Goal: Task Accomplishment & Management: Use online tool/utility

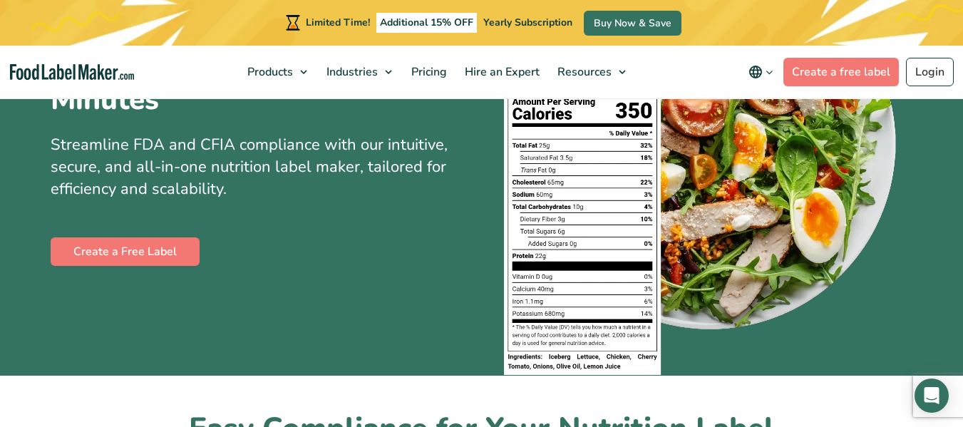
scroll to position [267, 0]
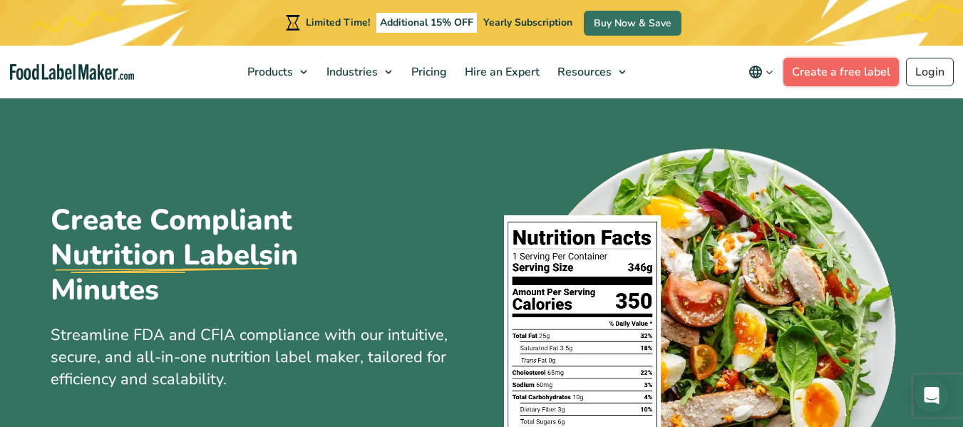
click at [837, 66] on link "Create a free label" at bounding box center [840, 72] width 115 height 29
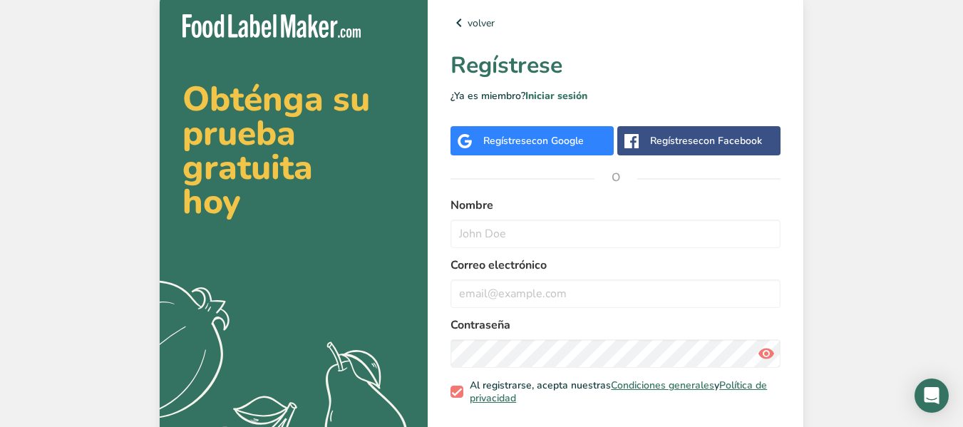
click at [539, 219] on div "Nombre" at bounding box center [615, 222] width 330 height 51
click at [539, 234] on input "text" at bounding box center [615, 233] width 330 height 29
click at [532, 134] on span "con Google" at bounding box center [558, 141] width 52 height 14
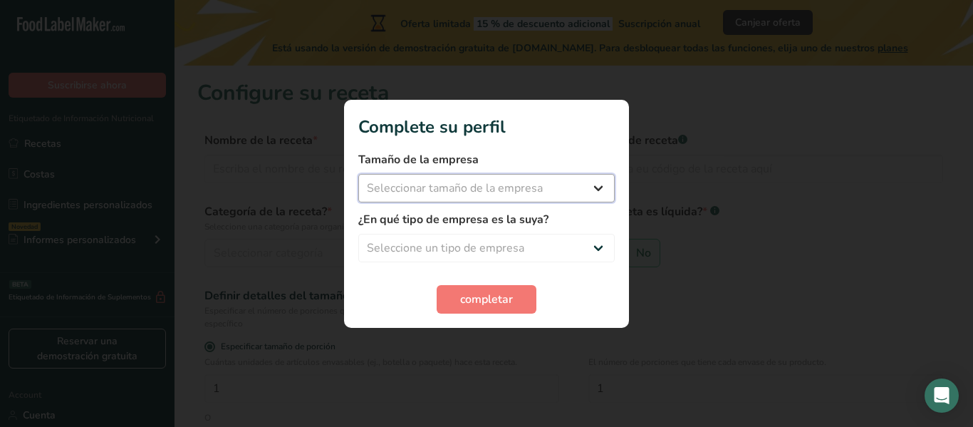
click at [460, 190] on select "Seleccionar tamaño de la empresa Menos de 10 empleados De 10 a 50 empleados De …" at bounding box center [486, 188] width 257 height 29
select select "1"
click at [358, 174] on select "Seleccionar tamaño de la empresa Menos de 10 empleados De 10 a 50 empleados De …" at bounding box center [486, 188] width 257 height 29
click at [470, 243] on select "Seleccione un tipo de empresa Fabricante de alimentos envasados Restaurante y c…" at bounding box center [486, 248] width 257 height 29
select select "3"
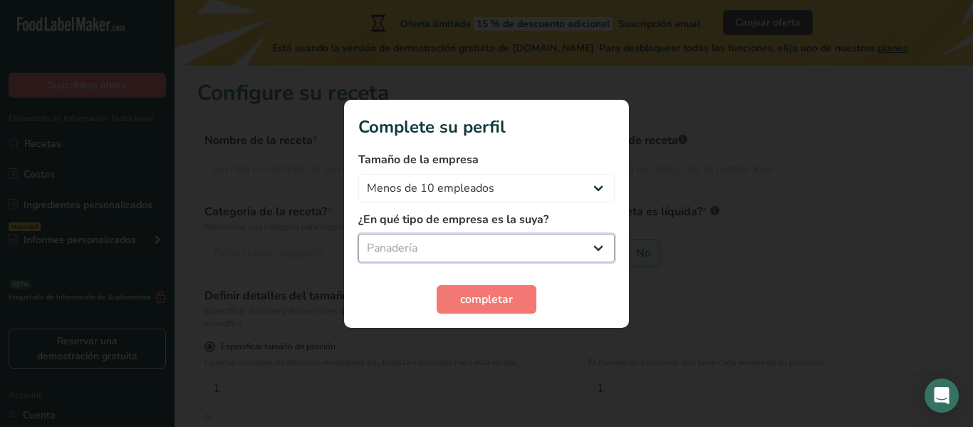
click at [358, 234] on select "Seleccione un tipo de empresa Fabricante de alimentos envasados Restaurante y c…" at bounding box center [486, 248] width 257 height 29
click at [469, 301] on span "completar" at bounding box center [486, 299] width 53 height 17
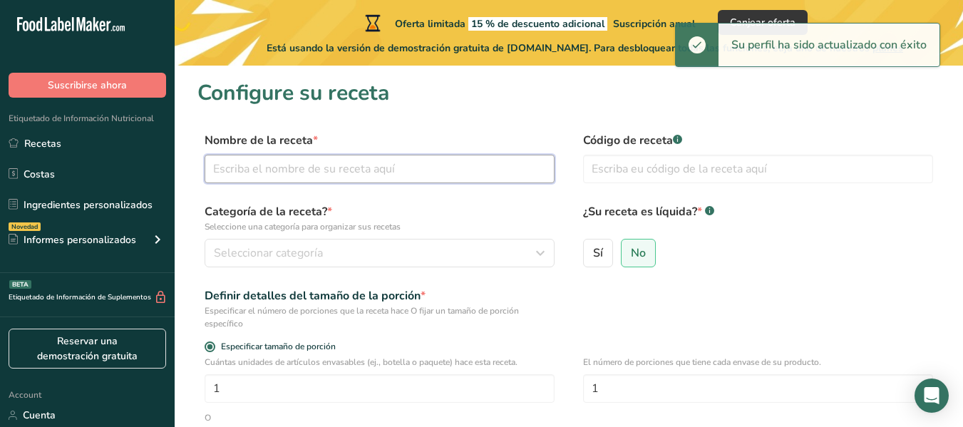
click at [287, 173] on input "text" at bounding box center [380, 169] width 350 height 29
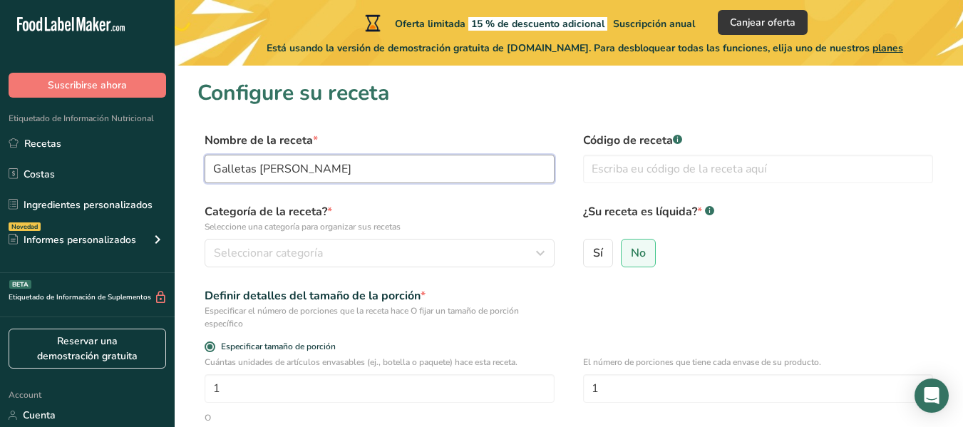
type input "Galletas [PERSON_NAME]"
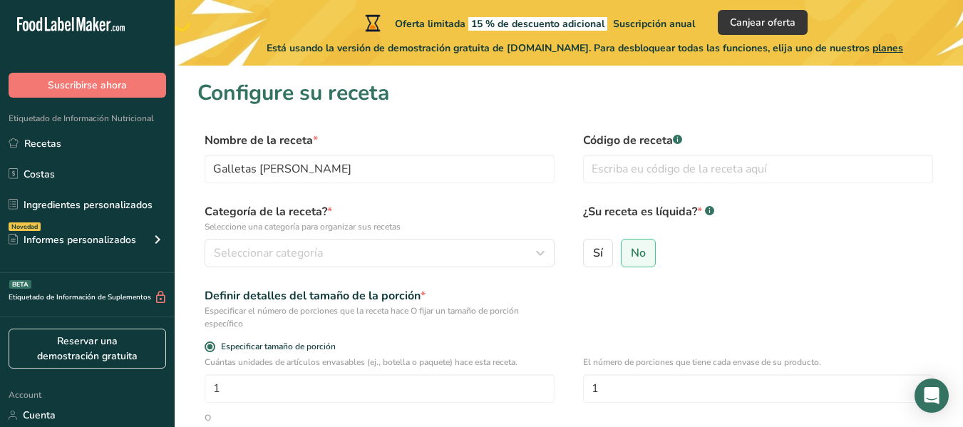
drag, startPoint x: 962, startPoint y: 85, endPoint x: 970, endPoint y: 103, distance: 20.1
click at [962, 103] on html ".a-20{fill:#fff;} Suscribirse ahora Etiquetado de Información Nutricional Recet…" at bounding box center [481, 345] width 963 height 690
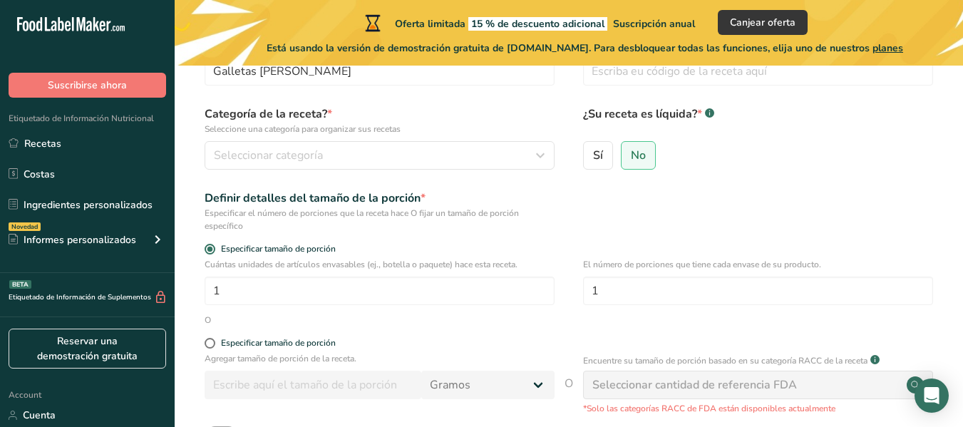
scroll to position [99, 0]
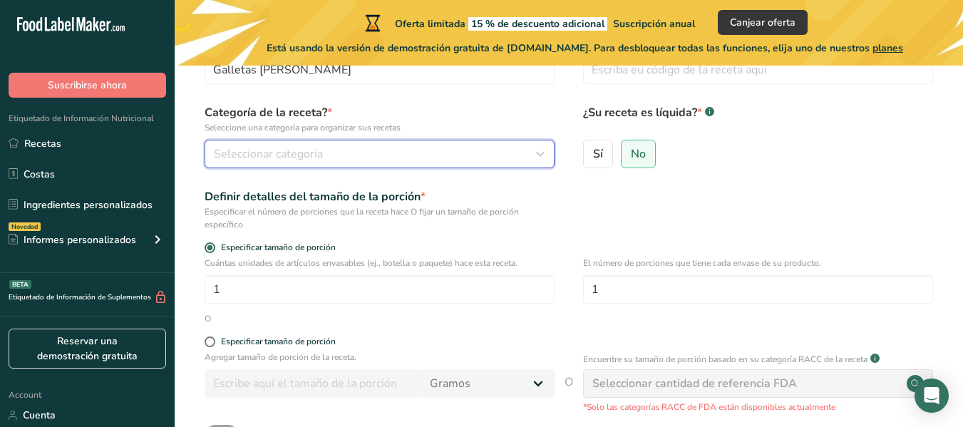
click at [398, 160] on div "Seleccionar categoría" at bounding box center [375, 153] width 323 height 17
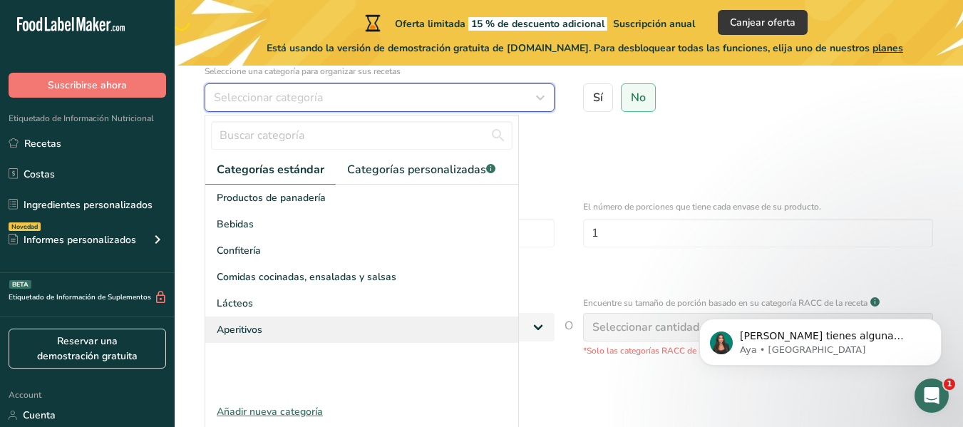
scroll to position [0, 0]
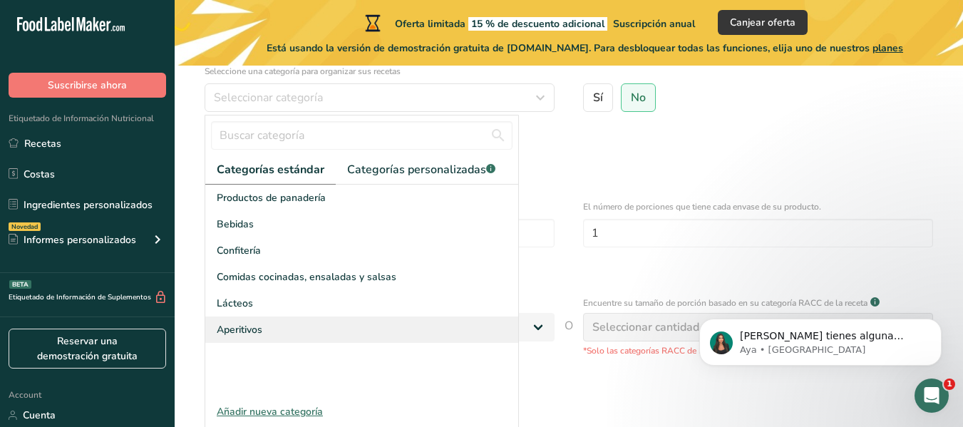
click at [261, 328] on span "Aperitivos" at bounding box center [240, 329] width 46 height 15
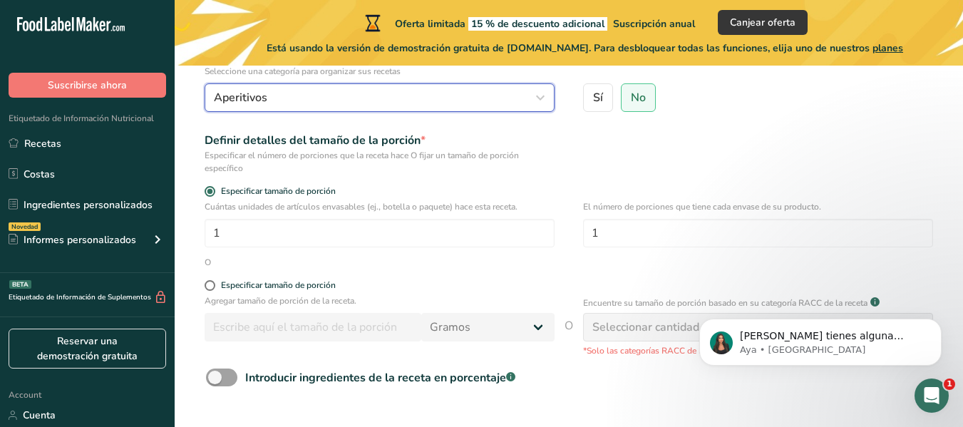
click at [341, 106] on button "Aperitivos" at bounding box center [380, 97] width 350 height 29
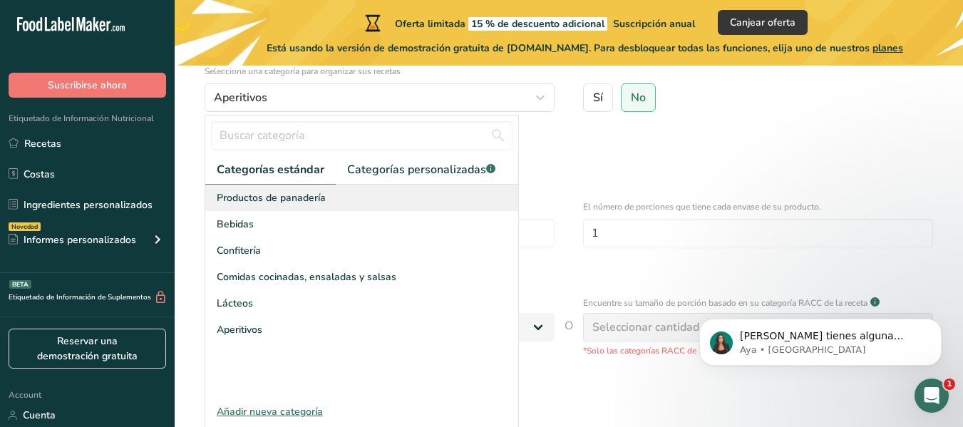
click at [313, 200] on span "Productos de panadería" at bounding box center [271, 197] width 109 height 15
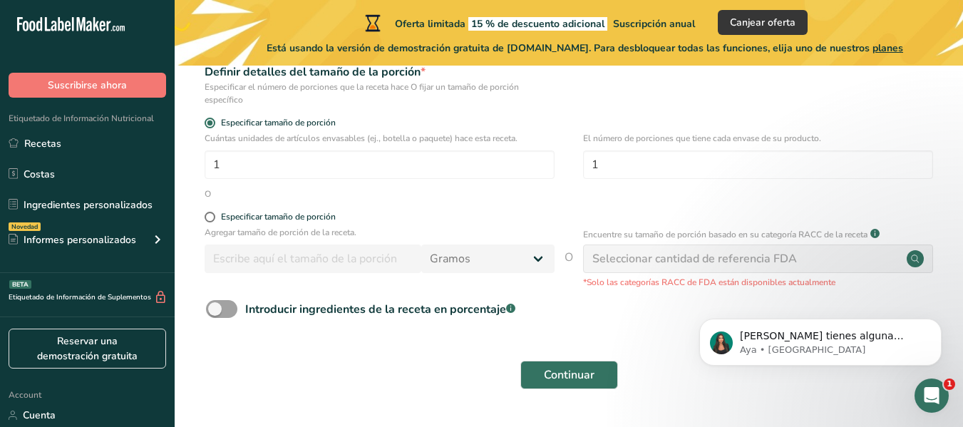
scroll to position [232, 0]
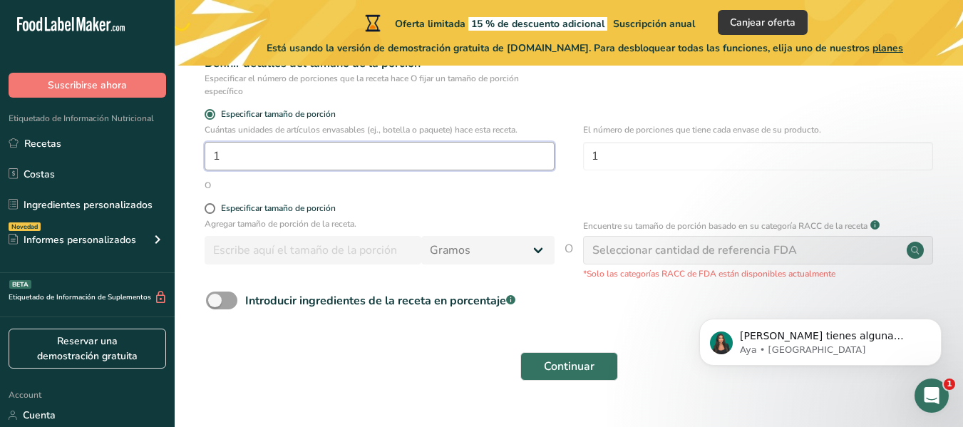
click at [352, 147] on input "1" at bounding box center [380, 156] width 350 height 29
type input "1"
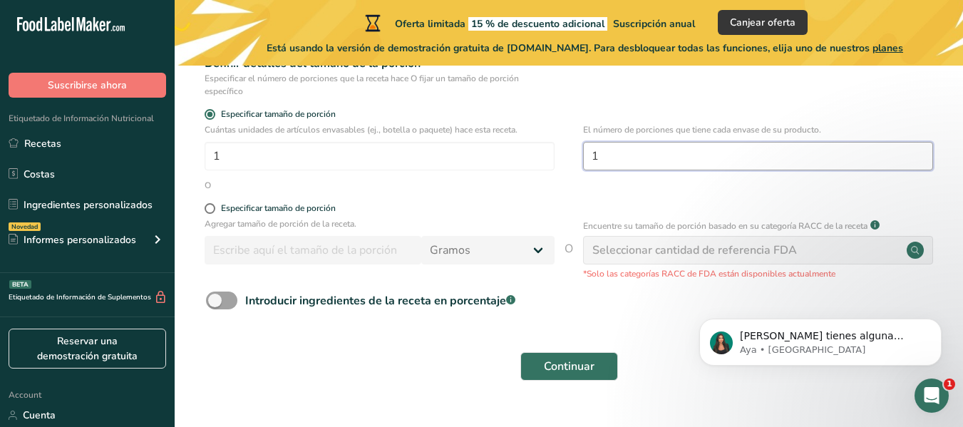
click at [728, 155] on input "1" at bounding box center [758, 156] width 350 height 29
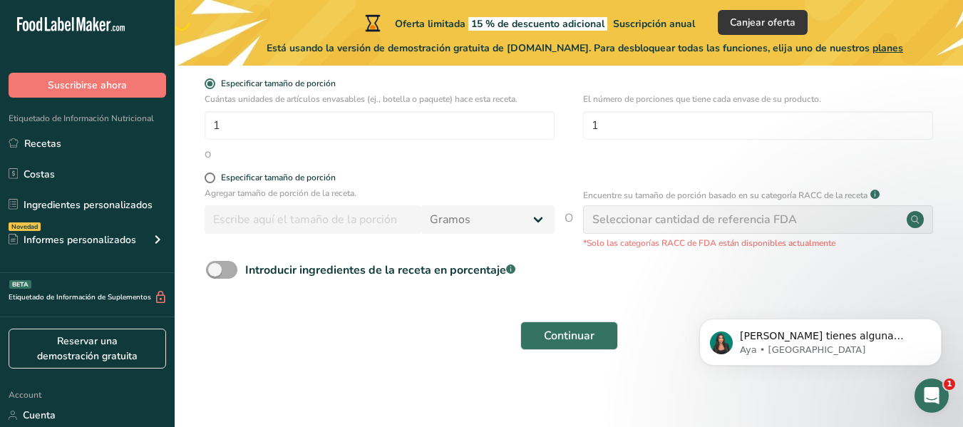
click at [229, 265] on span at bounding box center [221, 270] width 31 height 18
click at [215, 265] on input "Introducir ingredientes de la receta en porcentaje .a-a{fill:#347362;}.b-a{fill…" at bounding box center [210, 269] width 9 height 9
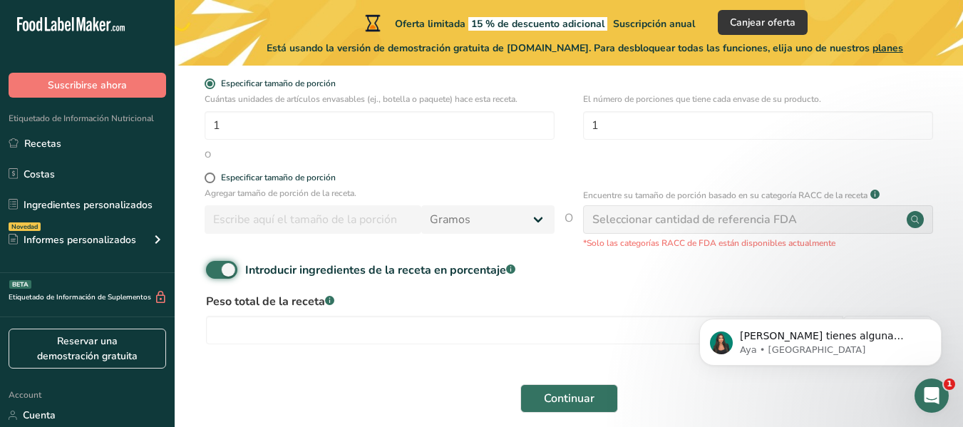
scroll to position [326, 0]
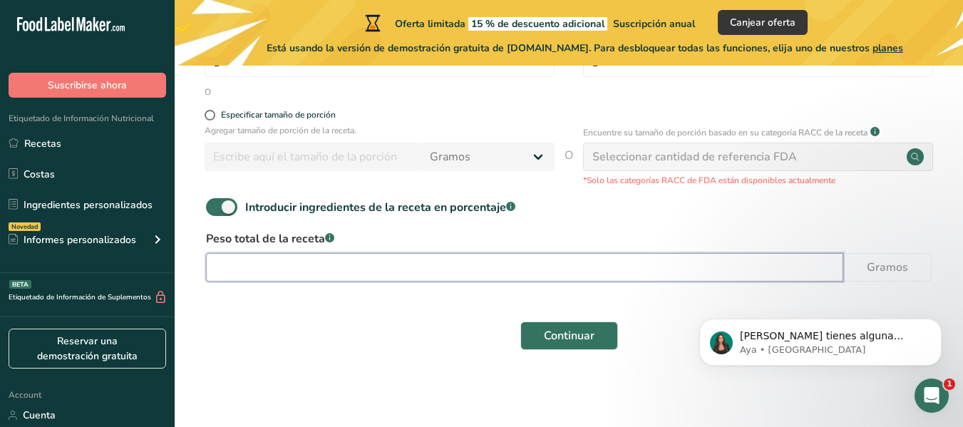
click at [670, 271] on input "number" at bounding box center [524, 267] width 637 height 29
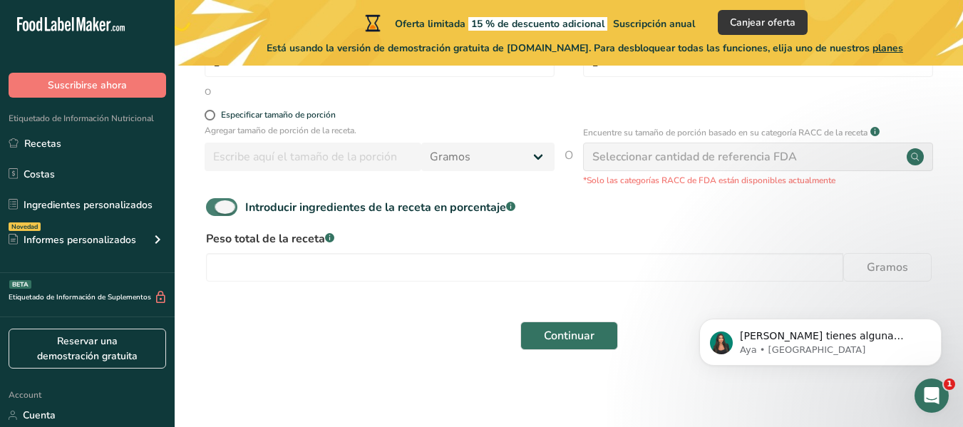
click at [227, 213] on span at bounding box center [221, 207] width 31 height 18
click at [215, 212] on input "Introducir ingredientes de la receta en porcentaje .a-a{fill:#347362;}.b-a{fill…" at bounding box center [210, 206] width 9 height 9
checkbox input "false"
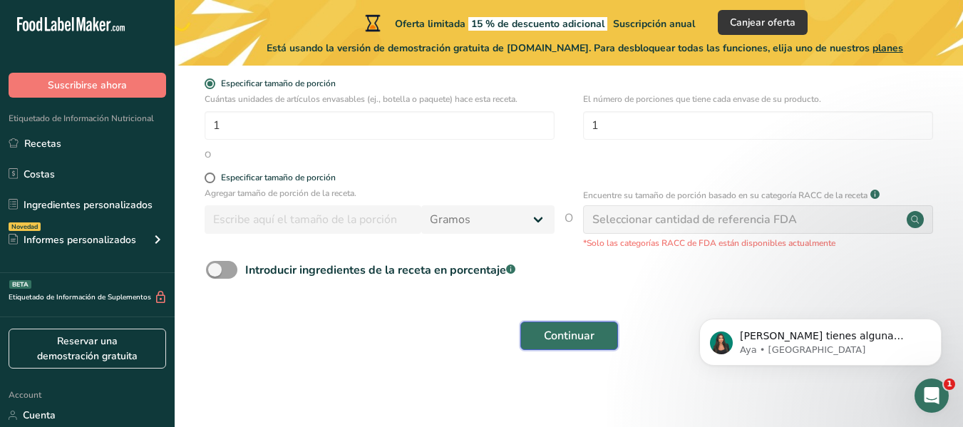
click at [571, 341] on span "Continuar" at bounding box center [569, 335] width 51 height 17
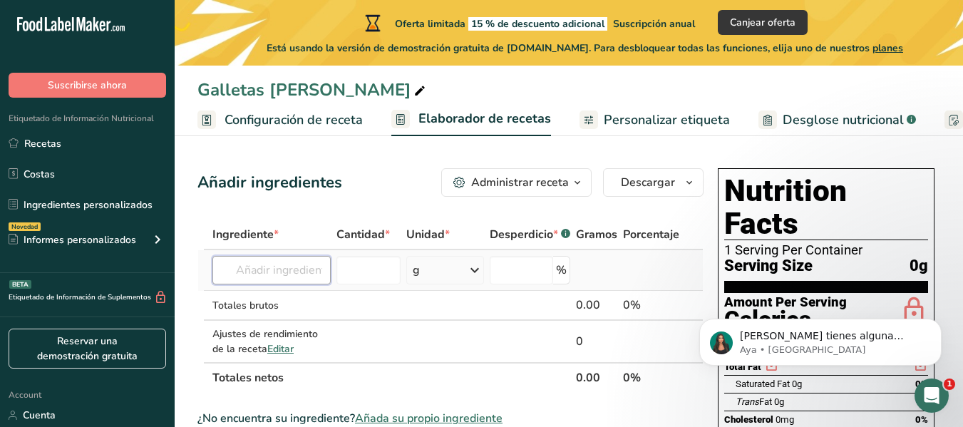
click at [289, 276] on input "text" at bounding box center [271, 270] width 118 height 29
click at [309, 270] on input "text" at bounding box center [271, 270] width 118 height 29
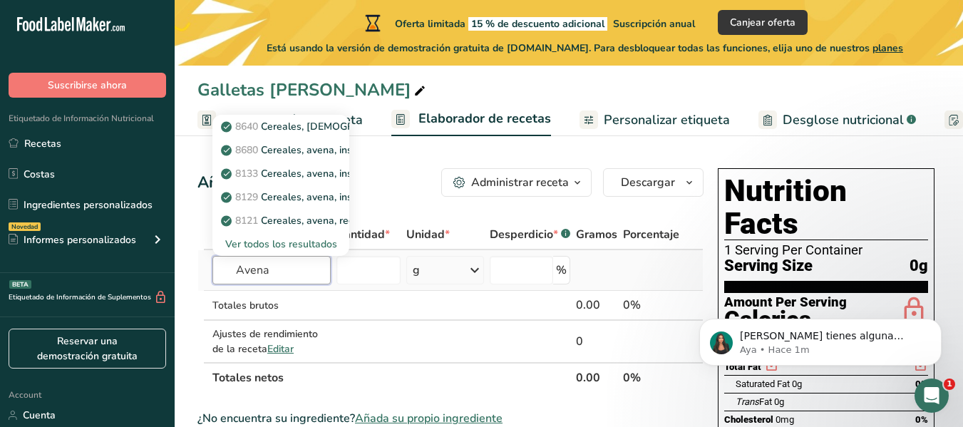
type input "Avena"
click at [288, 243] on div "Ver todos los resultados" at bounding box center [281, 244] width 114 height 15
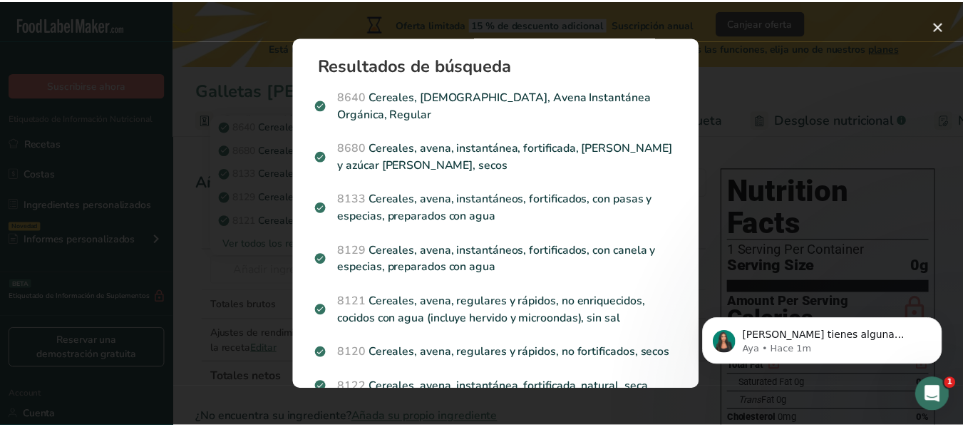
scroll to position [252, 0]
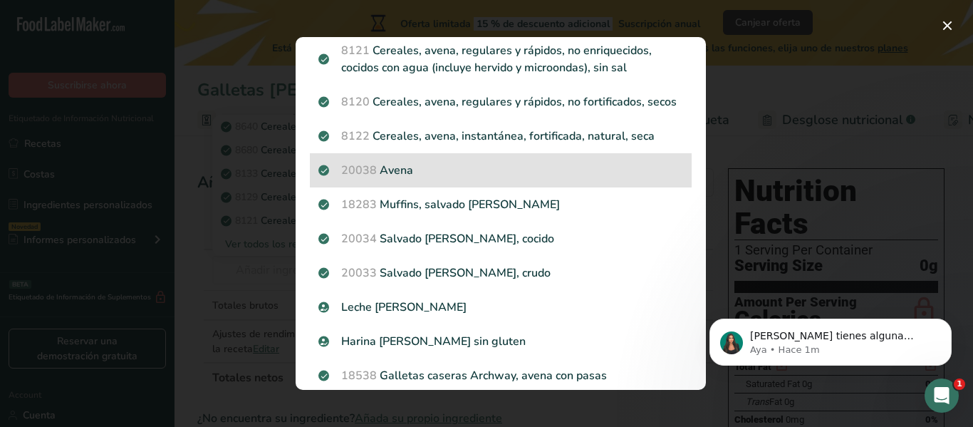
click at [334, 175] on p "20038 [GEOGRAPHIC_DATA]" at bounding box center [501, 170] width 365 height 17
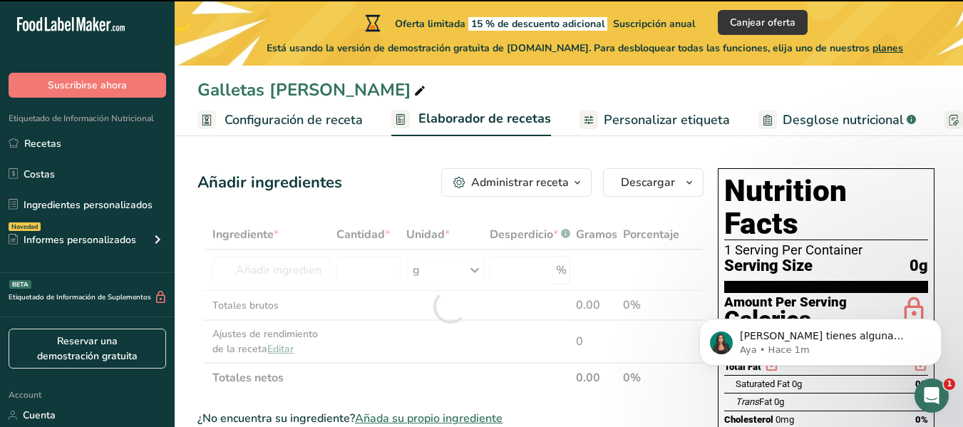
type input "0"
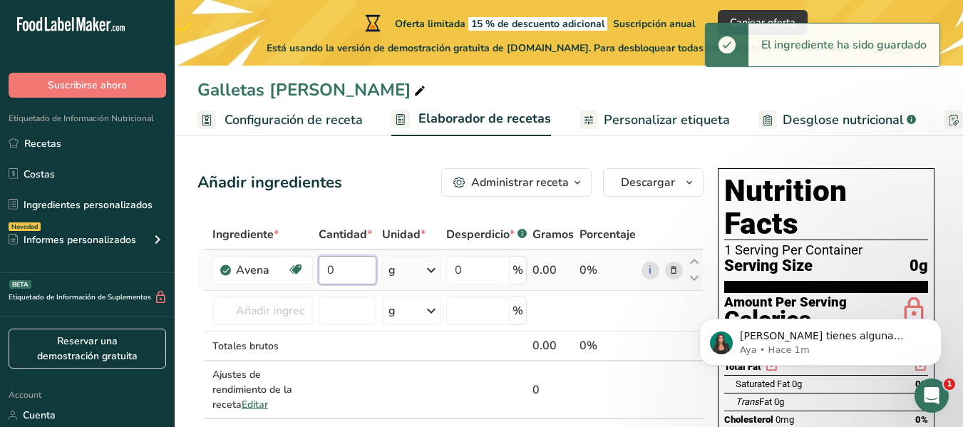
click at [348, 272] on input "0" at bounding box center [348, 270] width 58 height 29
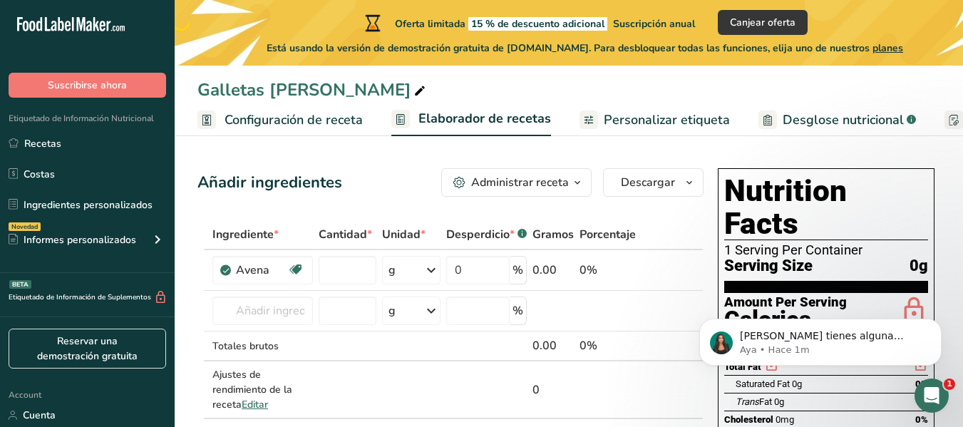
type input "0"
click at [334, 269] on input "0" at bounding box center [348, 270] width 58 height 29
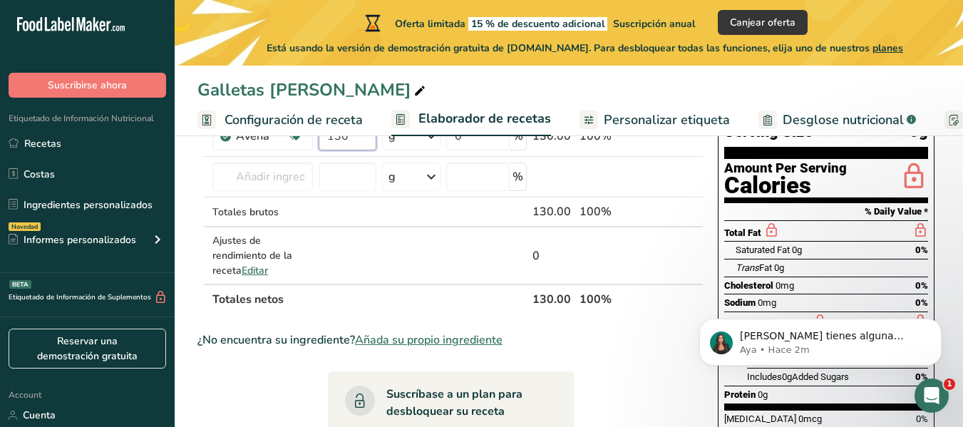
scroll to position [79, 0]
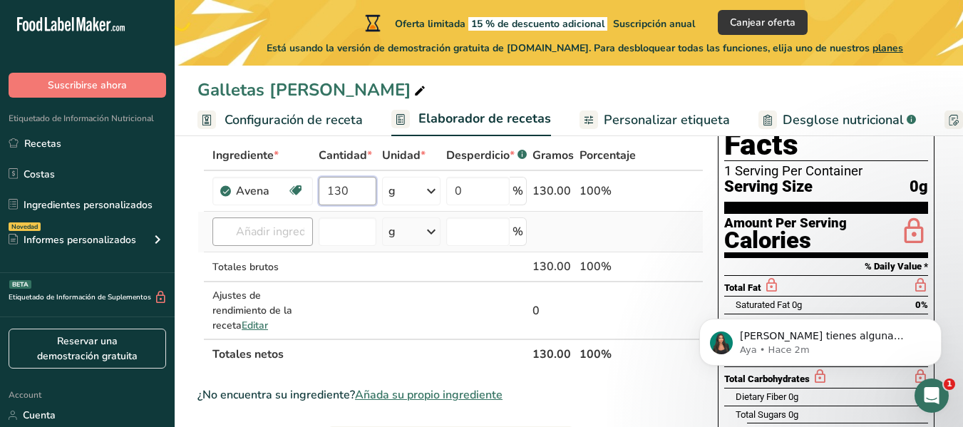
type input "130"
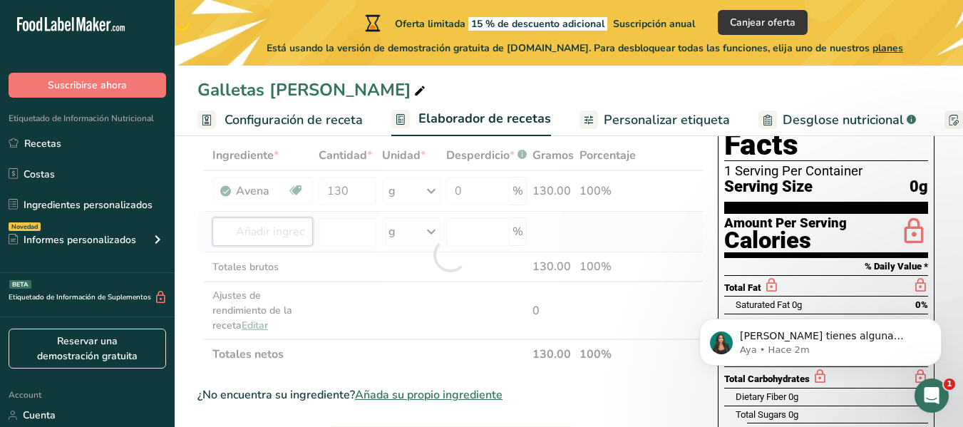
click at [254, 226] on div "Ingrediente * Cantidad * Unidad * Desperdicio * .a-a{fill:#347362;}.b-a{fill:#f…" at bounding box center [450, 254] width 506 height 229
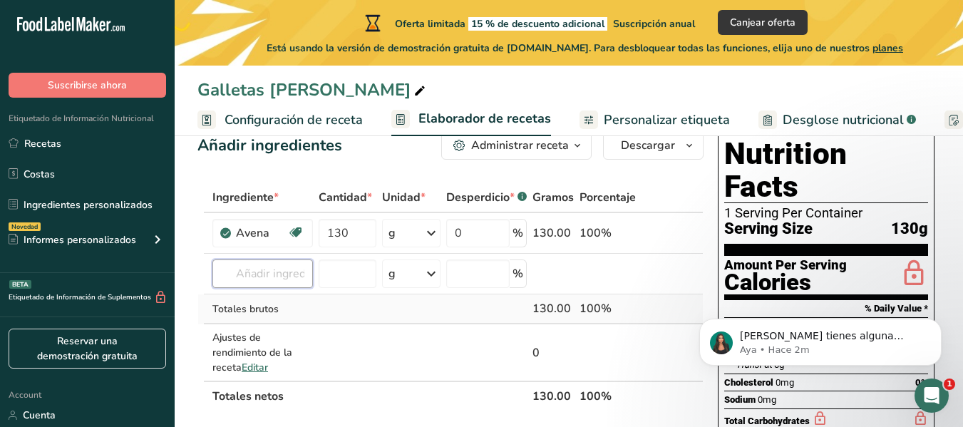
scroll to position [39, 0]
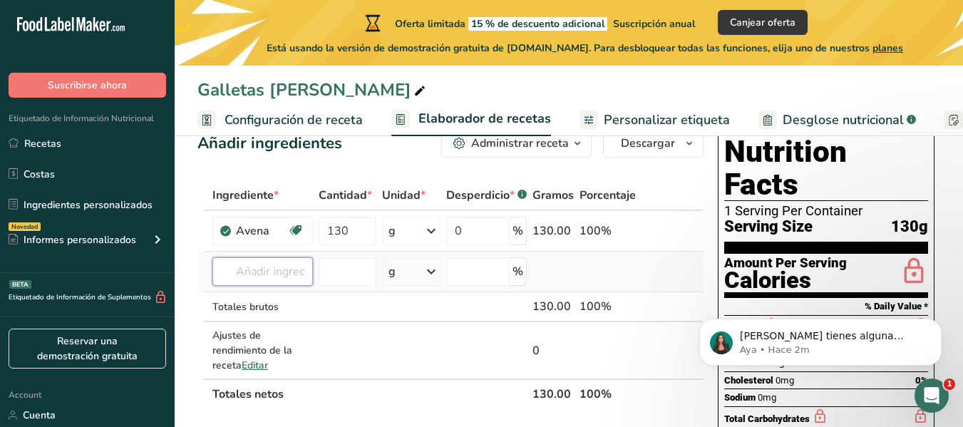
click at [274, 269] on input "text" at bounding box center [262, 271] width 100 height 29
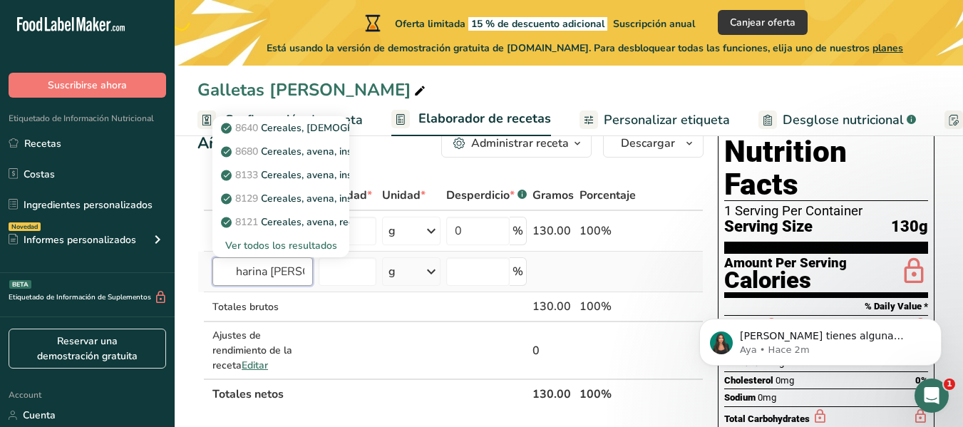
scroll to position [0, 11]
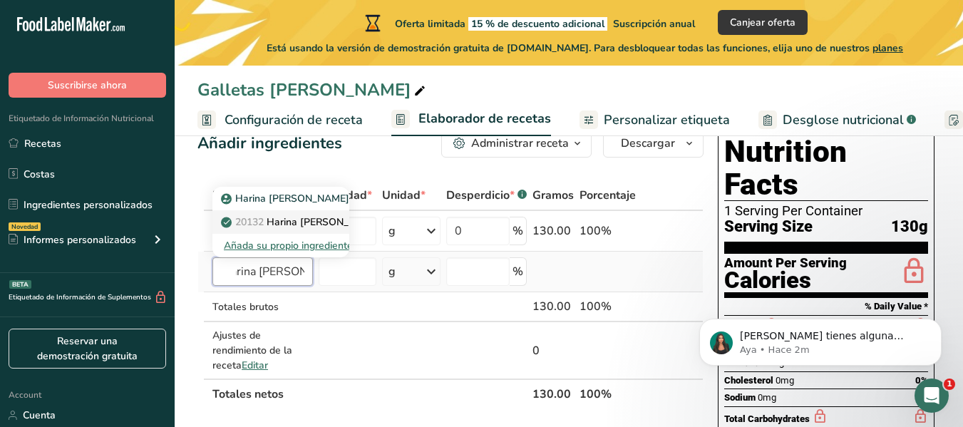
type input "harina [PERSON_NAME]"
click at [305, 219] on p "20132 Harina [PERSON_NAME], parcialmente desgranada" at bounding box center [363, 222] width 279 height 15
type input "Oat flour, partially debranned"
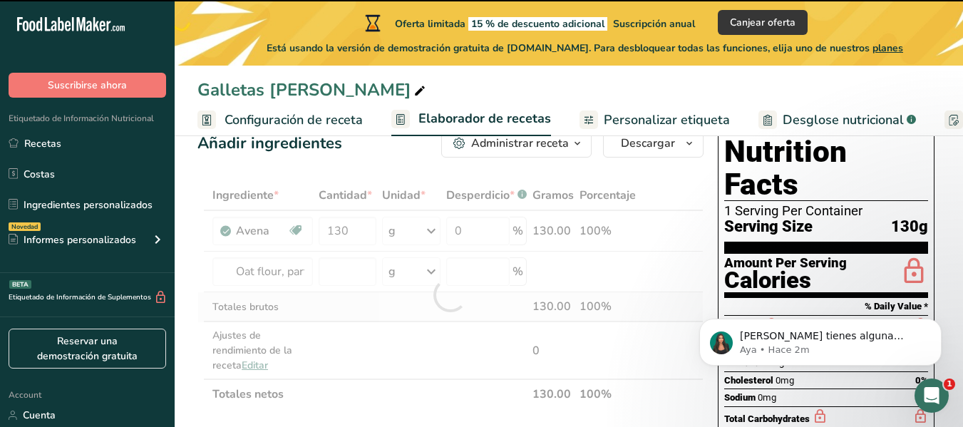
type input "0"
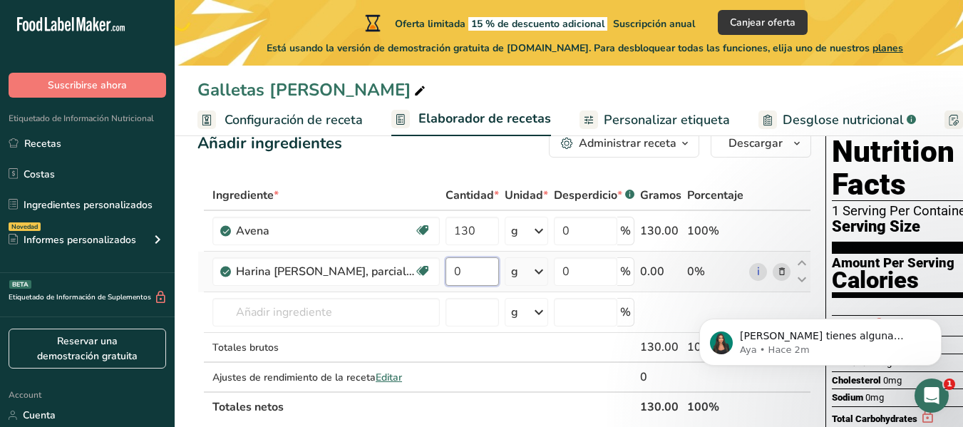
click at [470, 274] on input "0" at bounding box center [471, 271] width 53 height 29
click at [472, 274] on input "0" at bounding box center [471, 271] width 53 height 29
type input "105"
click at [302, 303] on div "Ingrediente * Cantidad * Unidad * Desperdicio * .a-a{fill:#347362;}.b-a{fill:#f…" at bounding box center [504, 301] width 614 height 242
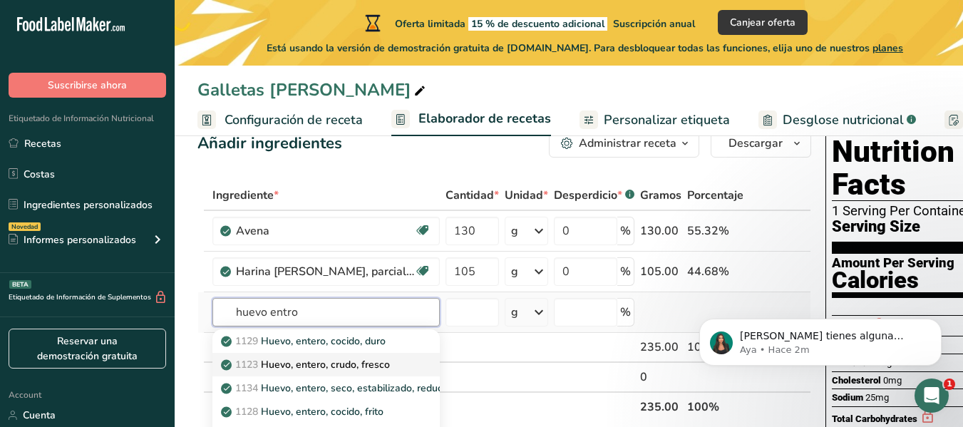
type input "huevo entro"
click at [332, 363] on p "1123 Huevo, entero, crudo, fresco" at bounding box center [307, 364] width 166 height 15
type input "Egg, whole, raw, fresh"
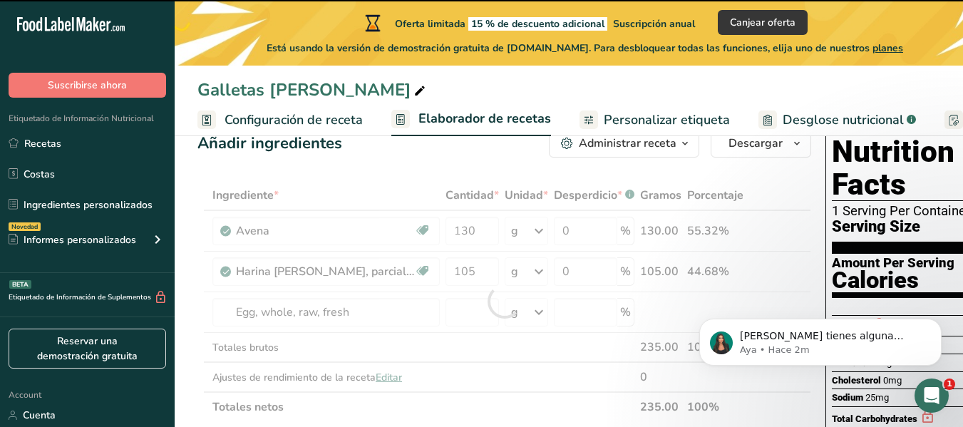
type input "0"
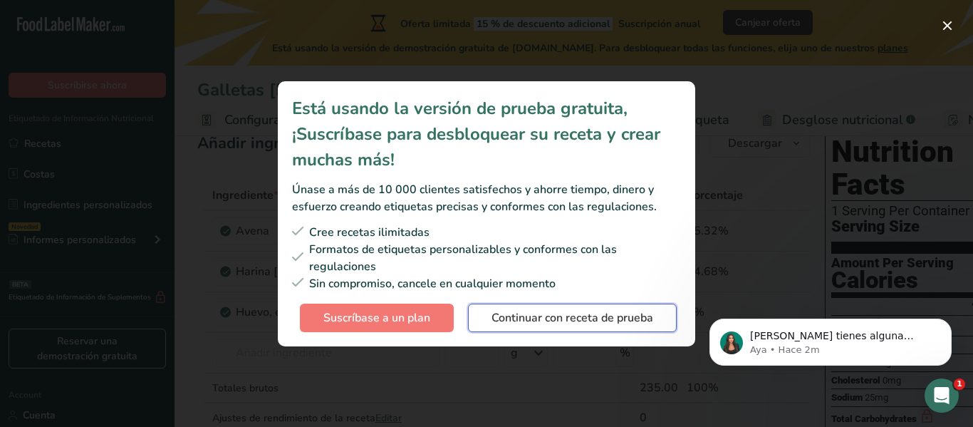
click at [538, 320] on span "Continuar con receta de prueba" at bounding box center [573, 317] width 162 height 17
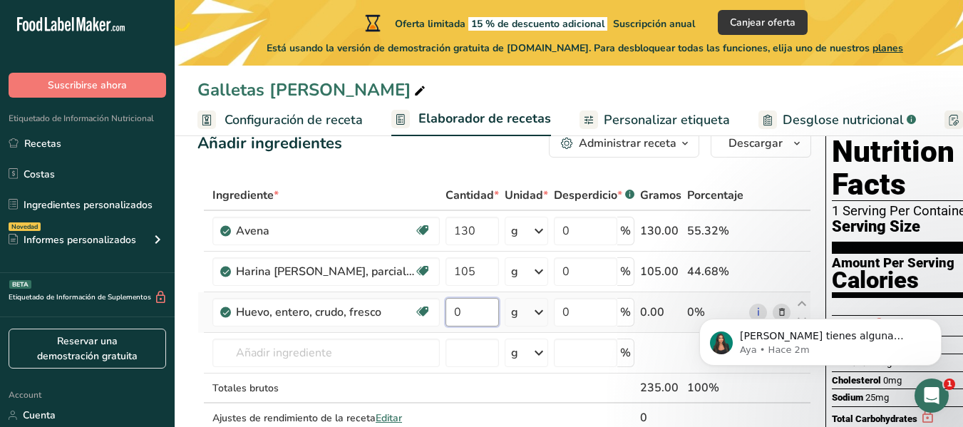
click at [458, 310] on input "0" at bounding box center [471, 312] width 53 height 29
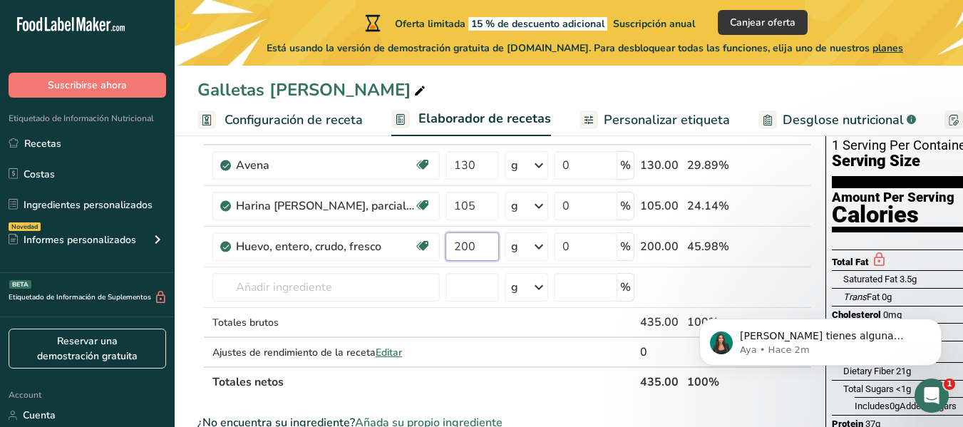
scroll to position [108, 0]
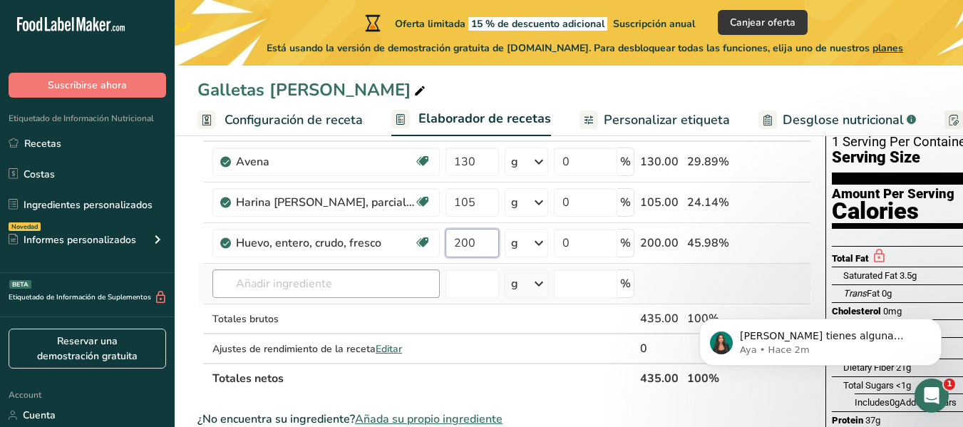
type input "200"
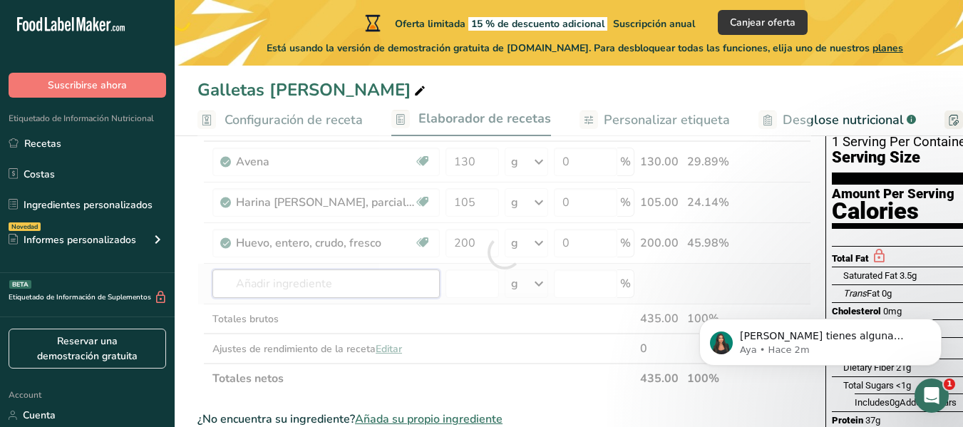
click at [299, 281] on div "Ingrediente * Cantidad * Unidad * Desperdicio * .a-a{fill:#347362;}.b-a{fill:#f…" at bounding box center [504, 252] width 614 height 282
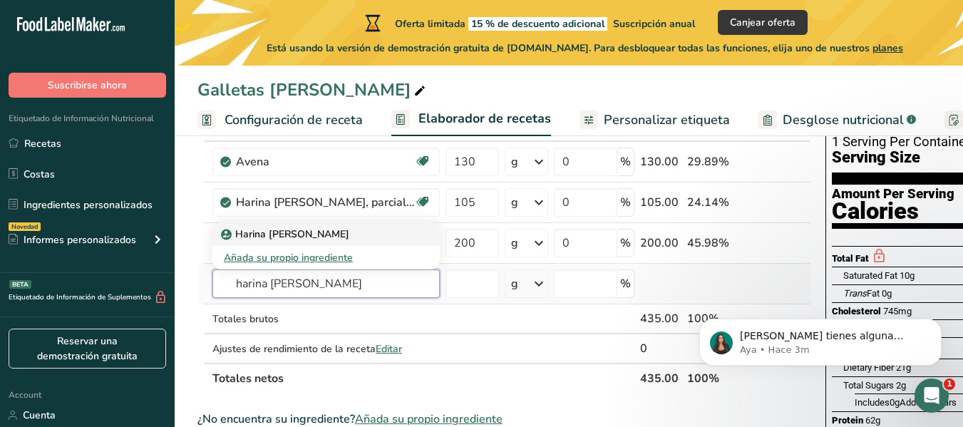
type input "harina [PERSON_NAME]"
click at [299, 232] on p "Harina [PERSON_NAME]" at bounding box center [286, 234] width 125 height 15
type input "Almond flour"
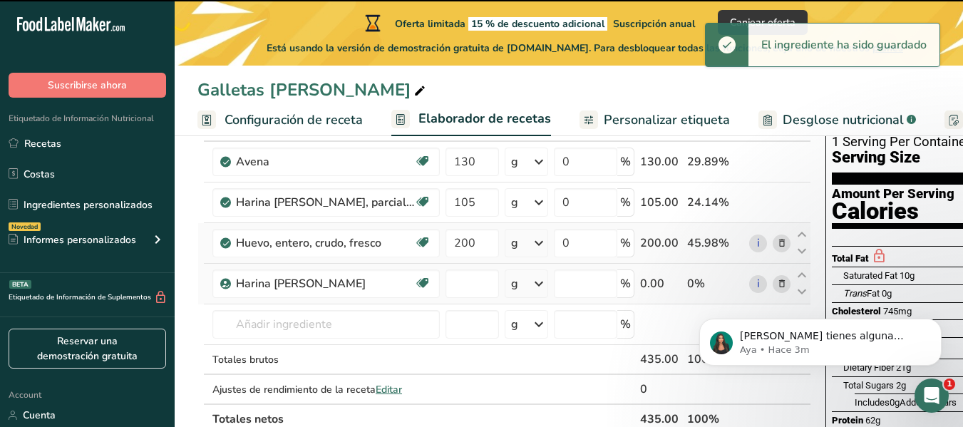
type input "0"
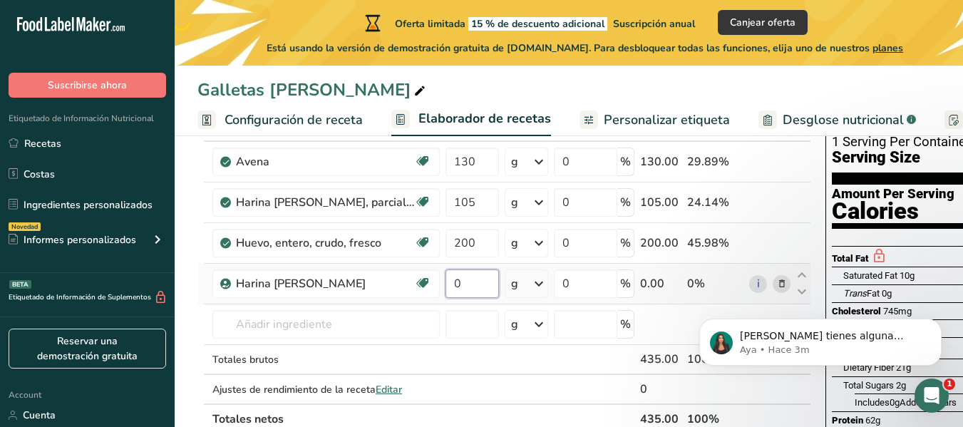
click at [465, 287] on input "0" at bounding box center [471, 283] width 53 height 29
type input "120"
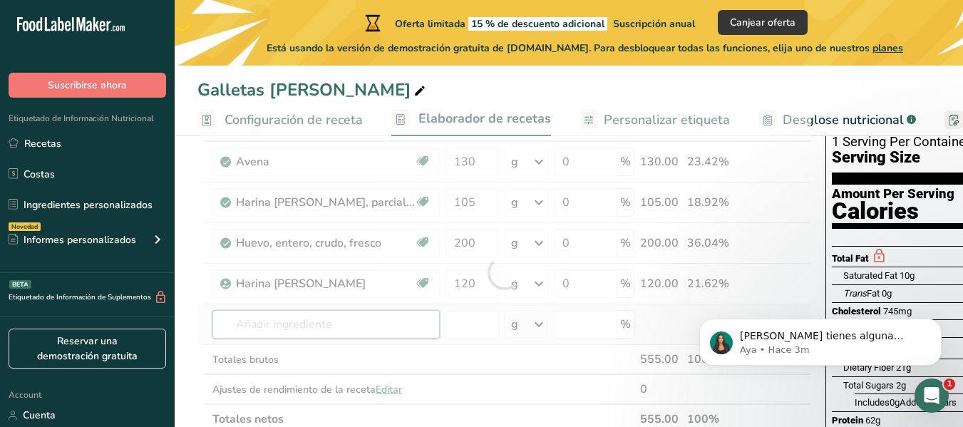
click at [336, 323] on div "Ingrediente * Cantidad * Unidad * Desperdicio * .a-a{fill:#347362;}.b-a{fill:#f…" at bounding box center [504, 272] width 614 height 323
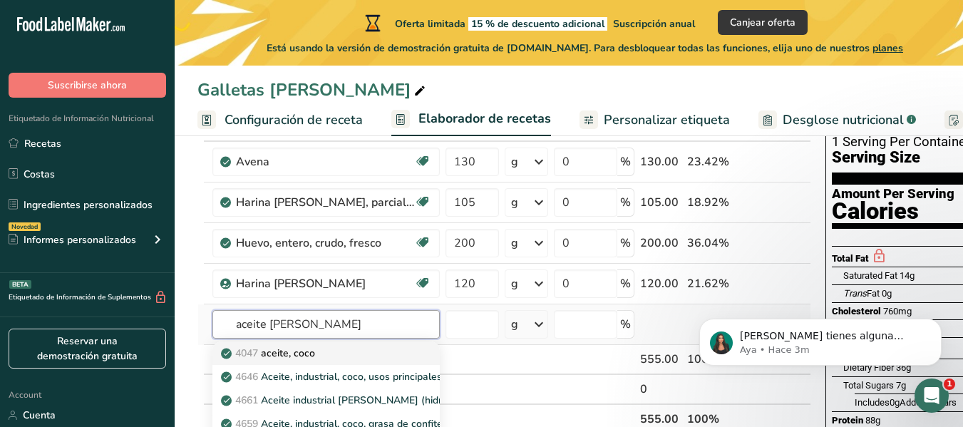
type input "aceite [PERSON_NAME]"
click at [324, 351] on div "4047 aceite, coco" at bounding box center [315, 353] width 182 height 15
type input "Oil, coconut"
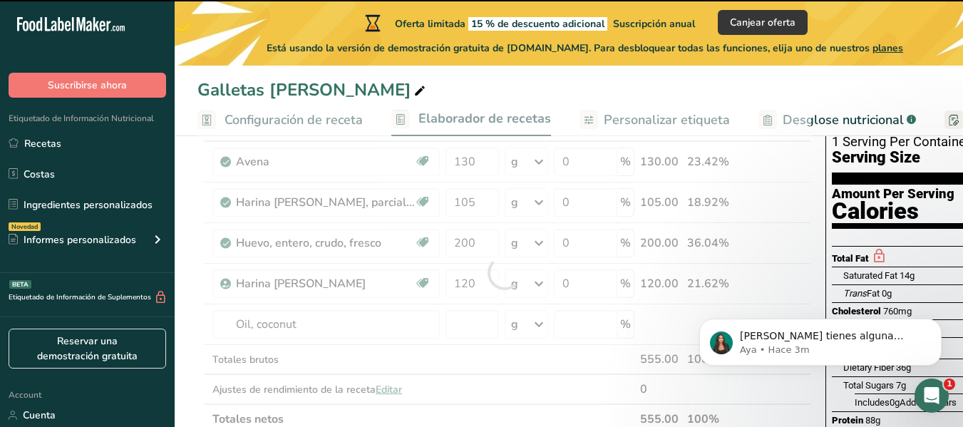
type input "0"
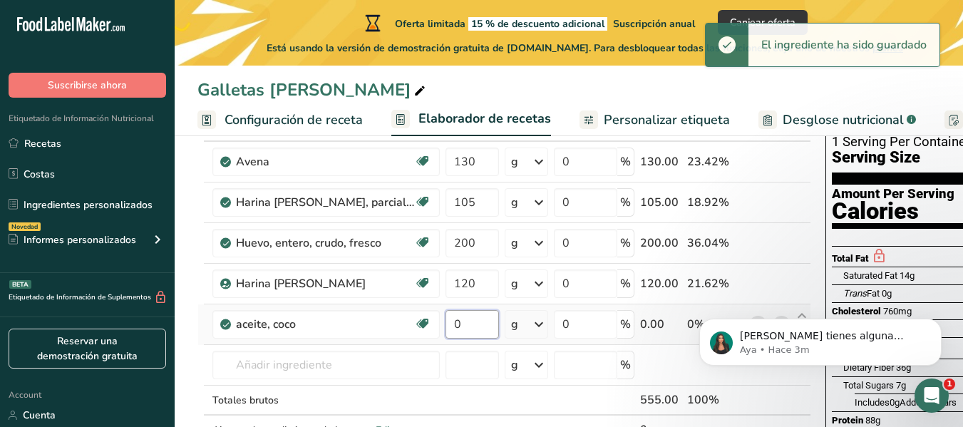
click at [473, 324] on input "0" at bounding box center [471, 324] width 53 height 29
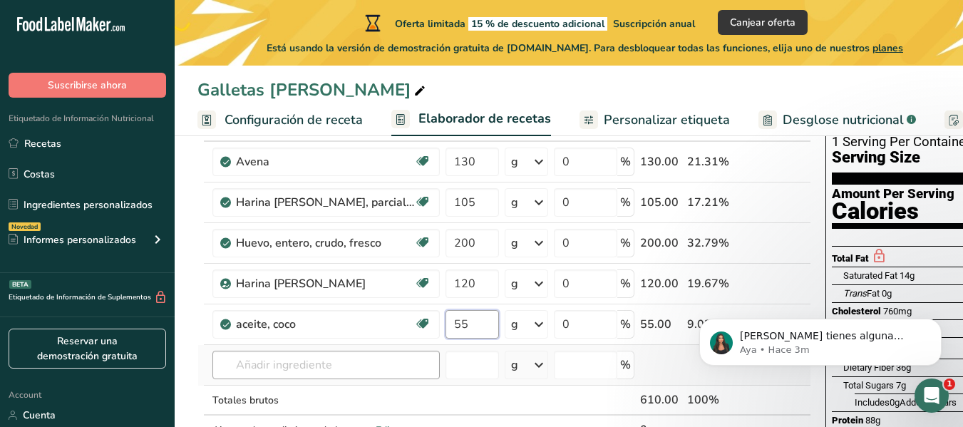
type input "55"
click at [280, 366] on div "Ingrediente * Cantidad * Unidad * Desperdicio * .a-a{fill:#347362;}.b-a{fill:#f…" at bounding box center [504, 292] width 614 height 363
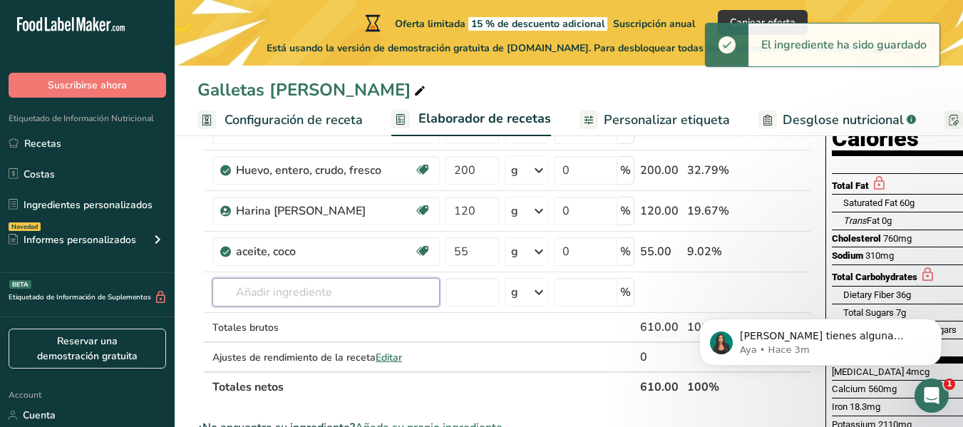
scroll to position [185, 0]
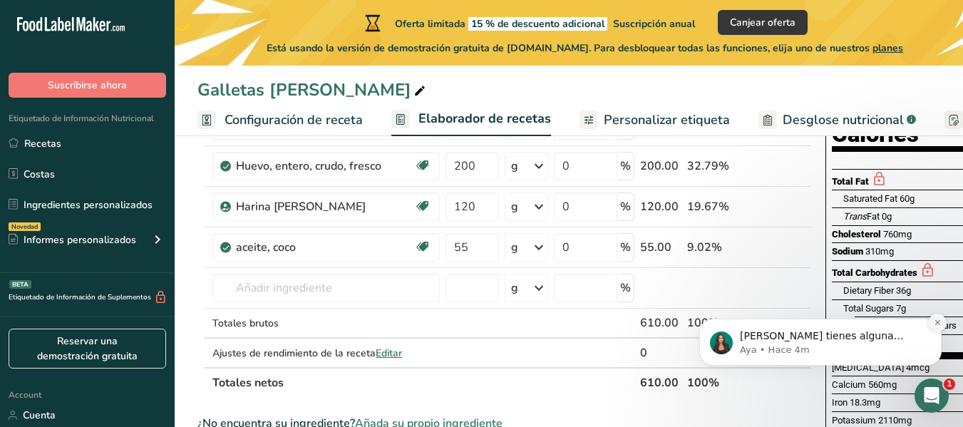
click at [934, 321] on icon "Dismiss notification" at bounding box center [938, 323] width 8 height 8
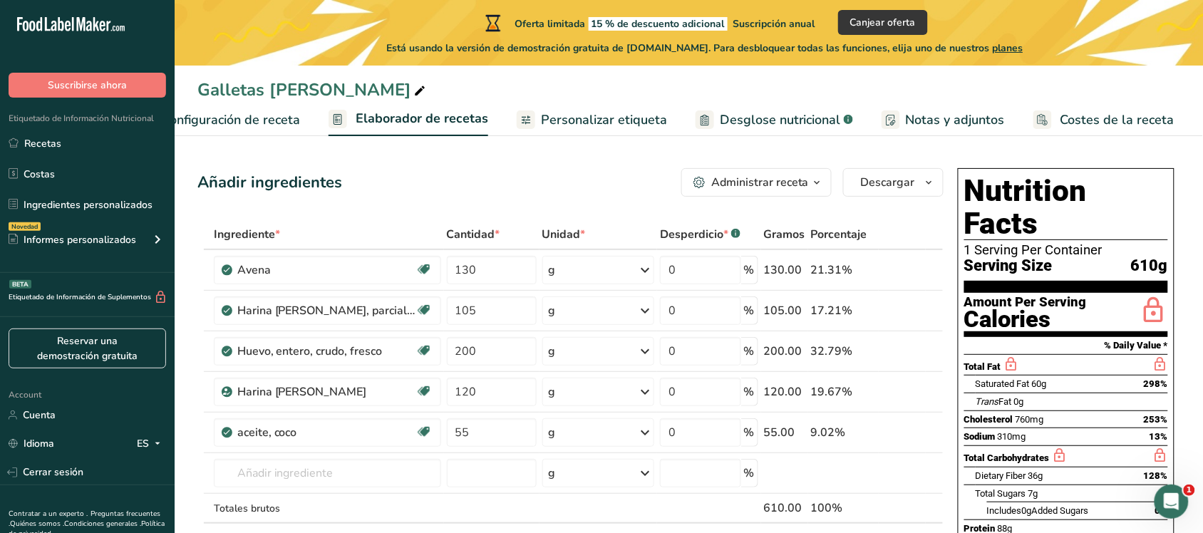
scroll to position [0, 51]
drag, startPoint x: 956, startPoint y: 1, endPoint x: 557, endPoint y: 197, distance: 444.9
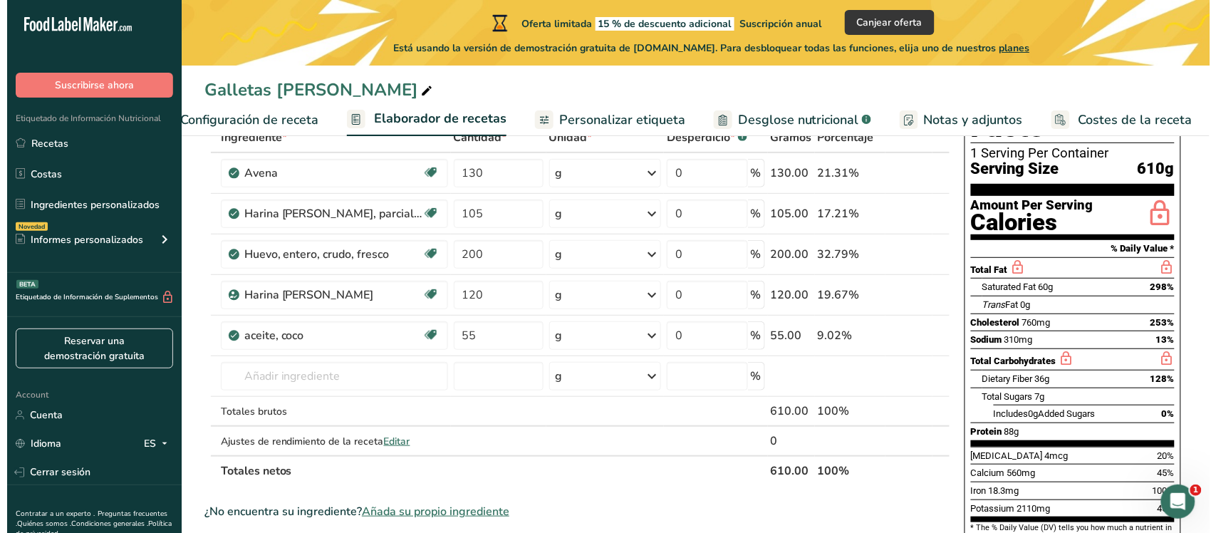
scroll to position [0, 0]
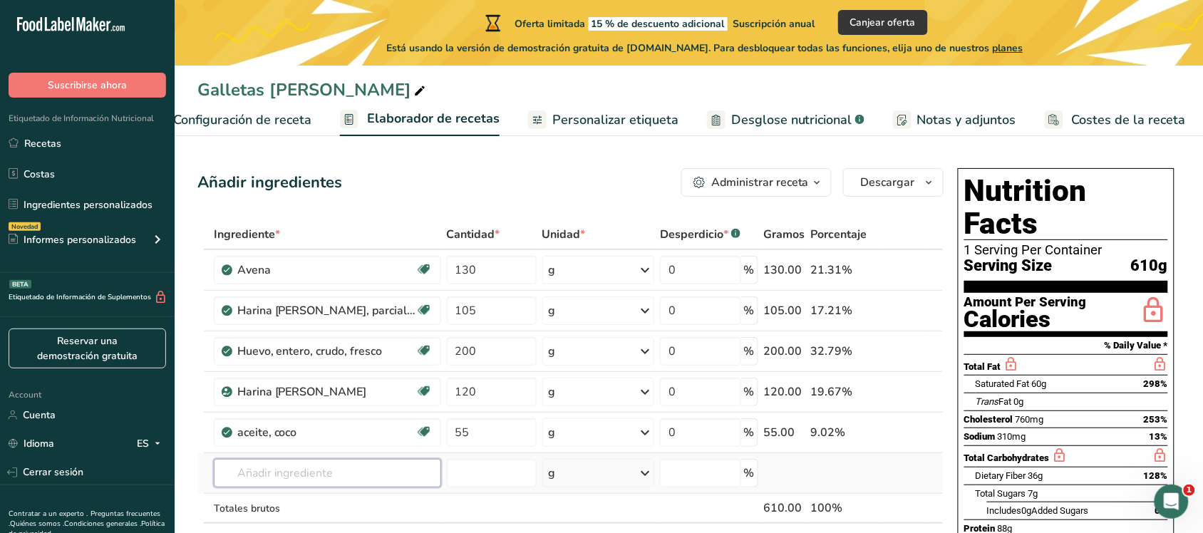
click at [279, 426] on input "text" at bounding box center [327, 473] width 227 height 29
drag, startPoint x: 252, startPoint y: 481, endPoint x: 200, endPoint y: 483, distance: 52.1
click at [200, 426] on tr "azucar [PERSON_NAME] No se encontraron resultados Añada su propio ingrediente g…" at bounding box center [570, 473] width 745 height 41
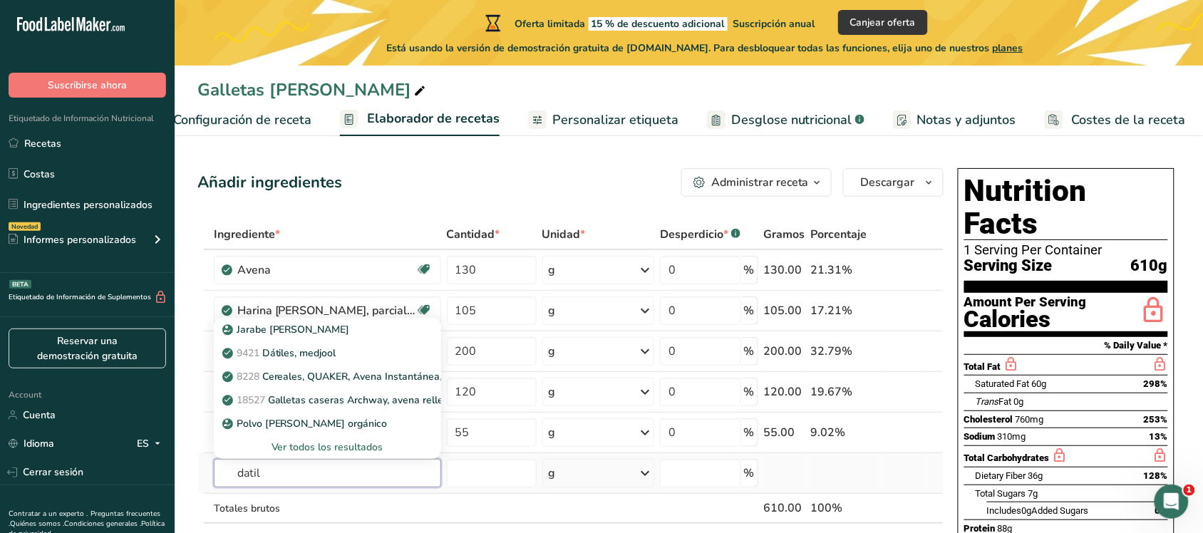
type input "datil"
click at [346, 426] on div "Ver todos los resultados" at bounding box center [327, 447] width 205 height 15
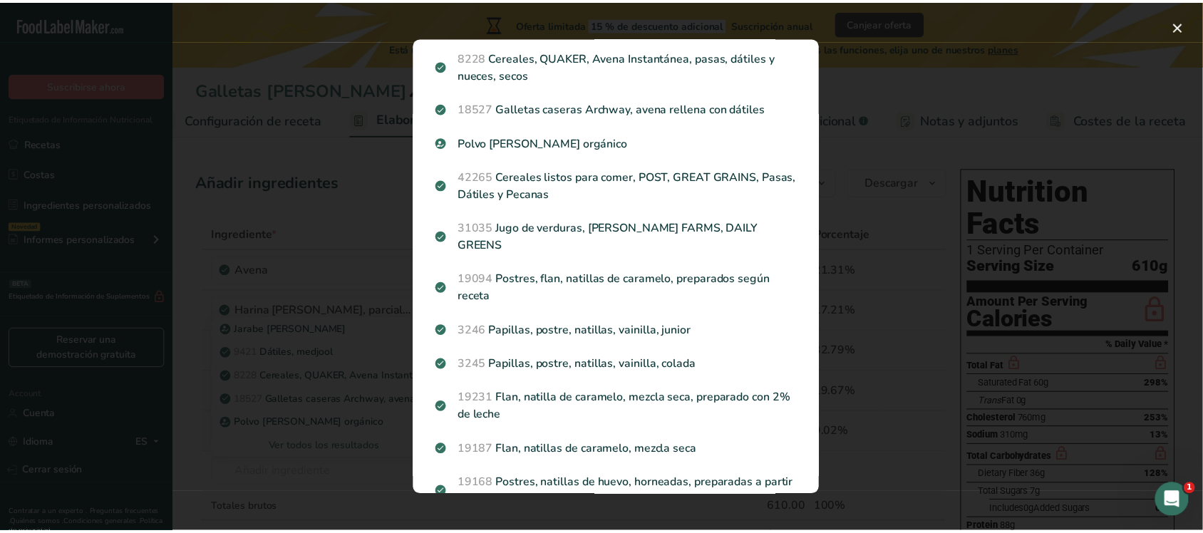
scroll to position [112, 0]
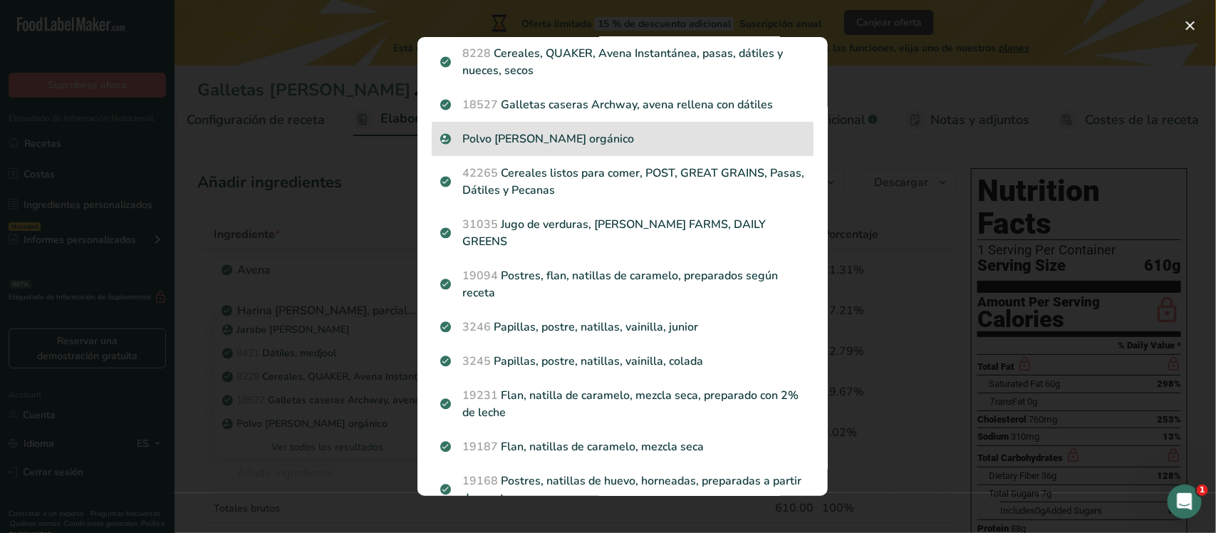
click at [634, 136] on p "Polvo [PERSON_NAME] orgánico" at bounding box center [622, 138] width 365 height 17
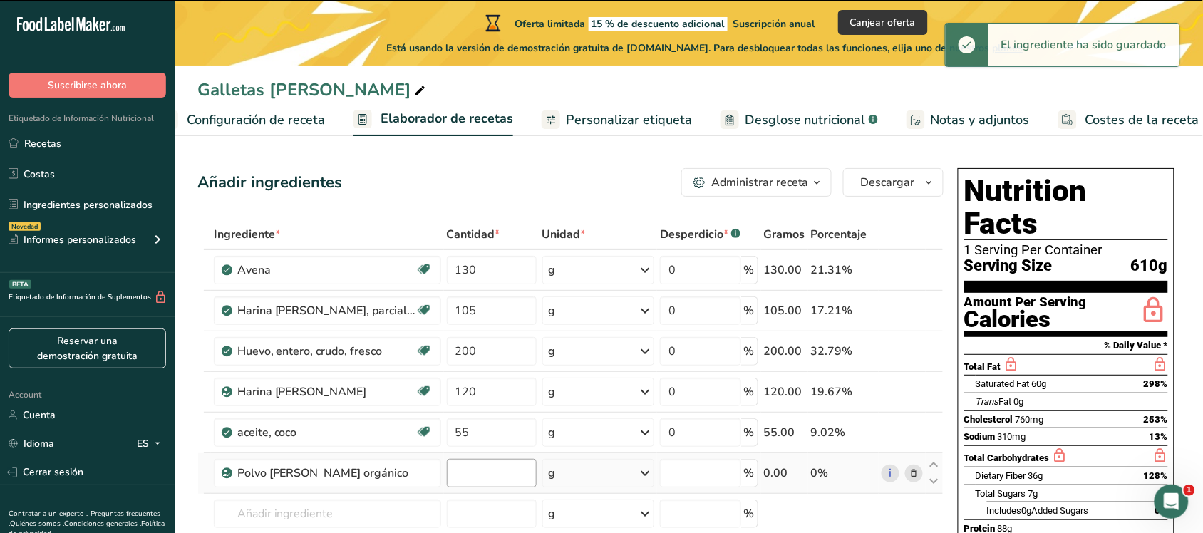
type input "0"
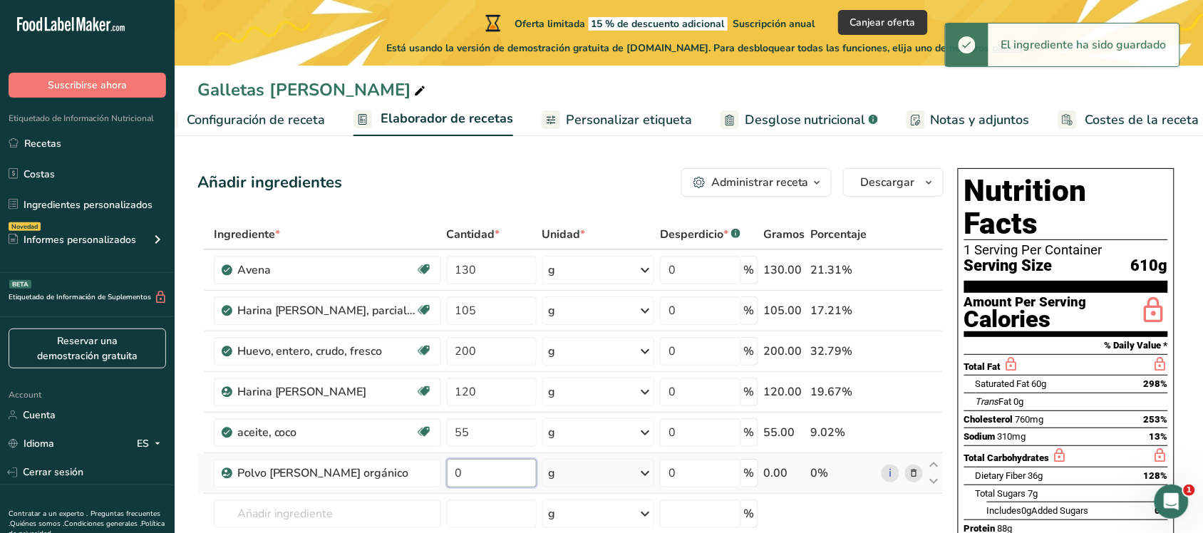
click at [474, 426] on input "0" at bounding box center [492, 473] width 90 height 29
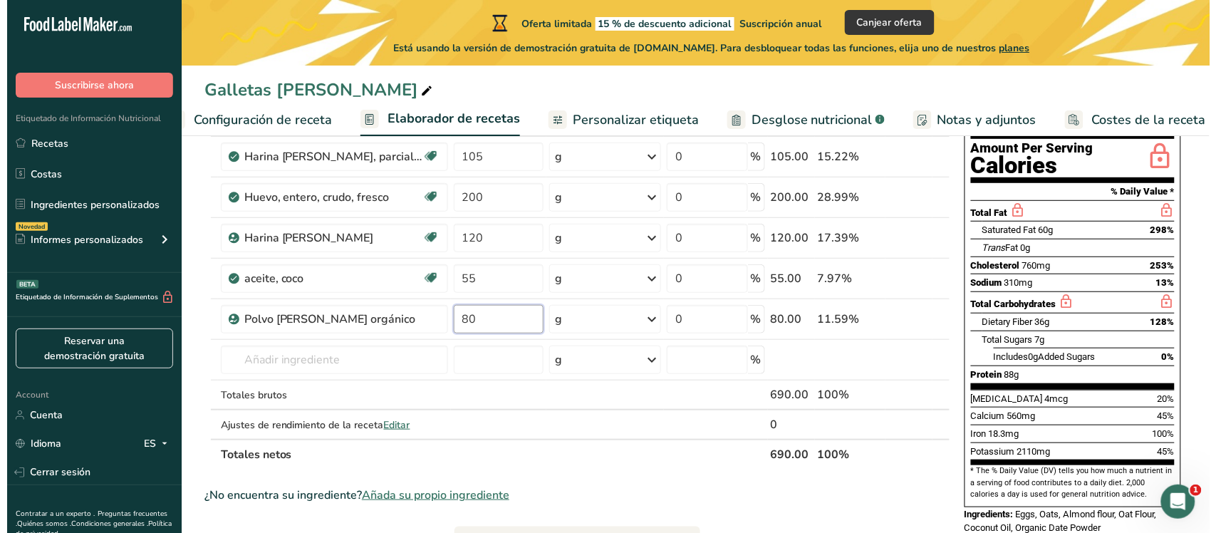
scroll to position [185, 0]
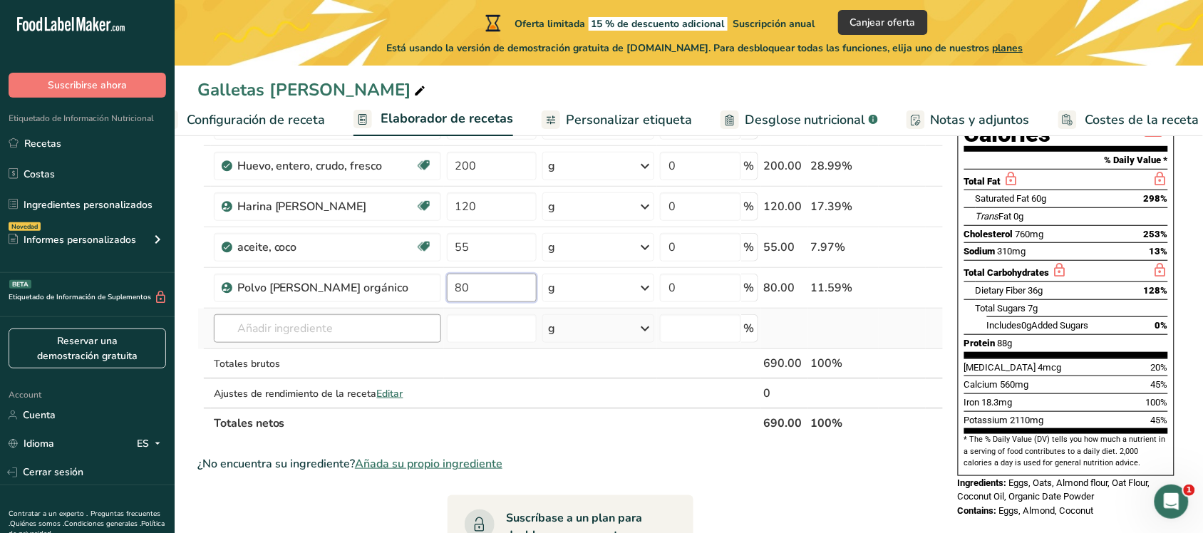
type input "80"
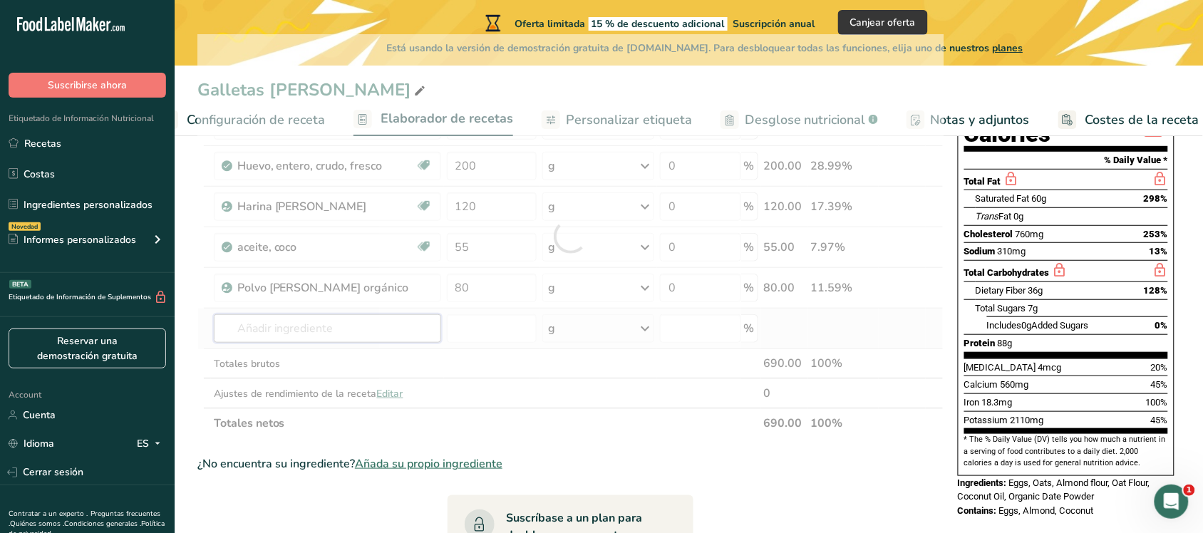
click at [319, 323] on div "Ingrediente * Cantidad * Unidad * Desperdicio * .a-a{fill:#347362;}.b-a{fill:#f…" at bounding box center [570, 236] width 746 height 404
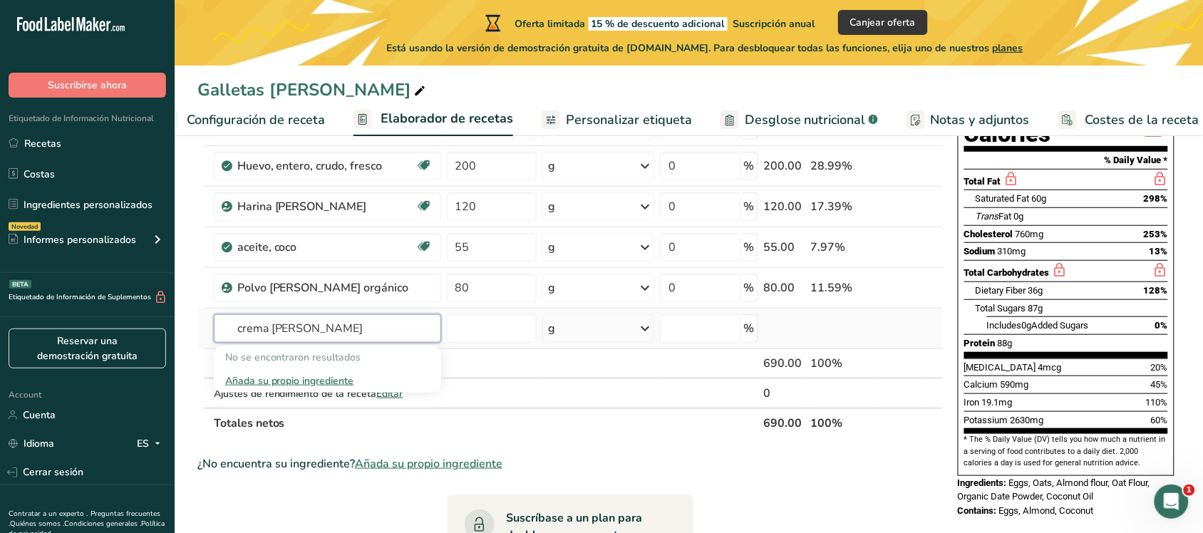
click at [304, 325] on input "crema [PERSON_NAME]" at bounding box center [327, 328] width 227 height 29
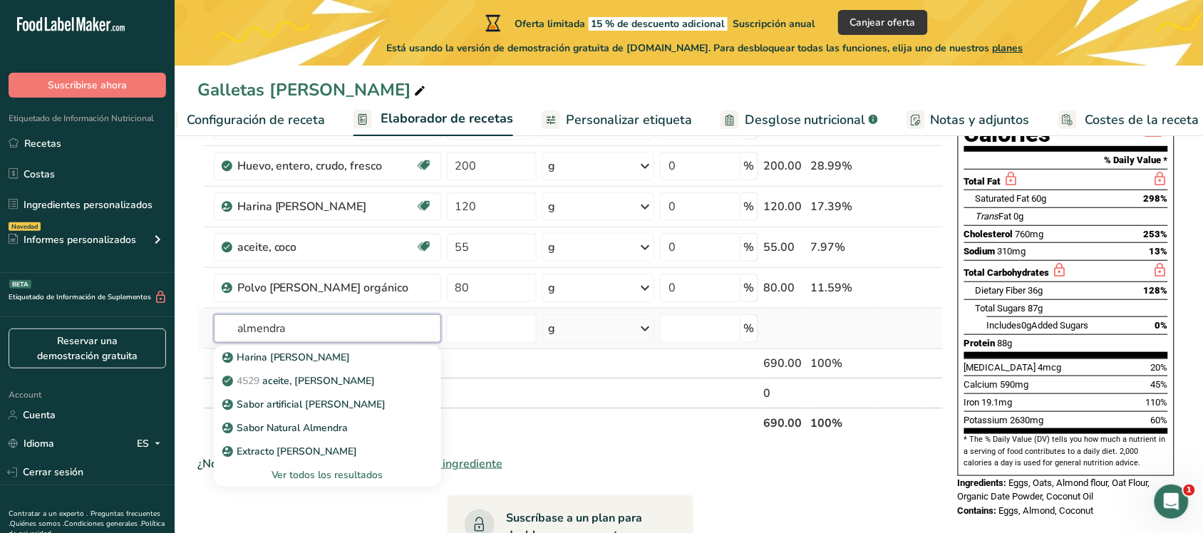
type input "almendra"
click at [336, 426] on div "Ver todos los resultados" at bounding box center [327, 474] width 205 height 15
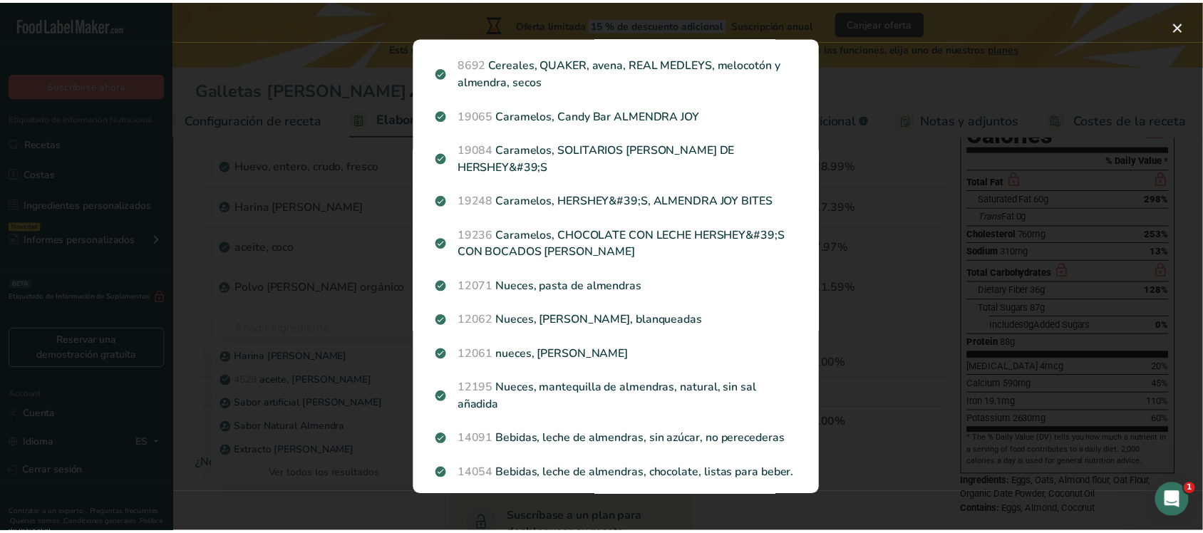
scroll to position [268, 0]
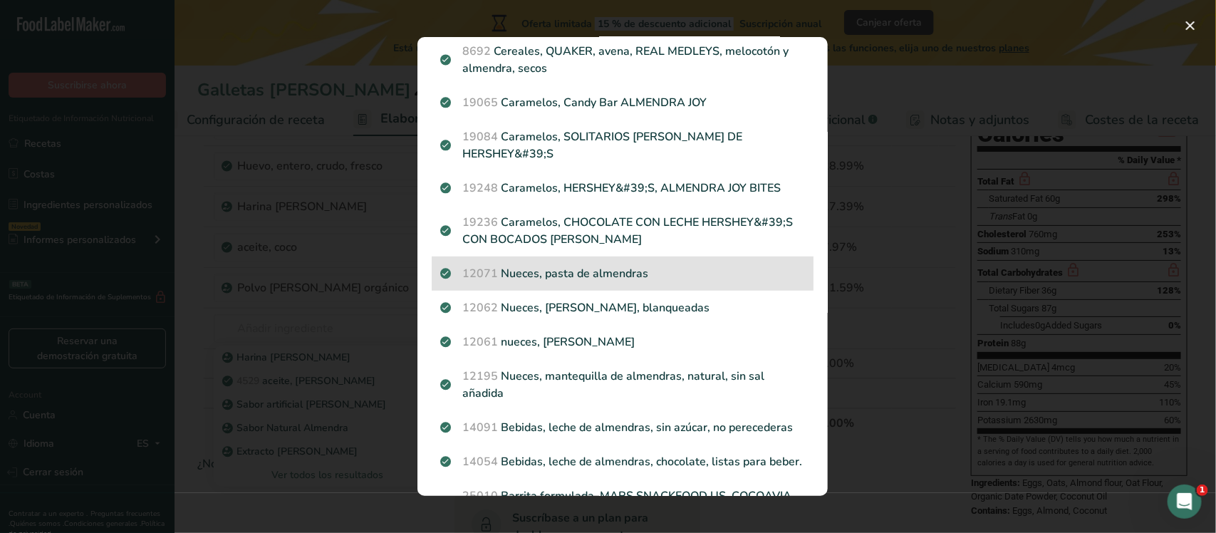
click at [593, 280] on p "12071 Nueces, pasta de almendras" at bounding box center [622, 273] width 365 height 17
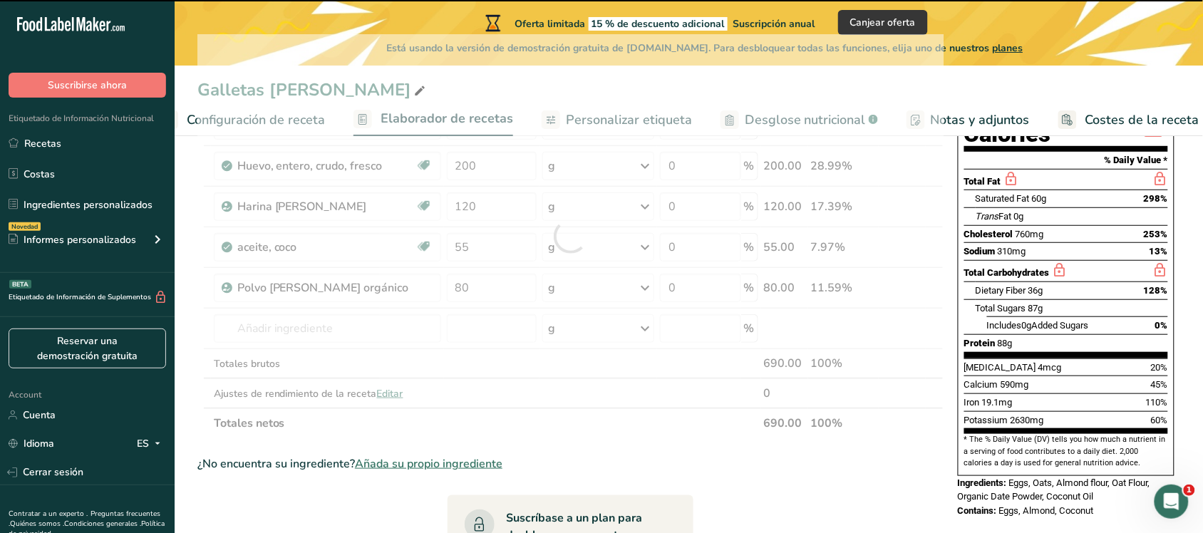
type input "0"
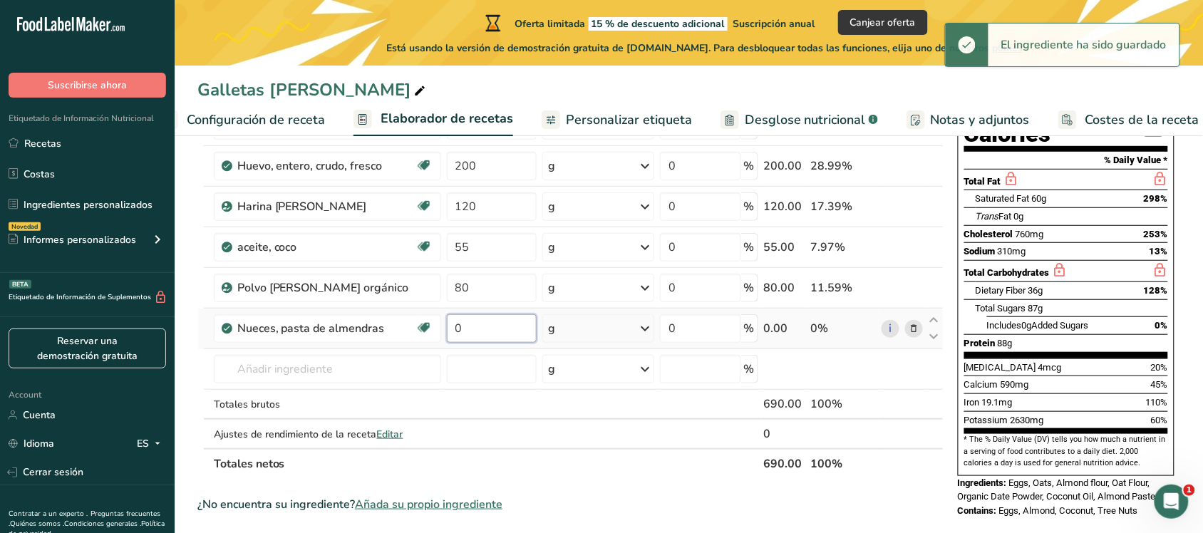
click at [492, 319] on input "0" at bounding box center [492, 328] width 90 height 29
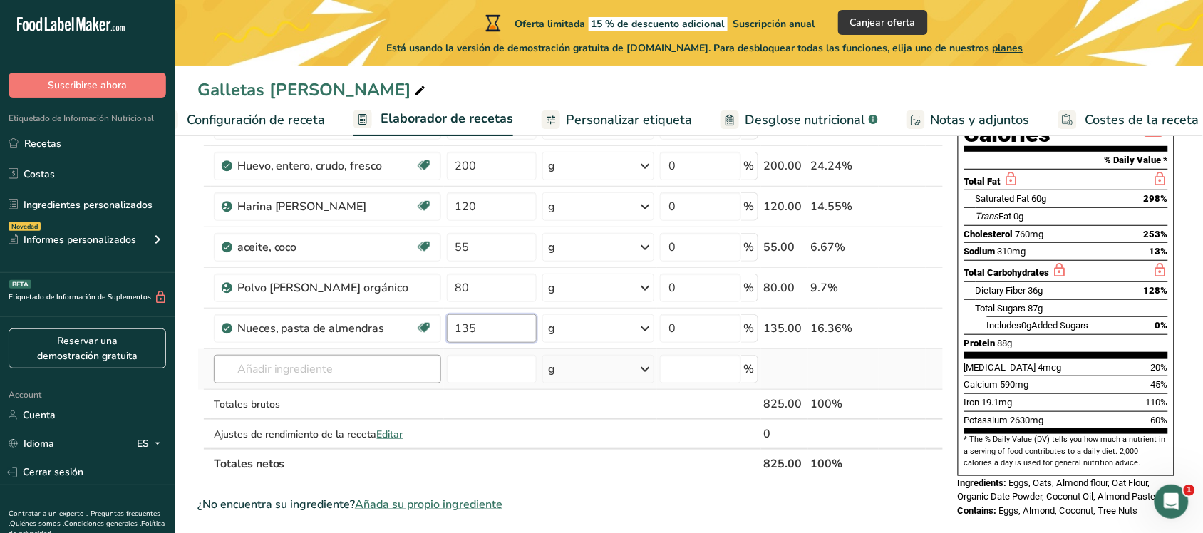
type input "135"
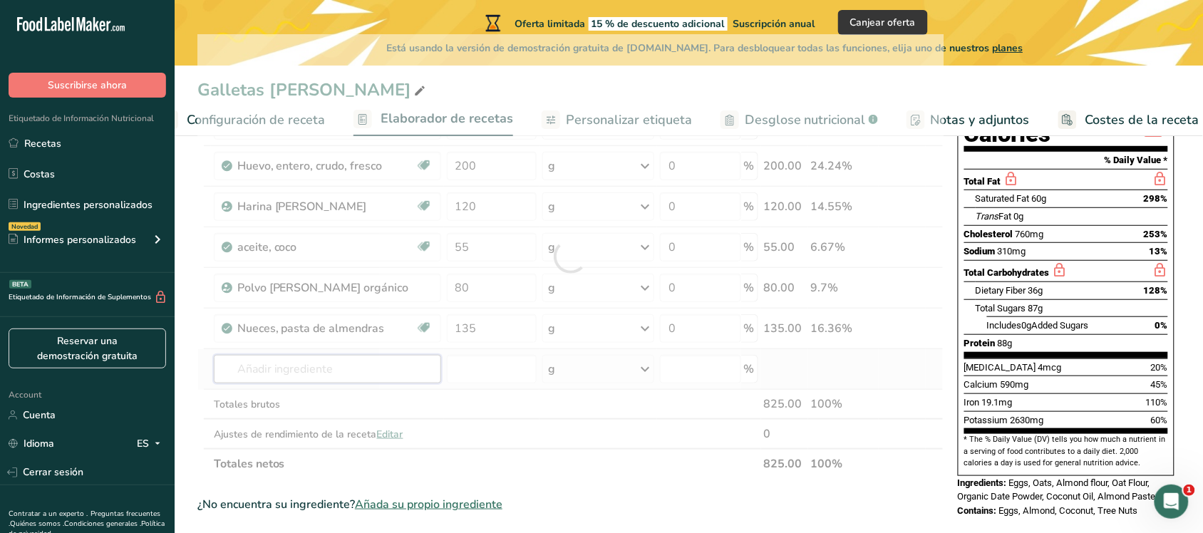
click at [358, 373] on div "Ingrediente * Cantidad * Unidad * Desperdicio * .a-a{fill:#347362;}.b-a{fill:#f…" at bounding box center [570, 256] width 746 height 445
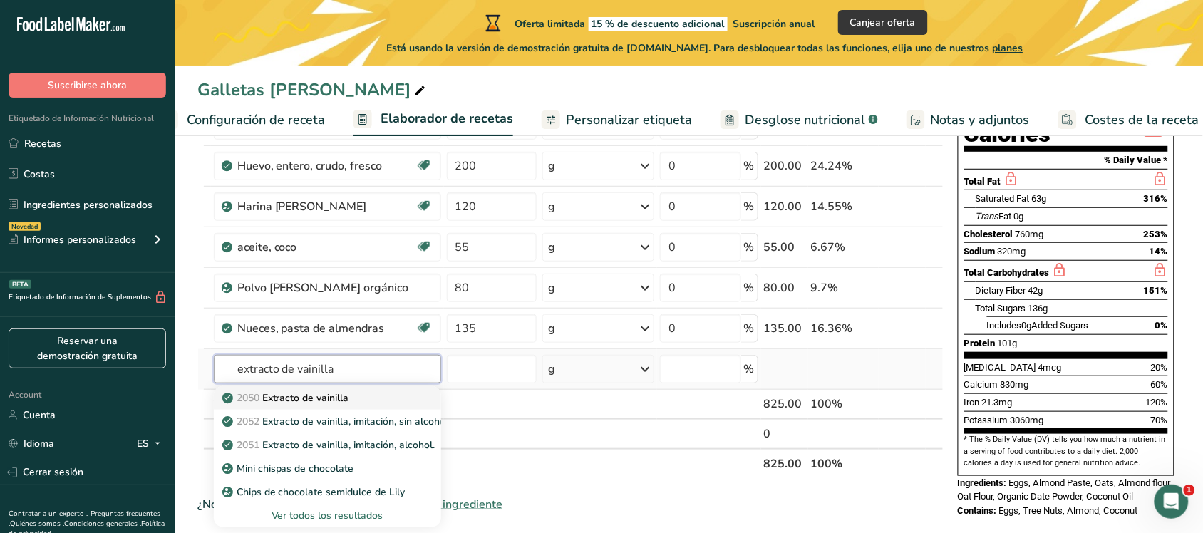
type input "extracto de vainilla"
click at [362, 394] on div "2050 Extracto de vainilla" at bounding box center [316, 398] width 182 height 15
type input "Vanilla extract"
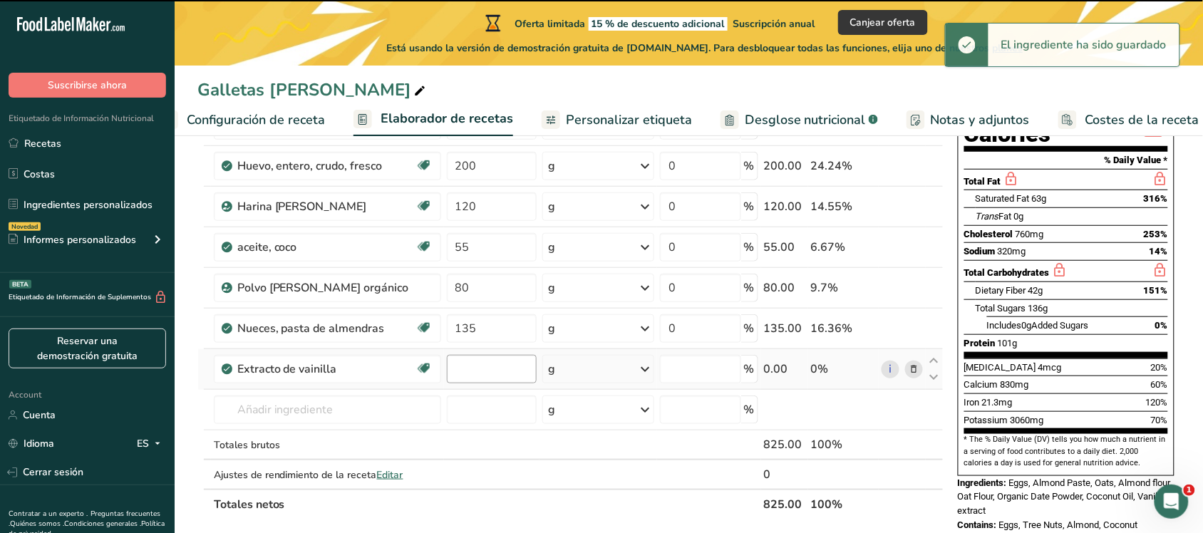
type input "0"
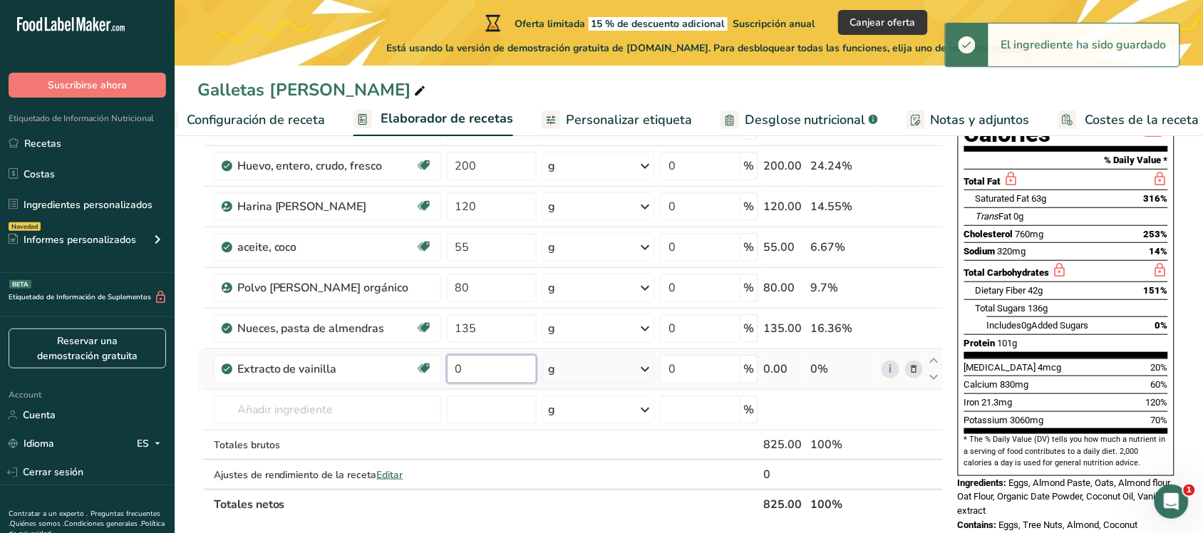
click at [468, 369] on input "0" at bounding box center [492, 369] width 90 height 29
type input "10"
click at [247, 414] on div "Ingrediente * Cantidad * Unidad * Desperdicio * .a-a{fill:#347362;}.b-a{fill:#f…" at bounding box center [570, 276] width 746 height 485
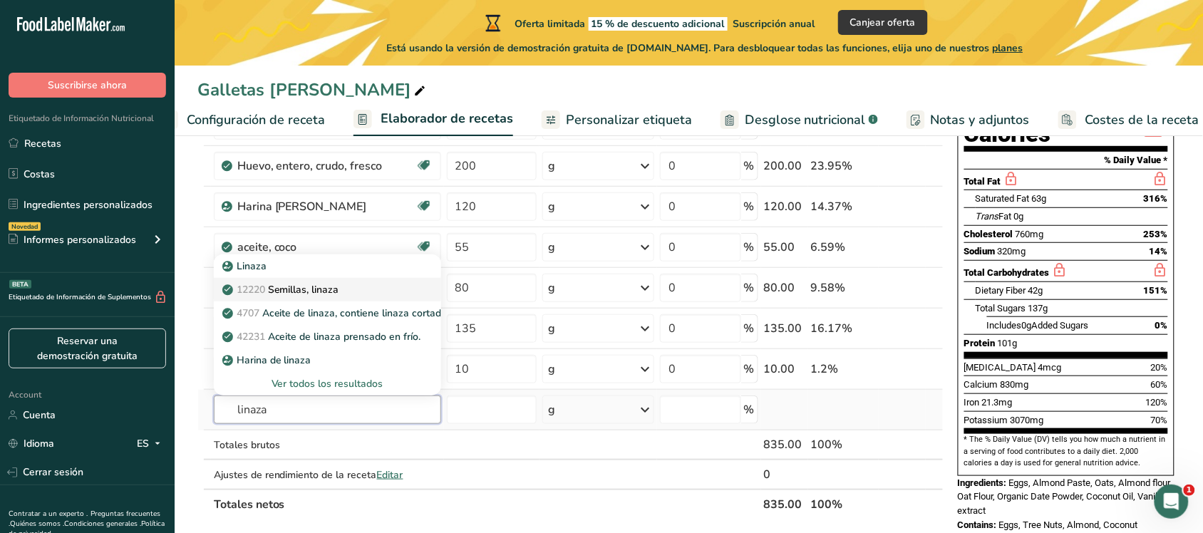
type input "linaza"
click at [311, 286] on p "12220 Semillas, linaza" at bounding box center [282, 289] width 114 height 15
type input "Seeds, flaxseed"
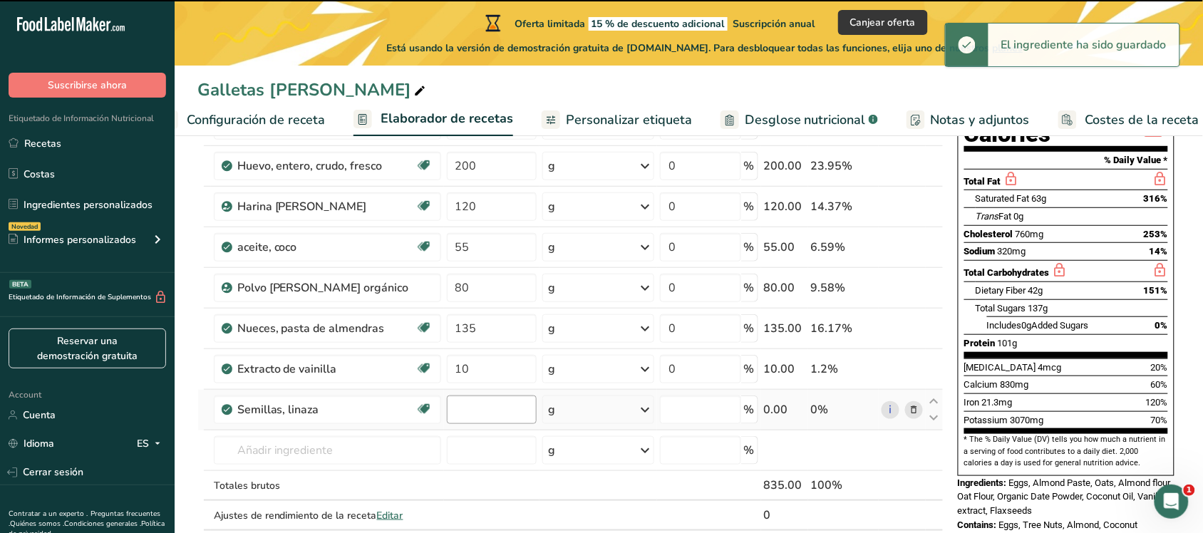
type input "0"
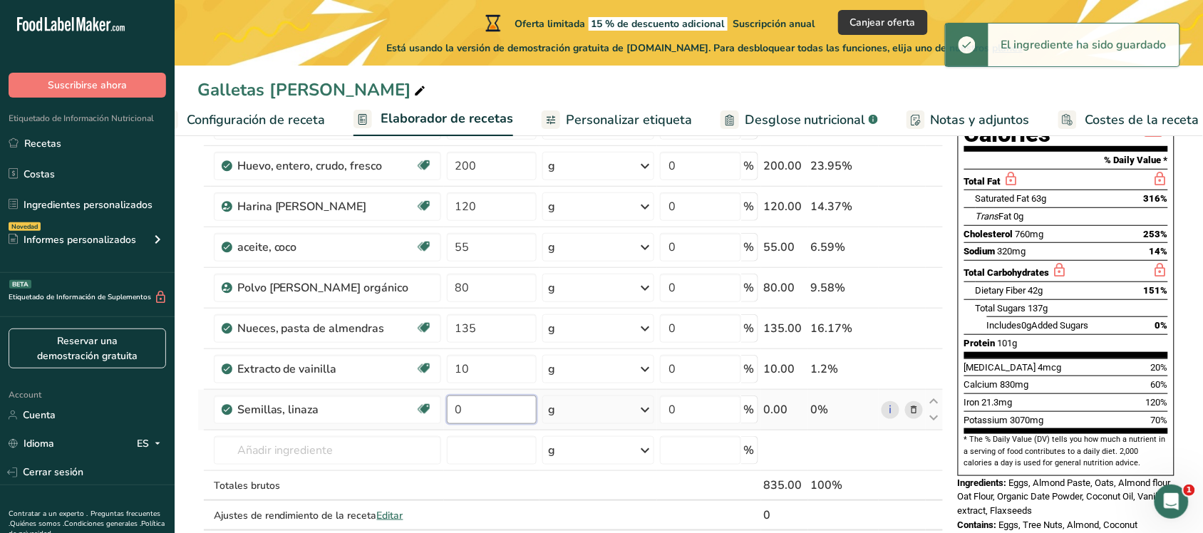
click at [470, 413] on input "0" at bounding box center [492, 410] width 90 height 29
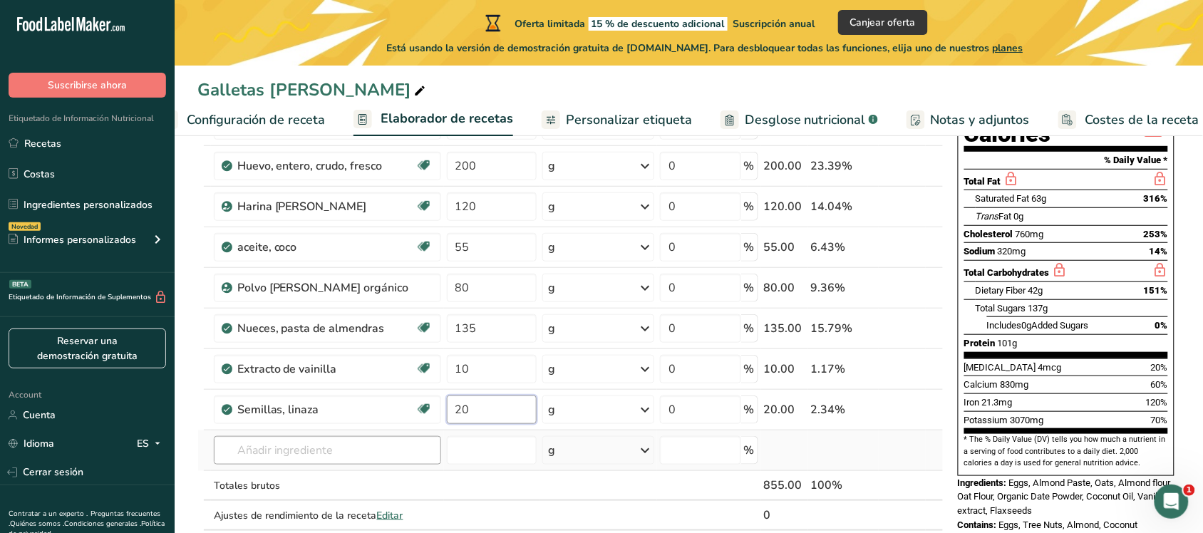
type input "20"
click at [247, 426] on div "Ingrediente * Cantidad * Unidad * Desperdicio * .a-a{fill:#347362;}.b-a{fill:#f…" at bounding box center [570, 297] width 746 height 526
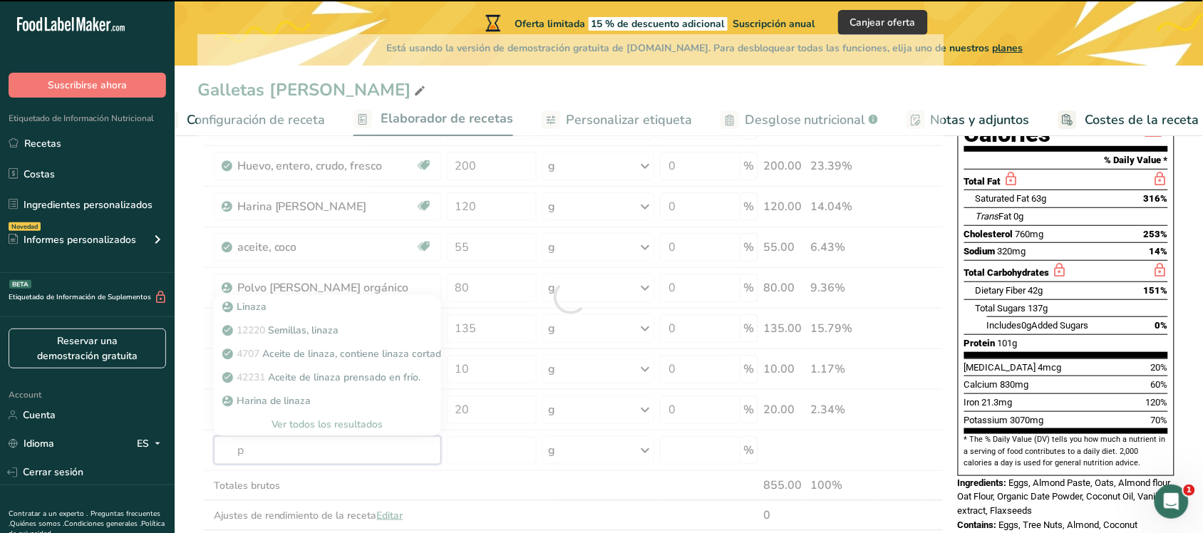
type input "po"
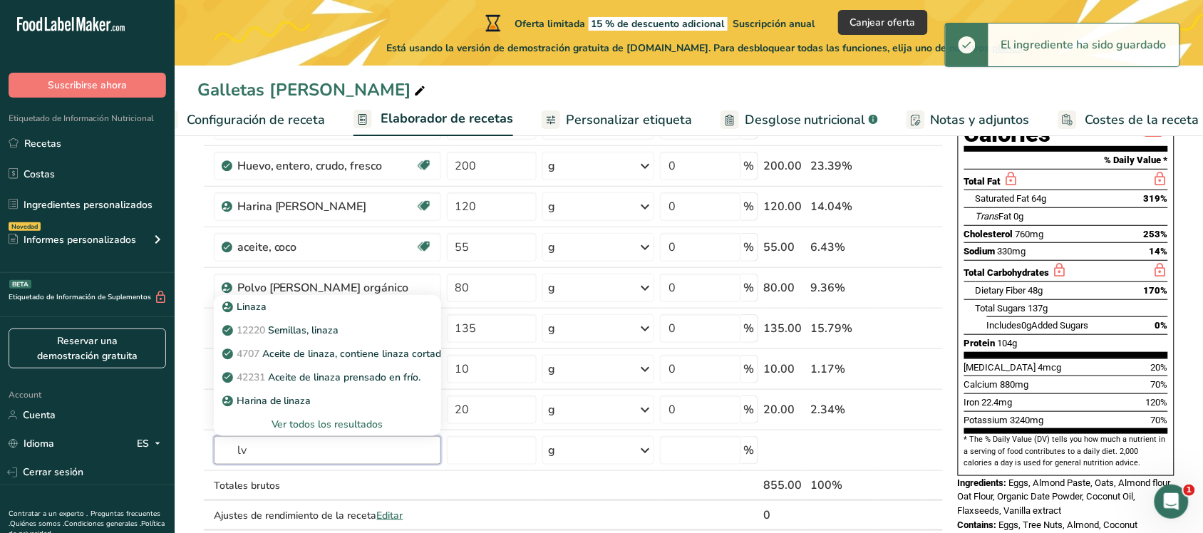
type input "l"
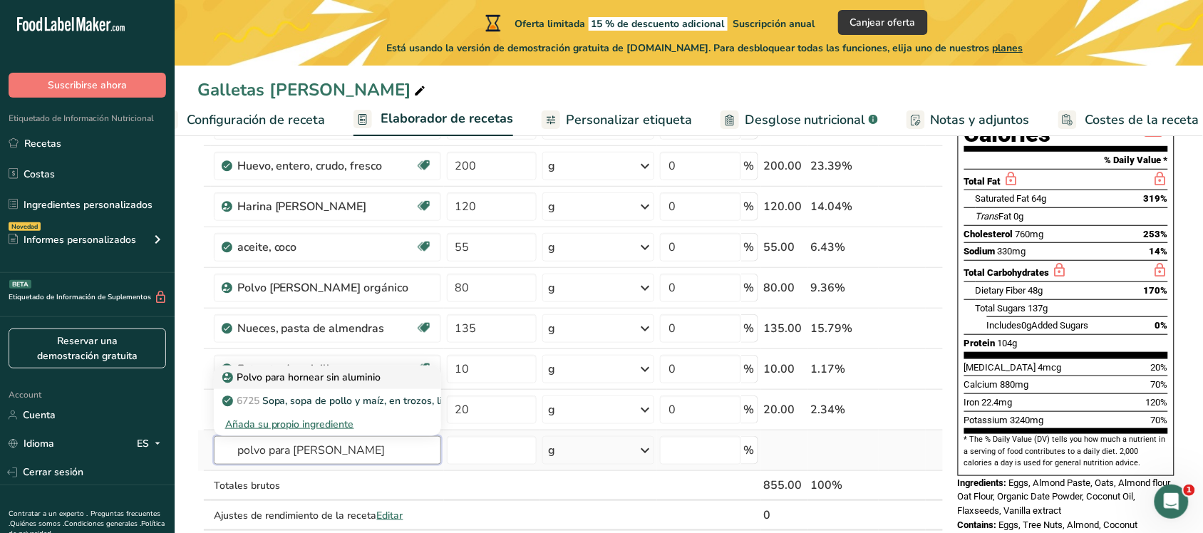
type input "polvo para [PERSON_NAME]"
click at [318, 381] on p "Polvo para hornear sin aluminio" at bounding box center [303, 377] width 156 height 15
type input "Aluminum Free Baking Powder"
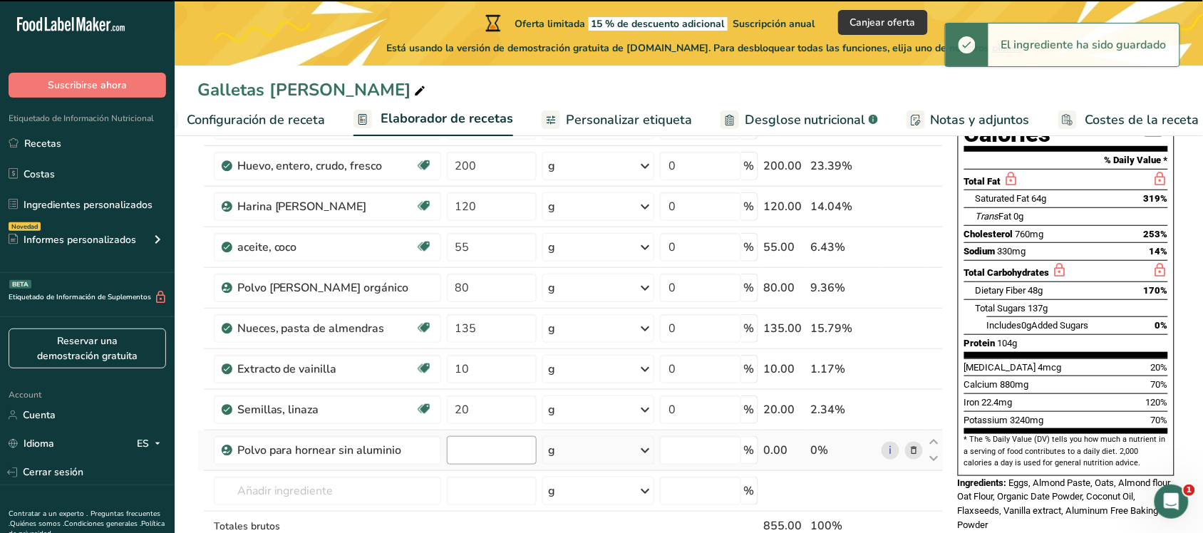
type input "0"
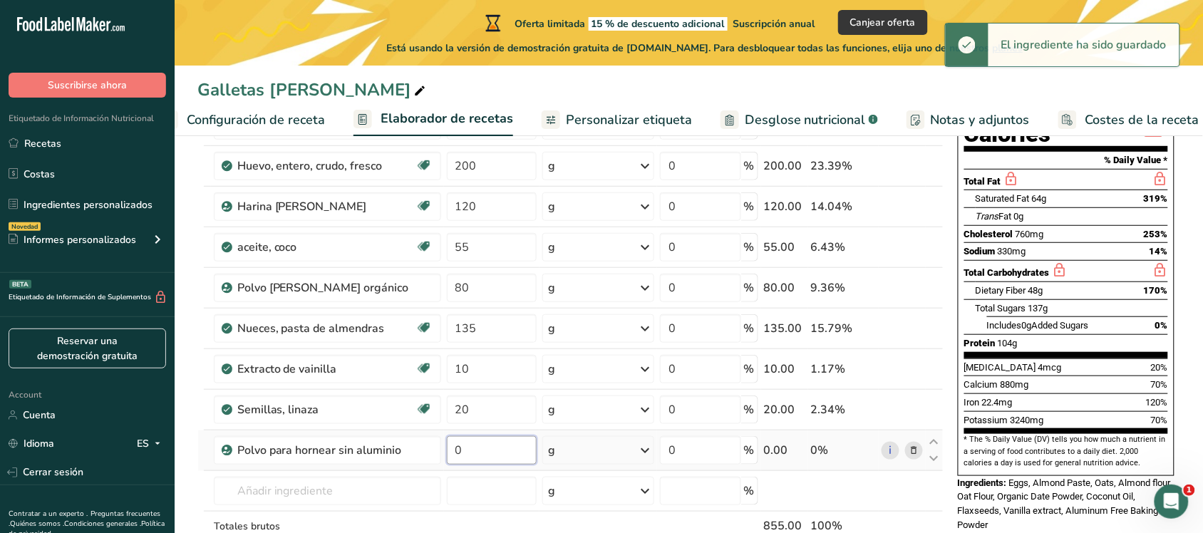
click at [478, 426] on input "0" at bounding box center [492, 450] width 90 height 29
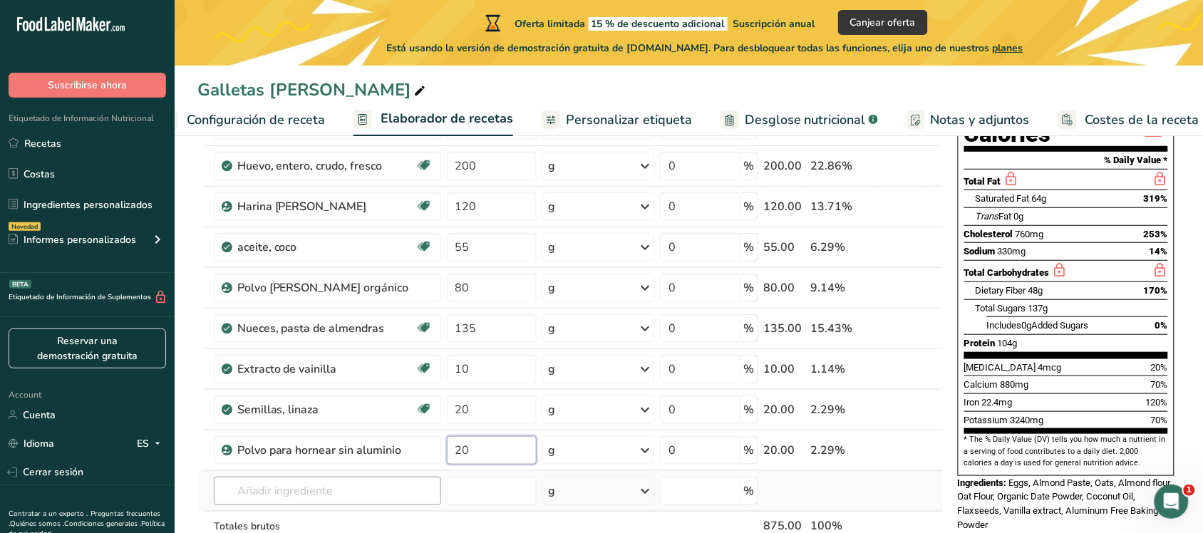
type input "20"
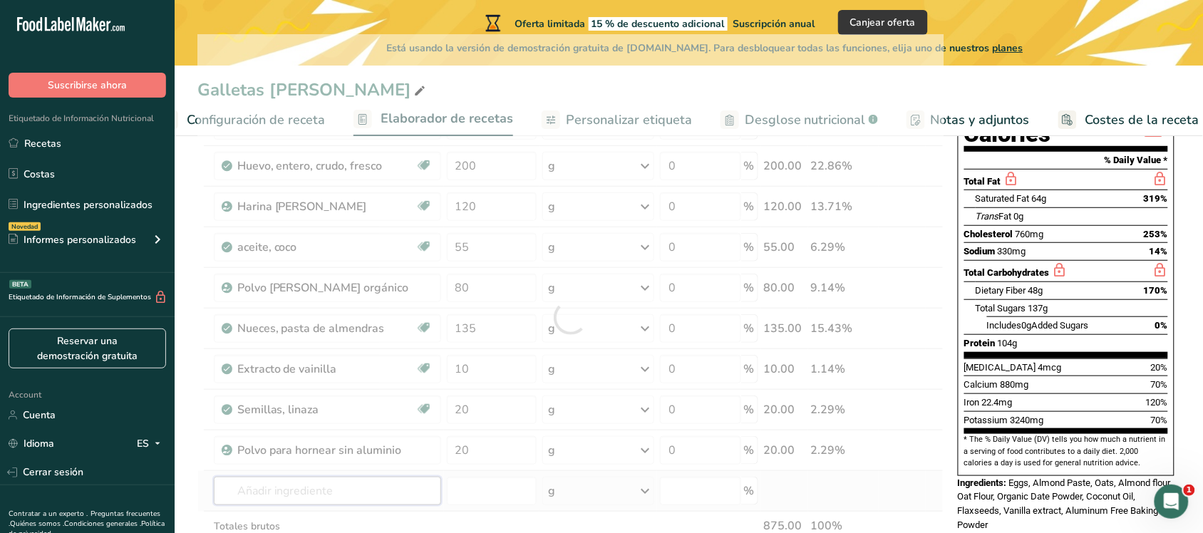
click at [316, 426] on div "Ingrediente * Cantidad * Unidad * Desperdicio * .a-a{fill:#347362;}.b-a{fill:#f…" at bounding box center [570, 317] width 746 height 567
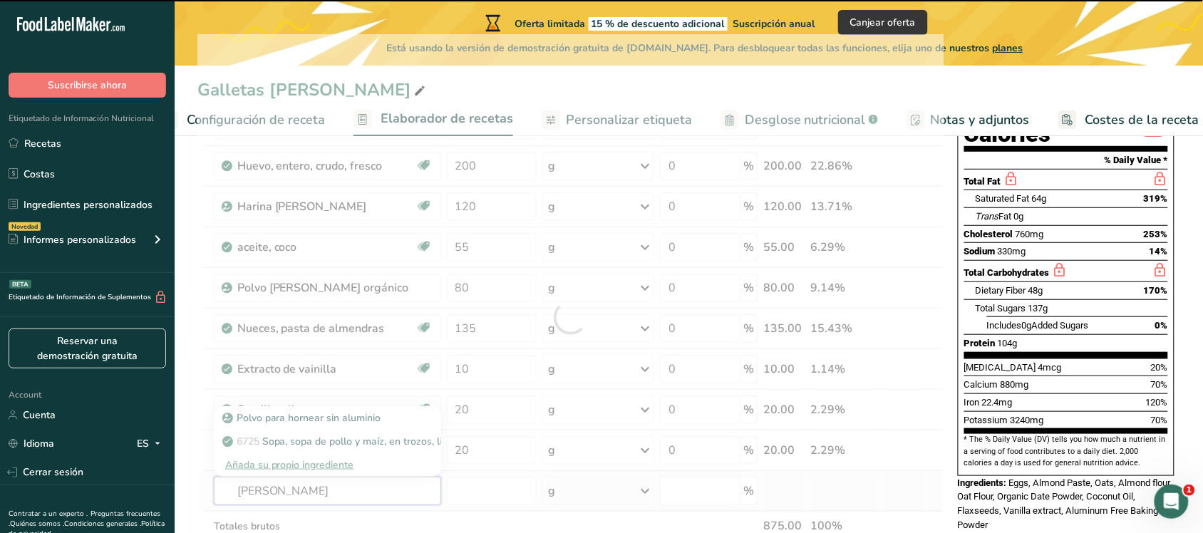
type input "canela"
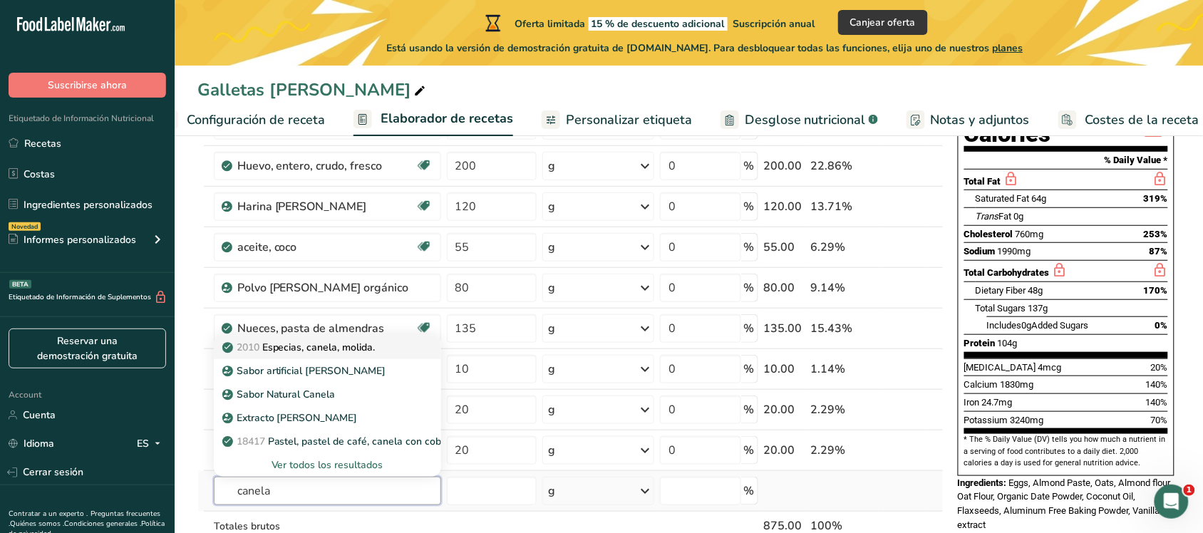
type input "canela"
click at [361, 346] on p "2010 Especias, canela, molida." at bounding box center [300, 347] width 150 height 15
type input "Spices, cinnamon, ground"
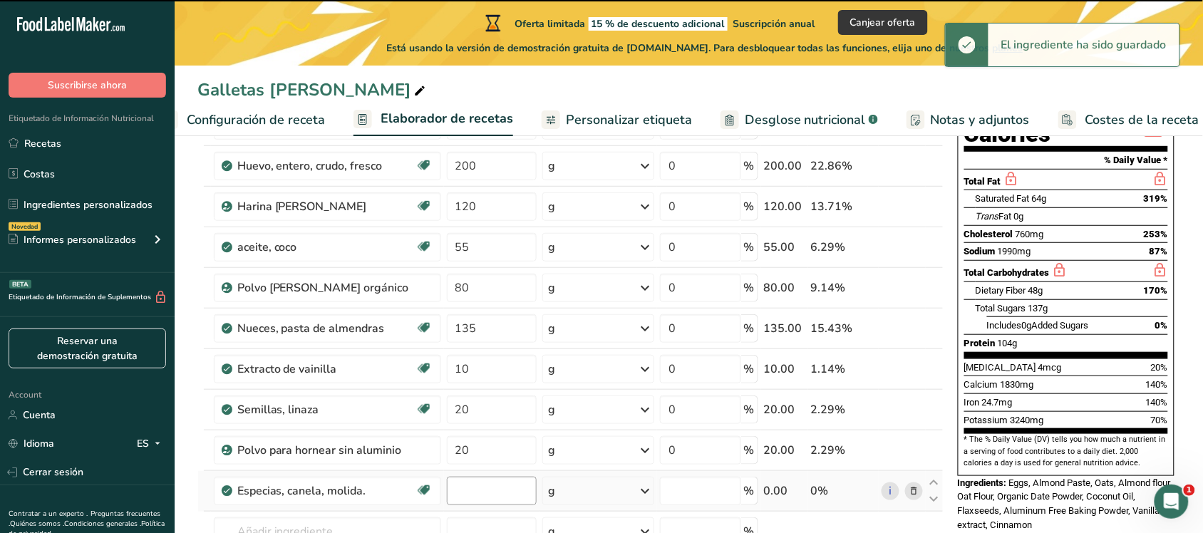
type input "0"
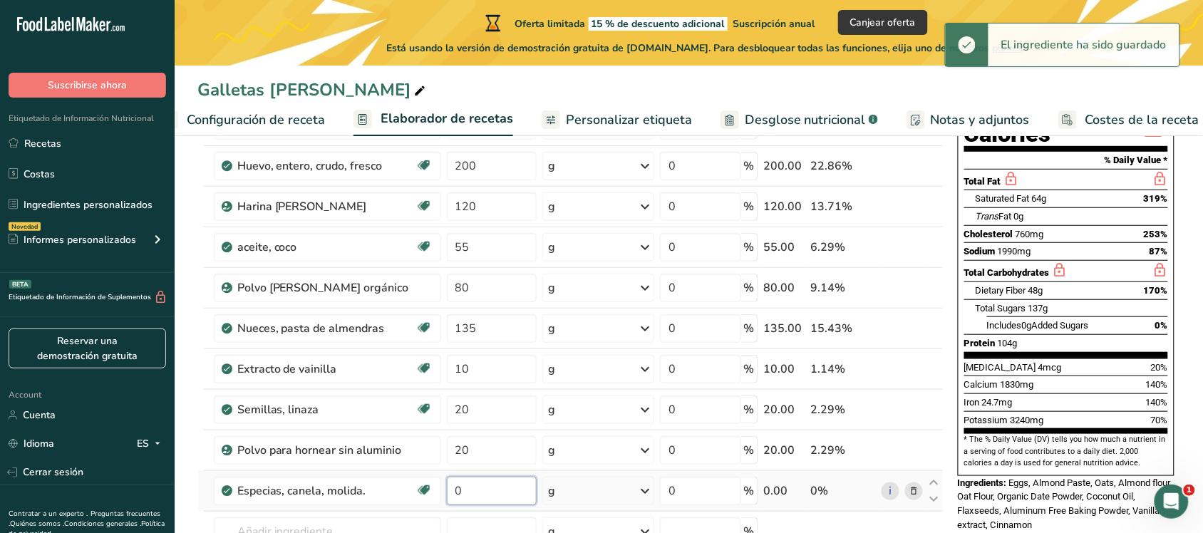
click at [467, 426] on input "0" at bounding box center [492, 491] width 90 height 29
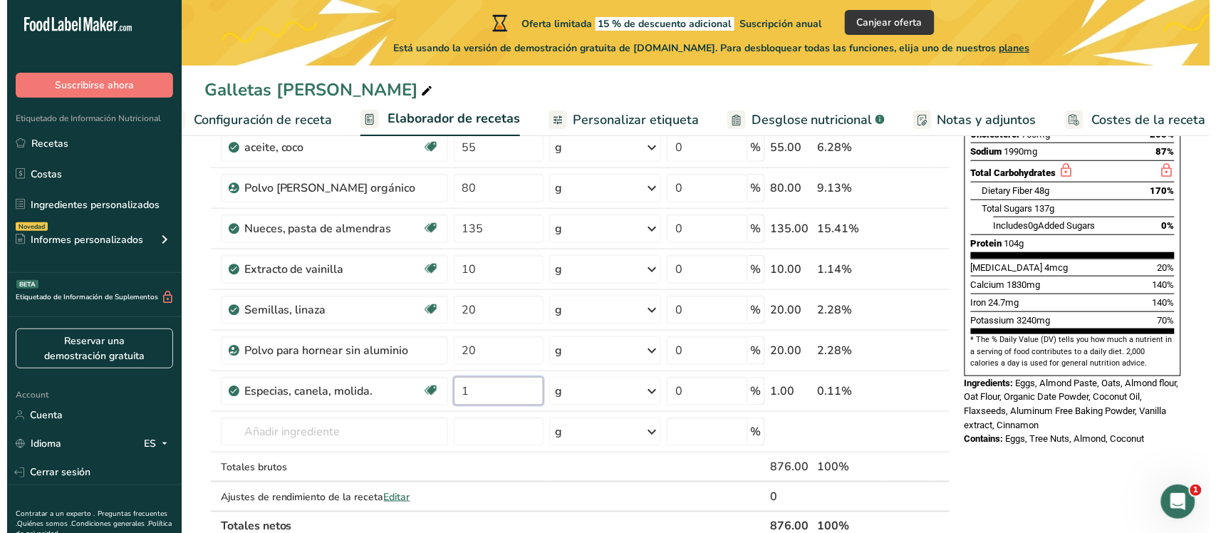
scroll to position [314, 0]
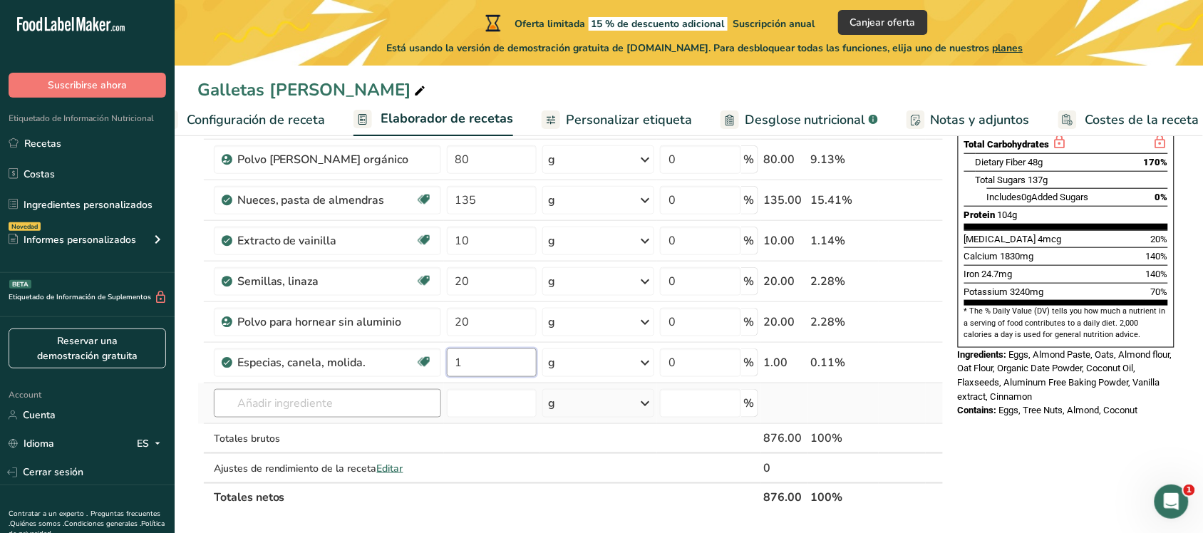
type input "1"
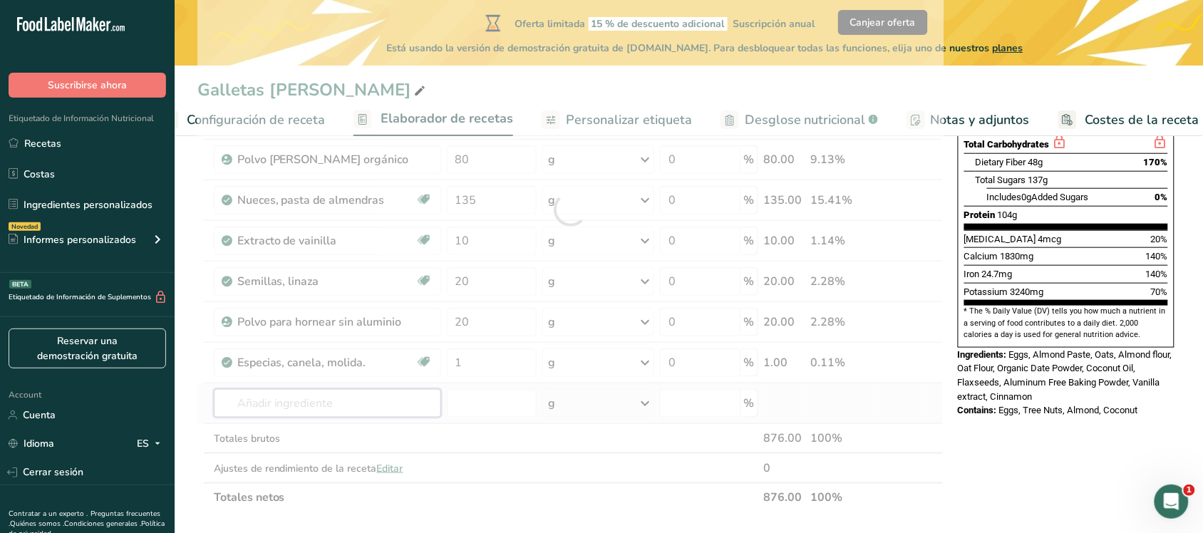
click at [329, 403] on div "Ingrediente * Cantidad * Unidad * Desperdicio * .a-a{fill:#347362;}.b-a{fill:#f…" at bounding box center [570, 209] width 746 height 607
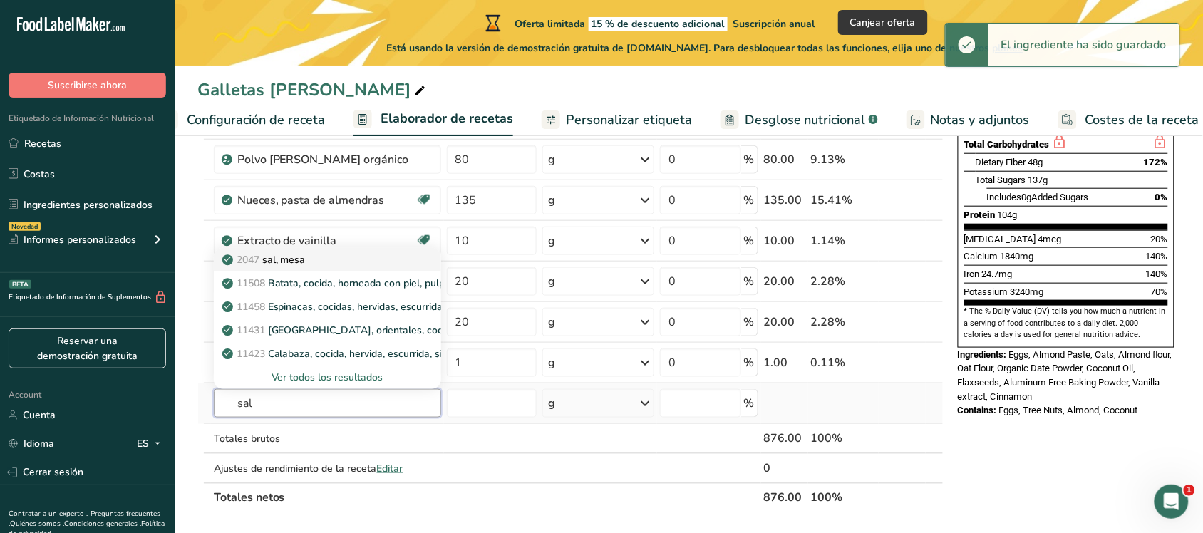
type input "sal"
click at [306, 266] on p "2047 sal, [GEOGRAPHIC_DATA]" at bounding box center [265, 259] width 81 height 15
type input "Salt, table"
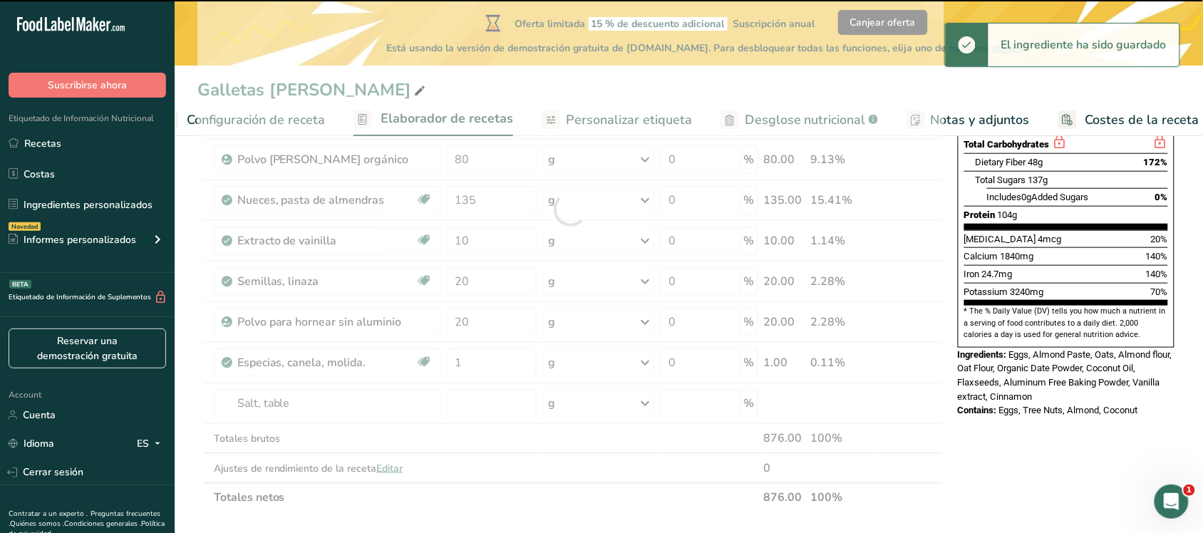
click at [480, 399] on div at bounding box center [570, 209] width 746 height 607
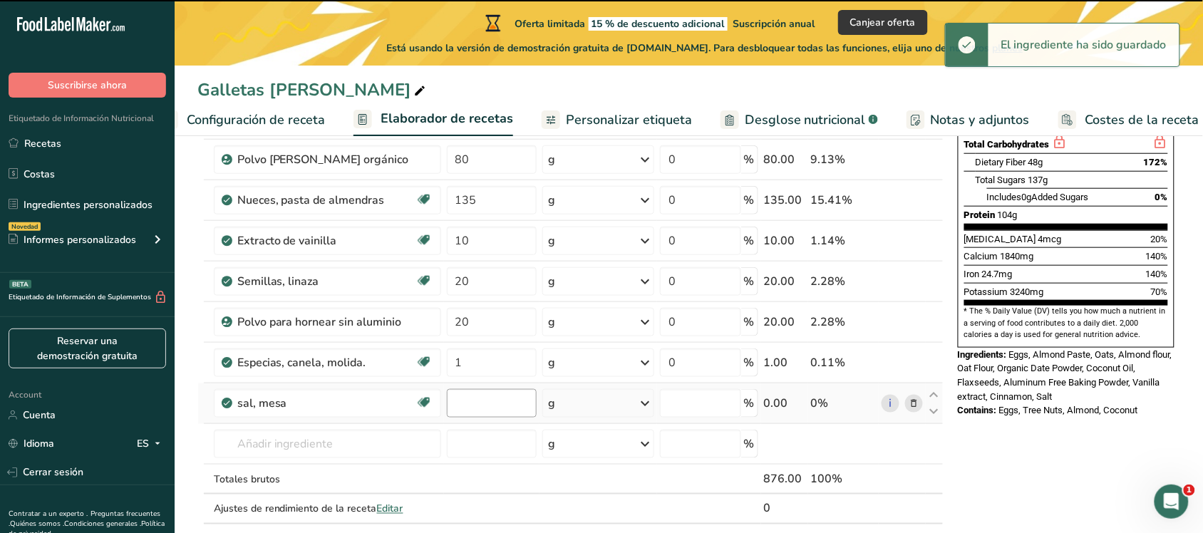
type input "0"
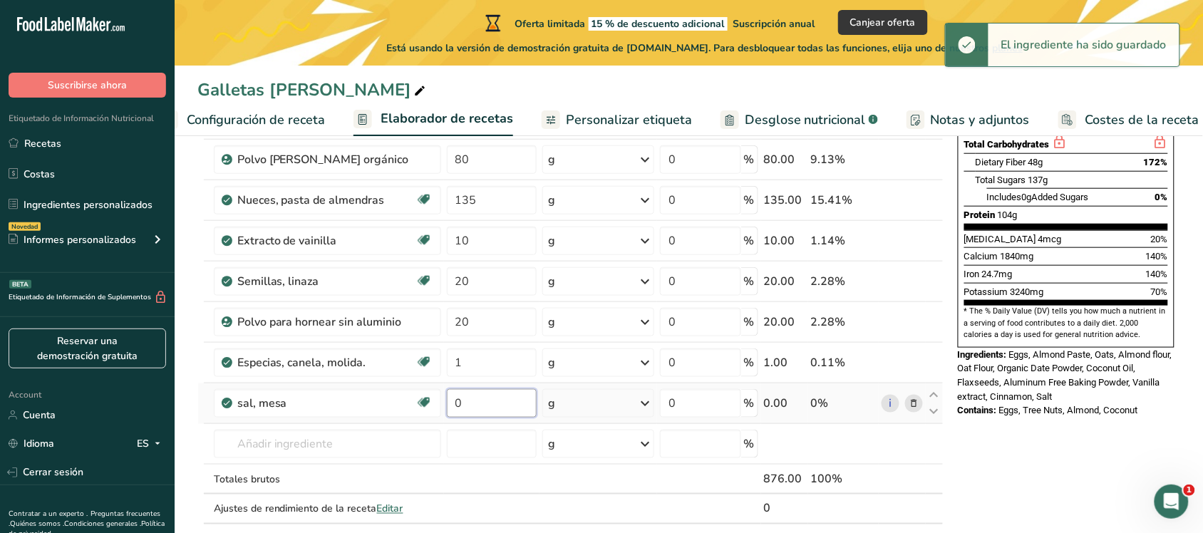
click at [475, 410] on input "0" at bounding box center [492, 403] width 90 height 29
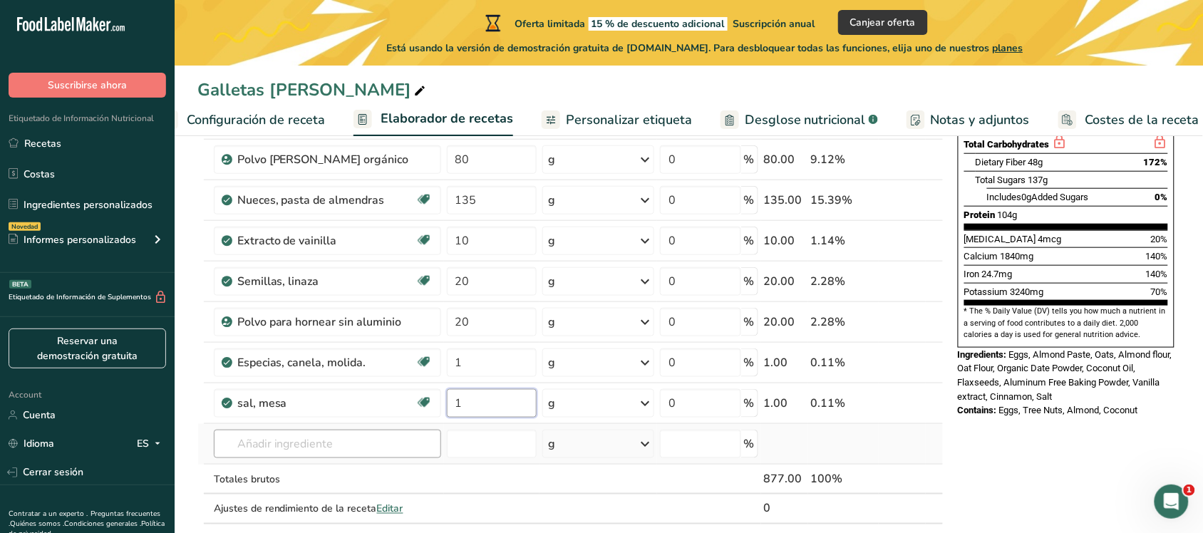
type input "1"
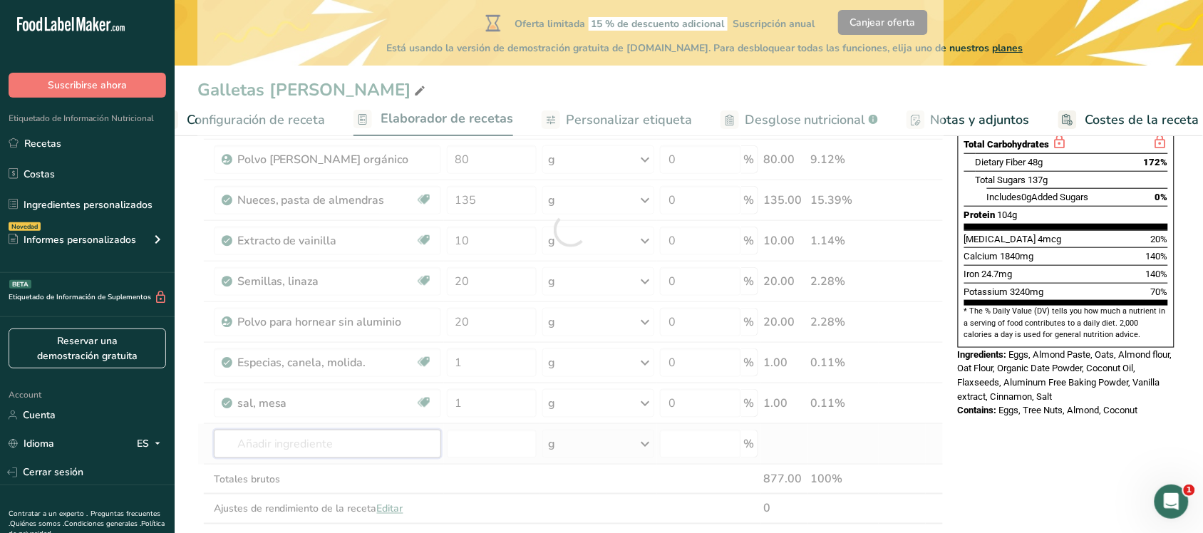
click at [266, 426] on div "Ingrediente * Cantidad * Unidad * Desperdicio * .a-a{fill:#347362;}.b-a{fill:#f…" at bounding box center [570, 230] width 746 height 648
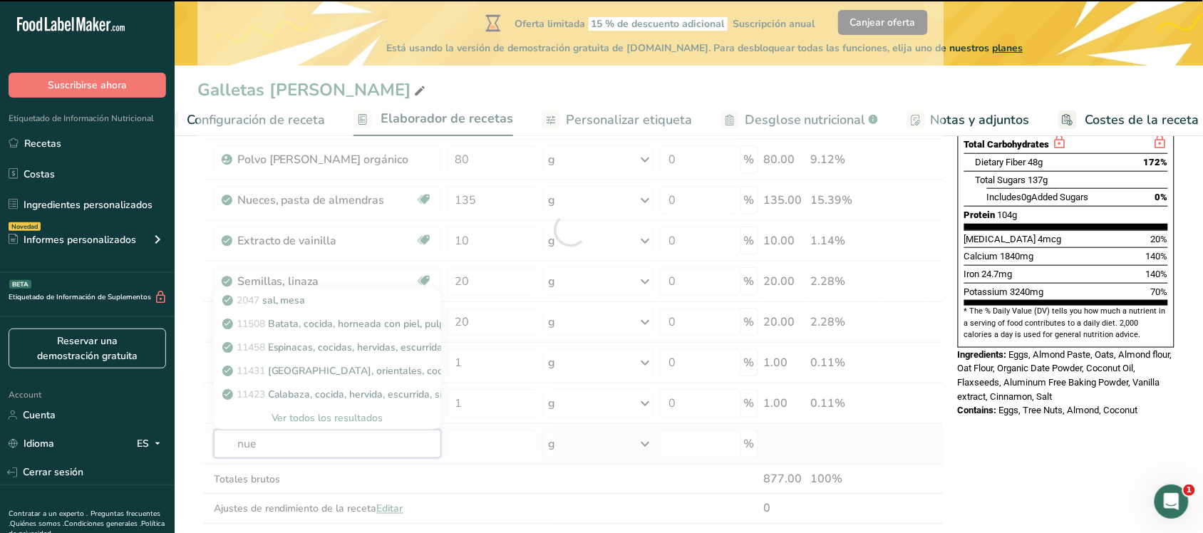
type input "nuez"
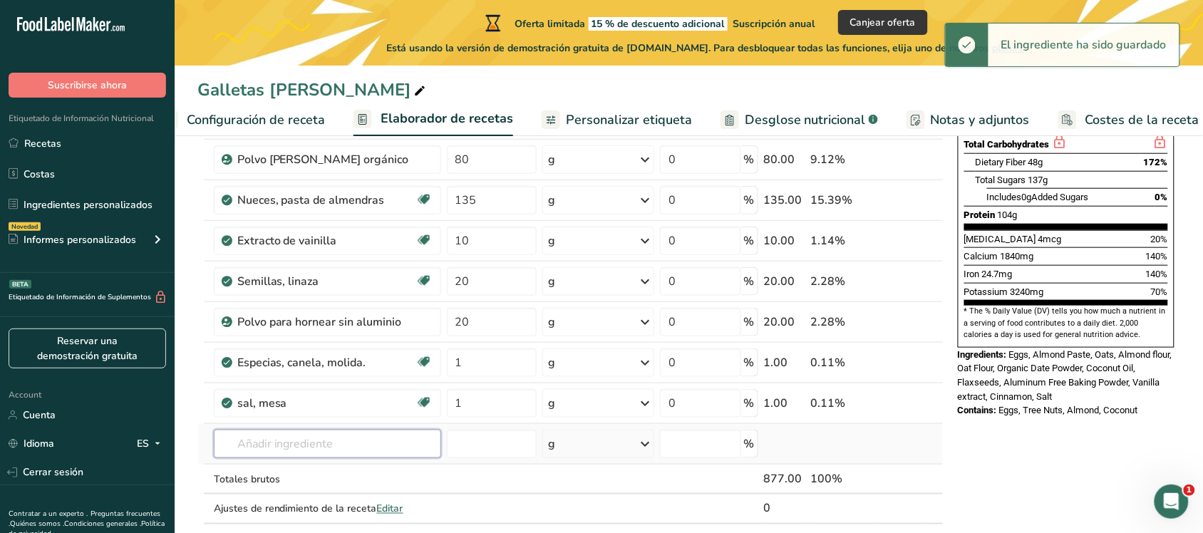
click at [282, 426] on input "text" at bounding box center [327, 444] width 227 height 29
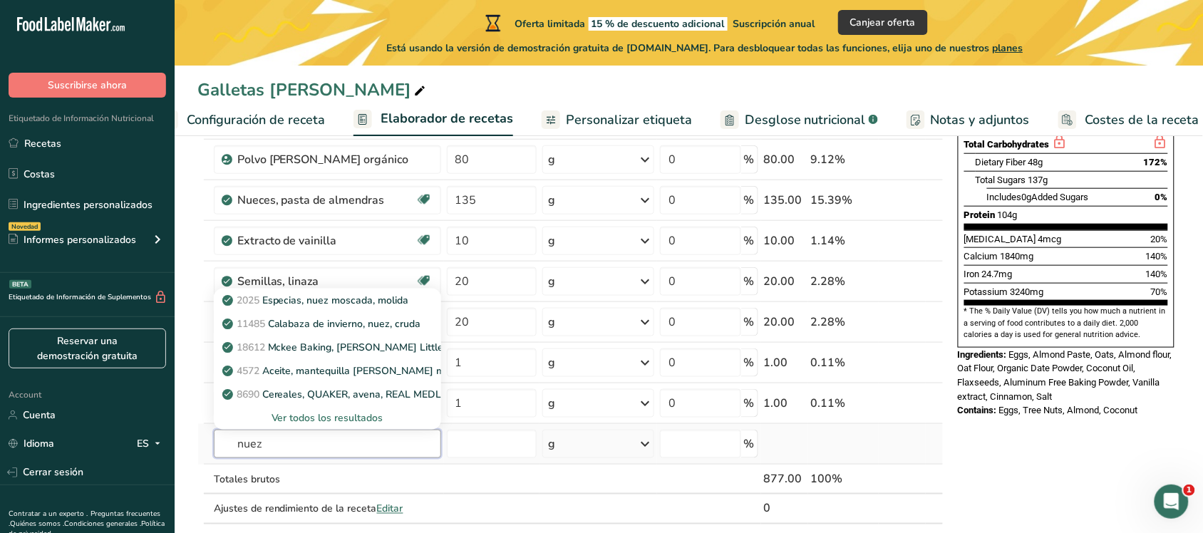
type input "nuez"
click at [351, 422] on div "Ver todos los resultados" at bounding box center [327, 417] width 205 height 15
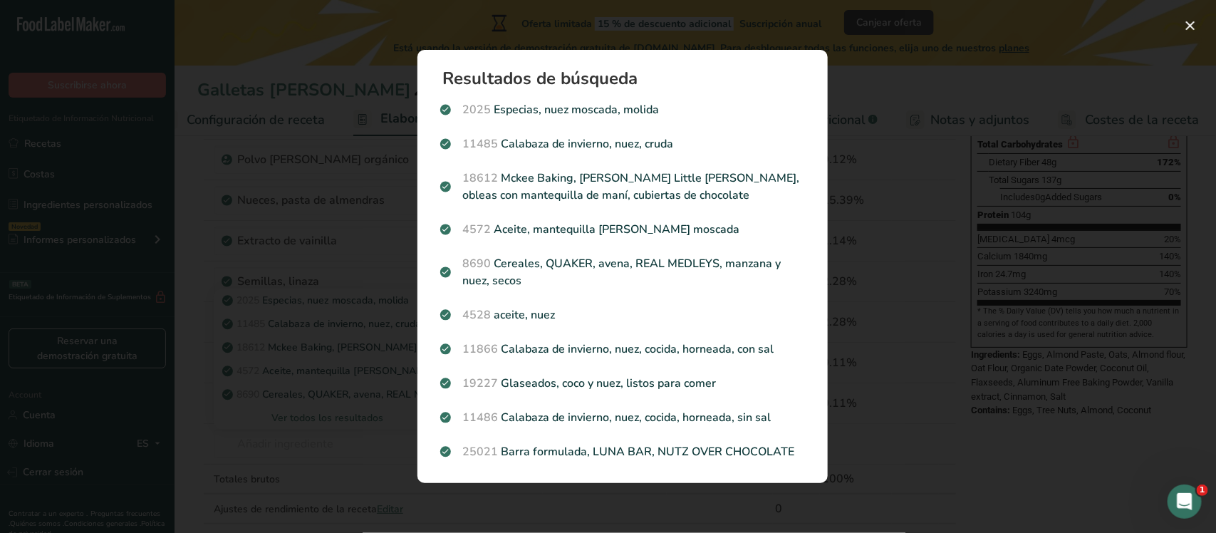
click at [304, 426] on div "Search results modal" at bounding box center [608, 266] width 1216 height 533
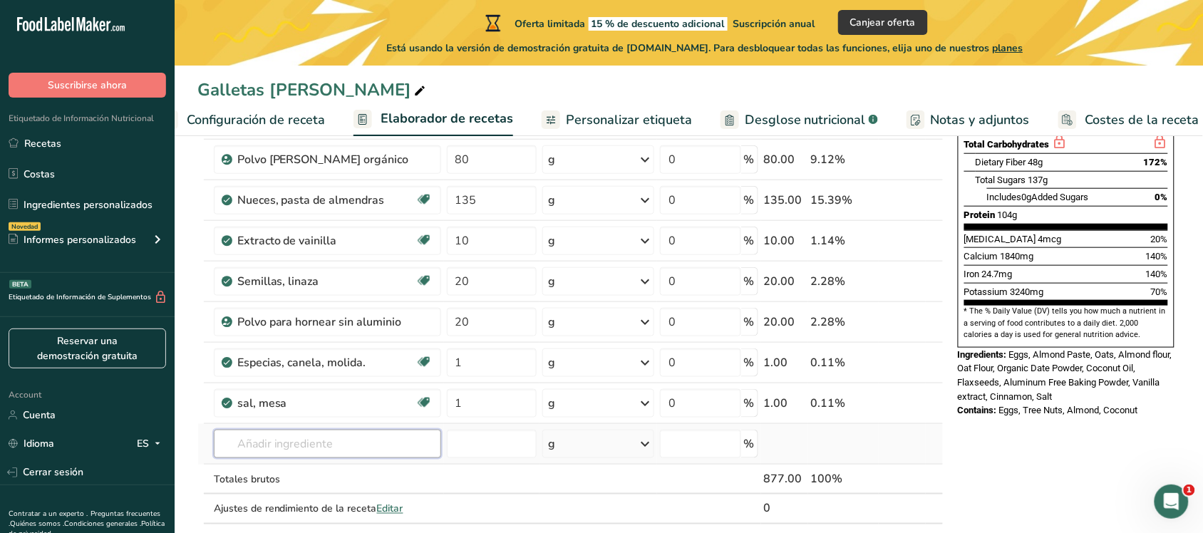
click at [219, 426] on input "text" at bounding box center [327, 444] width 227 height 29
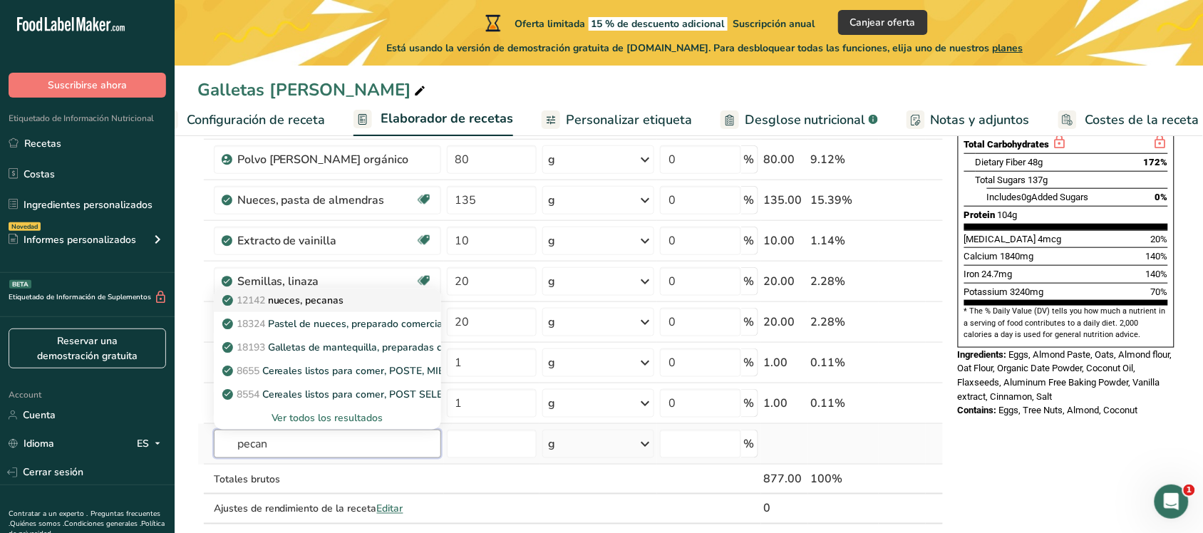
type input "pecan"
click at [339, 298] on p "12142 nueces, pecanas" at bounding box center [284, 300] width 119 height 15
type input "Nuts, pecans"
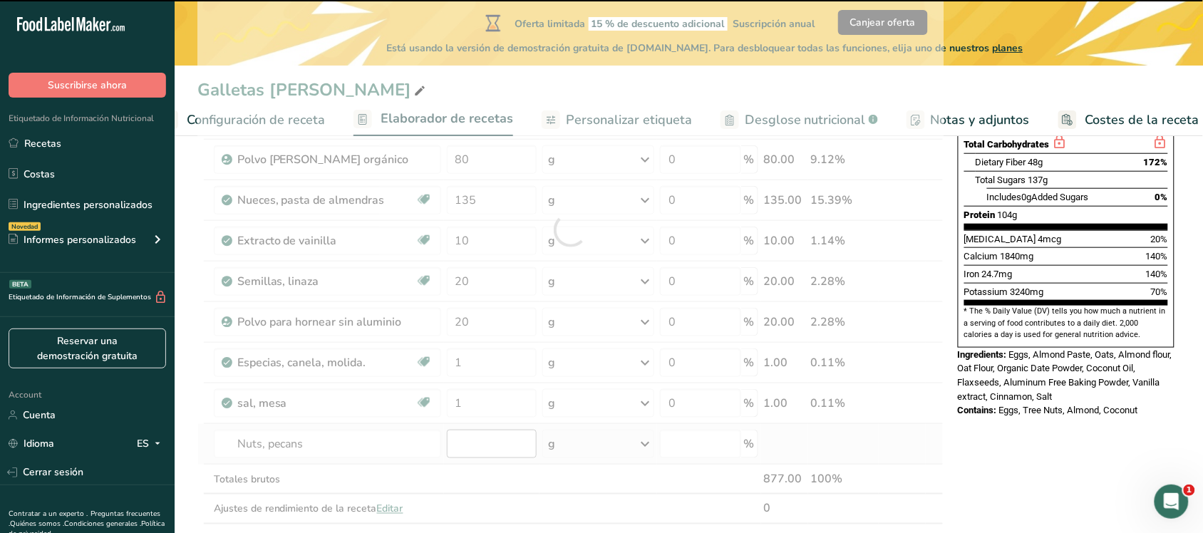
type input "0"
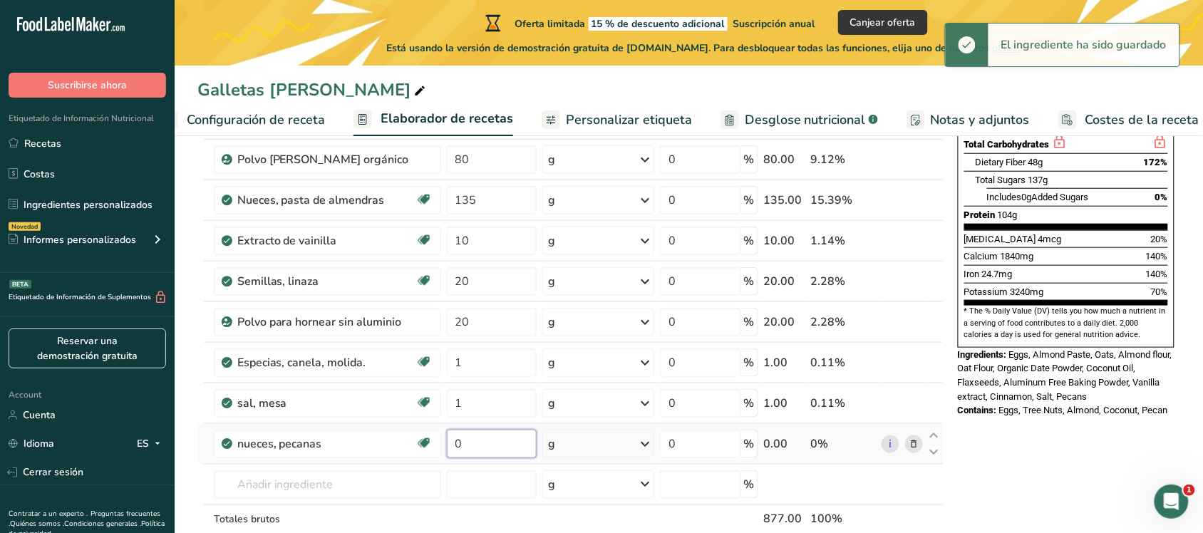
click at [468, 426] on input "0" at bounding box center [492, 444] width 90 height 29
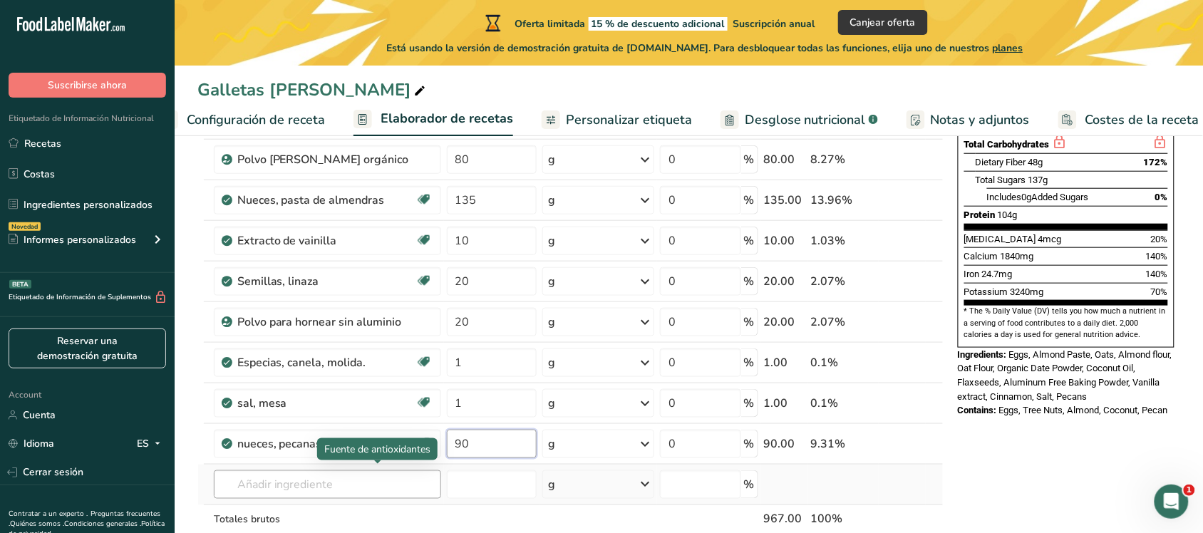
type input "90"
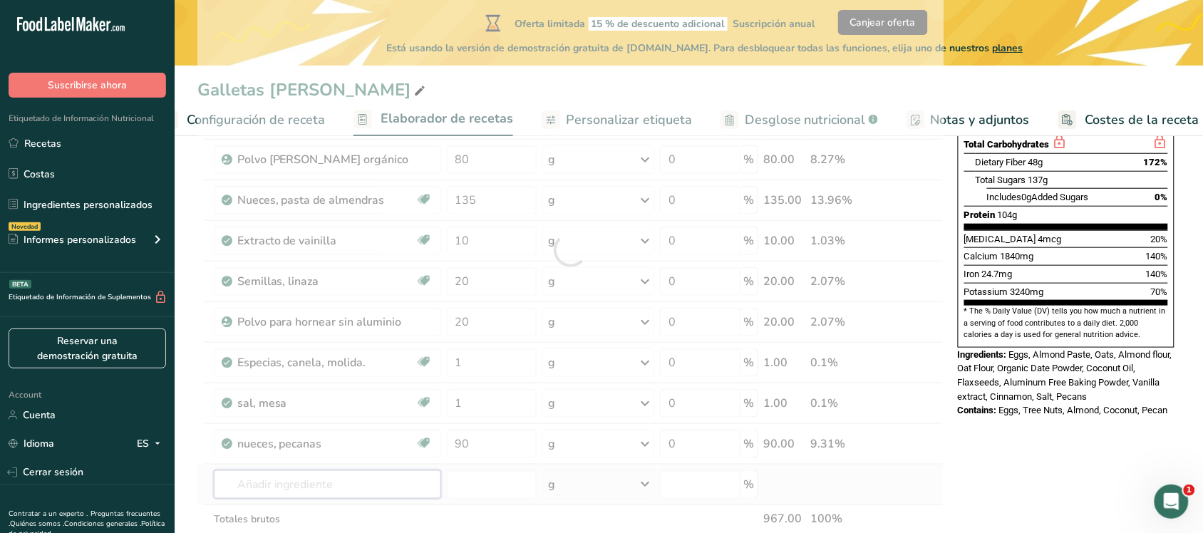
click at [319, 426] on div "Ingrediente * Cantidad * Unidad * Desperdicio * .a-a{fill:#347362;}.b-a{fill:#f…" at bounding box center [570, 250] width 746 height 688
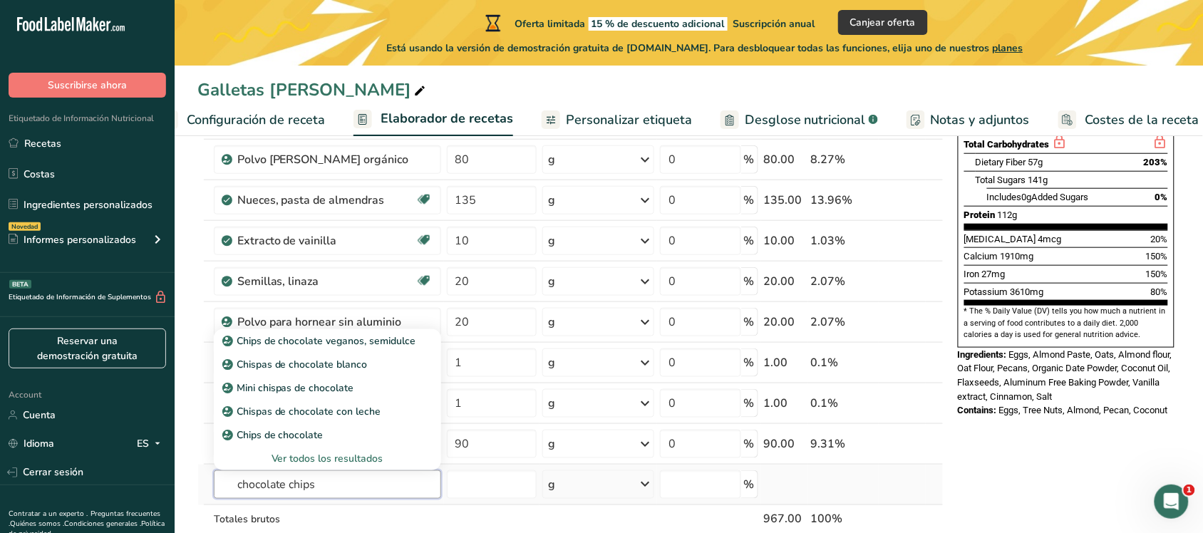
type input "chocolate chips"
click at [340, 426] on div "Ver todos los resultados" at bounding box center [327, 458] width 205 height 15
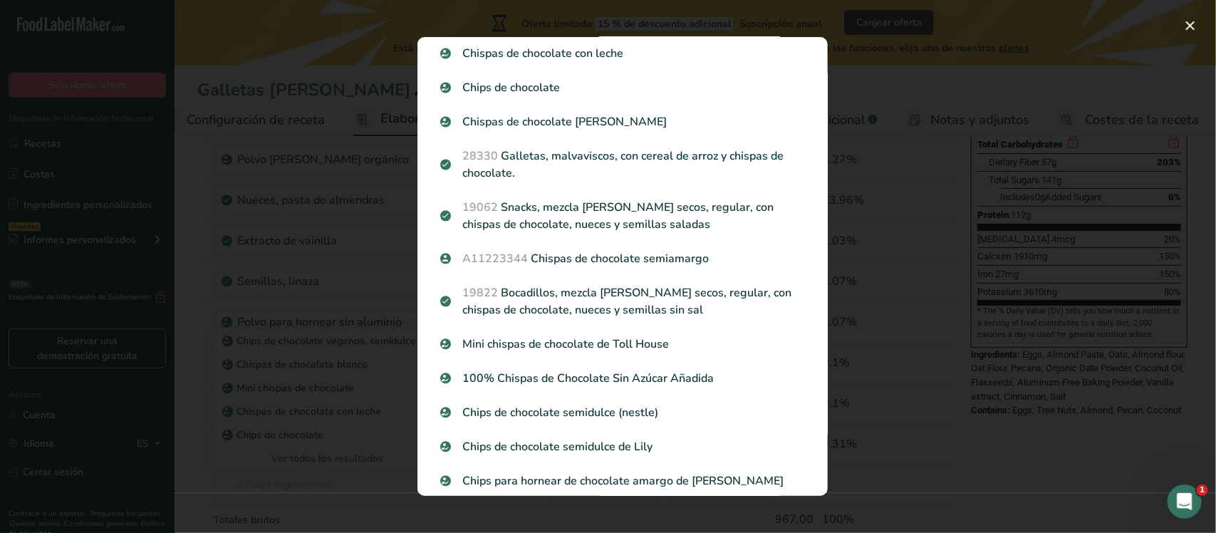
scroll to position [0, 0]
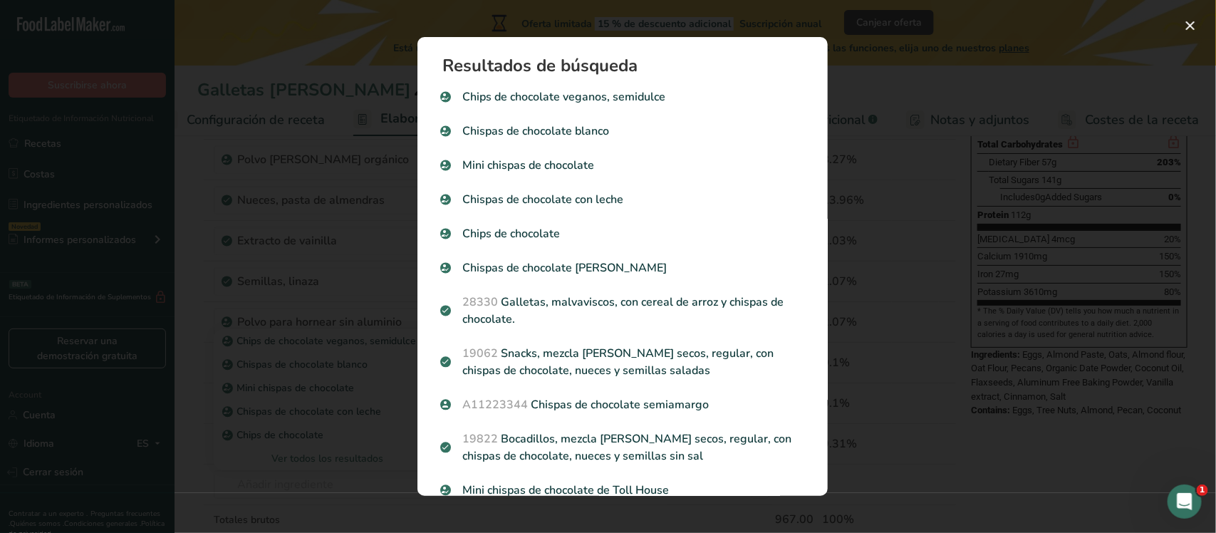
click at [319, 426] on div "Search results modal" at bounding box center [608, 266] width 1216 height 533
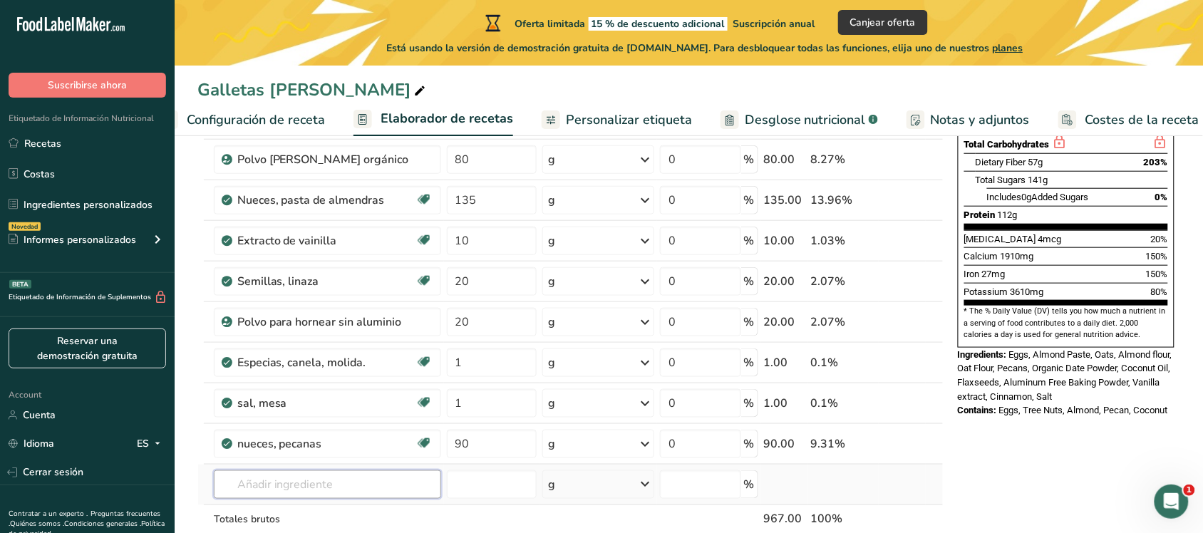
click at [289, 426] on input "text" at bounding box center [327, 484] width 227 height 29
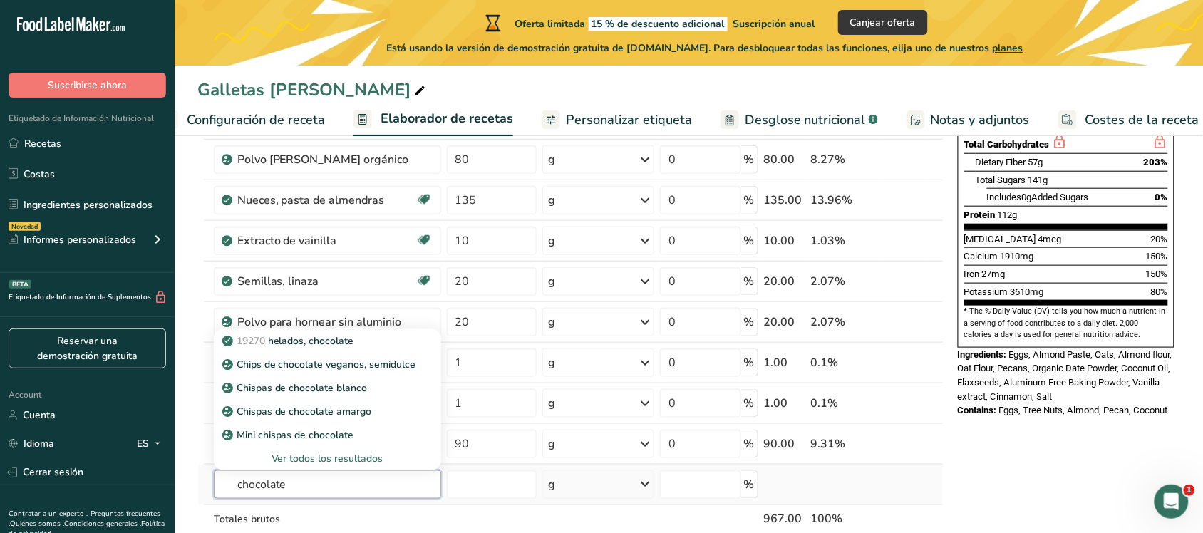
type input "chocolate"
click at [340, 426] on div "Ver todos los resultados" at bounding box center [327, 459] width 227 height 24
click at [353, 426] on div "Ver todos los resultados" at bounding box center [327, 458] width 205 height 15
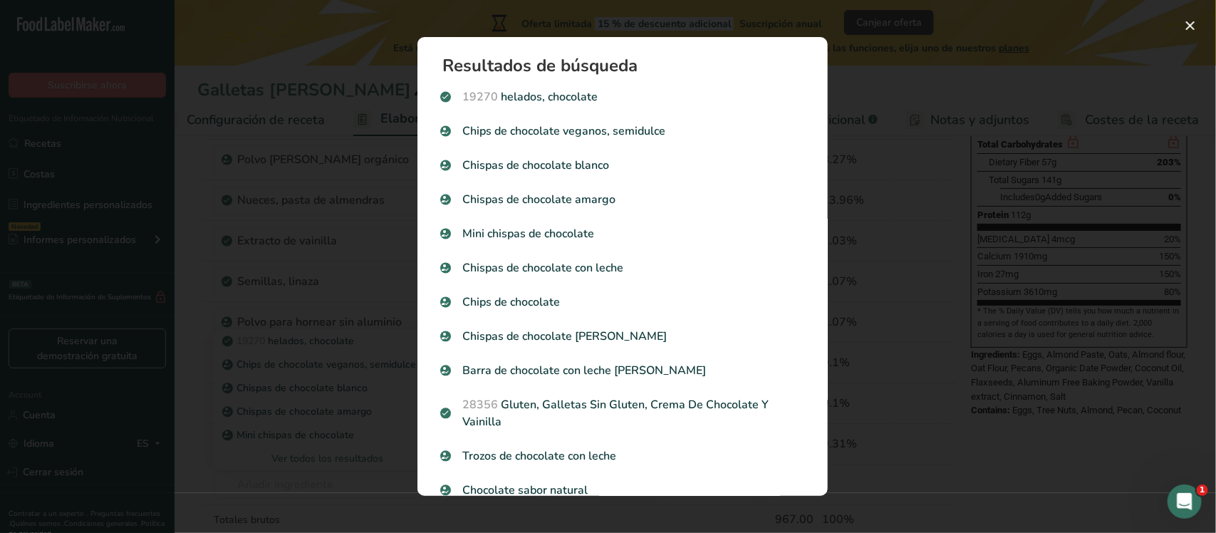
click at [321, 426] on div "Search results modal" at bounding box center [608, 266] width 1216 height 533
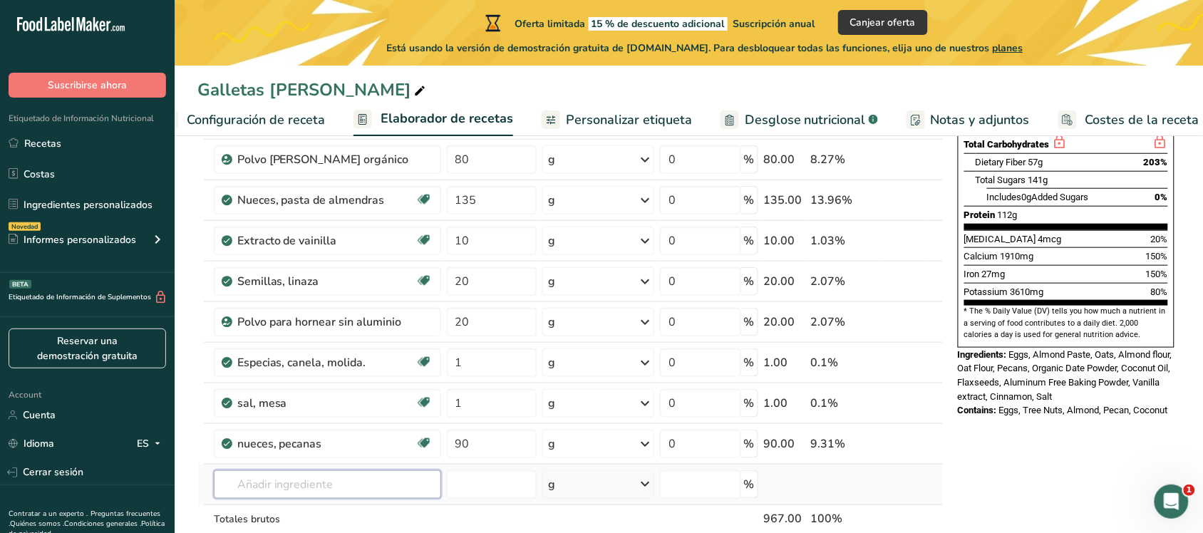
click at [317, 426] on input "text" at bounding box center [327, 484] width 227 height 29
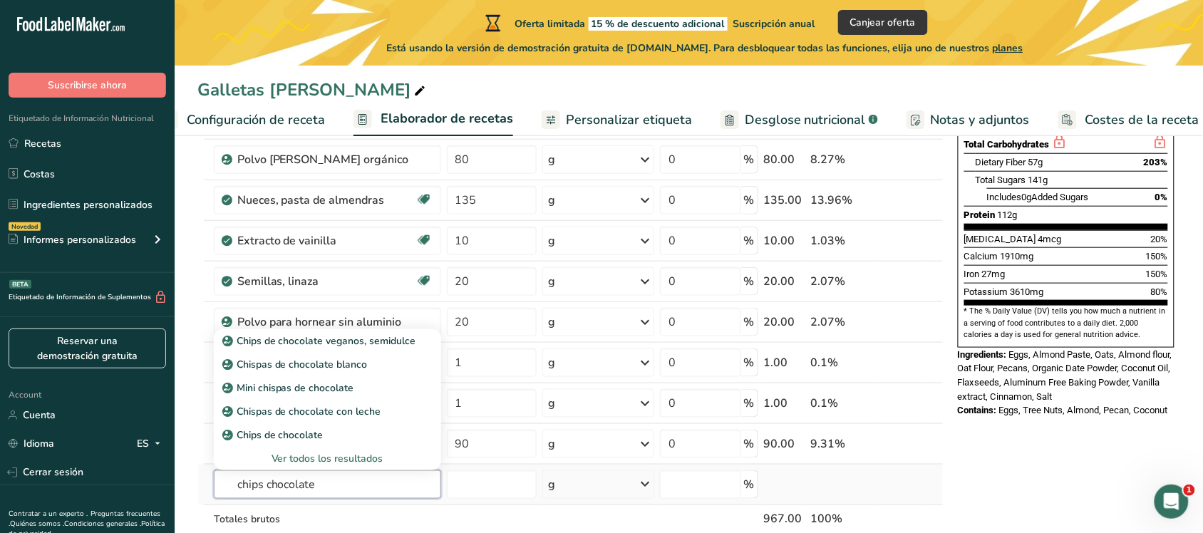
type input "chips chocolate"
click at [346, 426] on div "Ver todos los resultados" at bounding box center [327, 458] width 205 height 15
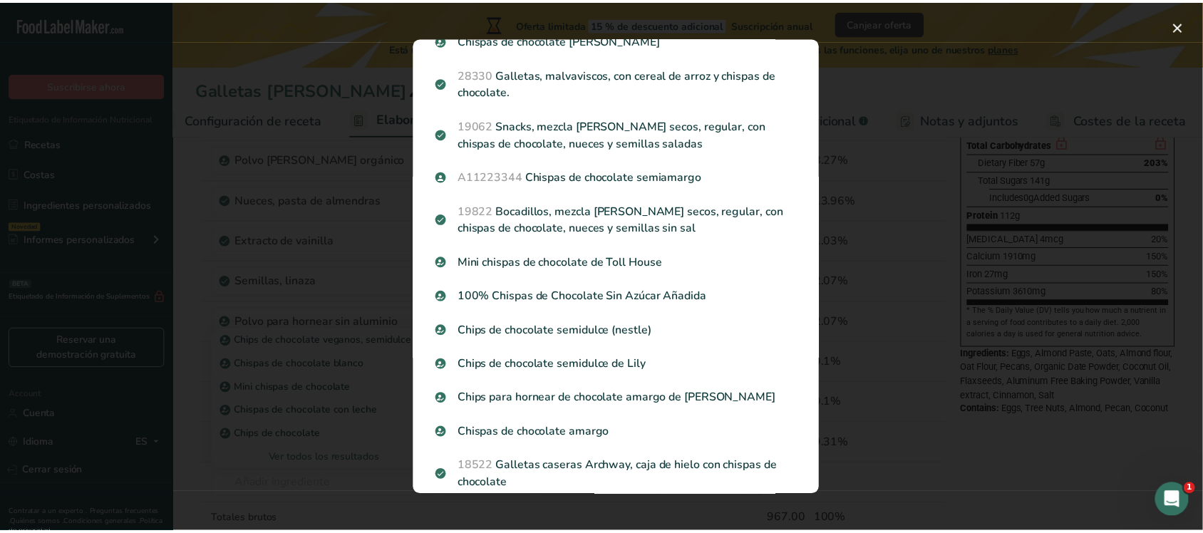
scroll to position [237, 0]
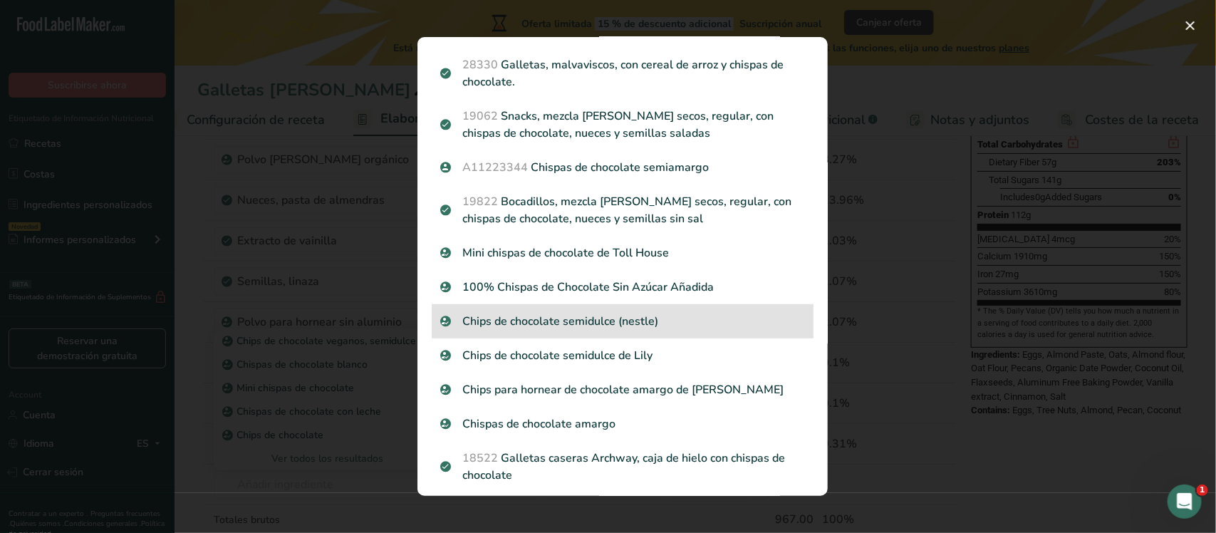
click at [636, 323] on p "Chips de chocolate semidulce (nestle)" at bounding box center [622, 321] width 365 height 17
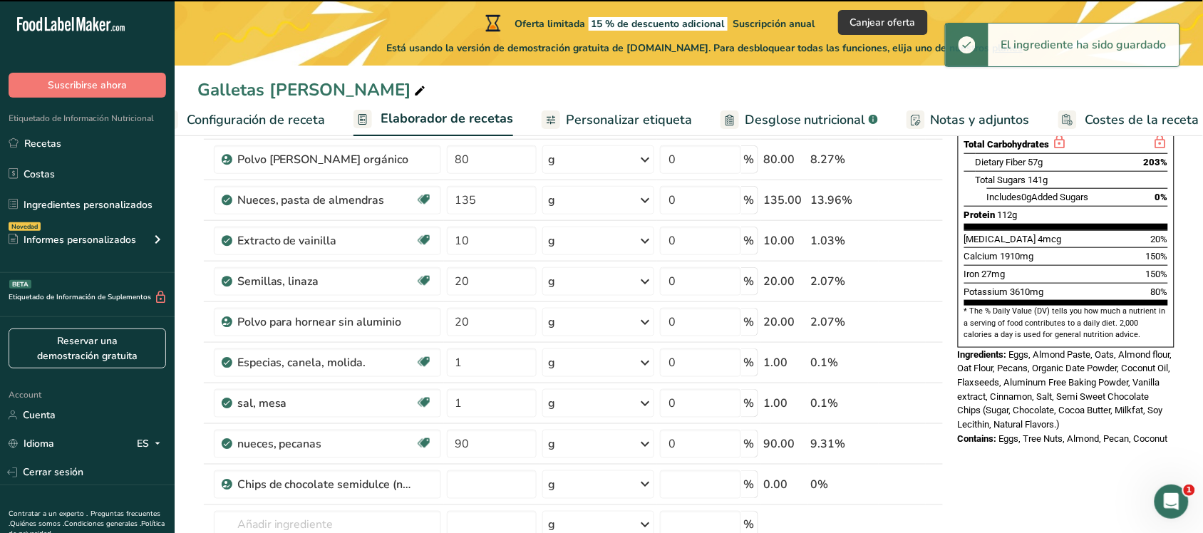
type input "0"
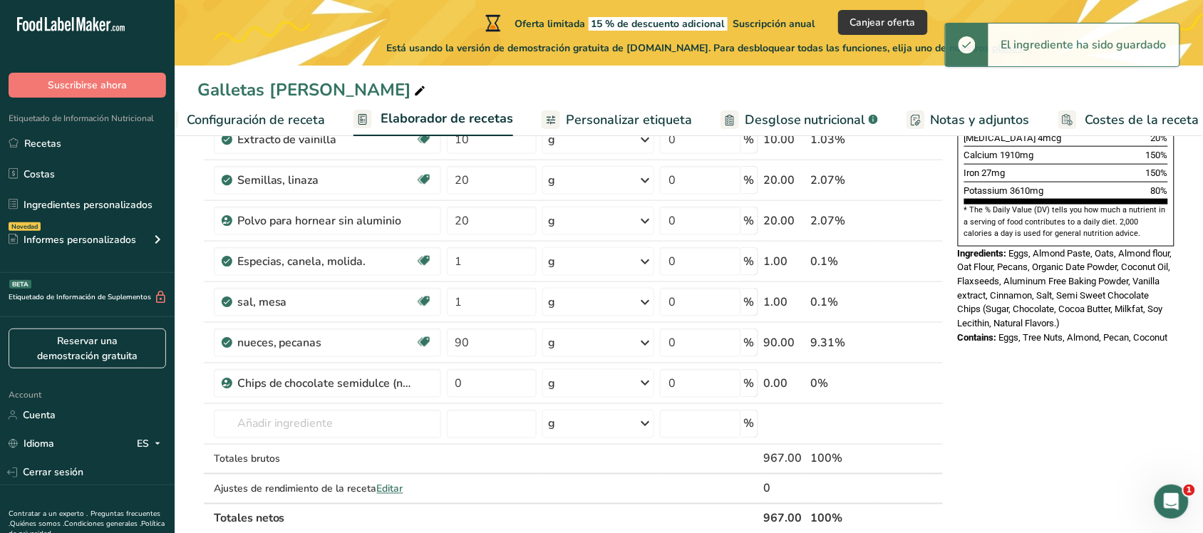
scroll to position [433, 0]
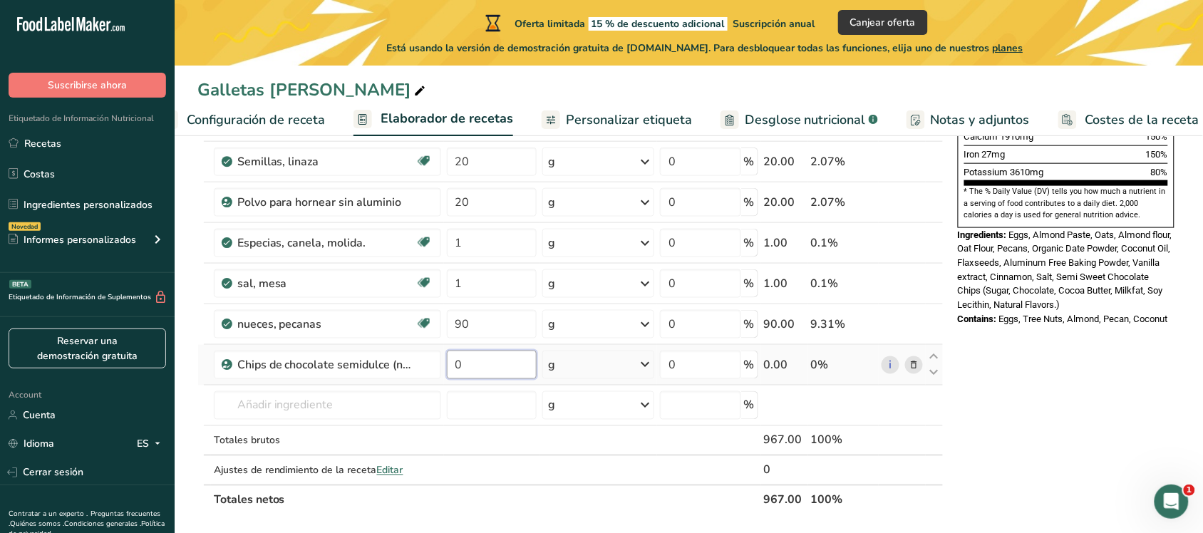
click at [490, 376] on input "0" at bounding box center [492, 365] width 90 height 29
type input "120"
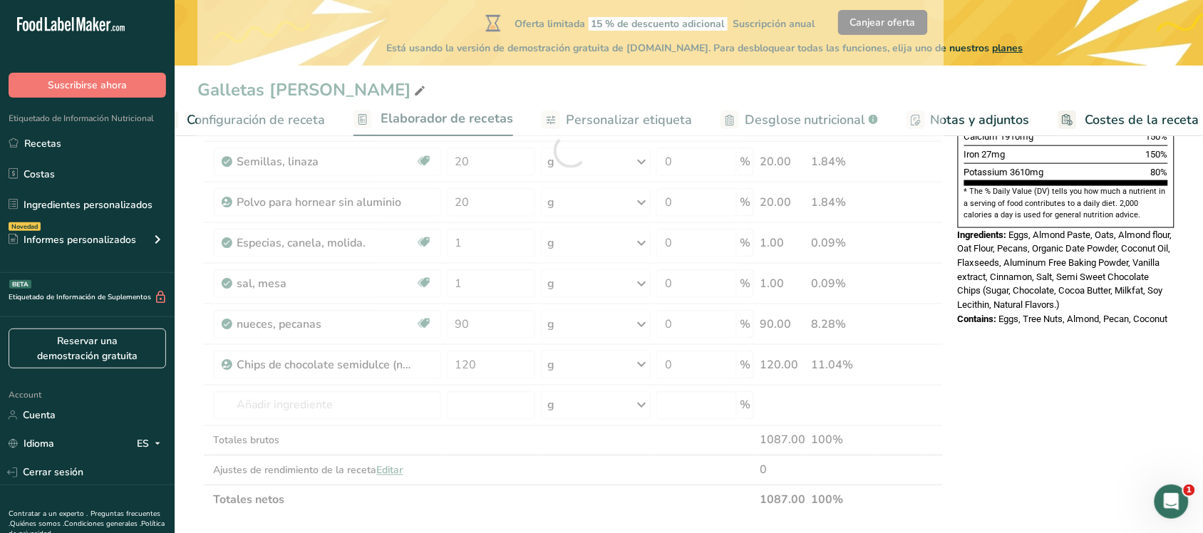
click at [962, 426] on div "Nutrition Facts 1 Serving Per Container Serving Size 967g Amount Per Serving Ca…" at bounding box center [1066, 354] width 228 height 1250
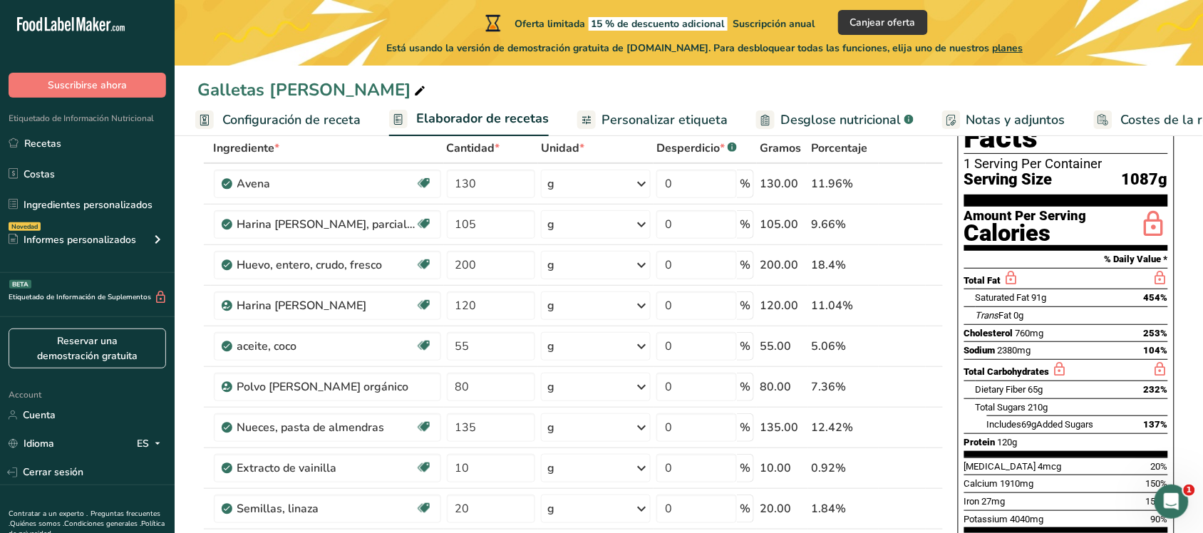
scroll to position [0, 0]
click at [301, 119] on span "Configuración de receta" at bounding box center [293, 119] width 138 height 19
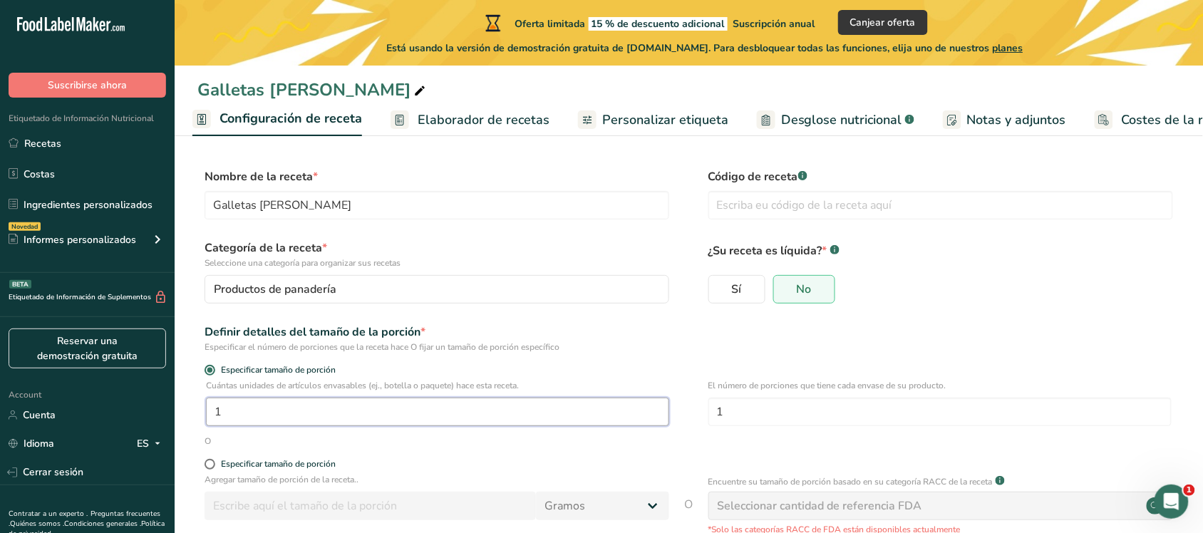
click at [233, 415] on input "1" at bounding box center [437, 412] width 463 height 29
type input "12"
drag, startPoint x: 1199, startPoint y: 311, endPoint x: 1216, endPoint y: 348, distance: 40.5
click at [962, 348] on html ".a-20{fill:#fff;} Suscribirse ahora Etiquetado de Información Nutricional Recet…" at bounding box center [601, 328] width 1203 height 656
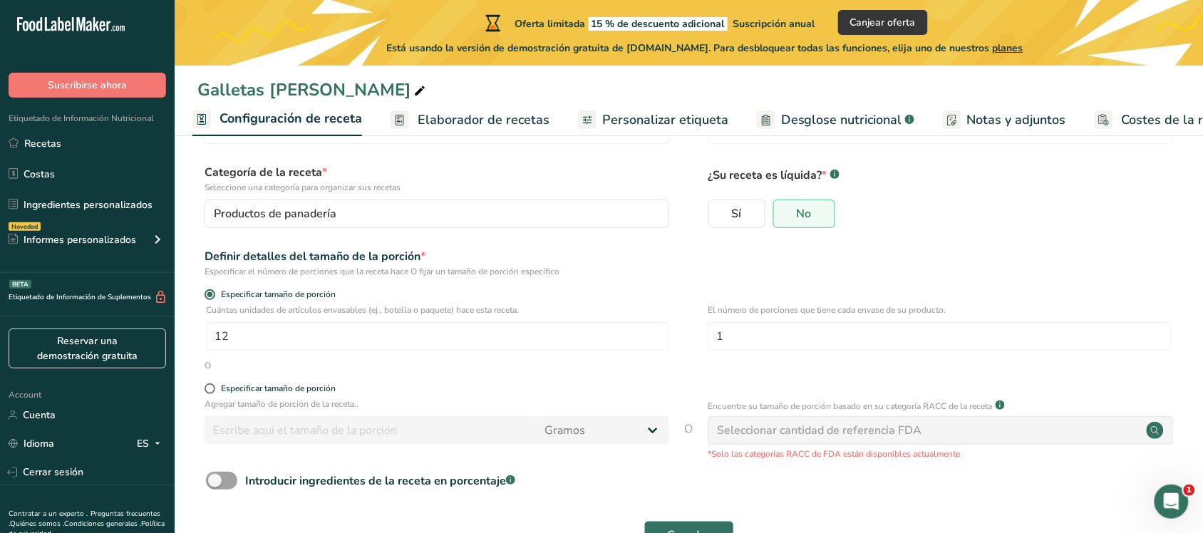
scroll to position [123, 0]
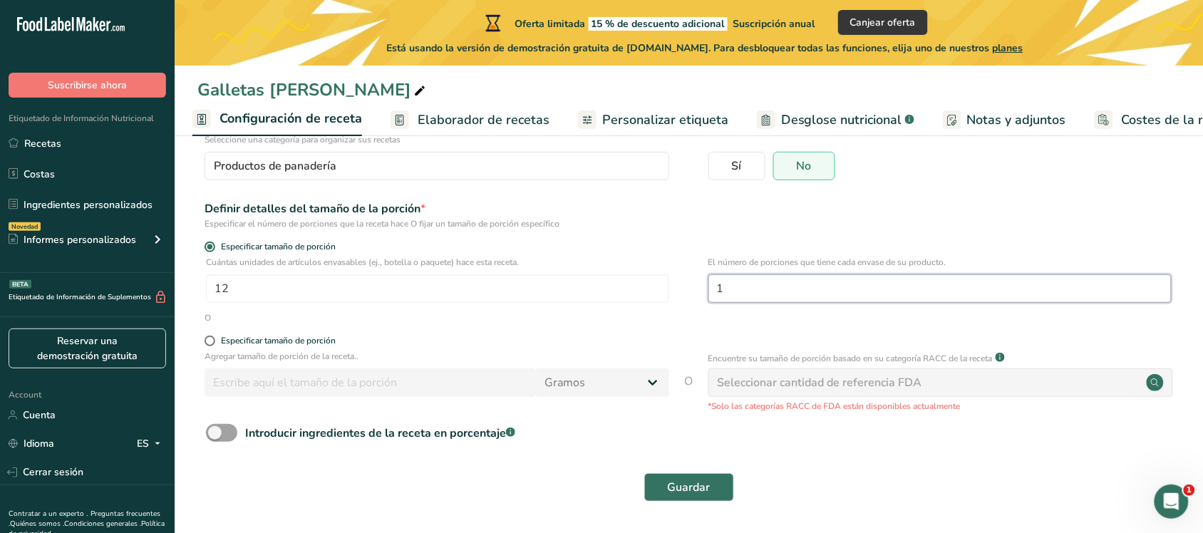
click at [962, 277] on input "1" at bounding box center [939, 288] width 463 height 29
click at [690, 426] on span "Guardar" at bounding box center [689, 487] width 43 height 17
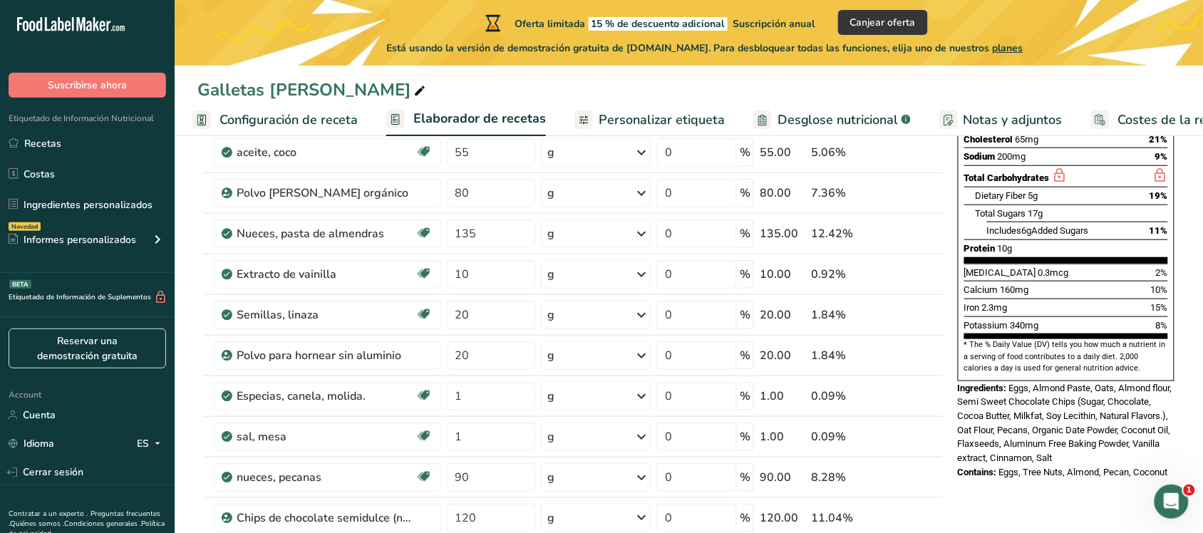
scroll to position [289, 0]
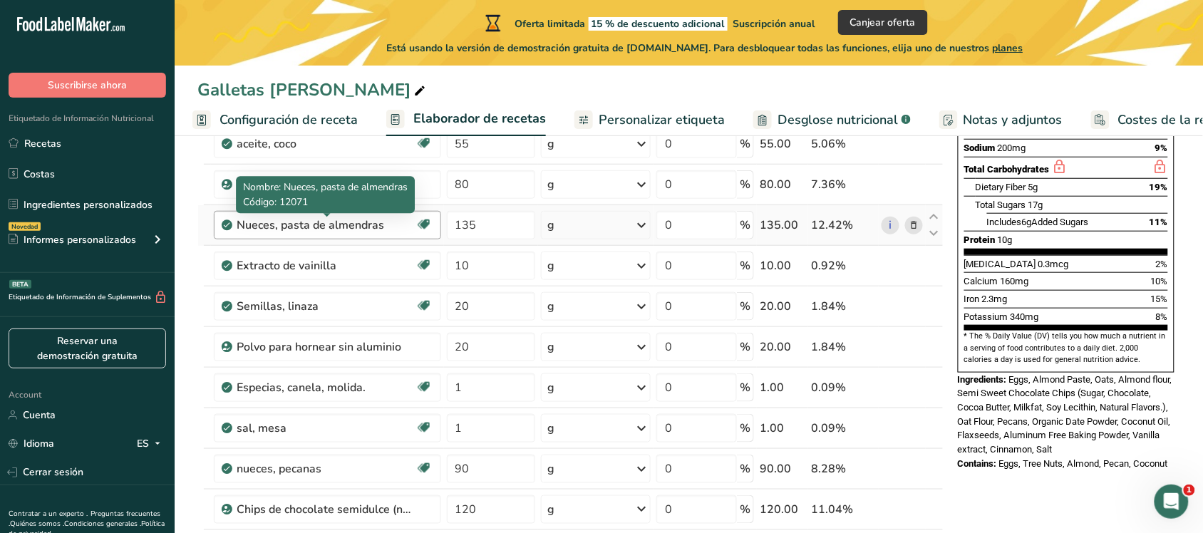
click at [325, 225] on div "Nueces, pasta de almendras" at bounding box center [326, 225] width 178 height 17
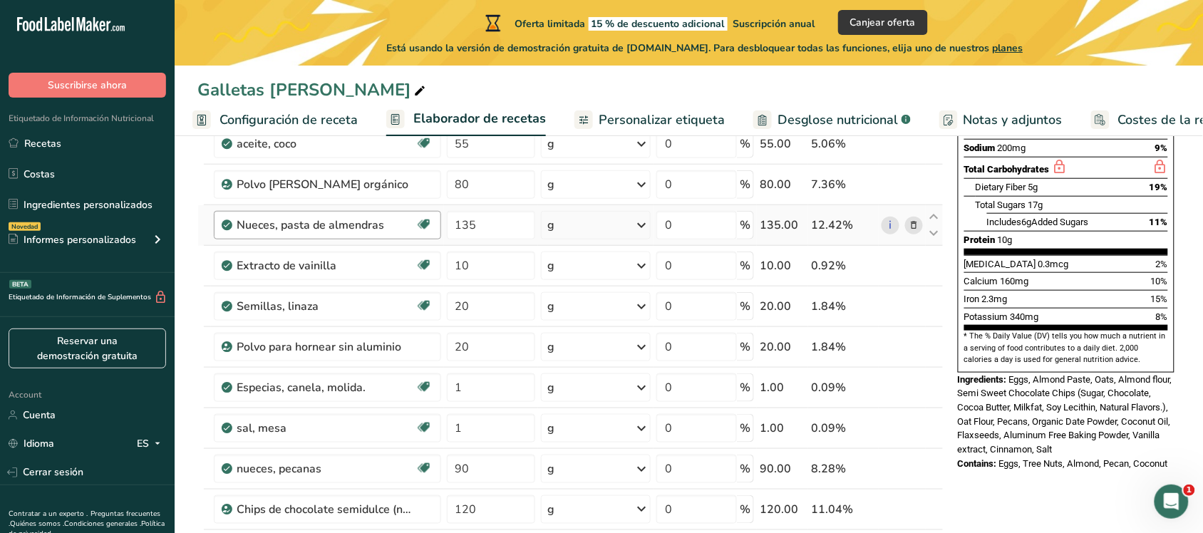
click at [332, 225] on div "Nueces, pasta de almendras" at bounding box center [326, 225] width 178 height 17
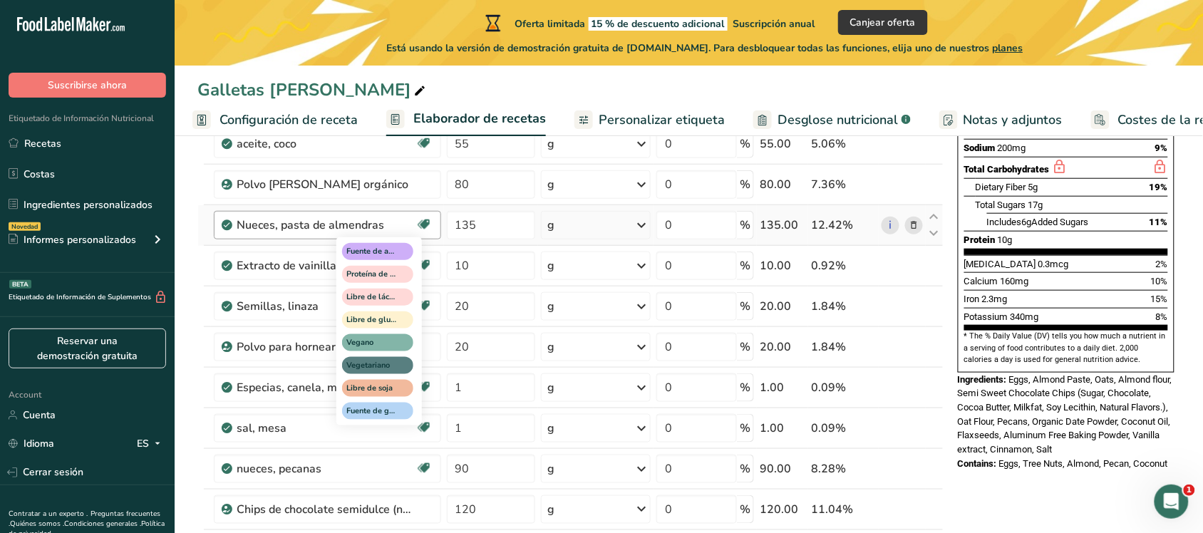
click at [430, 219] on icon at bounding box center [424, 225] width 14 height 22
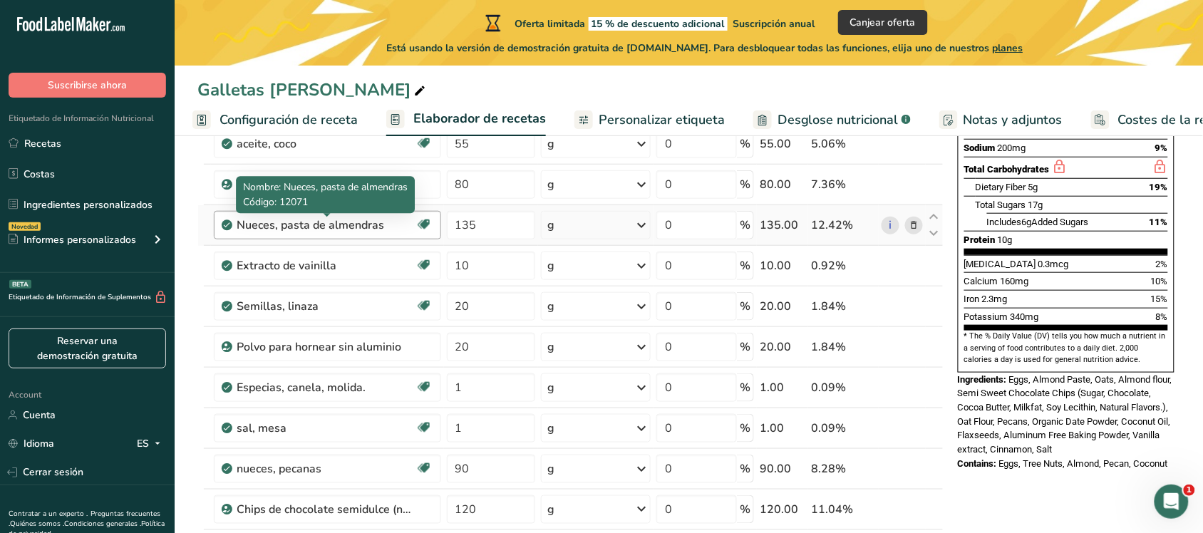
click at [351, 226] on div "Nueces, pasta de almendras" at bounding box center [326, 225] width 178 height 17
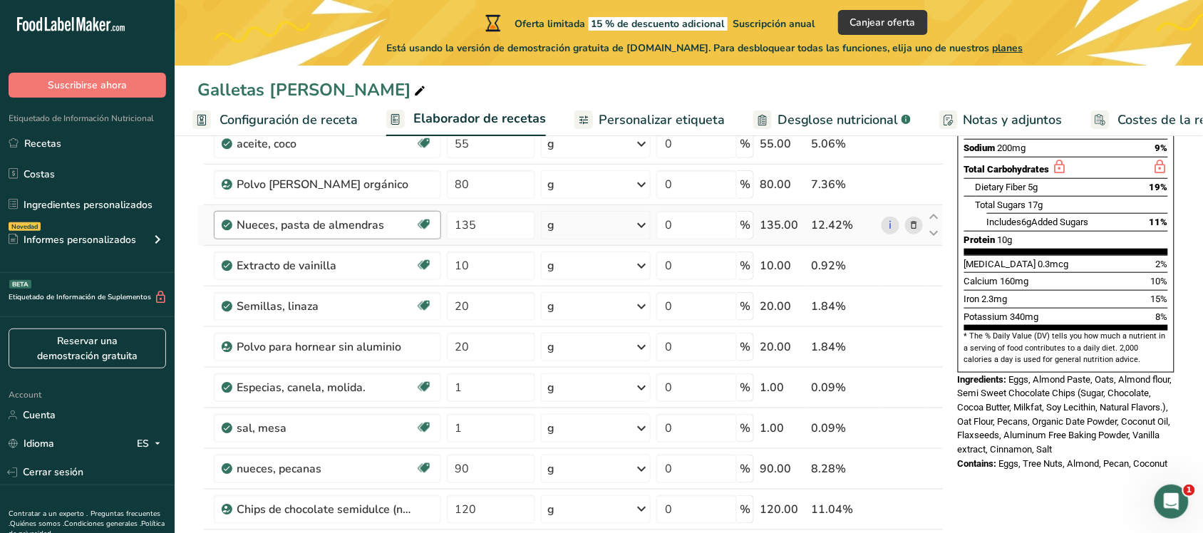
click at [351, 226] on div "Nueces, pasta de almendras" at bounding box center [326, 225] width 178 height 17
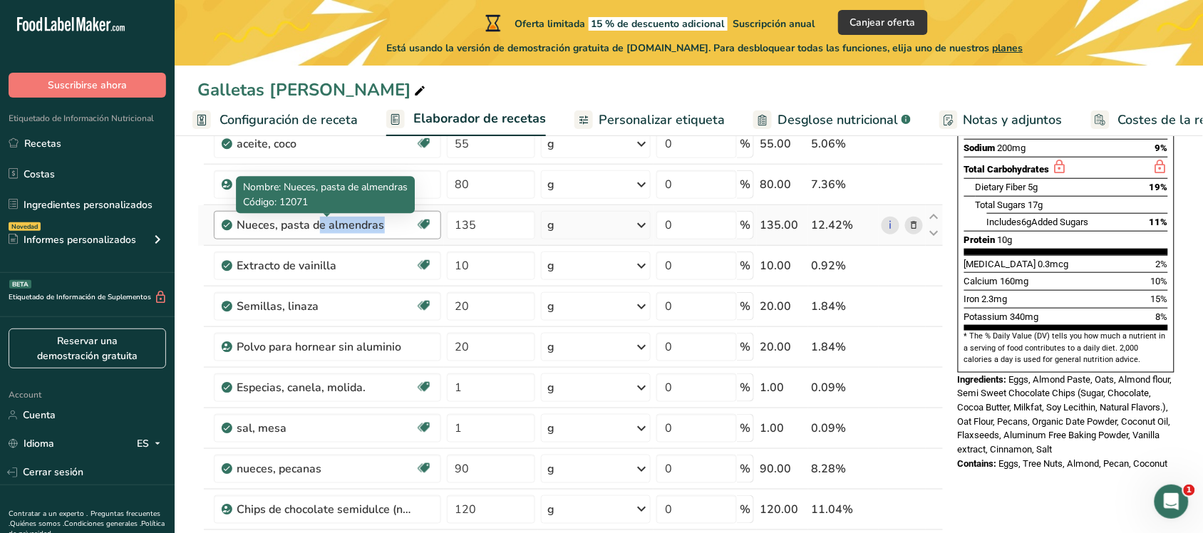
click at [351, 226] on div "Nueces, pasta de almendras" at bounding box center [326, 225] width 178 height 17
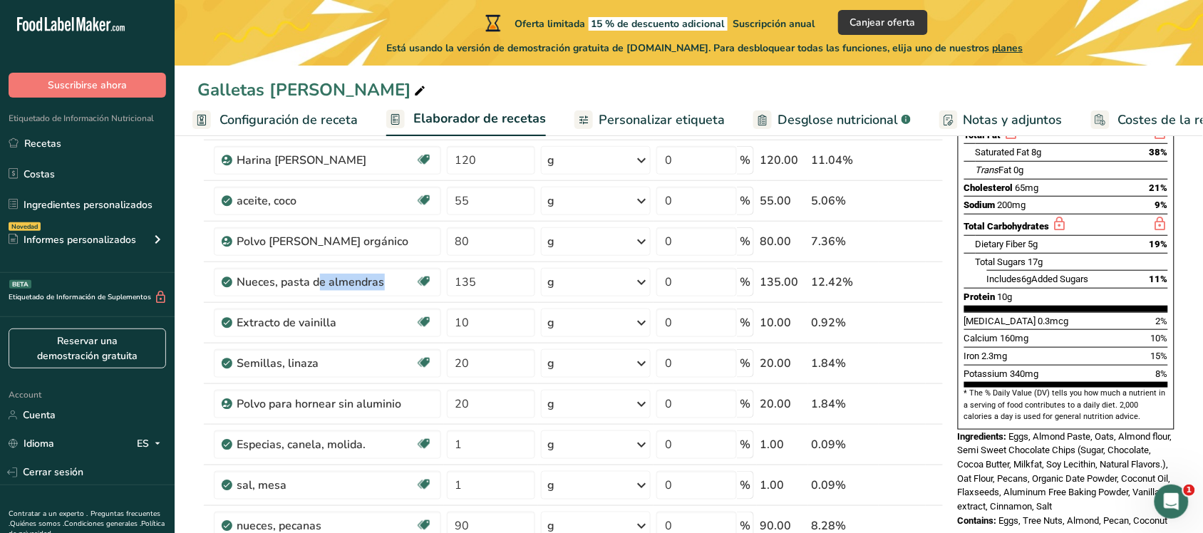
scroll to position [234, 0]
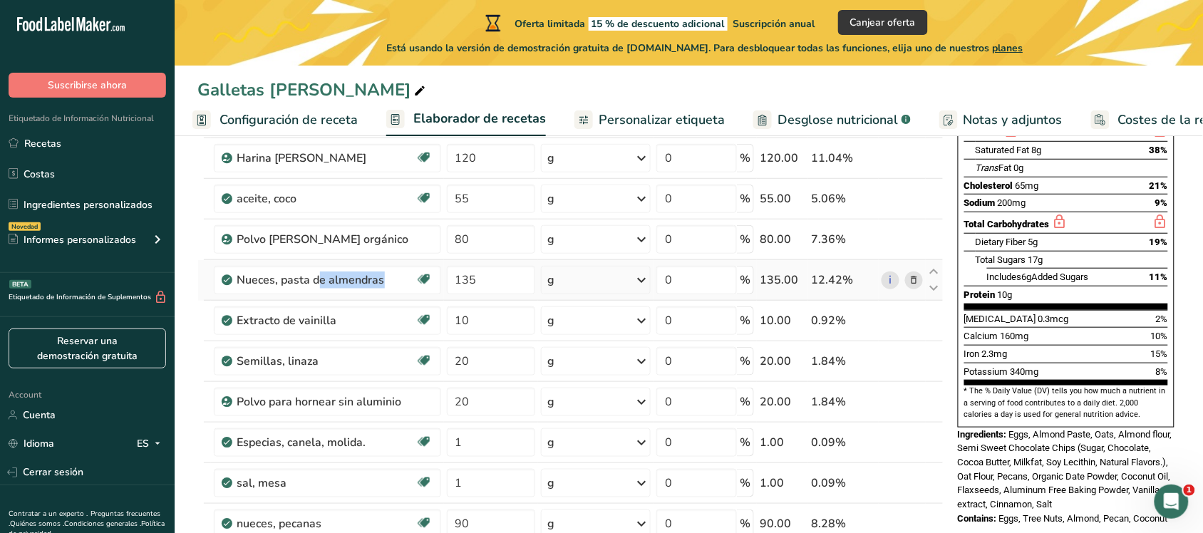
click at [912, 279] on icon at bounding box center [914, 280] width 10 height 15
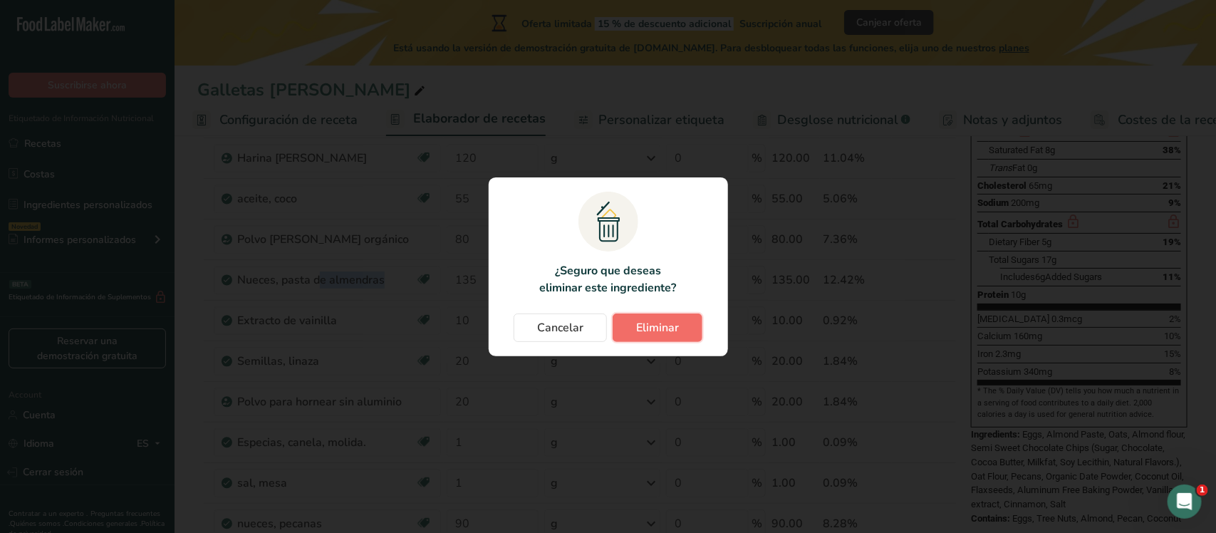
click at [658, 328] on span "Eliminar" at bounding box center [657, 327] width 43 height 17
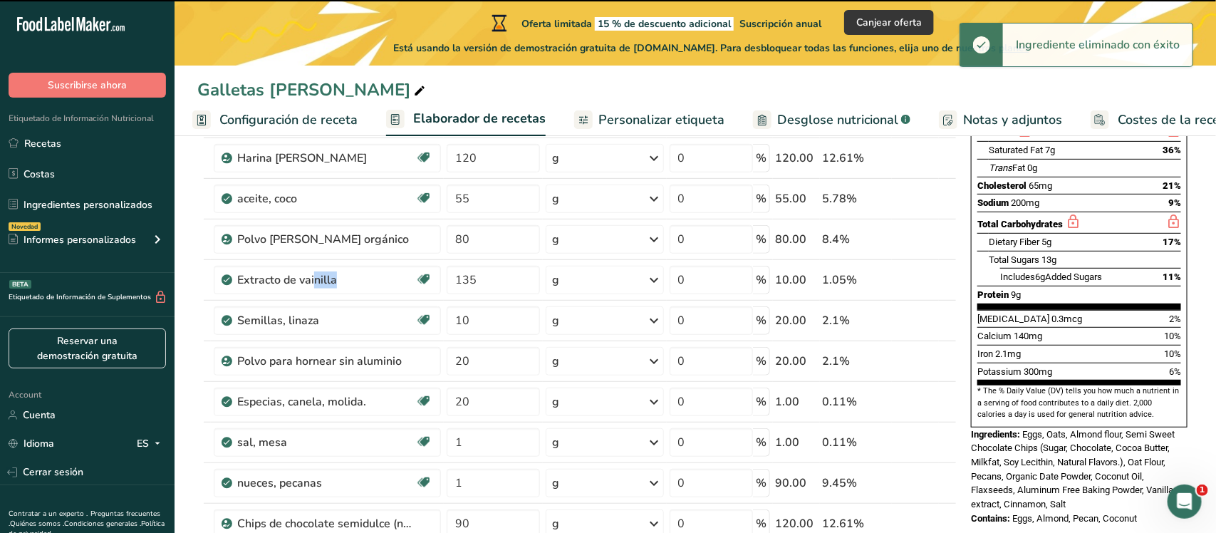
type input "10"
type input "20"
type input "1"
type input "90"
type input "120"
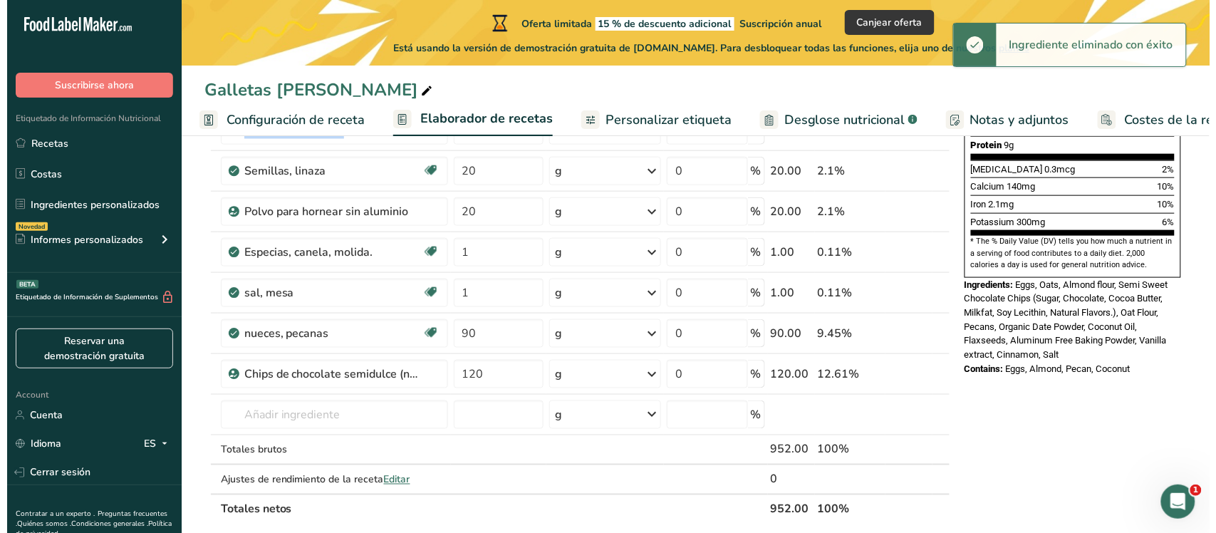
scroll to position [436, 0]
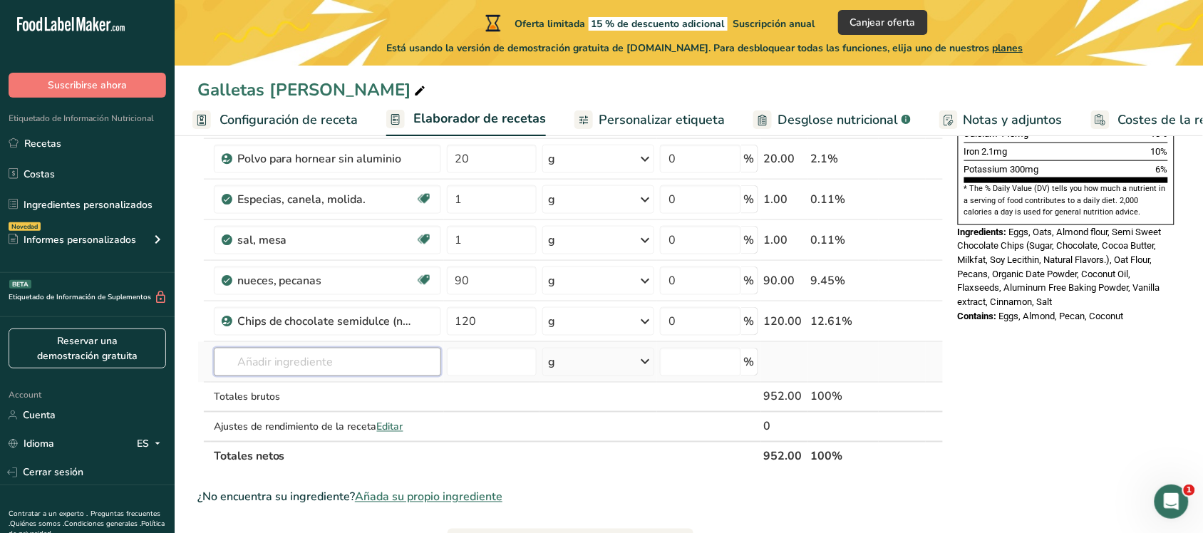
click at [323, 365] on input "text" at bounding box center [327, 362] width 227 height 29
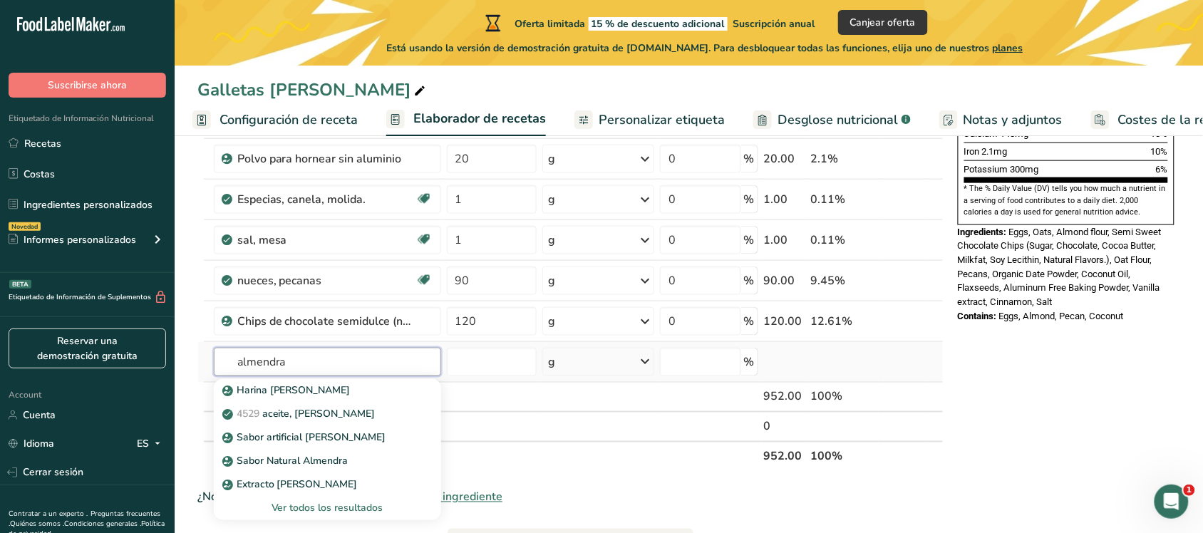
type input "almendra"
click at [318, 426] on div "Ver todos los resultados" at bounding box center [327, 508] width 205 height 15
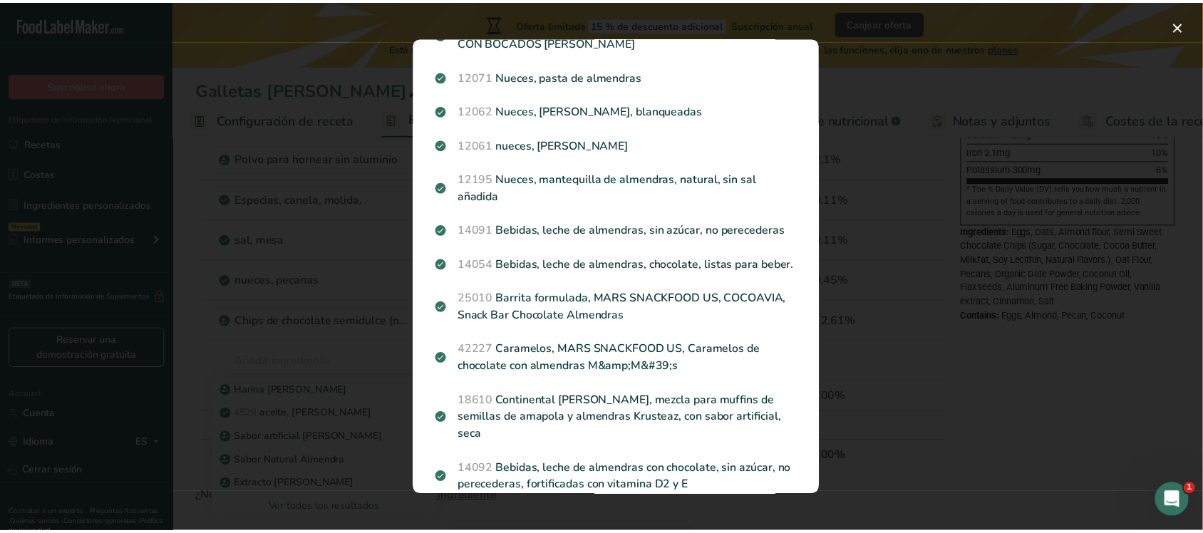
scroll to position [474, 0]
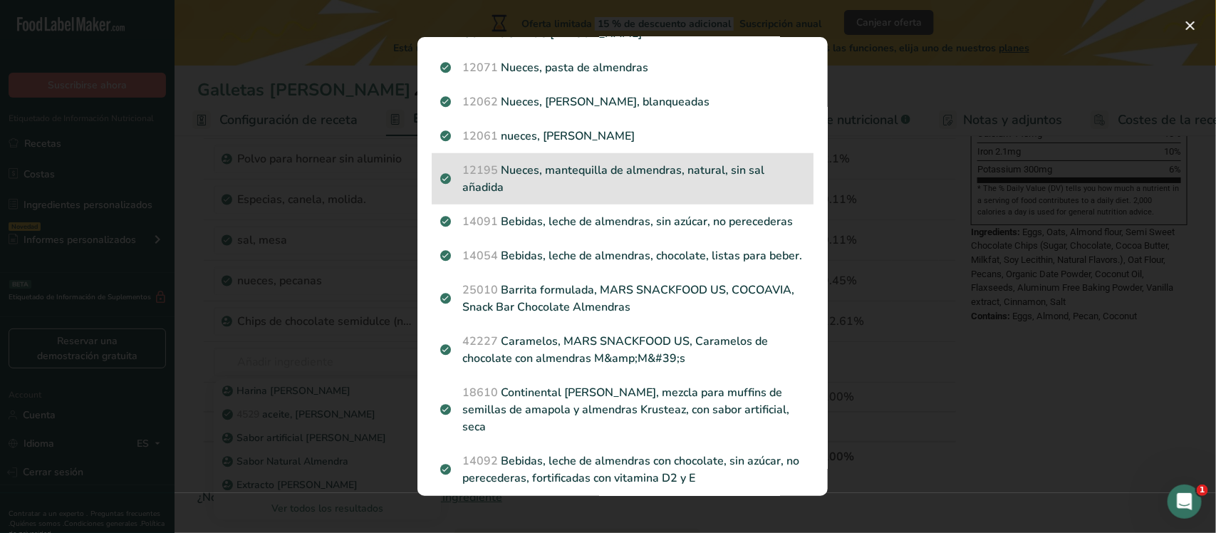
click at [659, 180] on p "12195 Nueces, mantequilla de almendras, natural, sin sal añadida" at bounding box center [622, 179] width 365 height 34
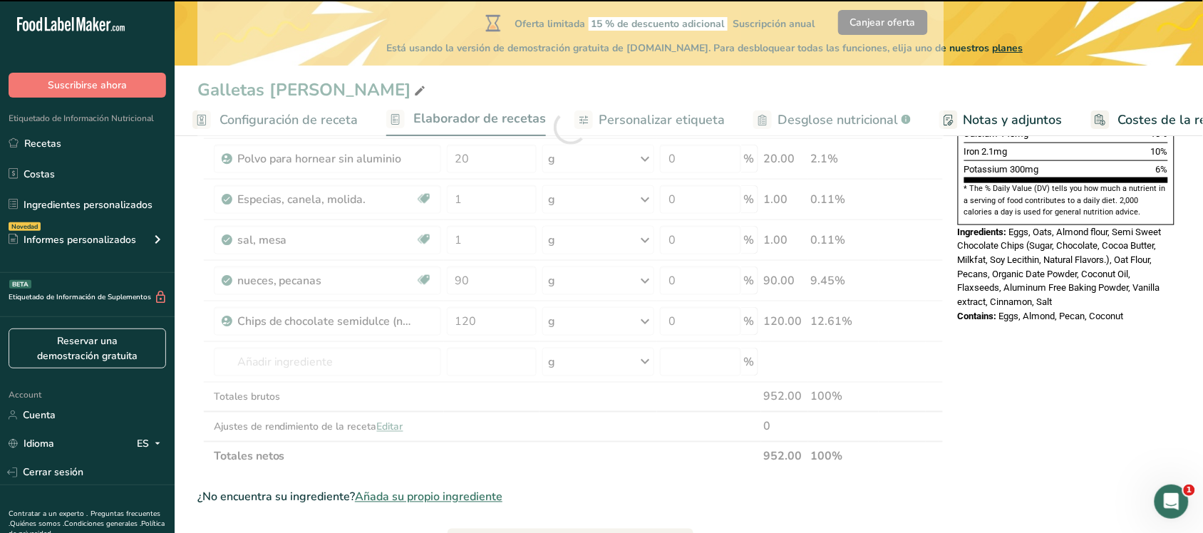
type input "0"
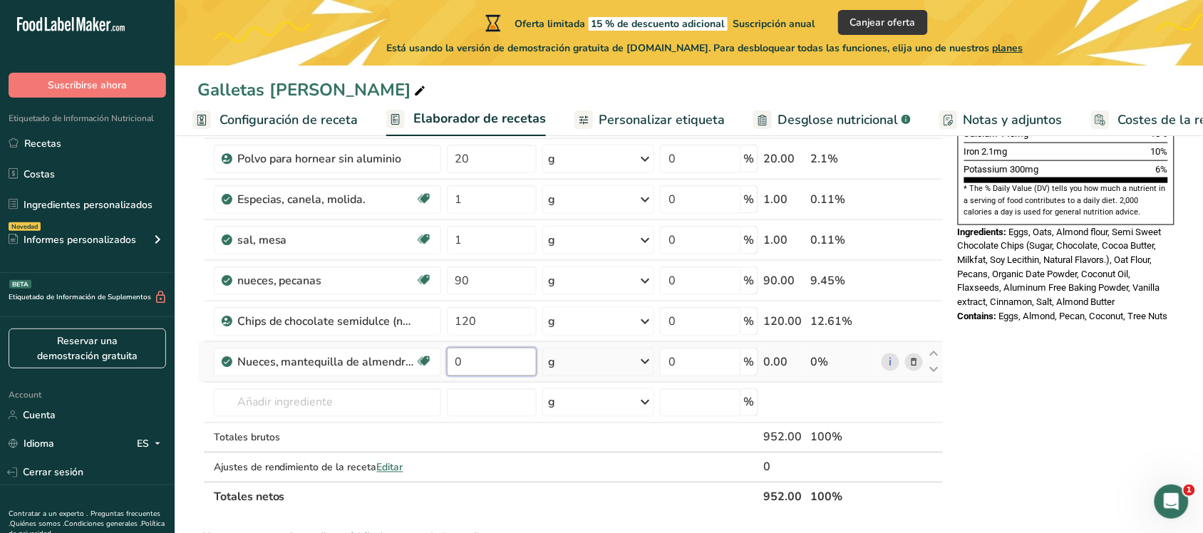
click at [500, 361] on input "0" at bounding box center [492, 362] width 90 height 29
type input "135"
click at [962, 383] on div "Nutrition Facts 1 Serving Per Container Serving Size 79g Amount Per Serving Cal…" at bounding box center [1066, 321] width 228 height 1190
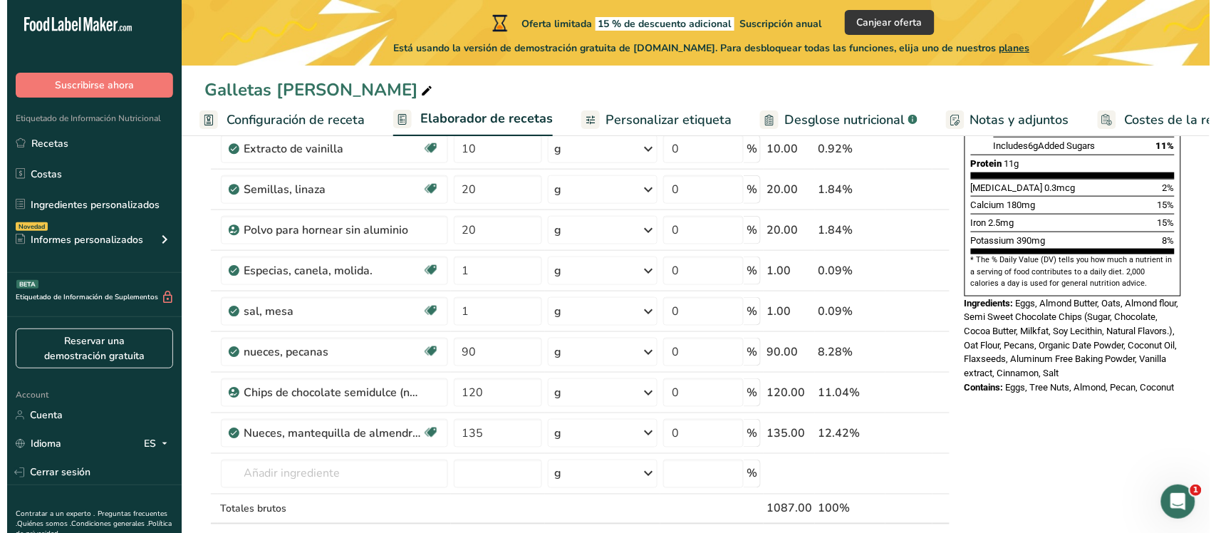
scroll to position [385, 0]
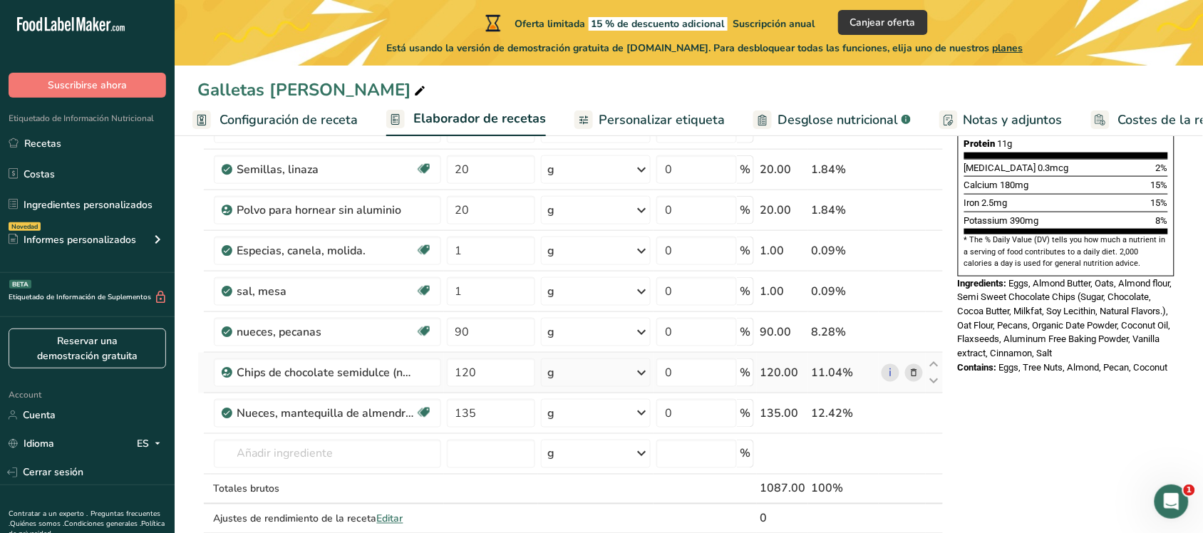
click at [914, 378] on icon at bounding box center [914, 373] width 10 height 15
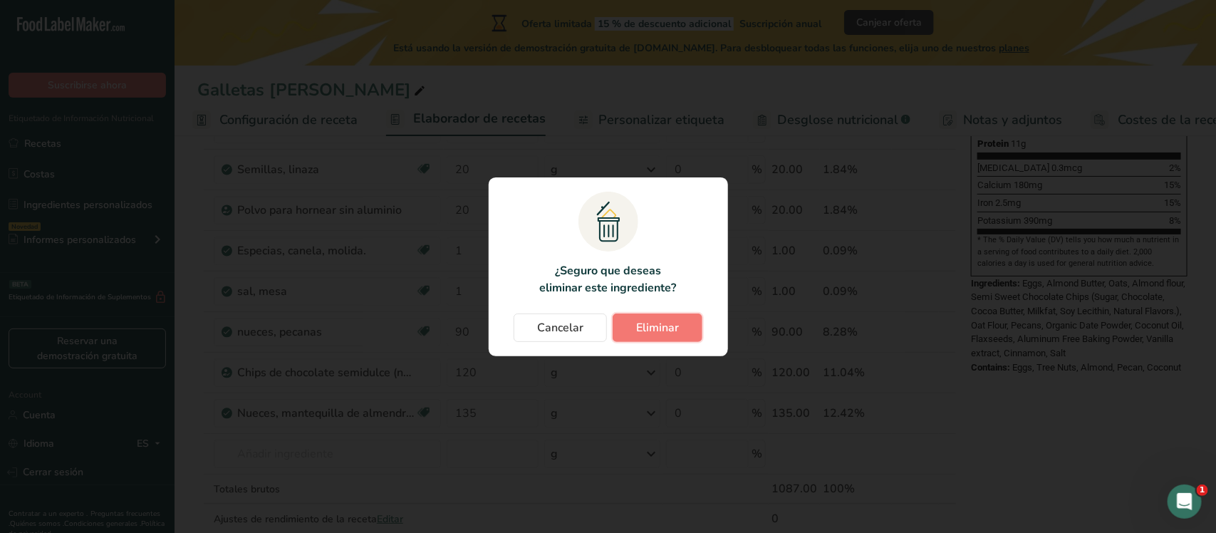
click at [668, 333] on span "Eliminar" at bounding box center [657, 327] width 43 height 17
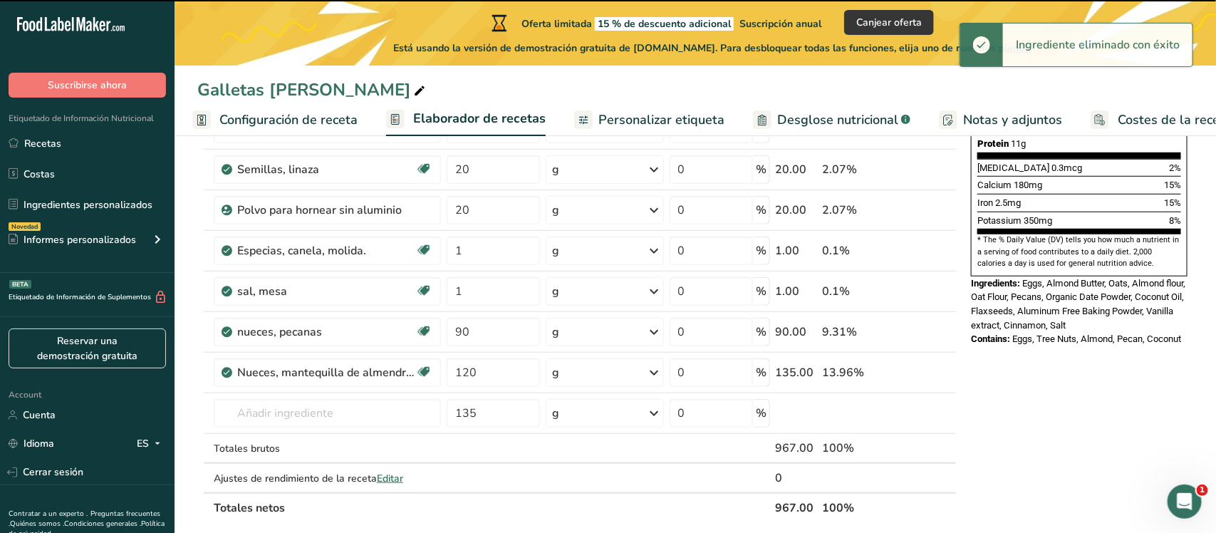
type input "135"
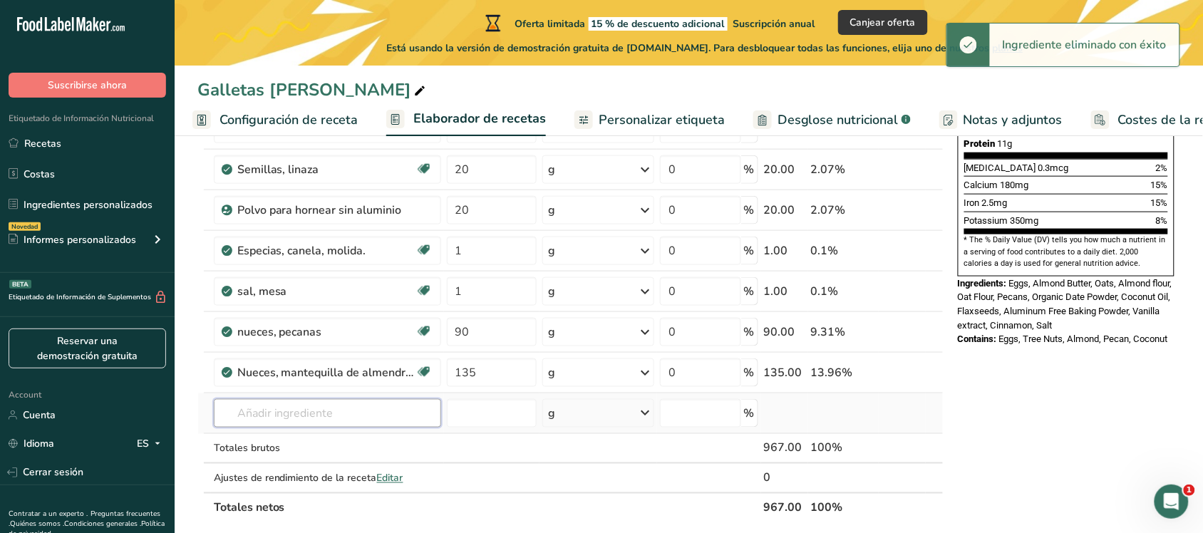
click at [300, 407] on input "text" at bounding box center [327, 413] width 227 height 29
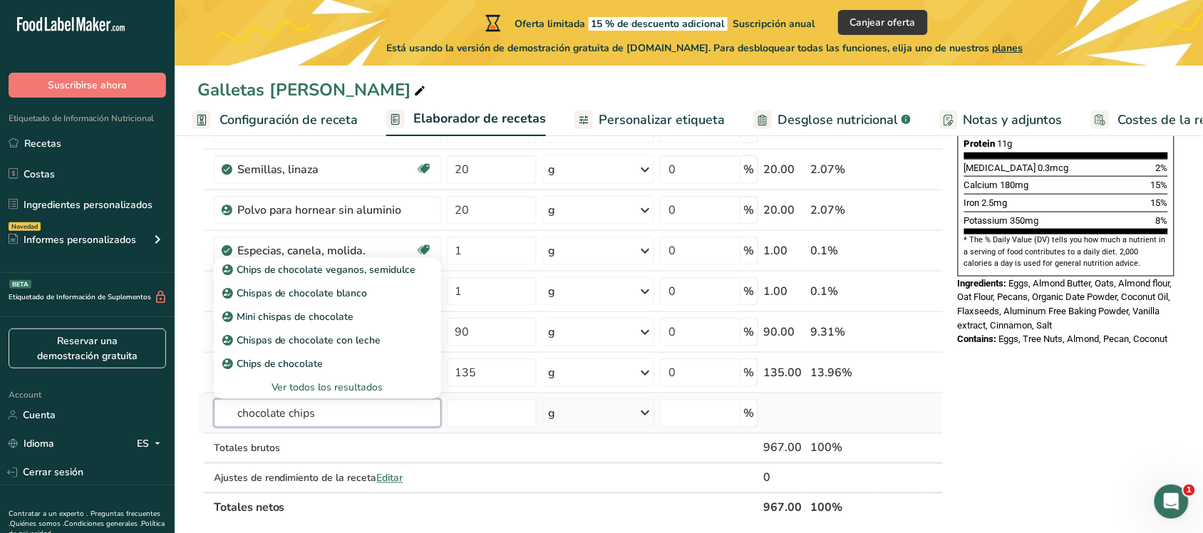
type input "chocolate chips"
click at [321, 387] on div "Ver todos los resultados" at bounding box center [327, 387] width 205 height 15
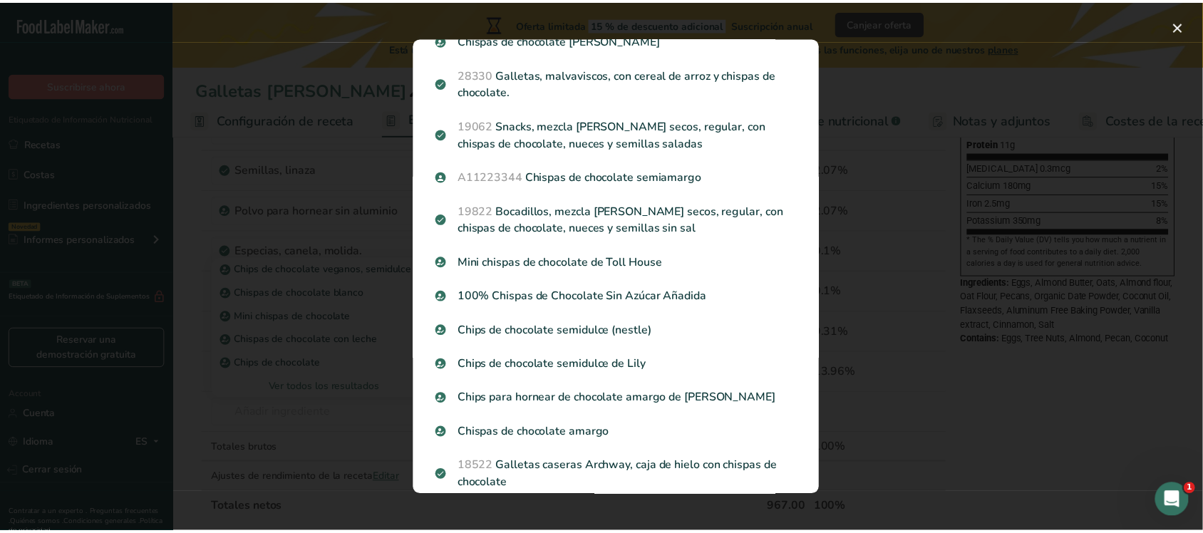
scroll to position [237, 0]
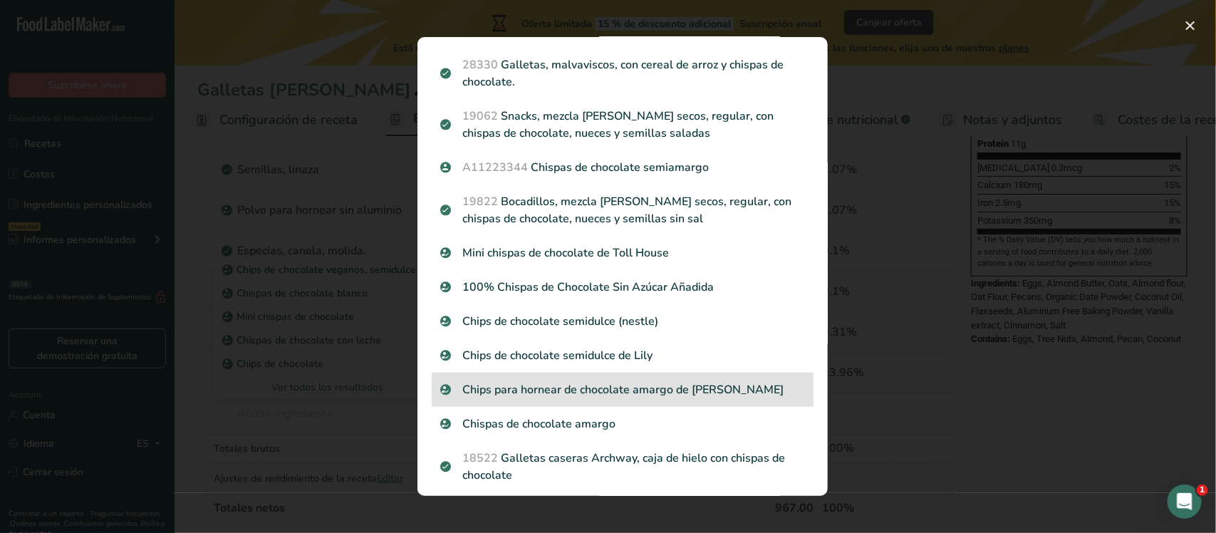
click at [586, 394] on p "Chips para hornear de chocolate amargo de [PERSON_NAME]" at bounding box center [622, 389] width 365 height 17
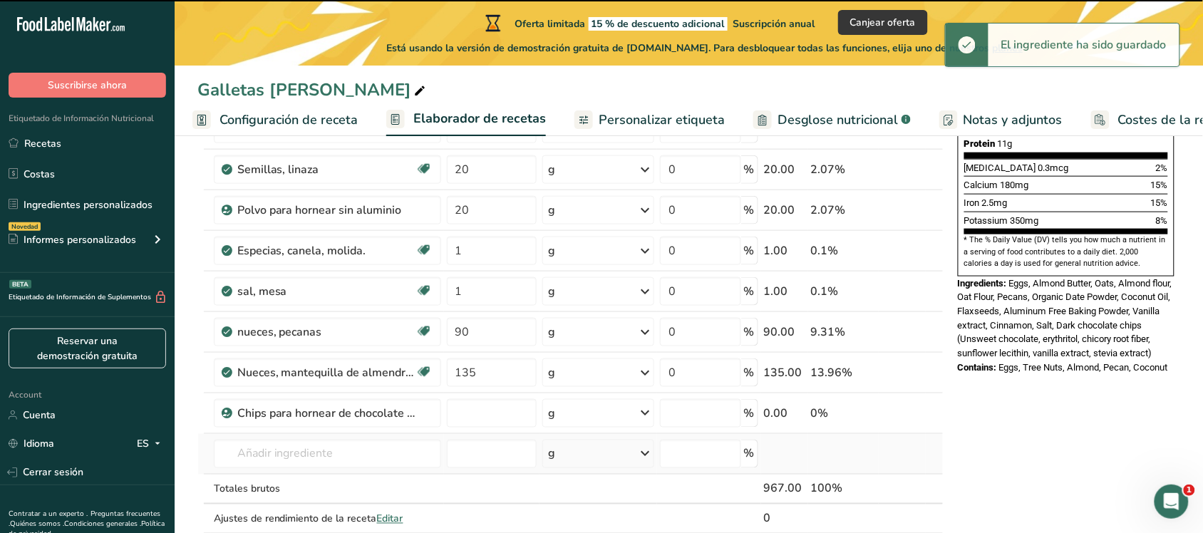
type input "0"
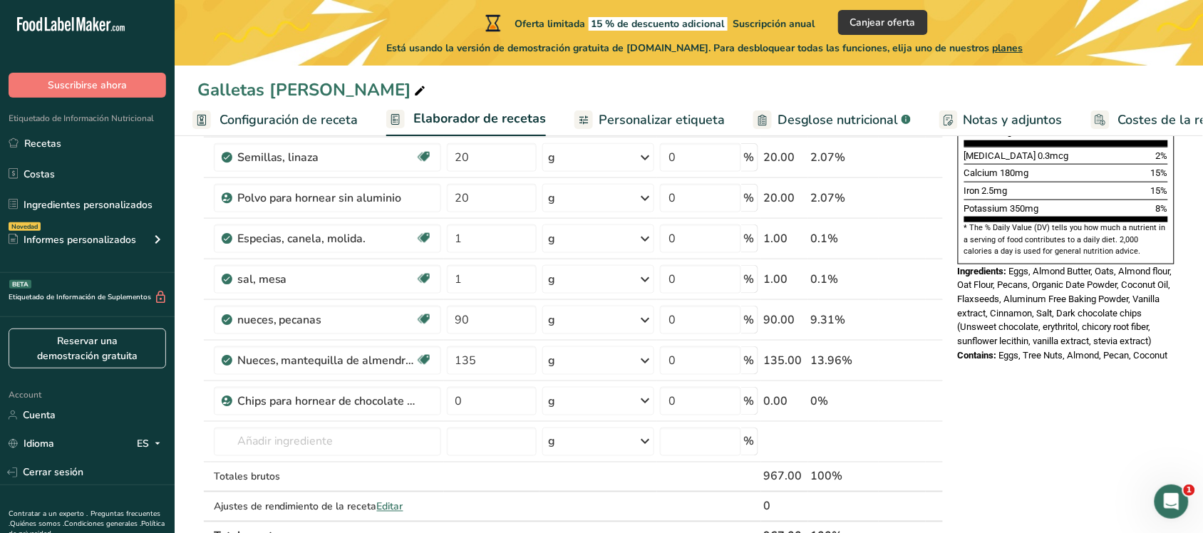
scroll to position [401, 0]
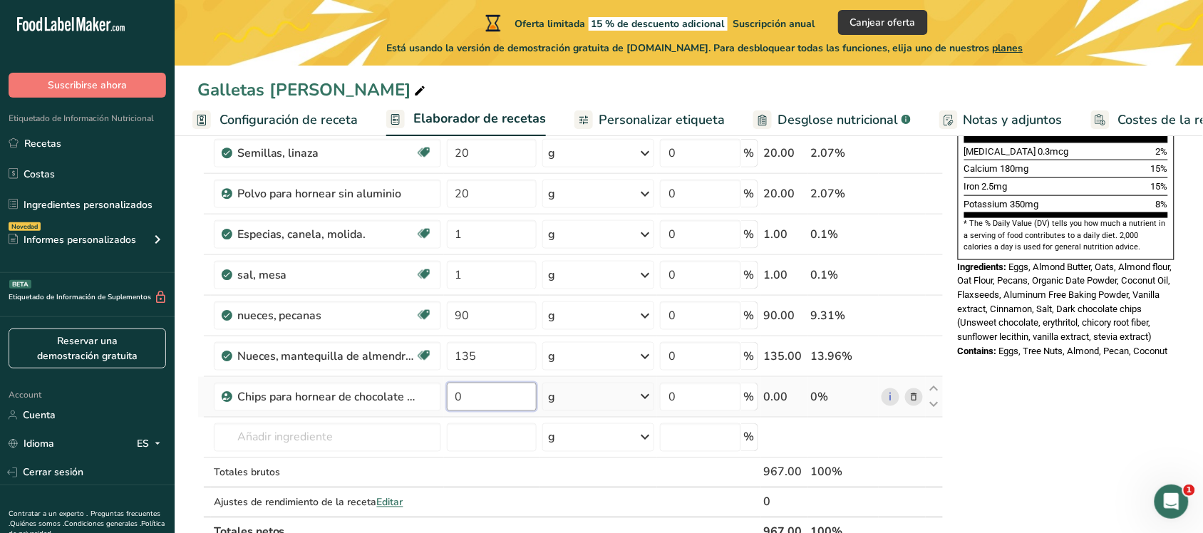
click at [492, 400] on input "0" at bounding box center [492, 397] width 90 height 29
type input "120"
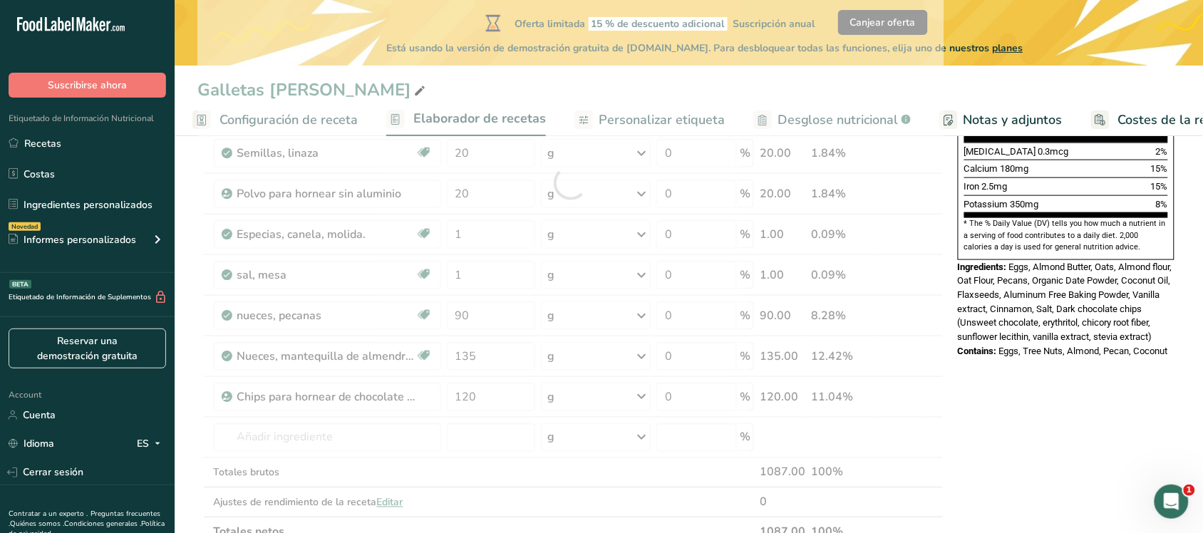
click at [962, 393] on div "Nutrition Facts 1 Serving Per Container Serving Size 81g Amount Per Serving Cal…" at bounding box center [1066, 356] width 228 height 1190
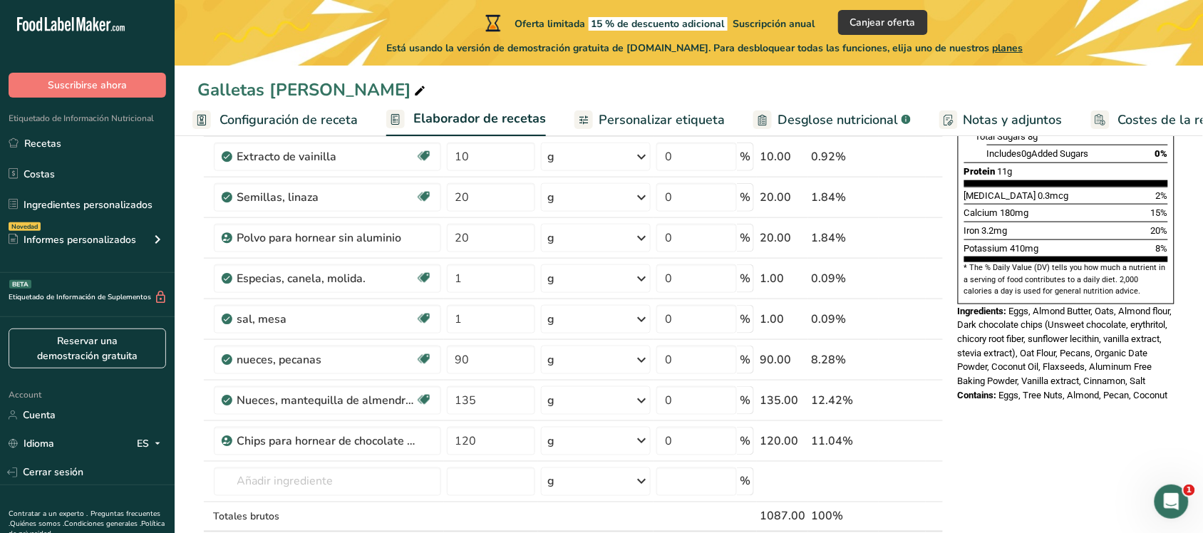
scroll to position [369, 0]
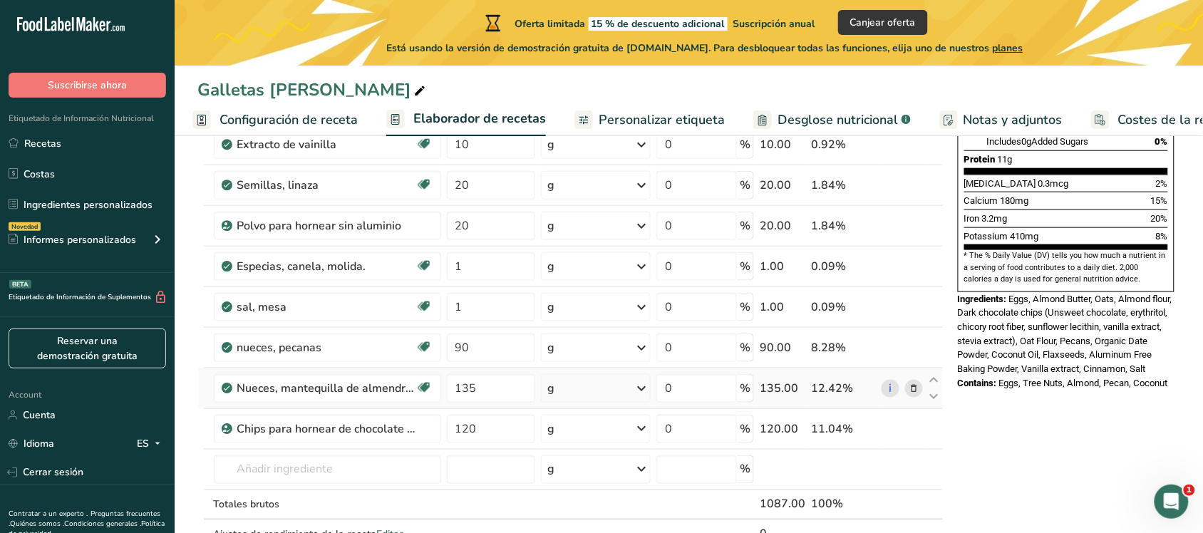
click at [913, 389] on icon at bounding box center [914, 388] width 10 height 15
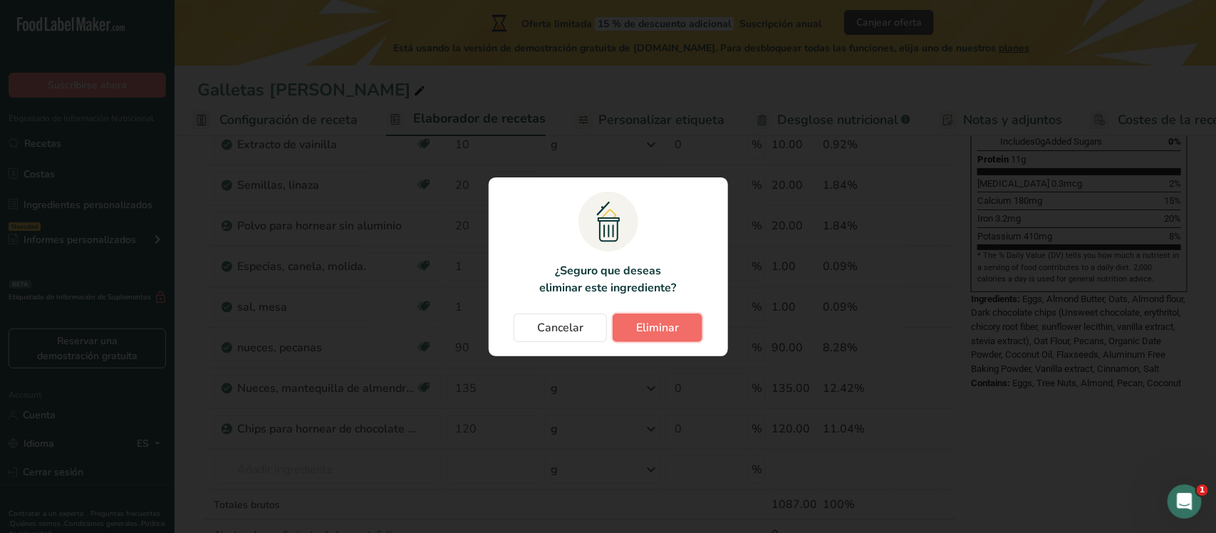
click at [672, 328] on span "Eliminar" at bounding box center [657, 327] width 43 height 17
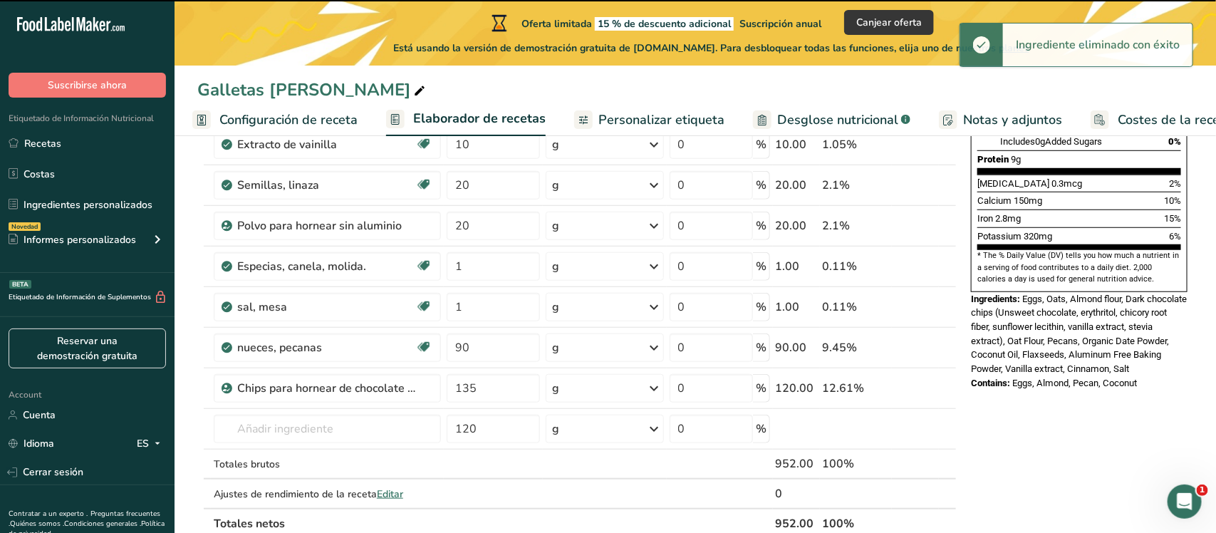
type input "120"
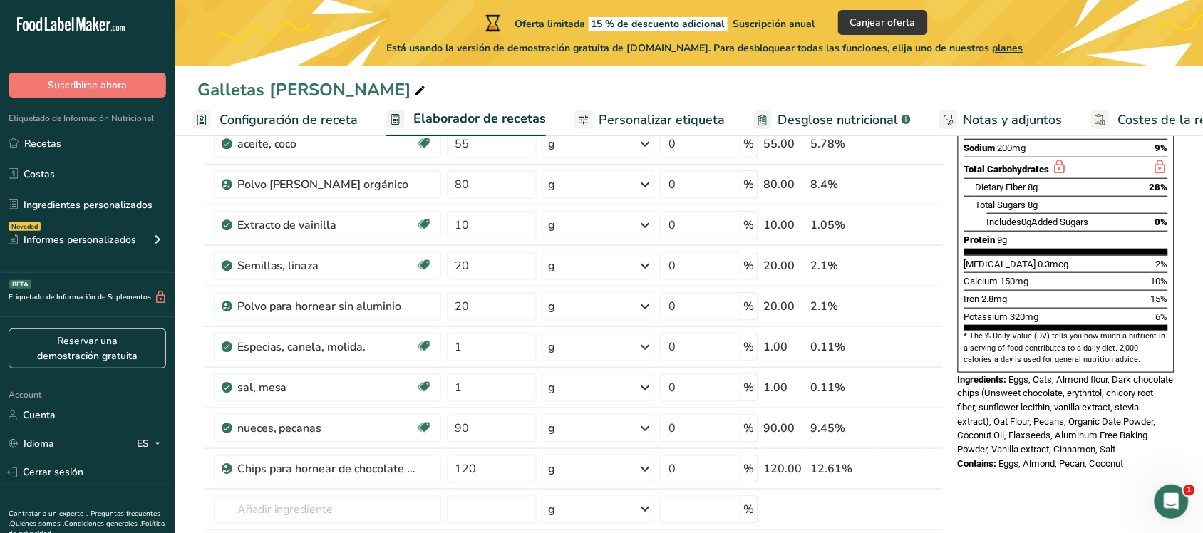
scroll to position [291, 0]
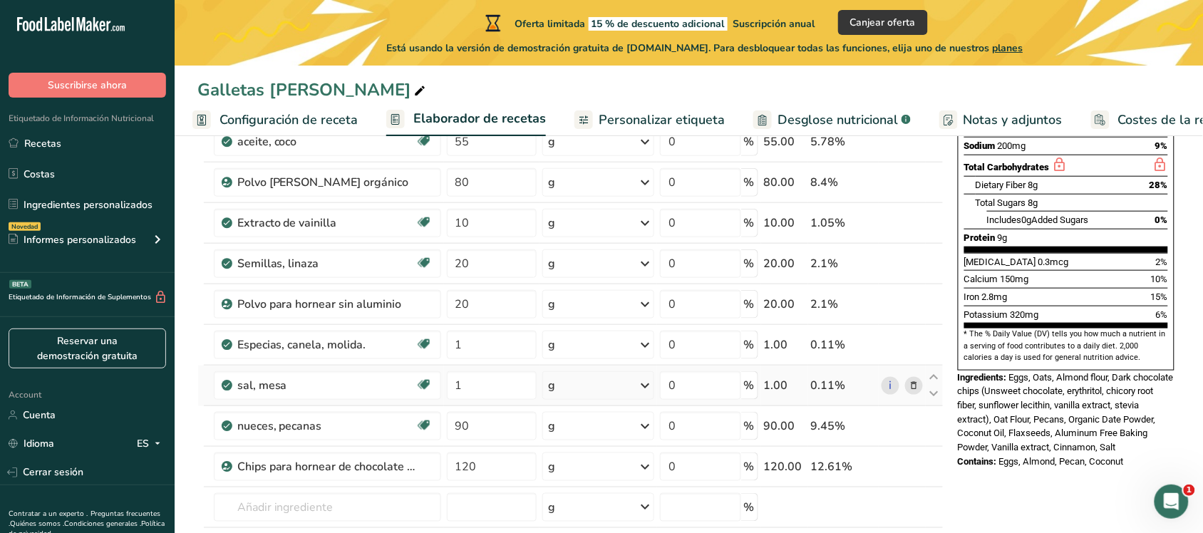
click at [913, 388] on icon at bounding box center [914, 385] width 10 height 15
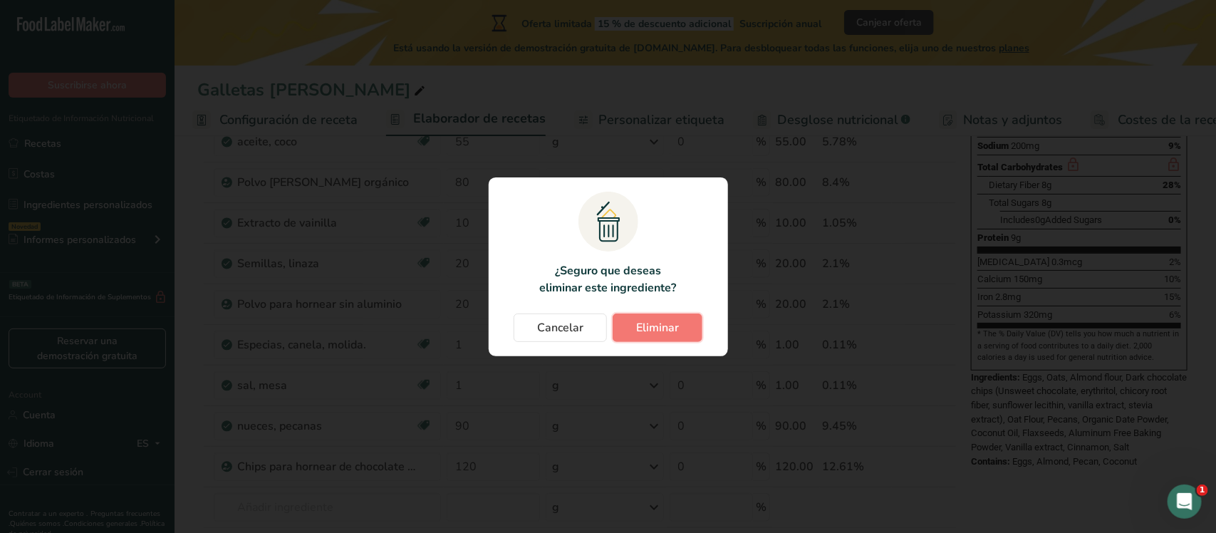
click at [658, 328] on span "Eliminar" at bounding box center [657, 327] width 43 height 17
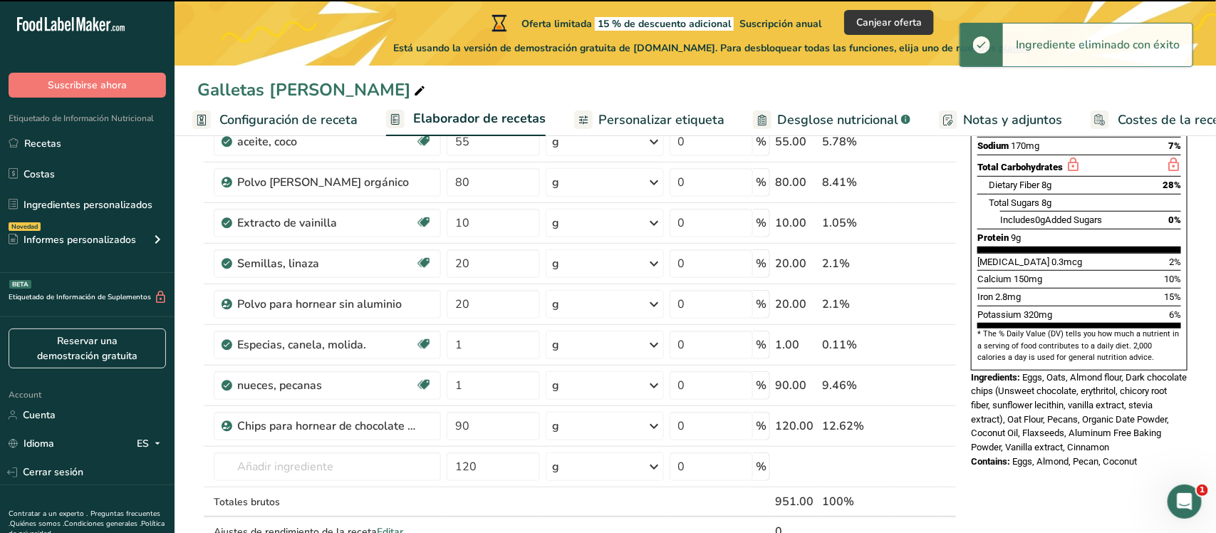
type input "90"
type input "120"
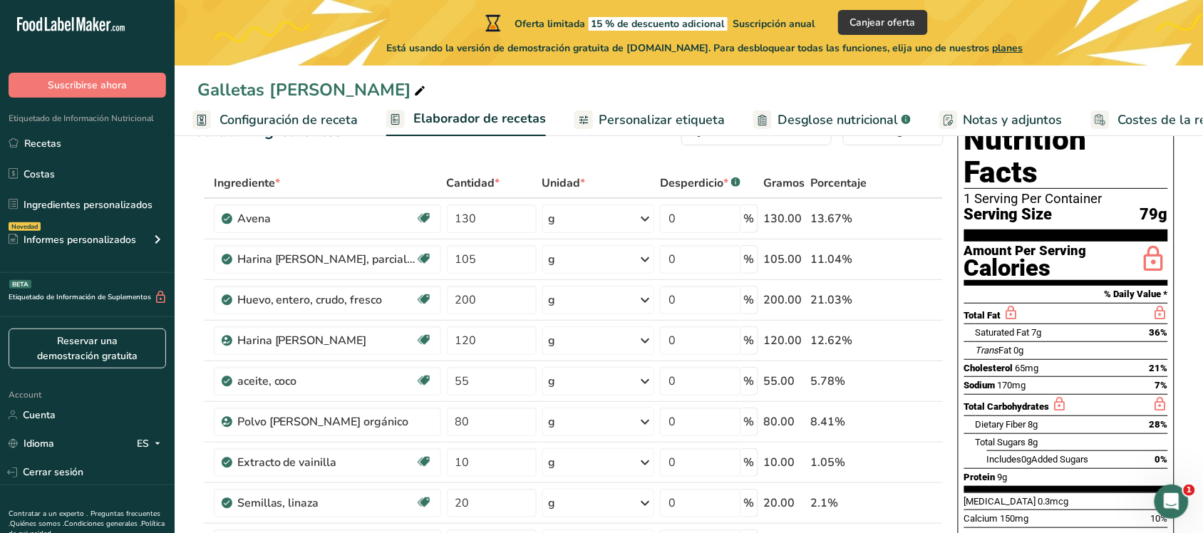
scroll to position [19, 0]
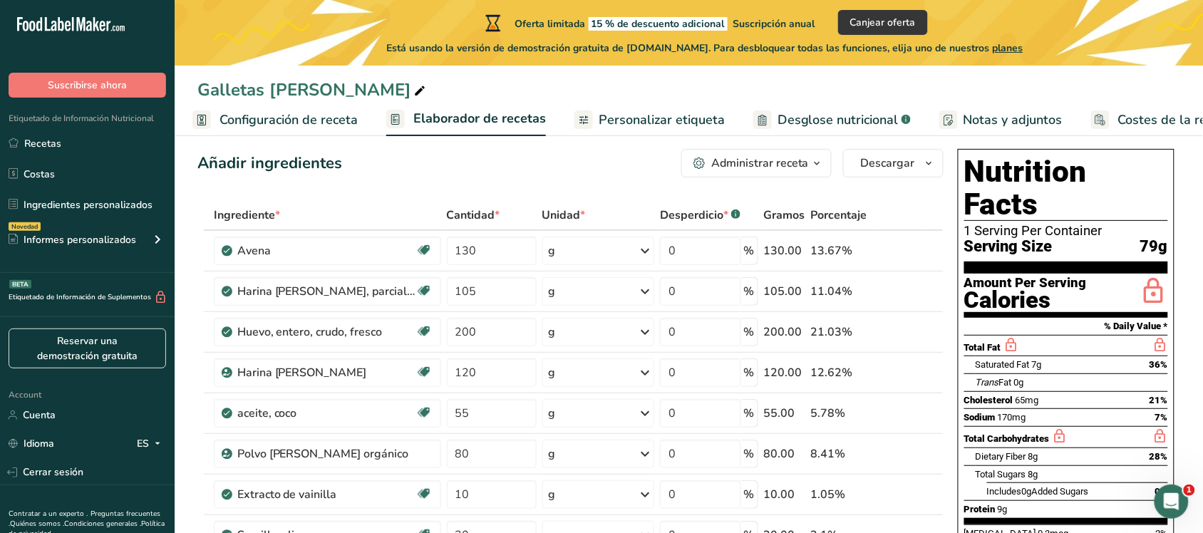
drag, startPoint x: 1000, startPoint y: 388, endPoint x: 1055, endPoint y: 385, distance: 55.0
click at [962, 408] on div "Sodium 170mg 7%" at bounding box center [1066, 417] width 204 height 18
click at [962, 412] on span "170mg" at bounding box center [1012, 417] width 29 height 11
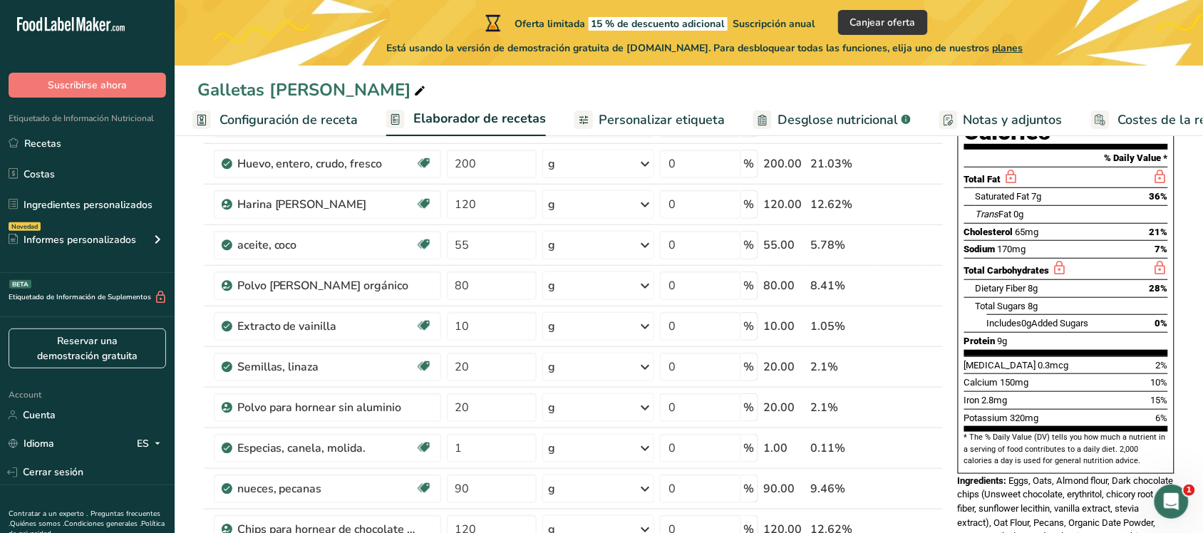
scroll to position [190, 0]
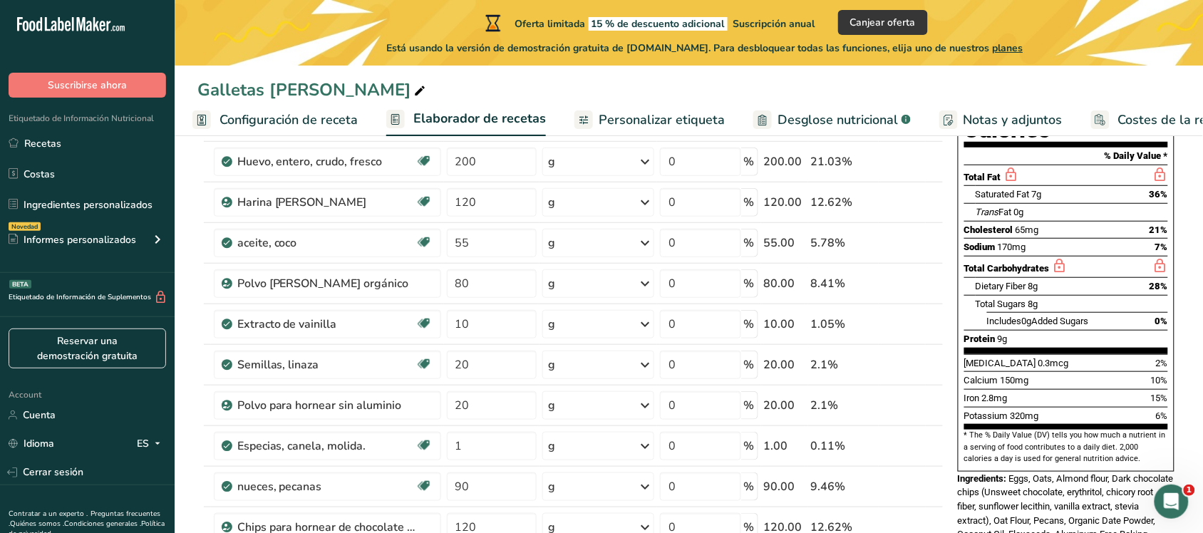
drag, startPoint x: 1160, startPoint y: 219, endPoint x: 1172, endPoint y: 219, distance: 12.1
click at [962, 219] on div "Nutrition Facts 1 Serving Per Container Serving Size 79g Amount Per Serving Cal…" at bounding box center [1066, 225] width 217 height 493
click at [962, 214] on div "Nutrition Facts 1 Serving Per Container Serving Size 79g Amount Per Serving Cal…" at bounding box center [1066, 225] width 217 height 493
click at [962, 238] on div "Sodium 170mg 7%" at bounding box center [1066, 247] width 204 height 18
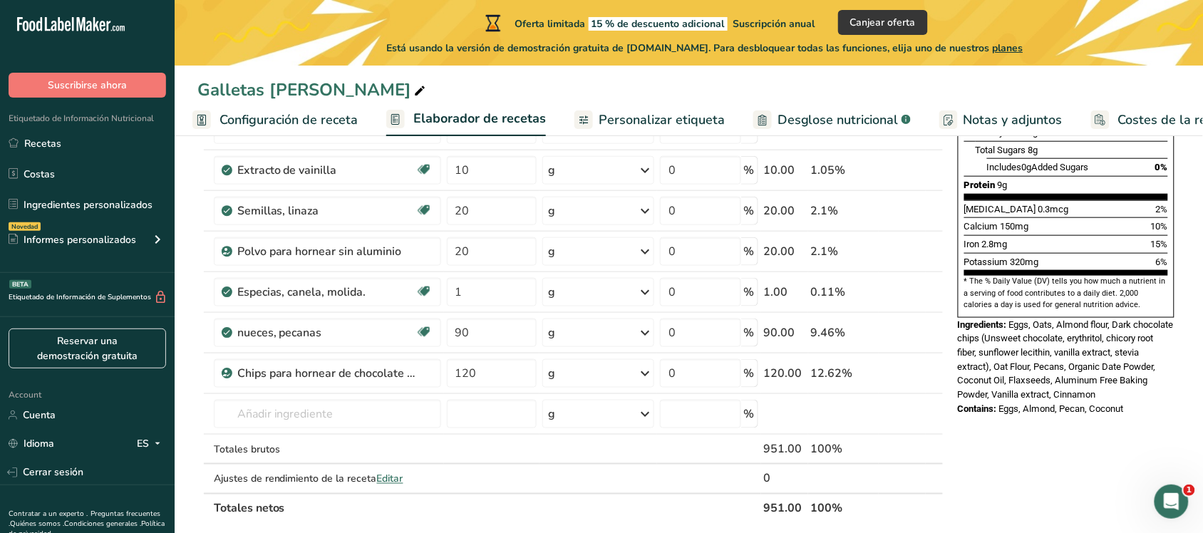
scroll to position [371, 0]
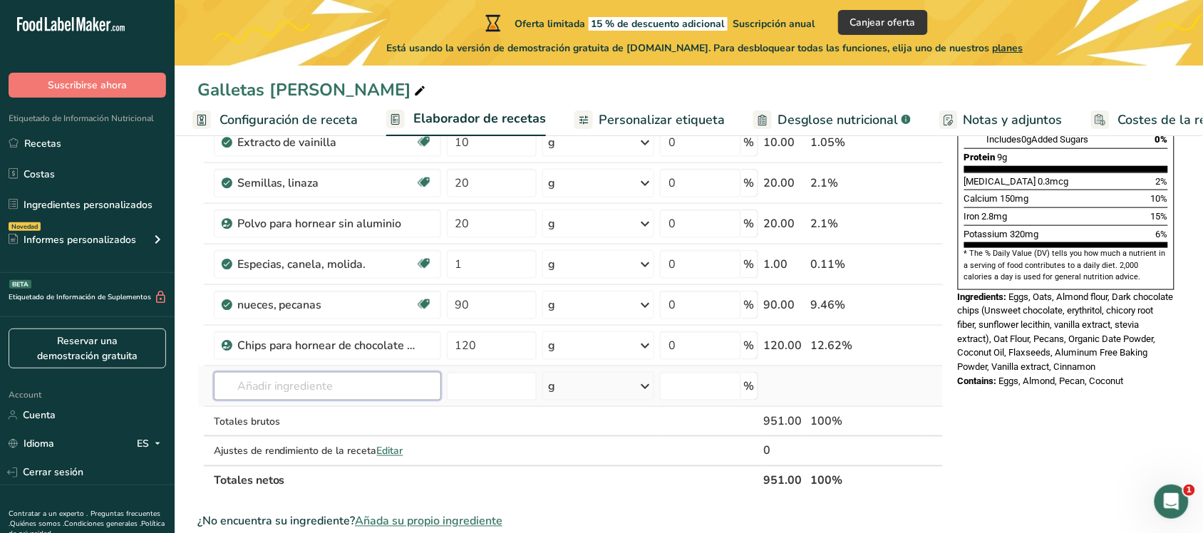
click at [290, 390] on input "text" at bounding box center [327, 386] width 227 height 29
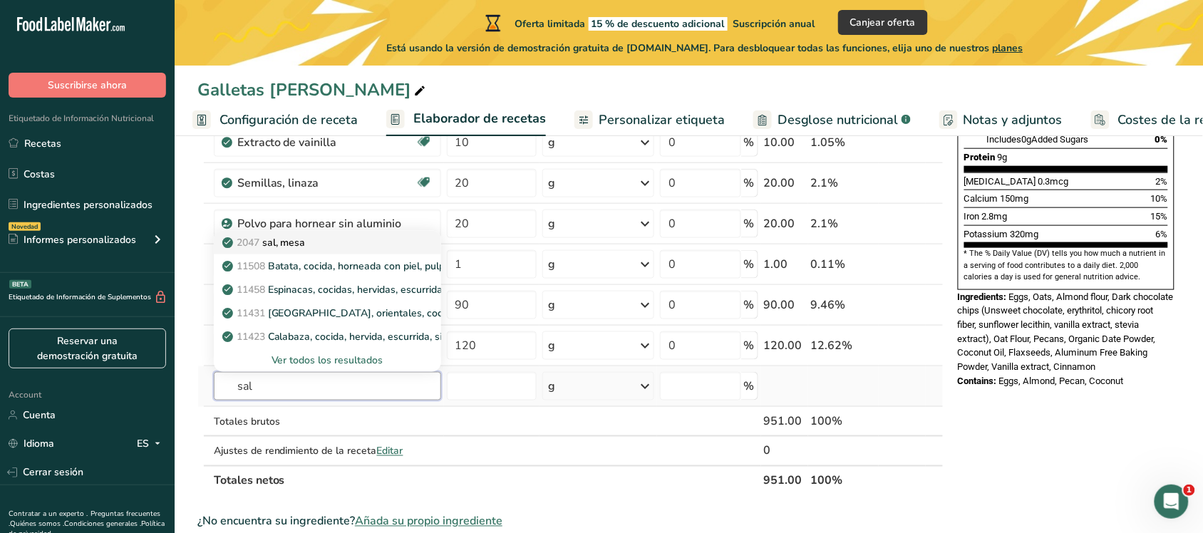
type input "sal"
click at [334, 248] on div "2047 sal, [GEOGRAPHIC_DATA]" at bounding box center [316, 242] width 182 height 15
type input "Salt, table"
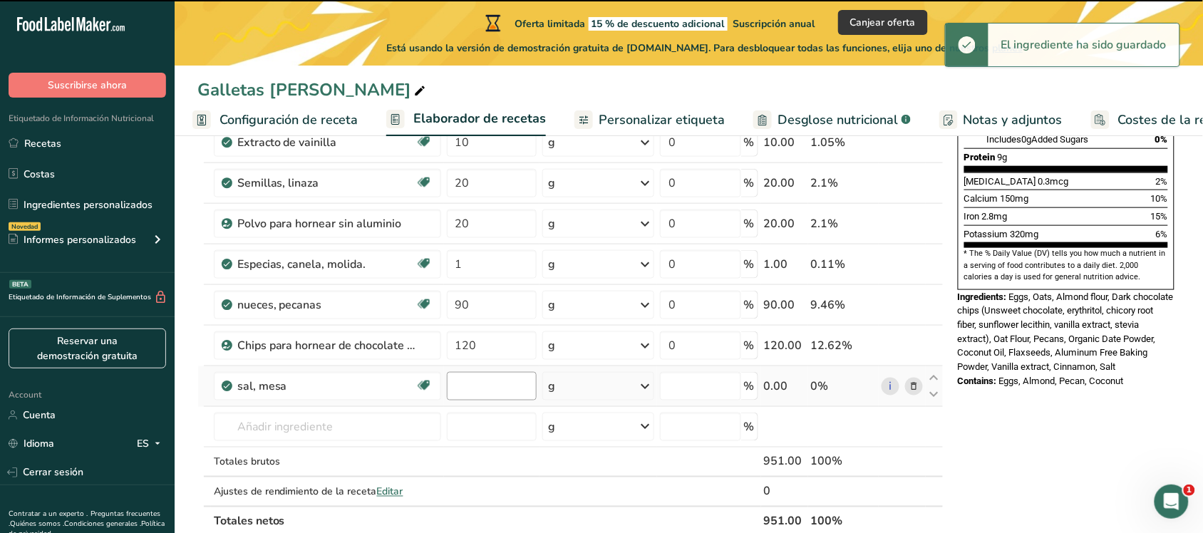
type input "0"
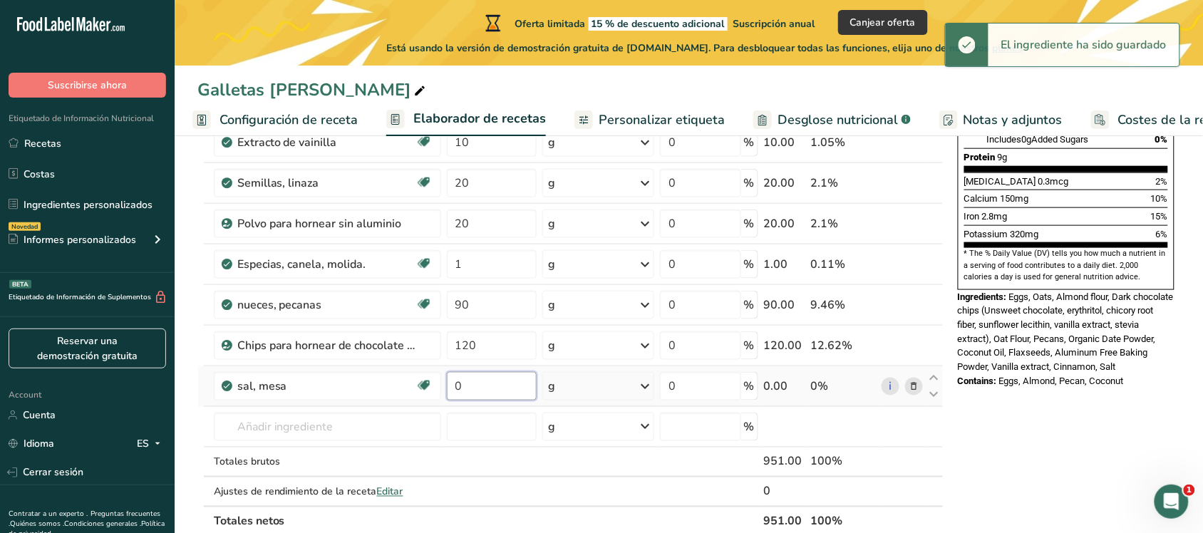
click at [467, 396] on input "0" at bounding box center [492, 386] width 90 height 29
type input "1"
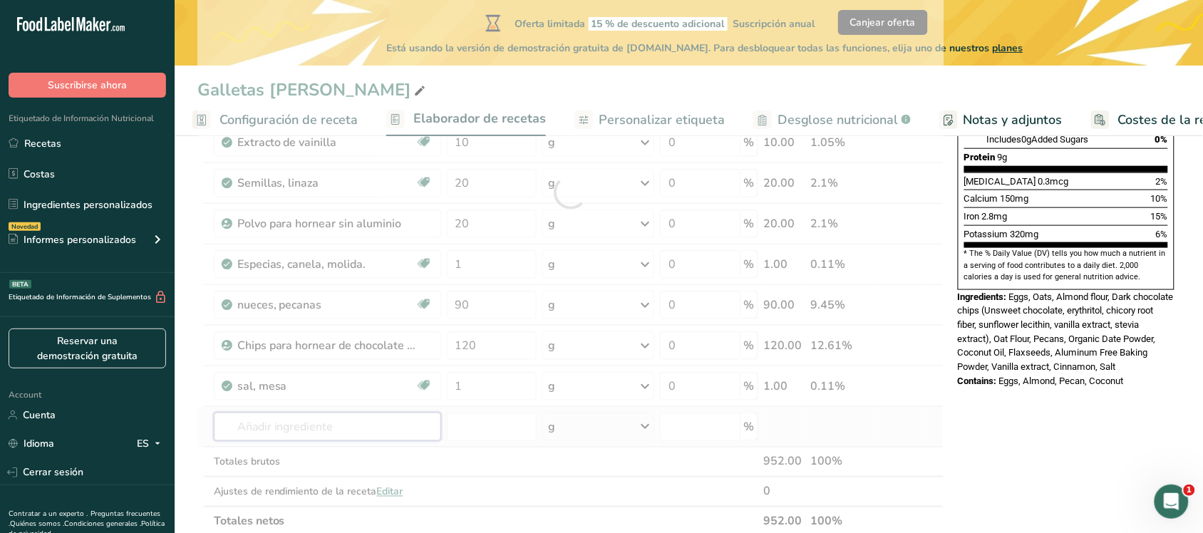
click at [306, 426] on div "Ingrediente * Cantidad * Unidad * Desperdicio * .a-a{fill:#347362;}.b-a{fill:#f…" at bounding box center [570, 192] width 746 height 688
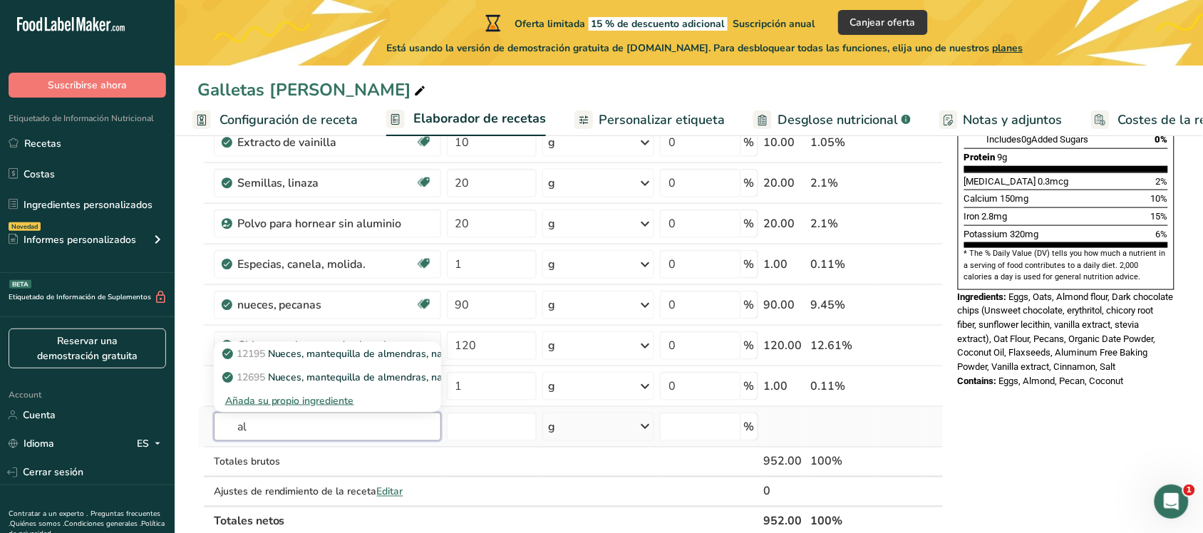
type input "a"
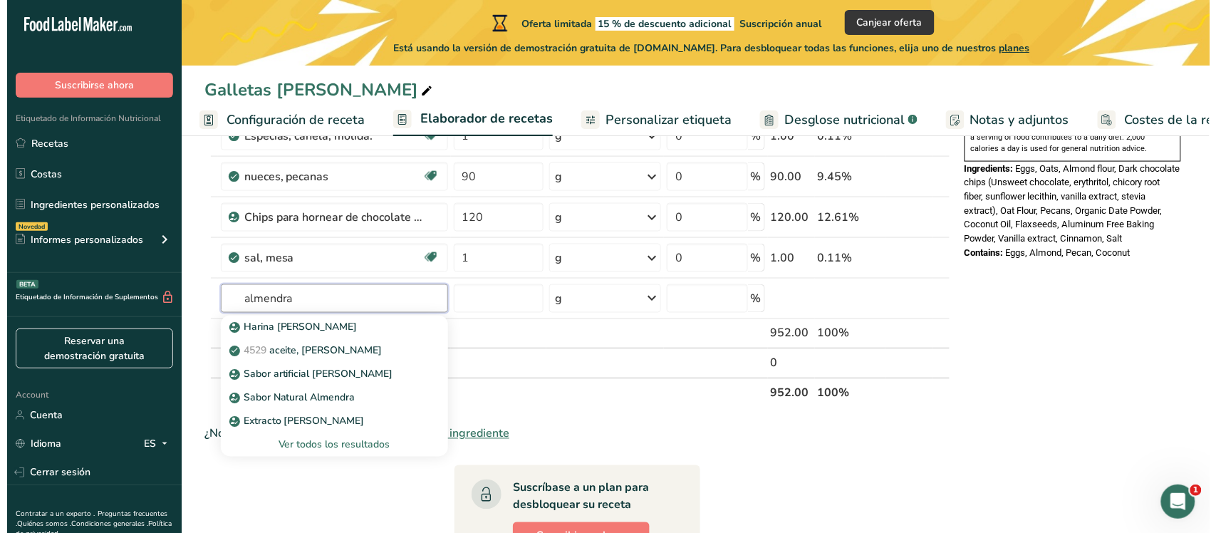
scroll to position [502, 0]
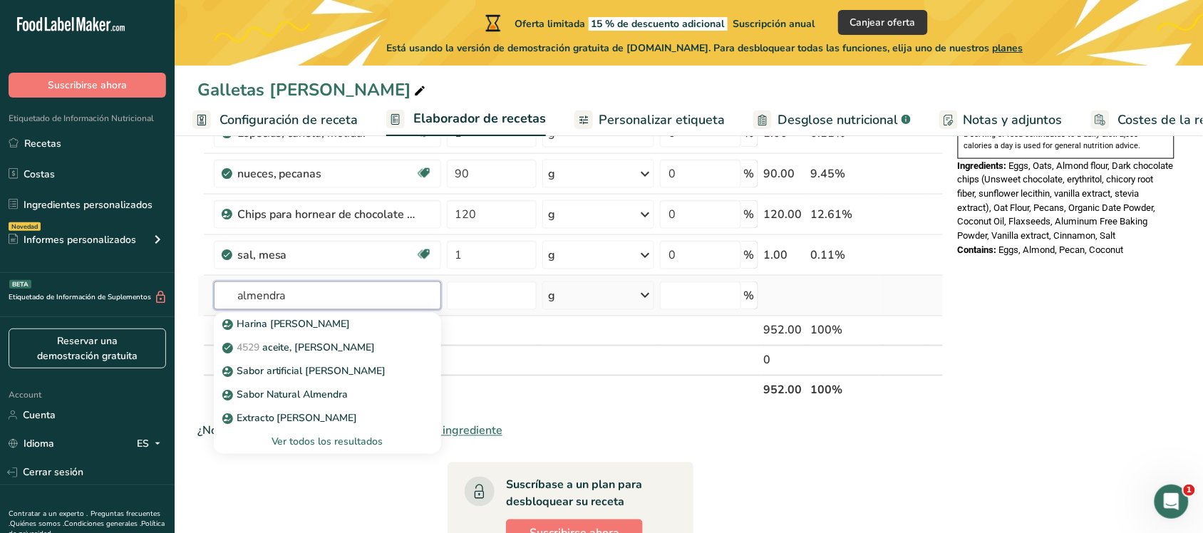
type input "almendra"
click at [339, 426] on div "Ver todos los resultados" at bounding box center [327, 442] width 205 height 15
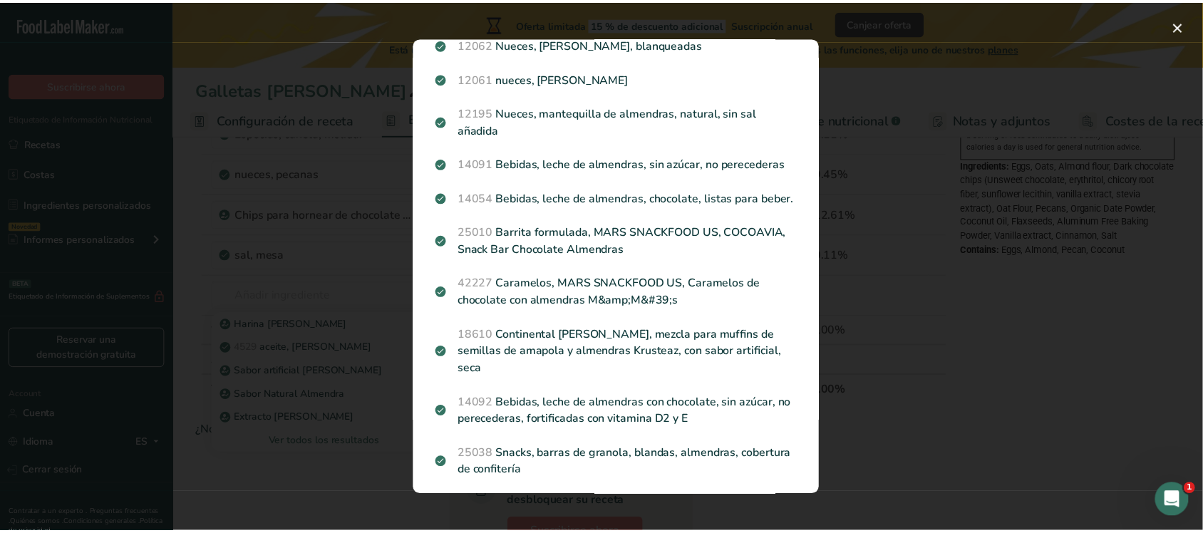
scroll to position [524, 0]
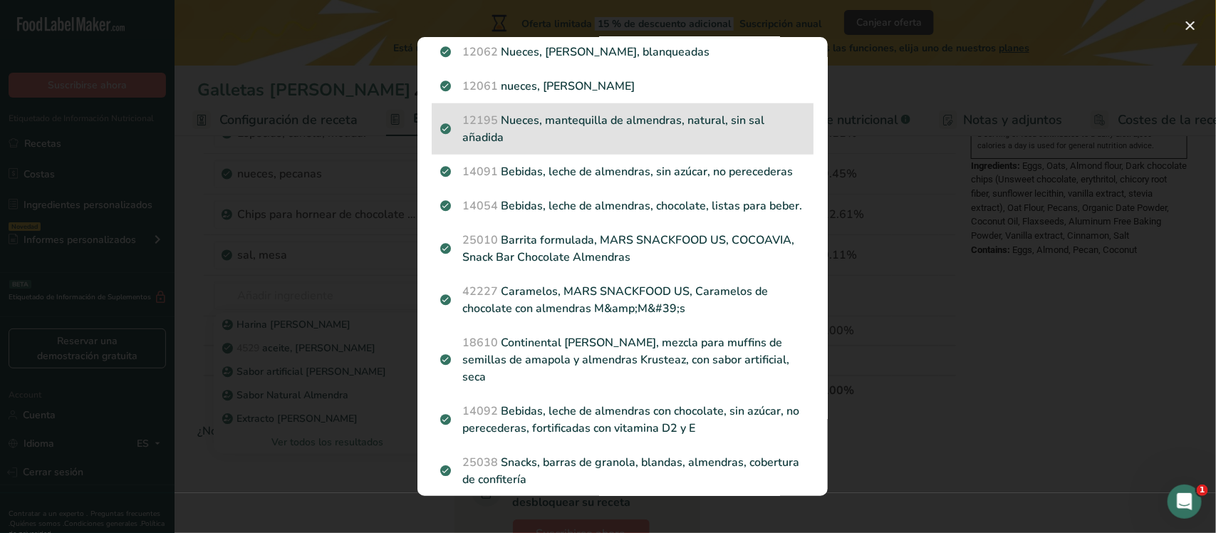
click at [696, 123] on p "12195 Nueces, mantequilla de almendras, natural, sin sal añadida" at bounding box center [622, 129] width 365 height 34
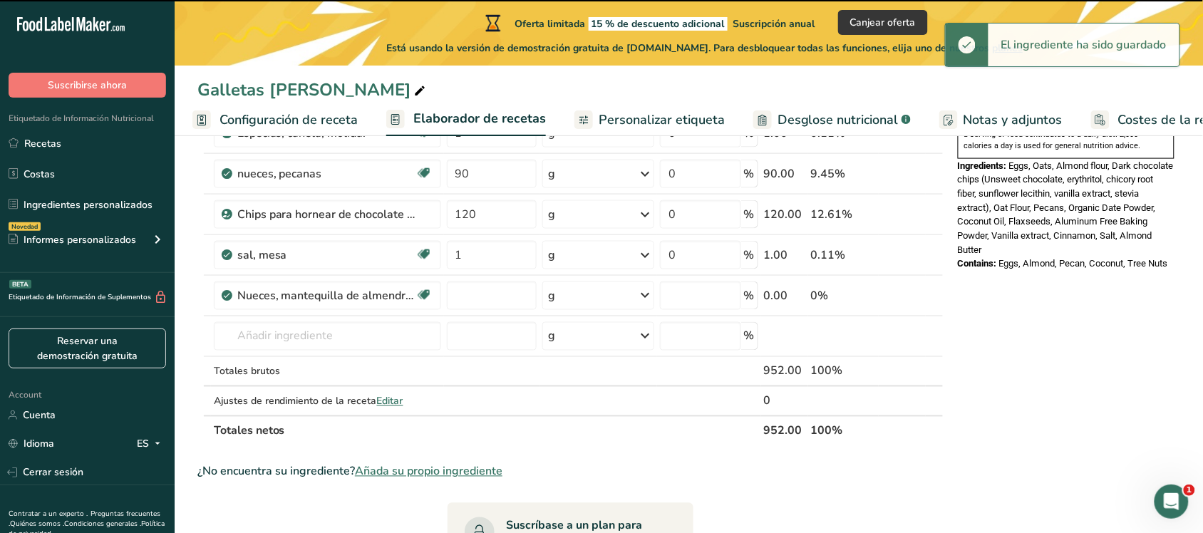
type input "0"
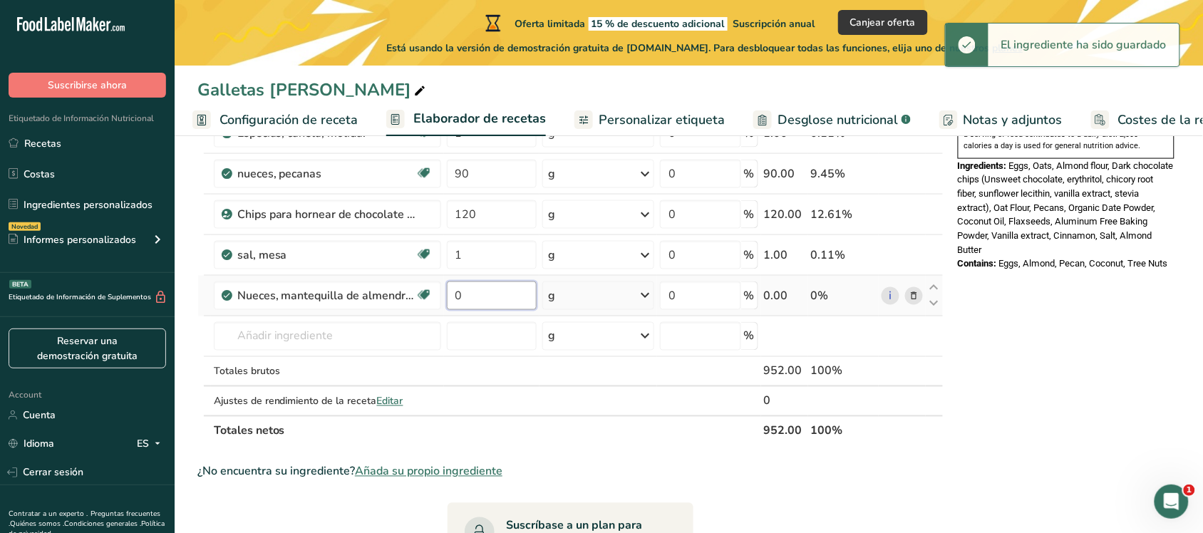
click at [481, 296] on input "0" at bounding box center [492, 295] width 90 height 29
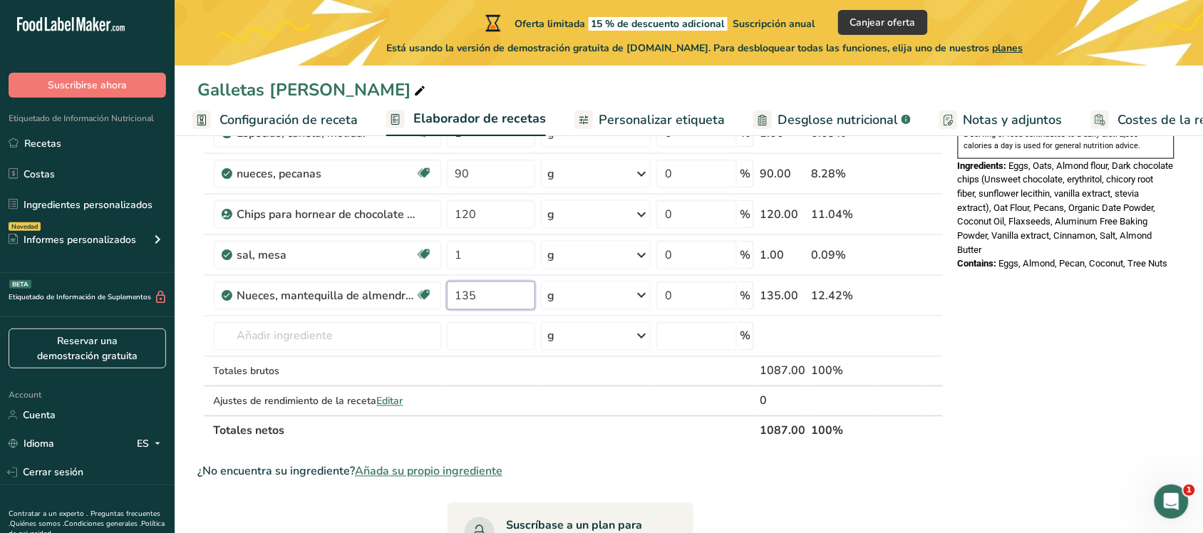
type input "135"
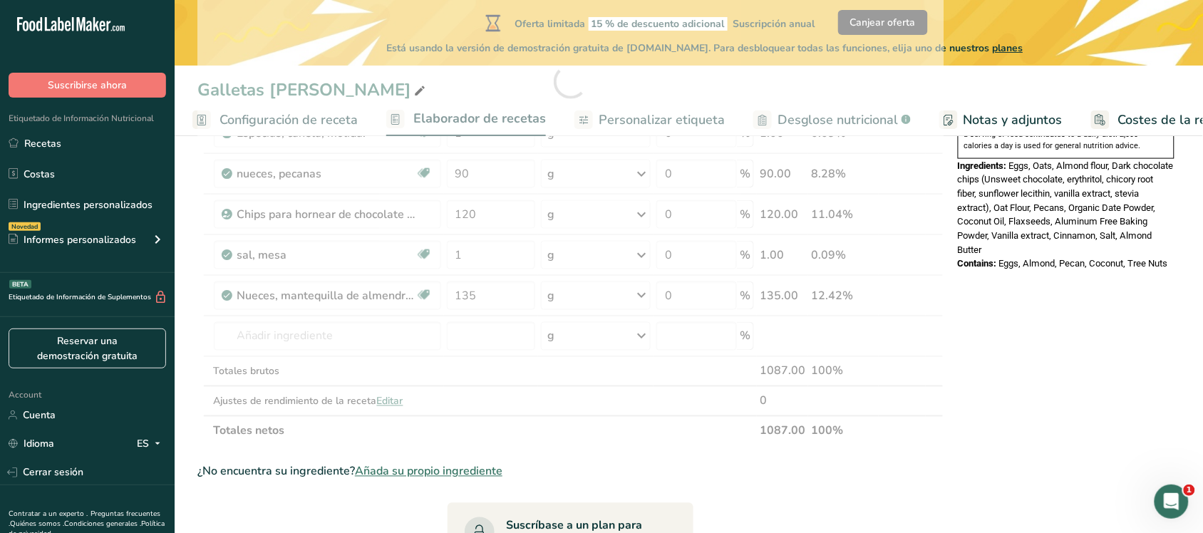
click at [962, 303] on div "Nutrition Facts 1 Serving Per Container Serving Size 79g Amount Per Serving Cal…" at bounding box center [1066, 255] width 228 height 1190
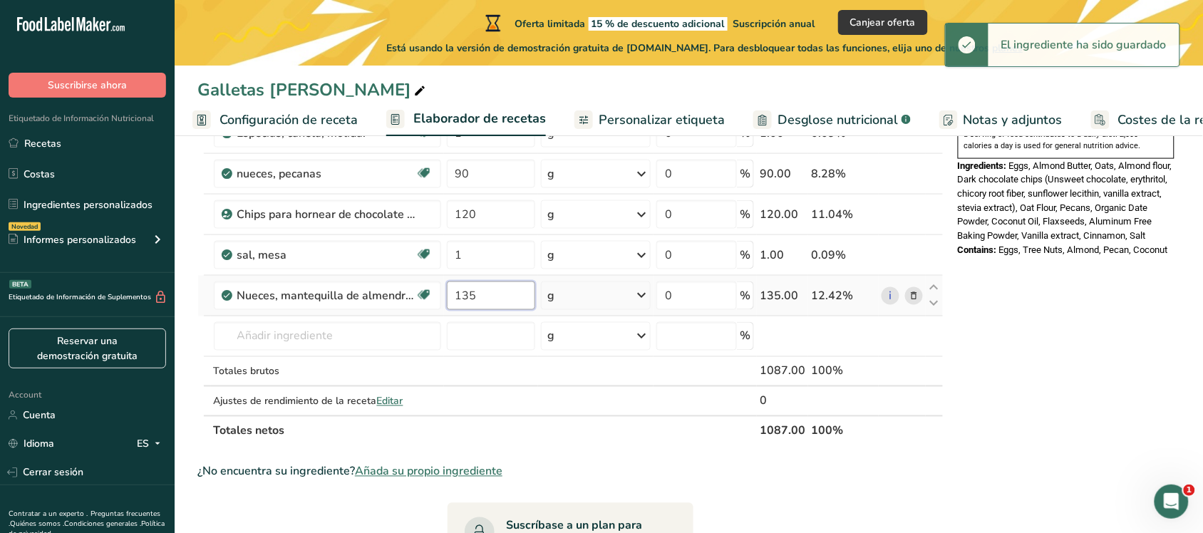
click at [497, 299] on input "135" at bounding box center [491, 295] width 88 height 29
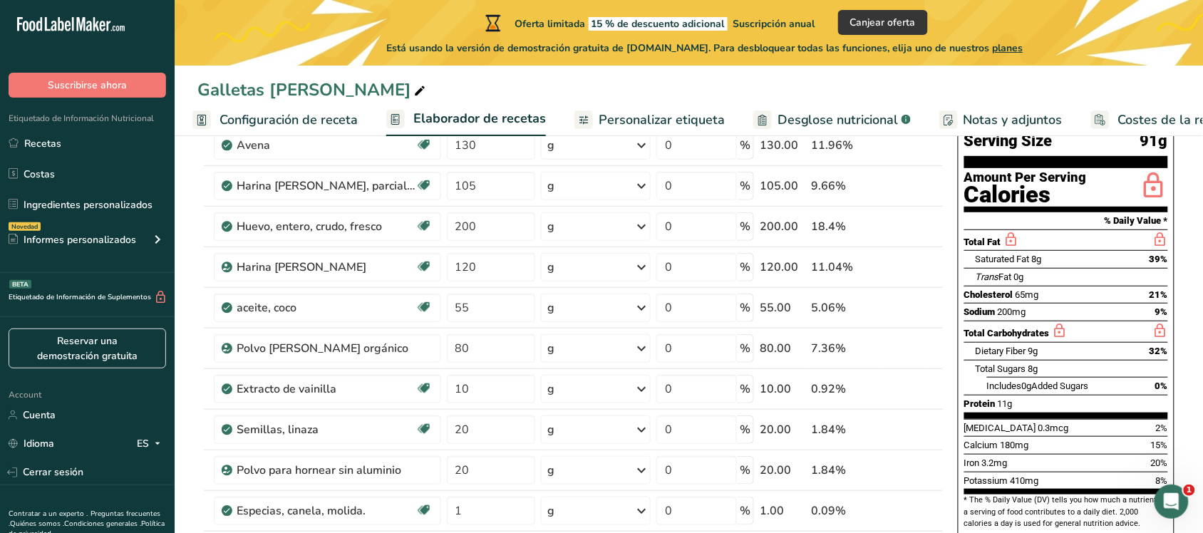
scroll to position [0, 0]
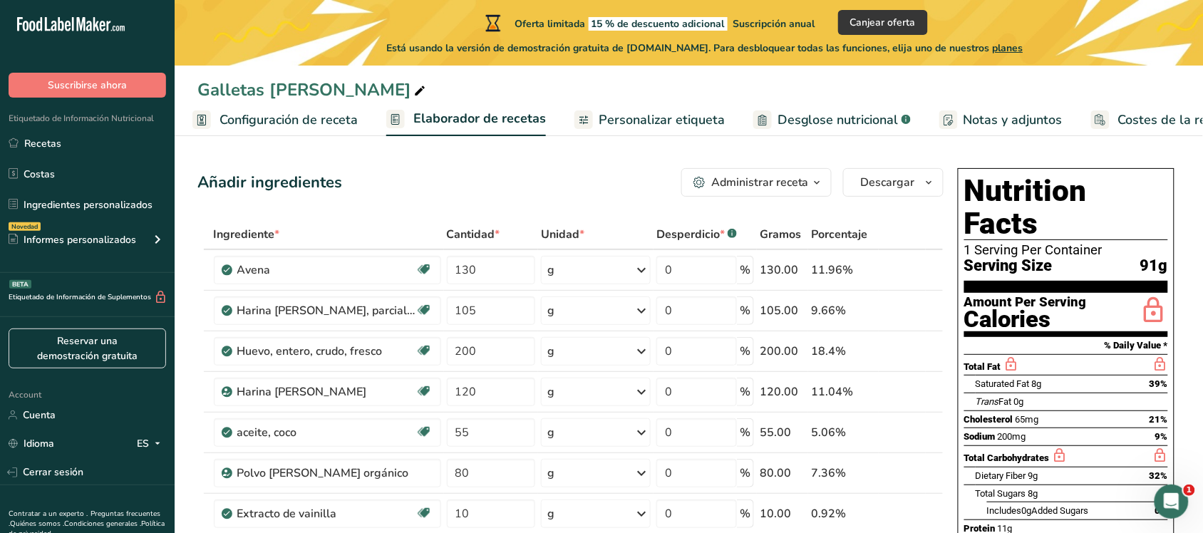
click at [284, 126] on span "Configuración de receta" at bounding box center [288, 119] width 138 height 19
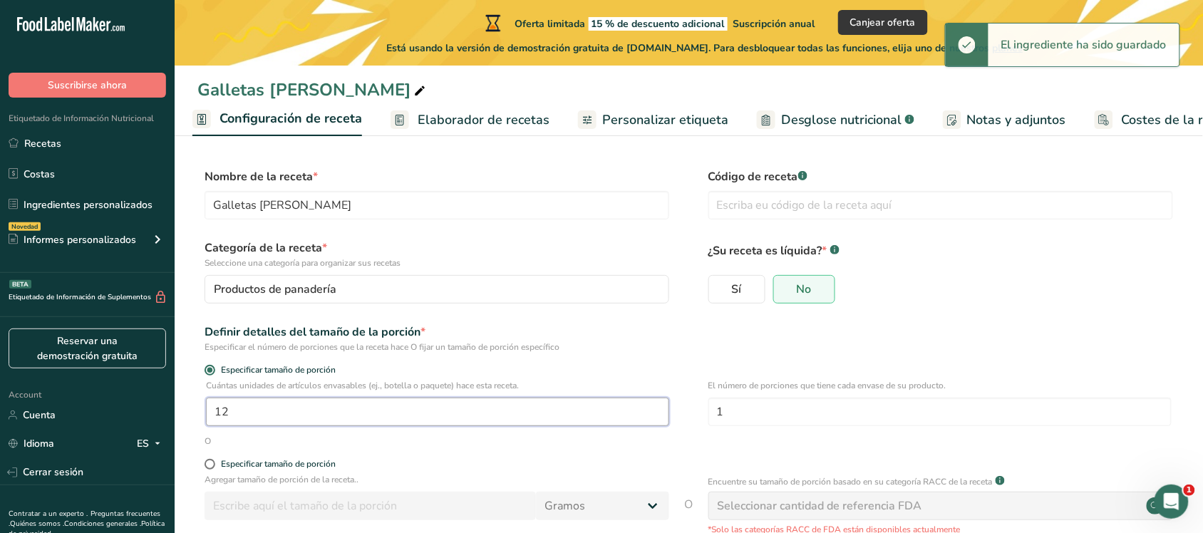
click at [246, 407] on input "12" at bounding box center [437, 412] width 463 height 29
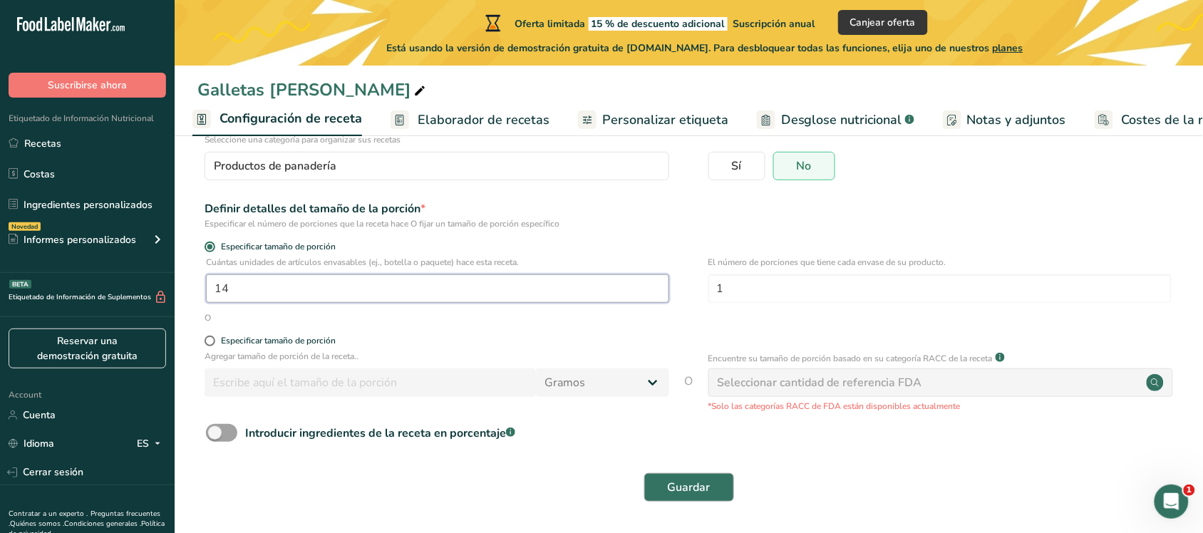
type input "14"
click at [718, 426] on button "Guardar" at bounding box center [689, 487] width 90 height 29
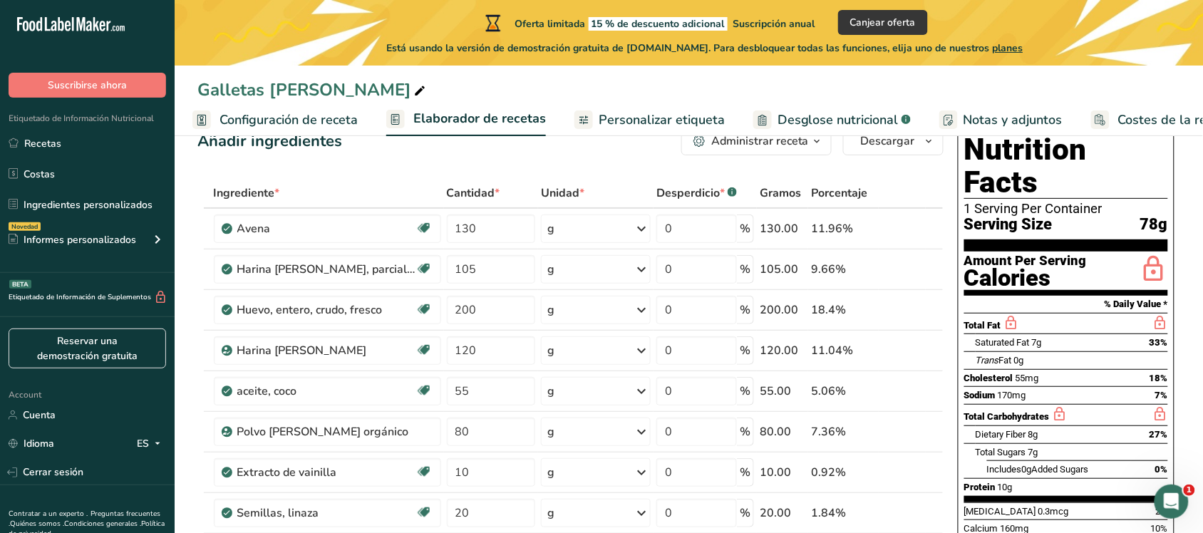
scroll to position [26, 0]
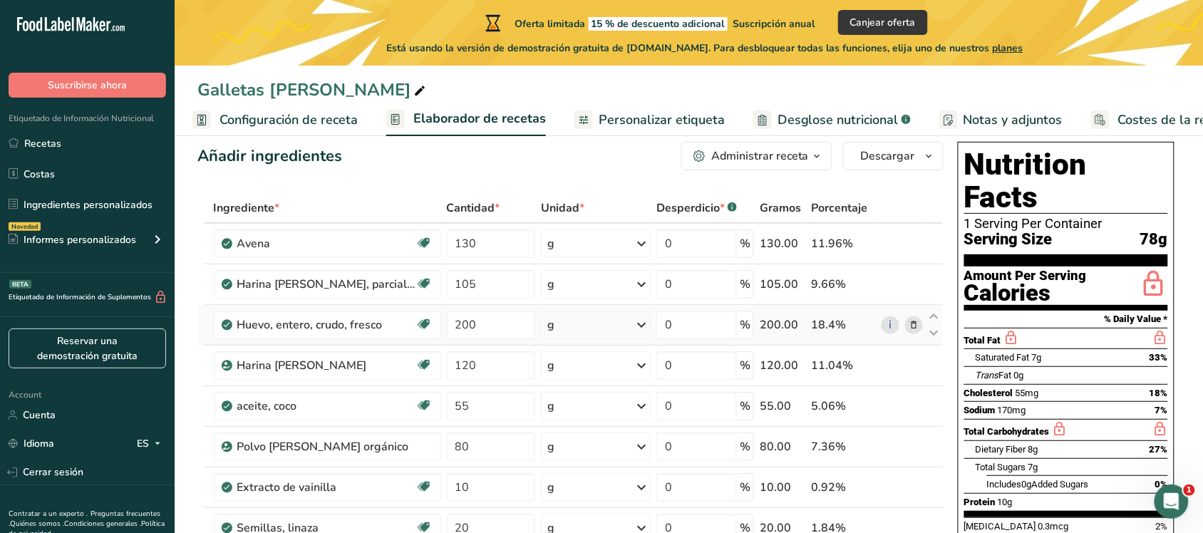
click at [910, 325] on icon at bounding box center [914, 325] width 10 height 15
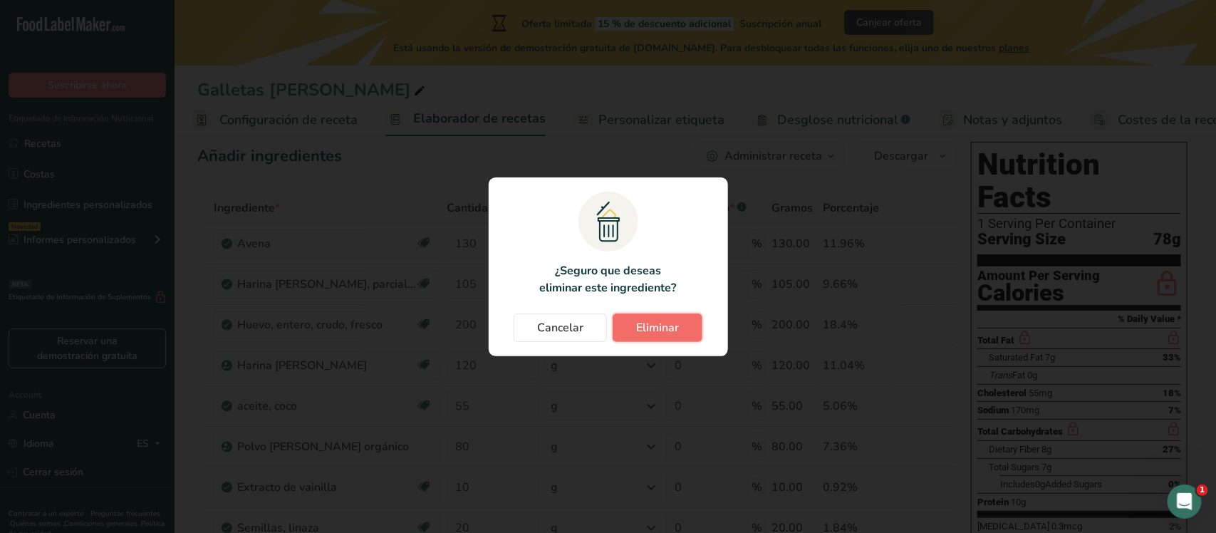
click at [651, 331] on span "Eliminar" at bounding box center [657, 327] width 43 height 17
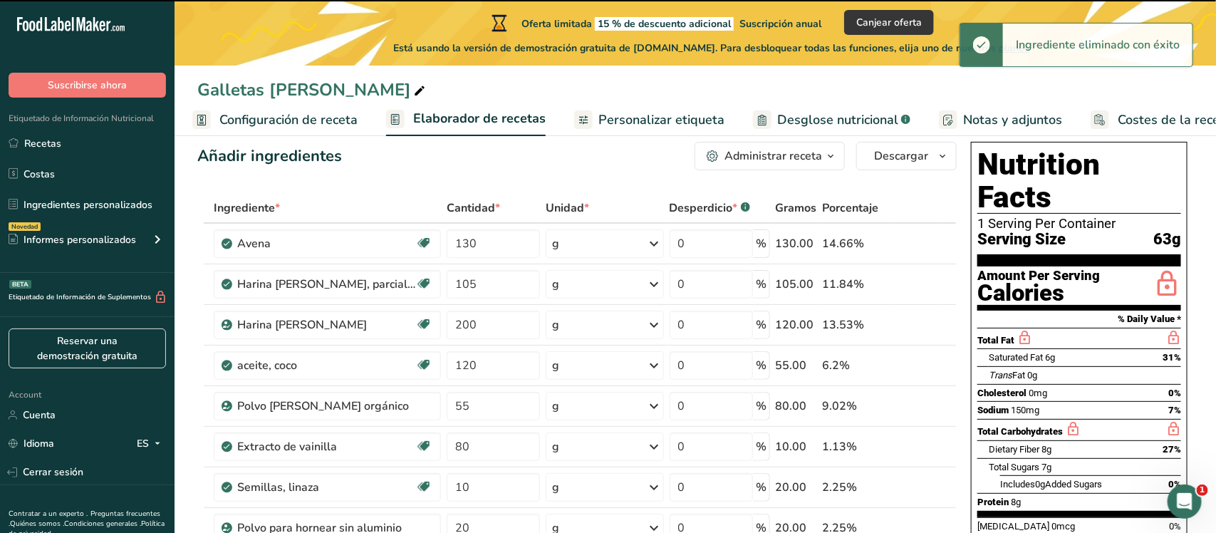
type input "120"
type input "55"
type input "80"
type input "10"
type input "20"
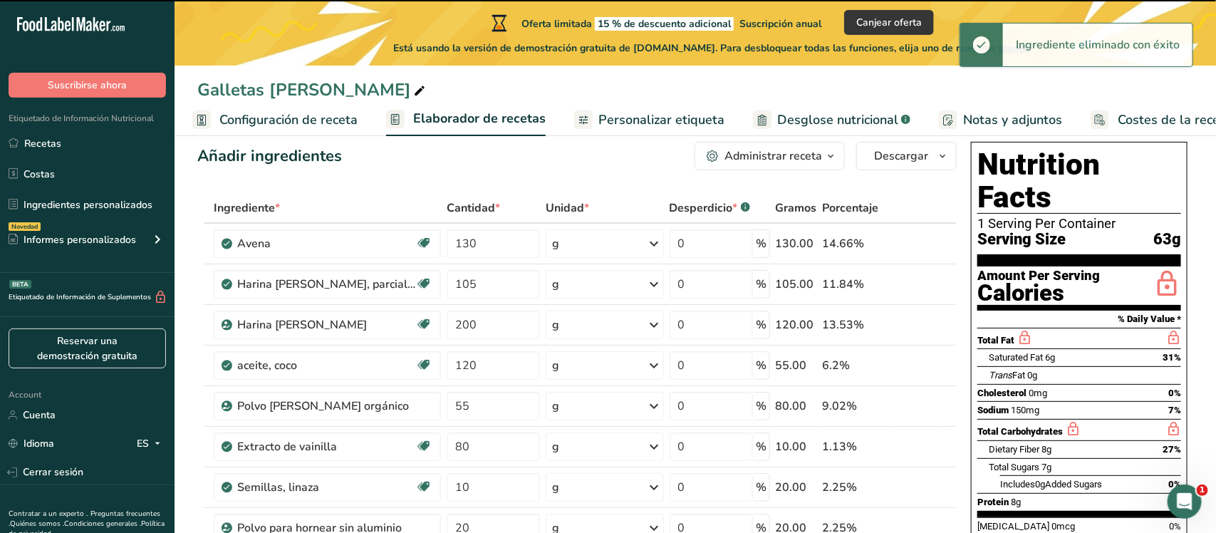
type input "1"
type input "90"
type input "120"
type input "1"
type input "135"
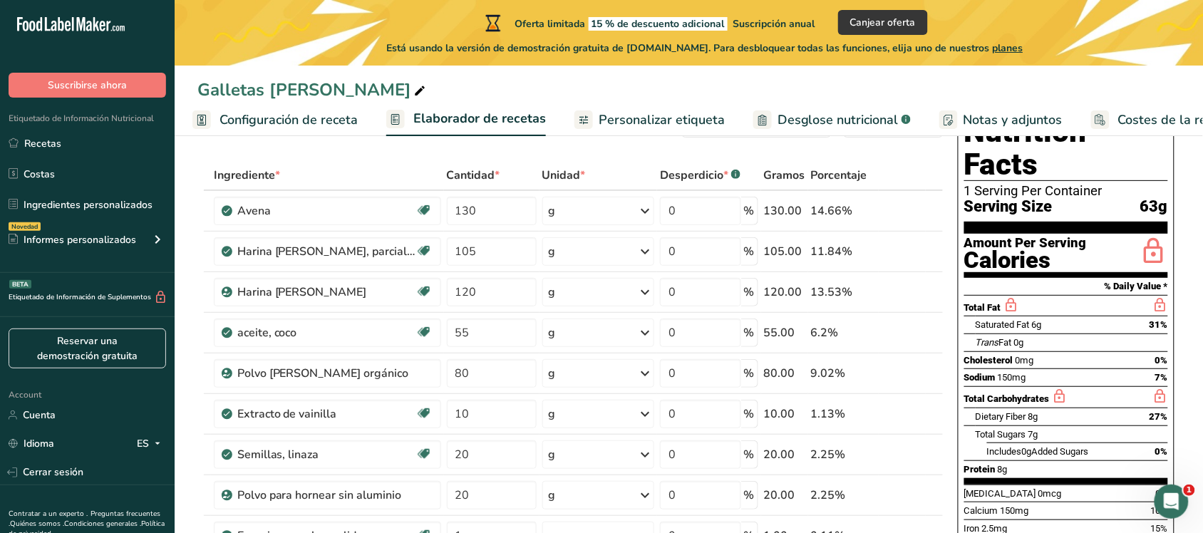
scroll to position [69, 0]
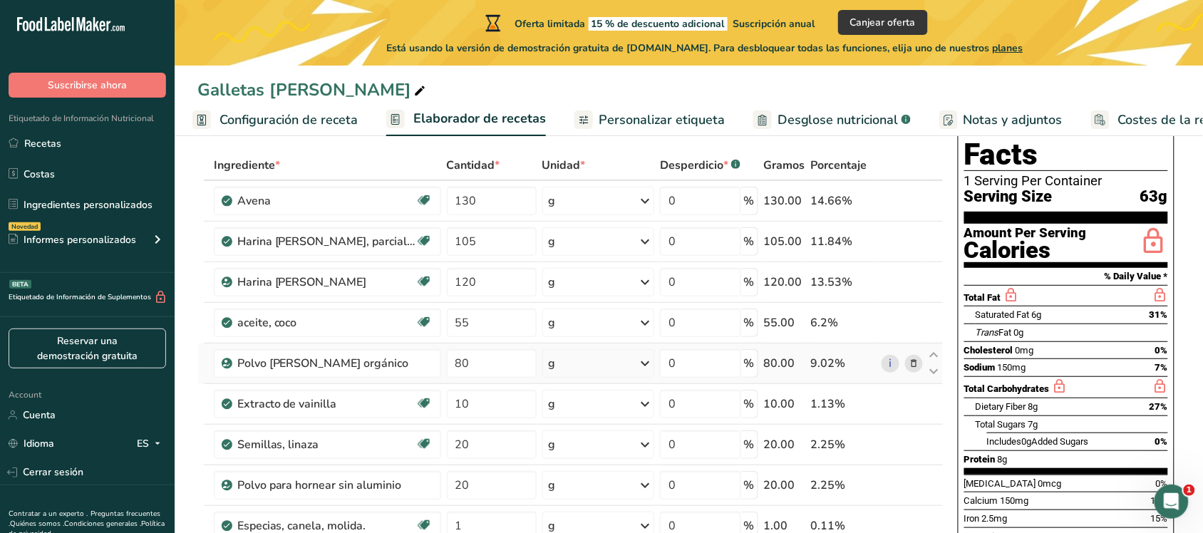
click at [920, 362] on span at bounding box center [913, 363] width 17 height 17
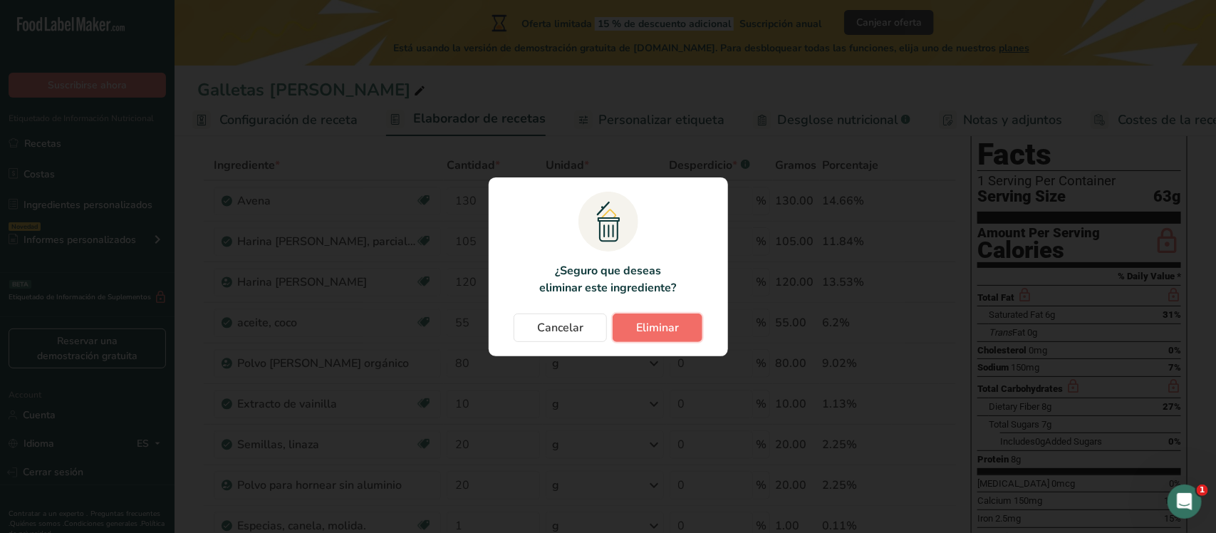
click at [668, 326] on span "Eliminar" at bounding box center [657, 327] width 43 height 17
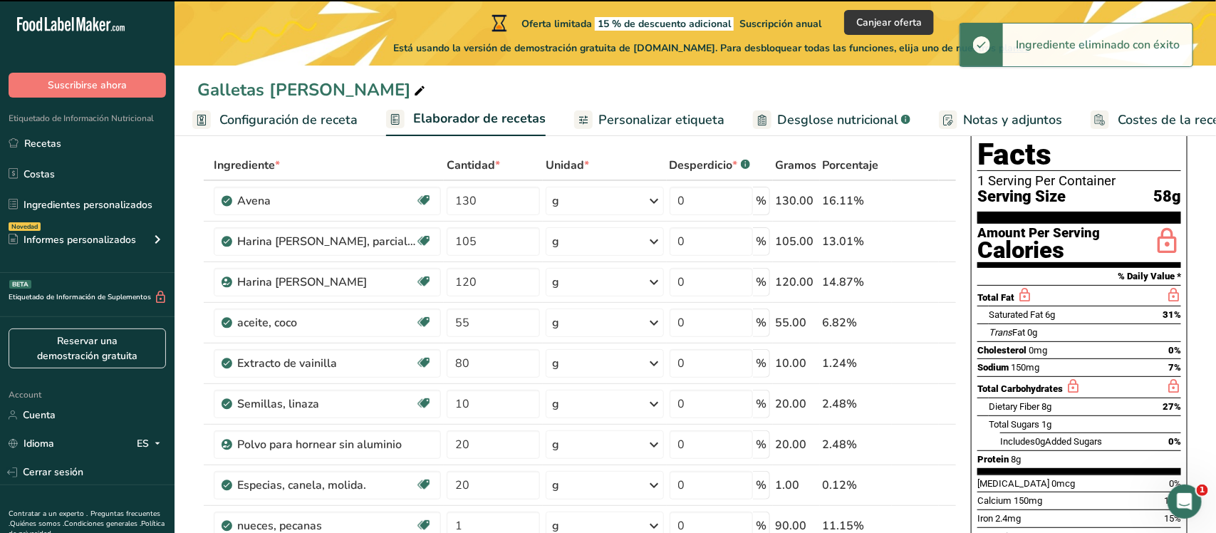
type input "10"
type input "20"
type input "1"
type input "90"
type input "120"
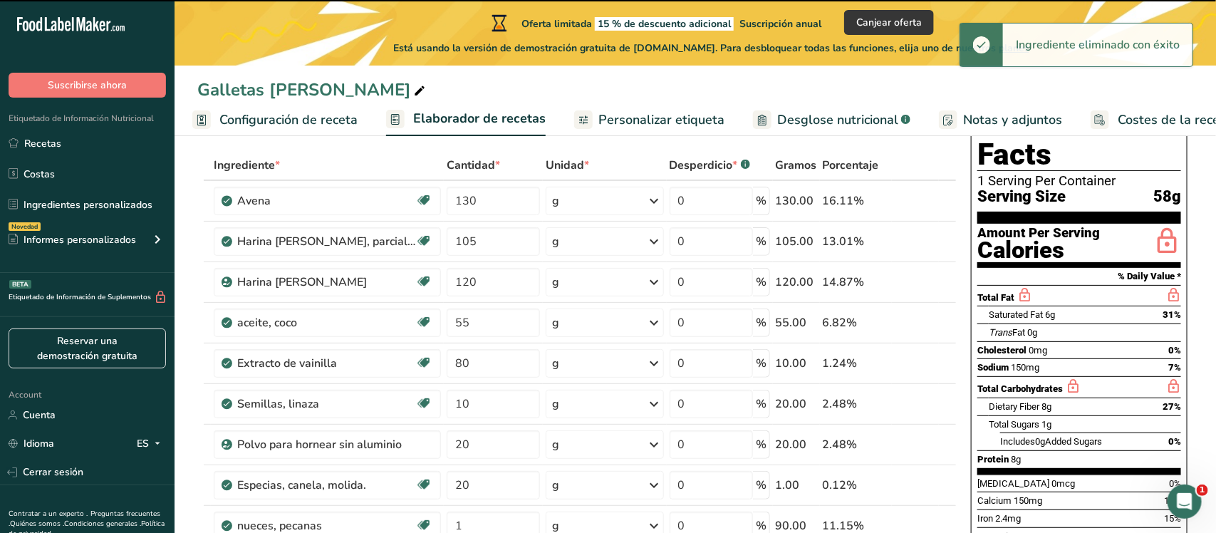
type input "1"
type input "135"
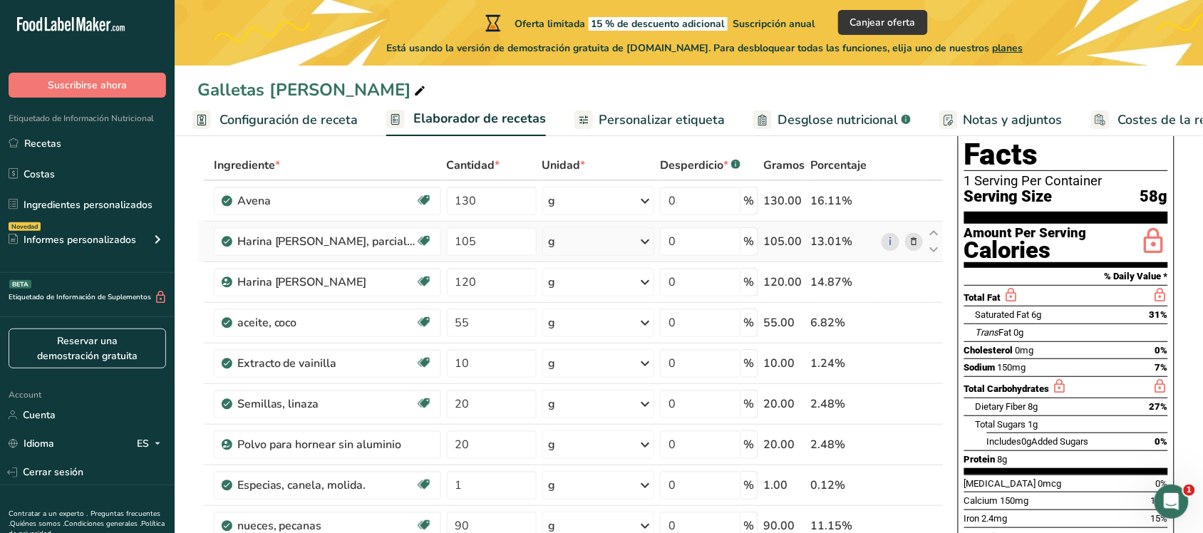
click at [910, 239] on icon at bounding box center [914, 241] width 10 height 15
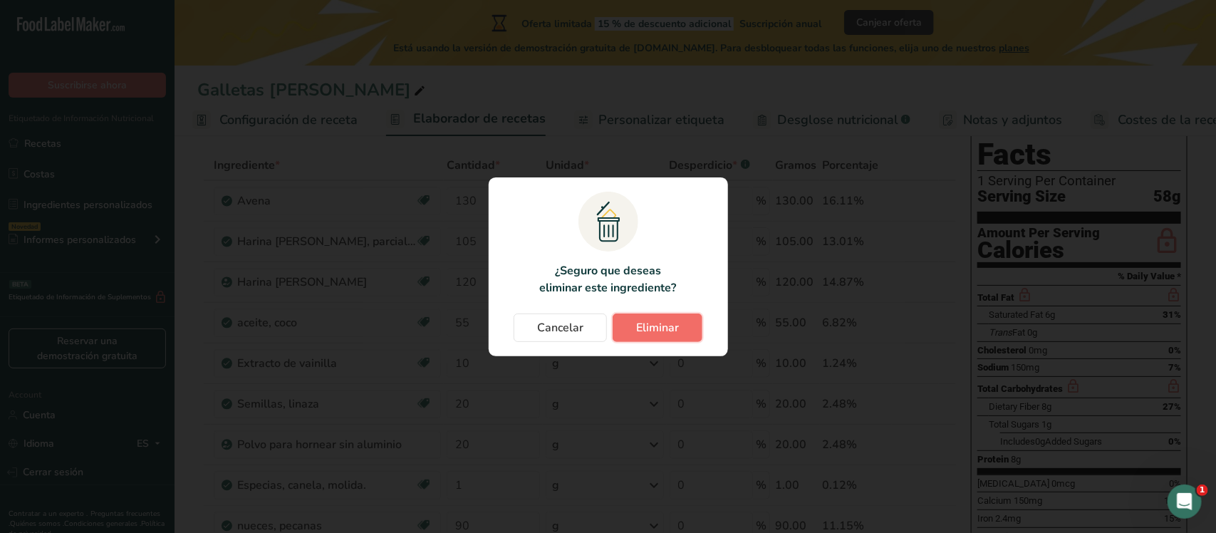
click at [692, 322] on button "Eliminar" at bounding box center [658, 328] width 90 height 29
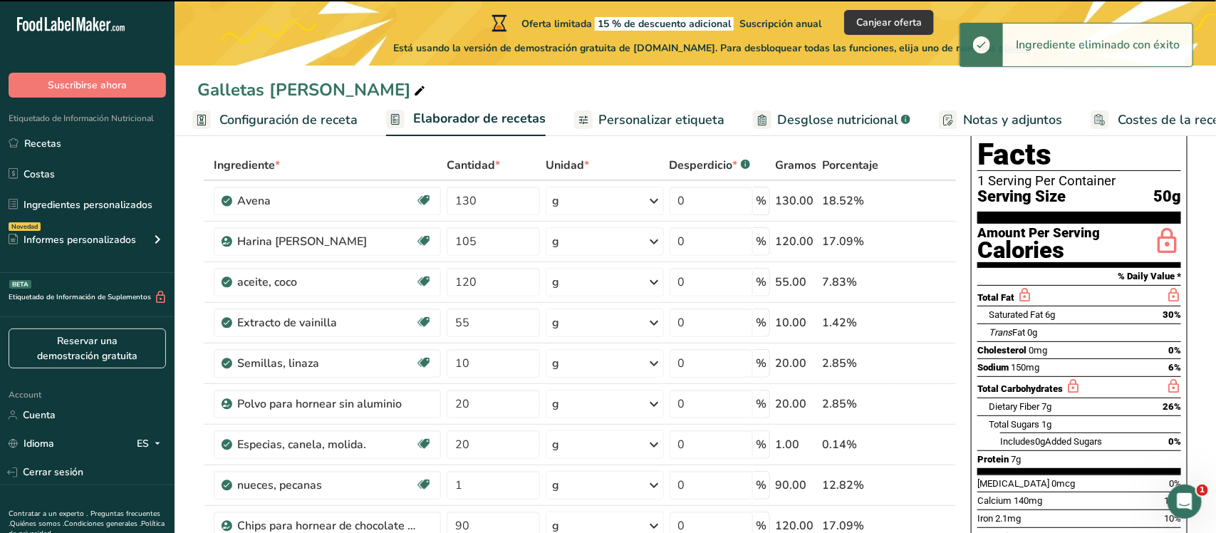
type input "120"
type input "55"
type input "10"
type input "20"
type input "1"
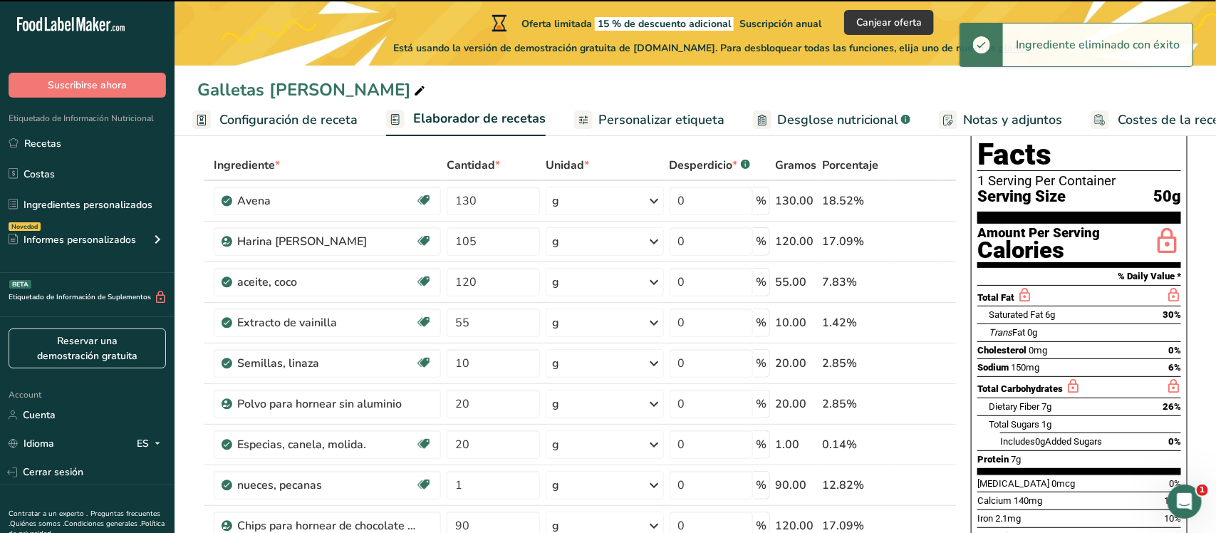
type input "90"
type input "120"
type input "1"
type input "135"
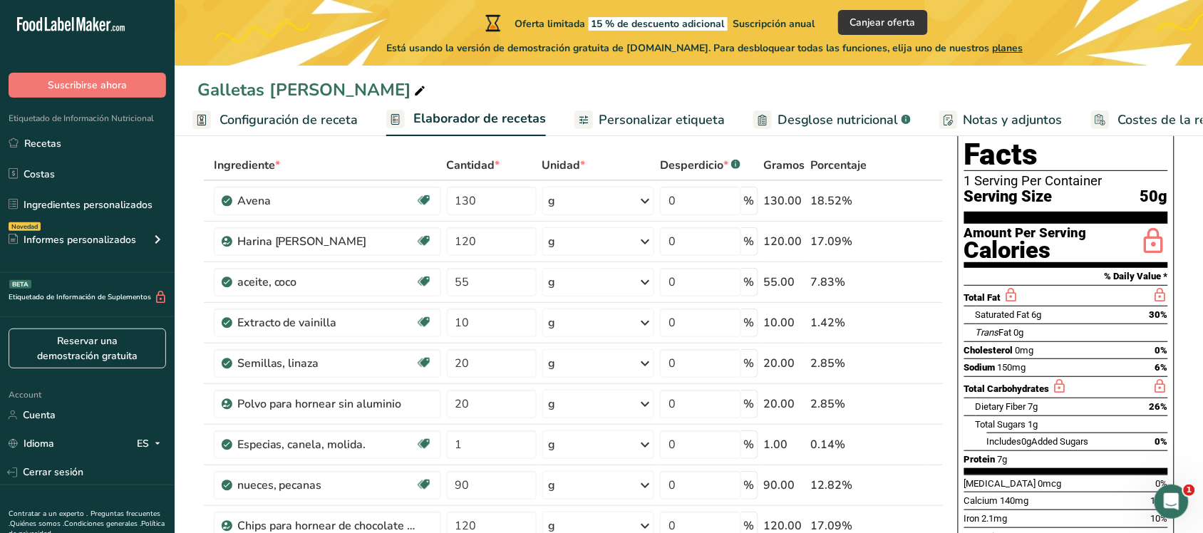
click at [914, 239] on icon at bounding box center [914, 241] width 10 height 15
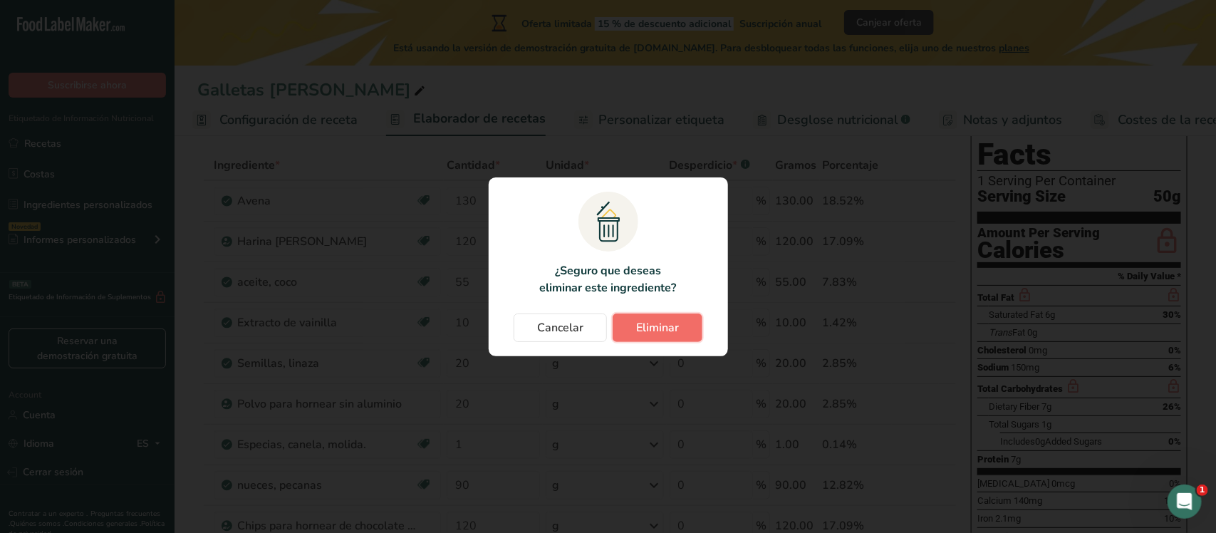
click at [690, 342] on button "Eliminar" at bounding box center [658, 328] width 90 height 29
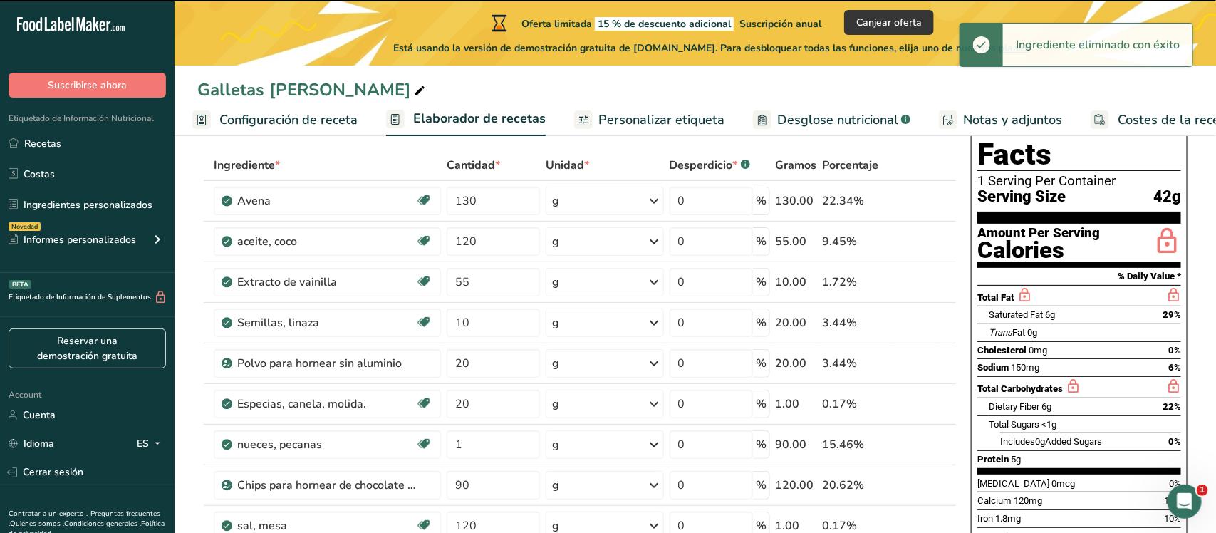
type input "55"
type input "10"
type input "20"
type input "1"
type input "90"
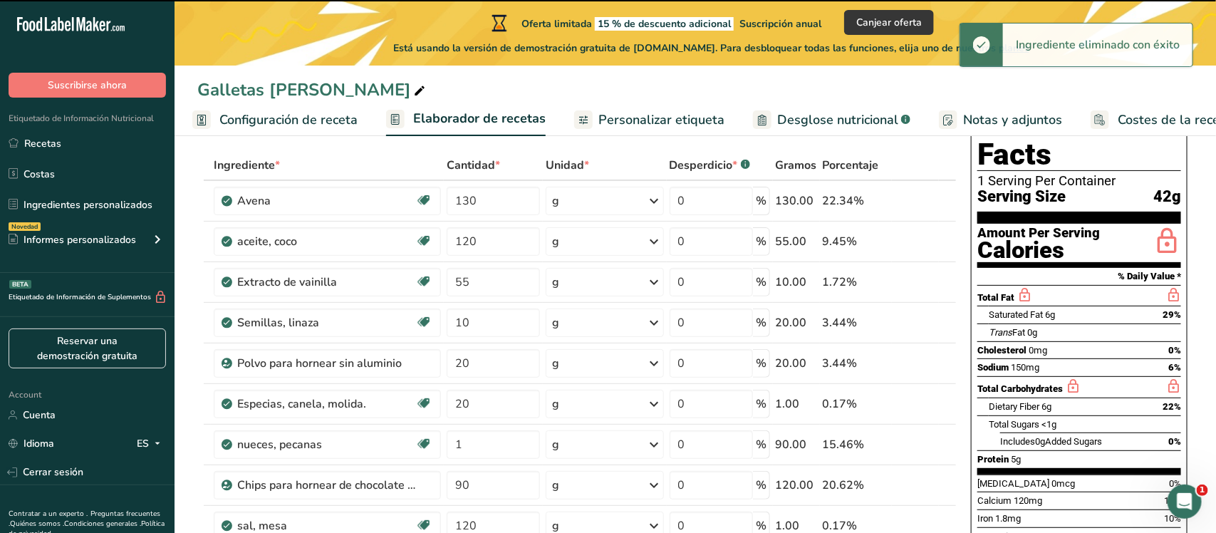
type input "120"
type input "1"
type input "135"
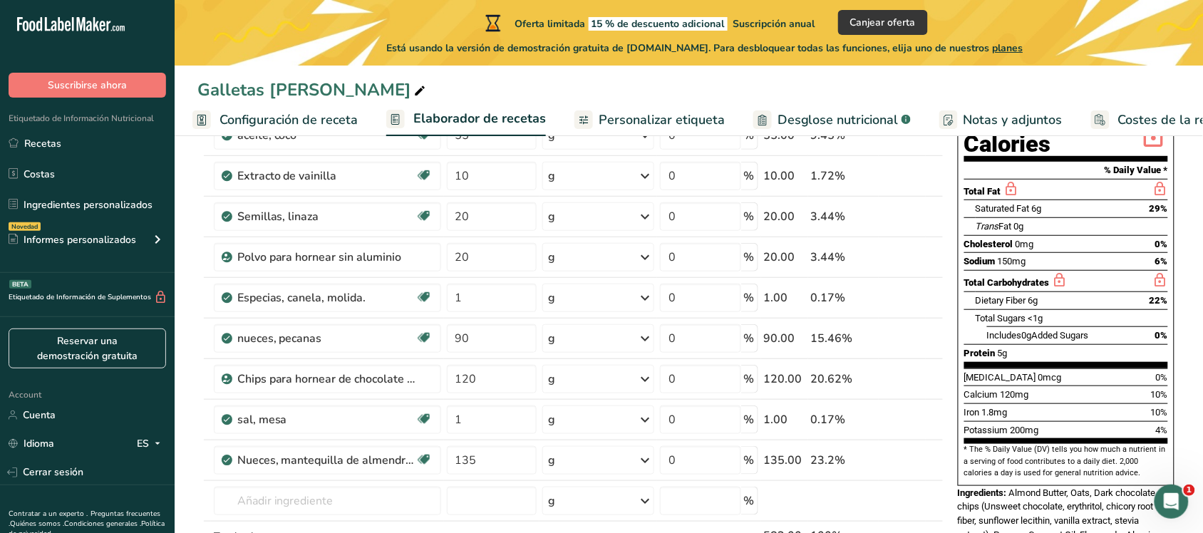
scroll to position [186, 0]
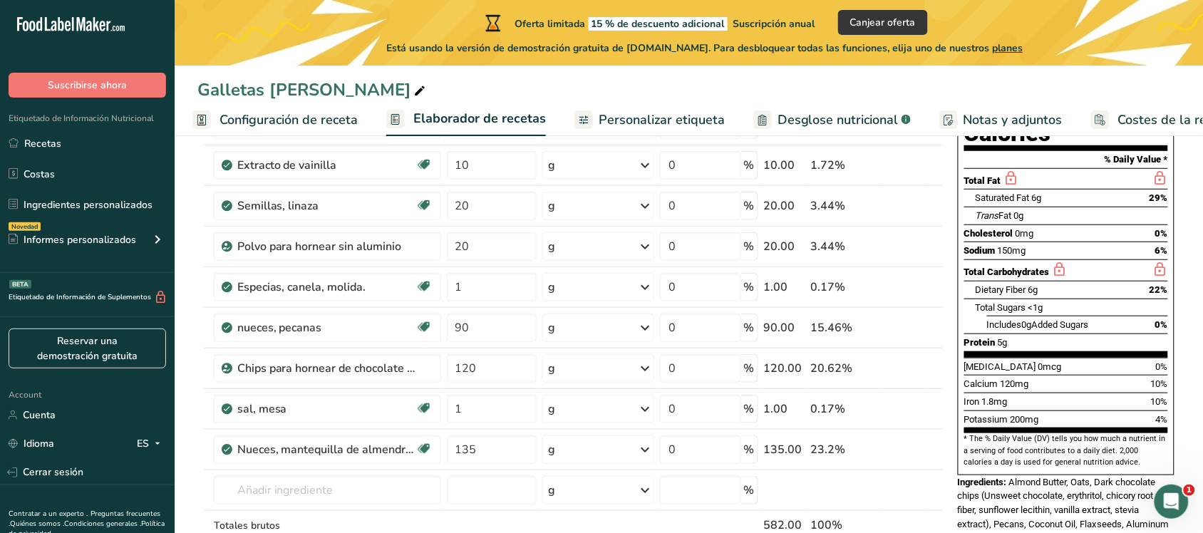
click at [909, 323] on span at bounding box center [913, 327] width 17 height 17
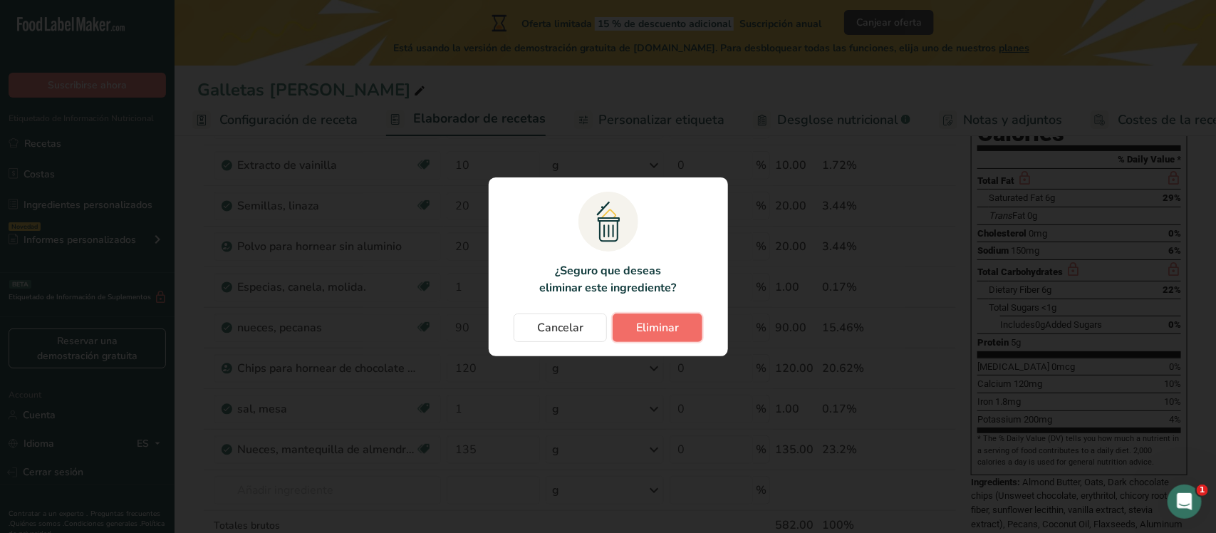
click at [668, 322] on span "Eliminar" at bounding box center [657, 327] width 43 height 17
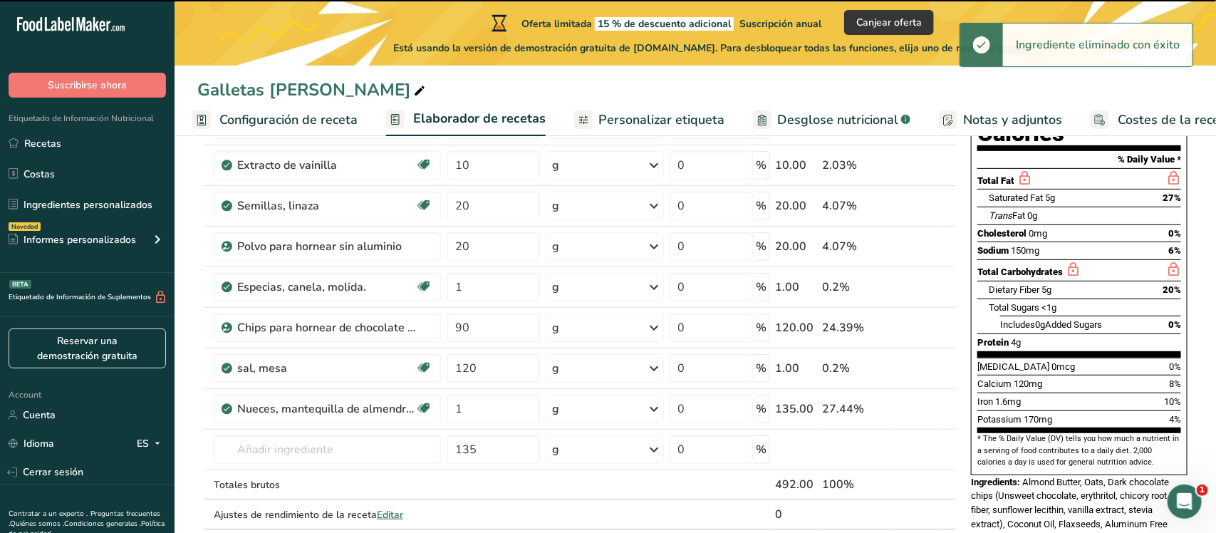
type input "120"
type input "1"
type input "135"
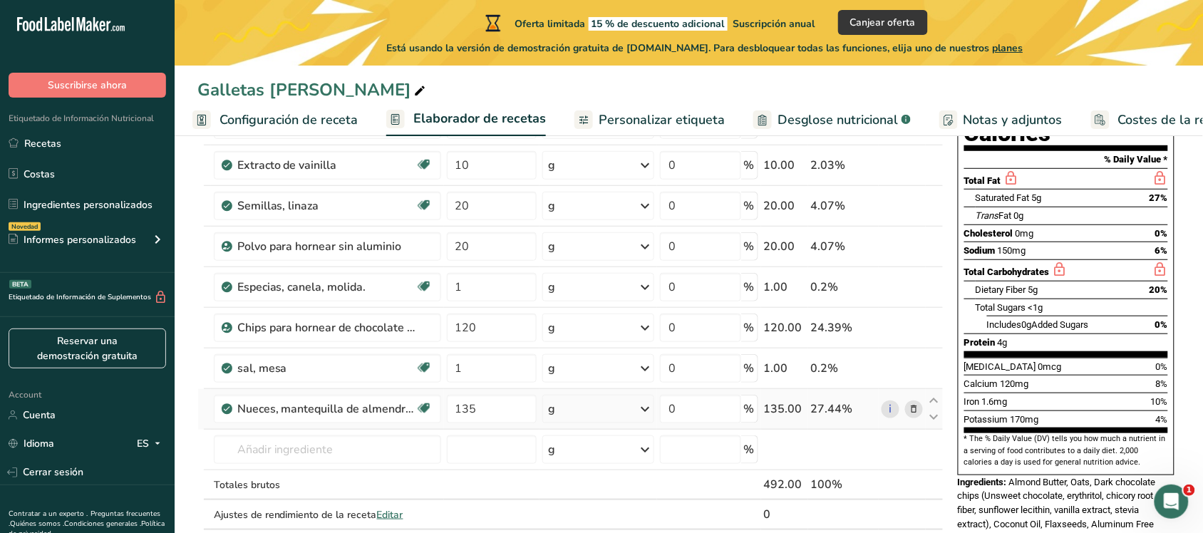
click at [914, 408] on icon at bounding box center [914, 409] width 10 height 15
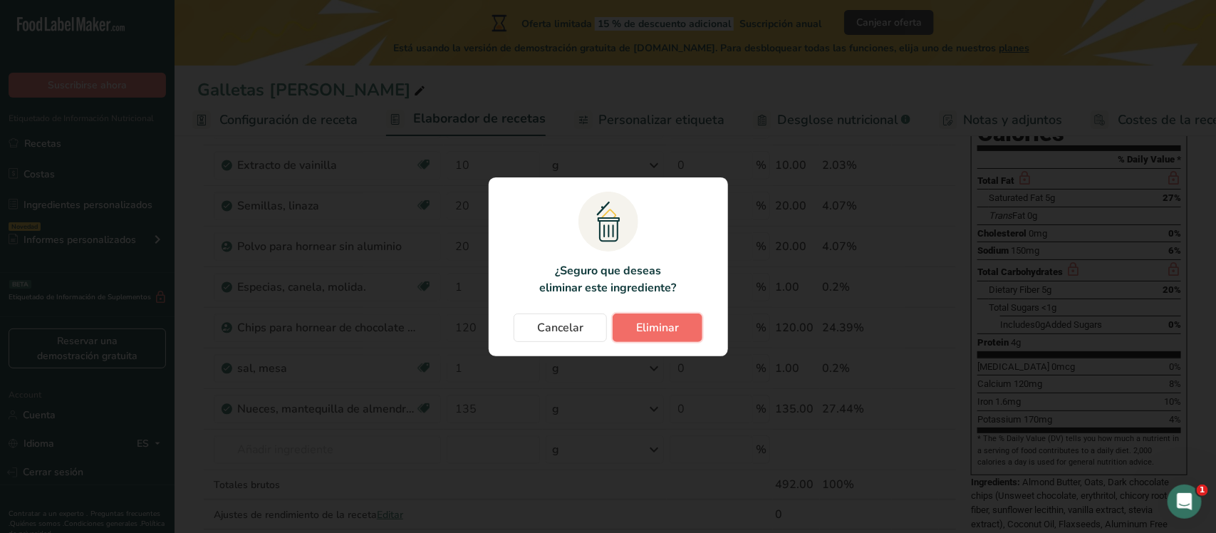
click at [679, 335] on button "Eliminar" at bounding box center [658, 328] width 90 height 29
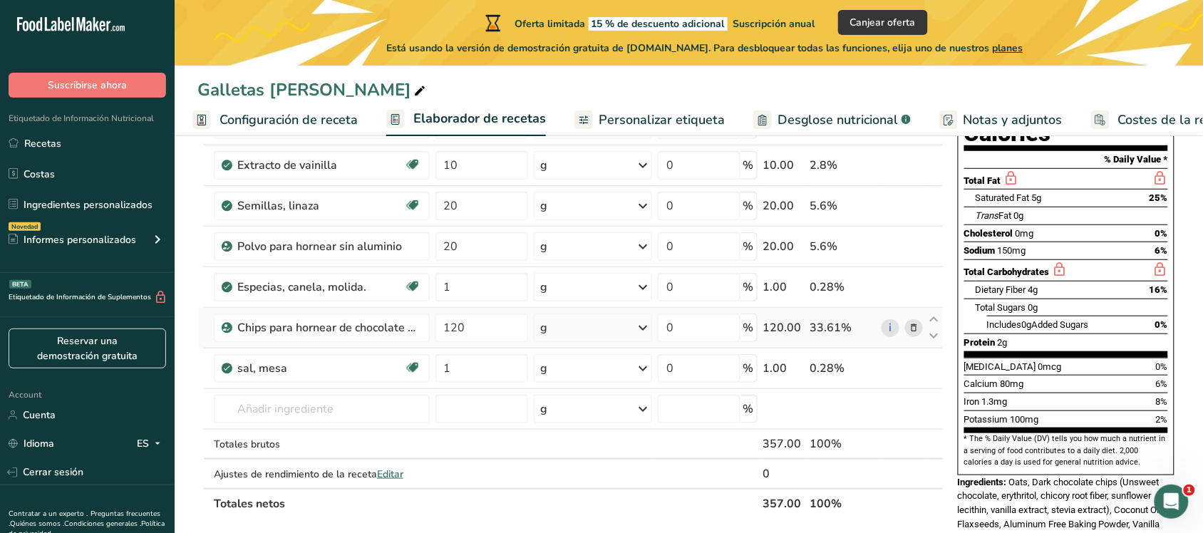
click at [913, 329] on icon at bounding box center [914, 328] width 10 height 15
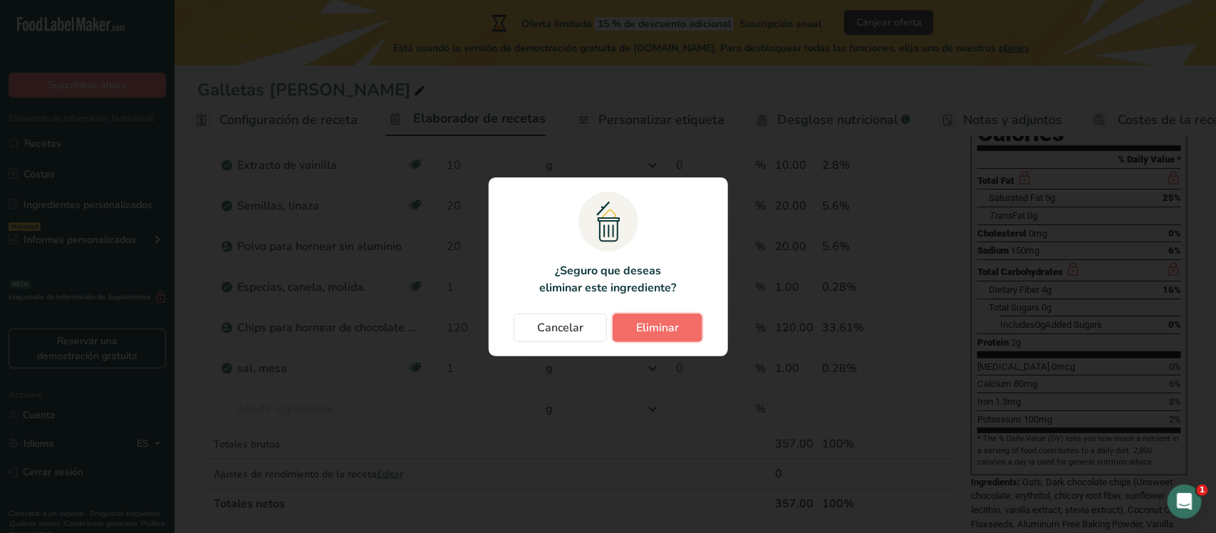
click at [657, 329] on span "Eliminar" at bounding box center [657, 327] width 43 height 17
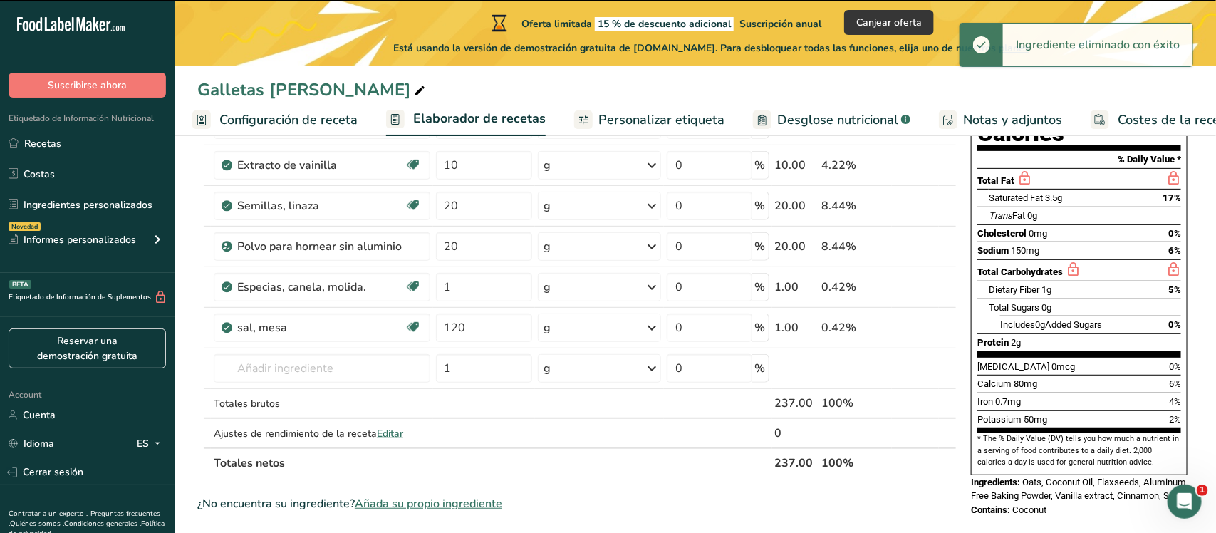
type input "1"
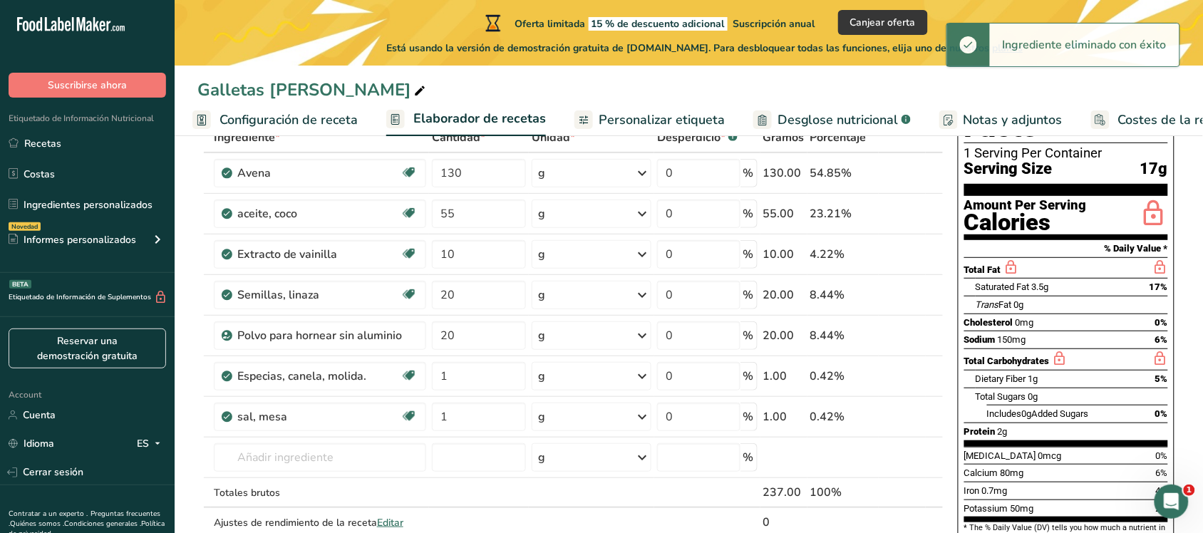
scroll to position [81, 0]
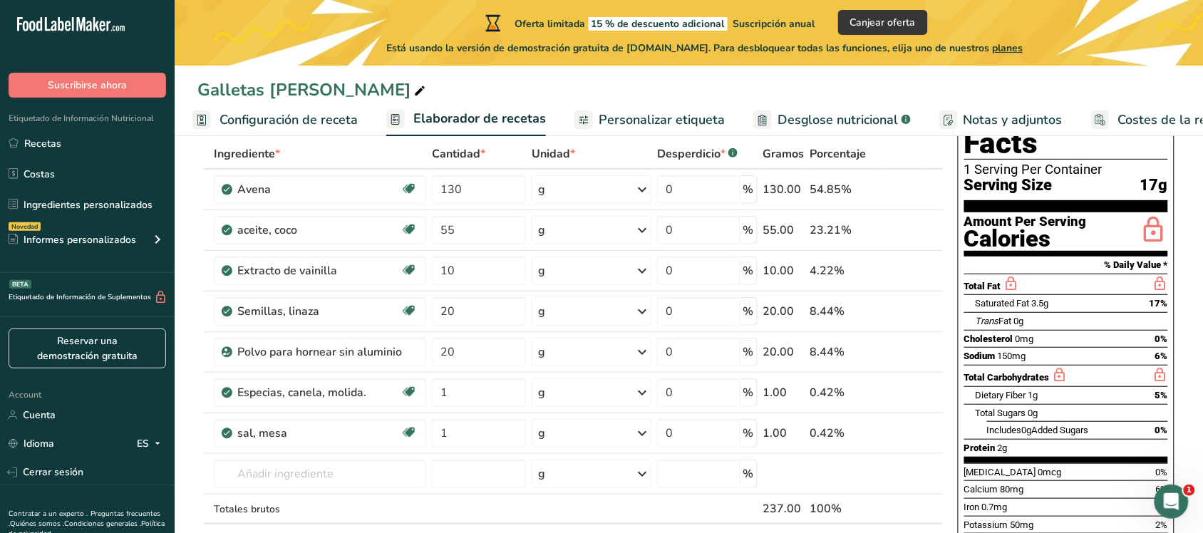
click at [910, 193] on icon at bounding box center [914, 189] width 10 height 15
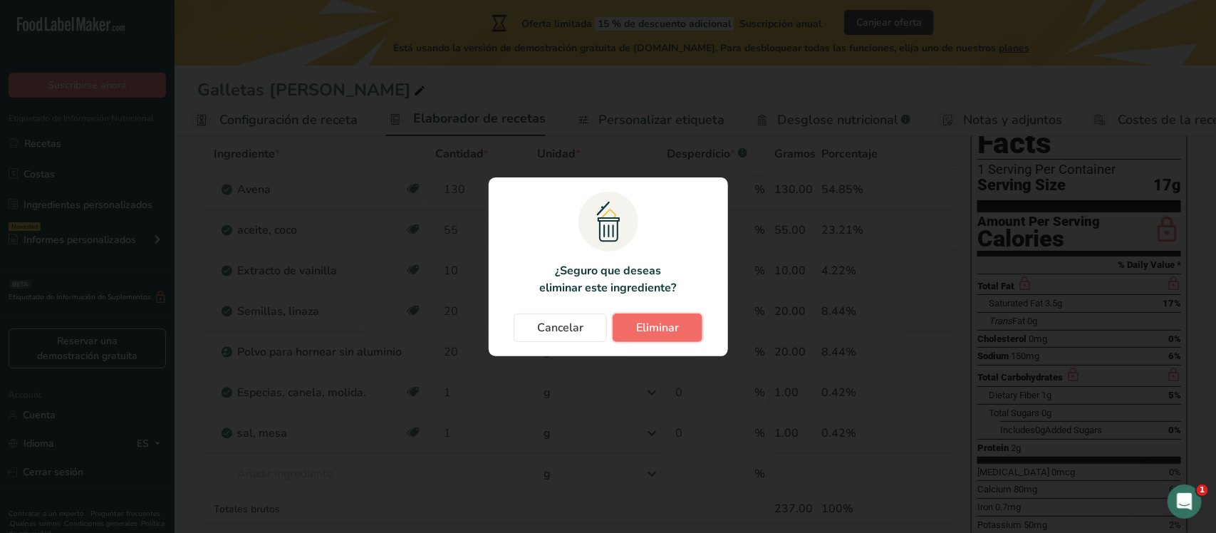
click at [674, 326] on span "Eliminar" at bounding box center [657, 327] width 43 height 17
type input "55"
type input "10"
type input "20"
type input "1"
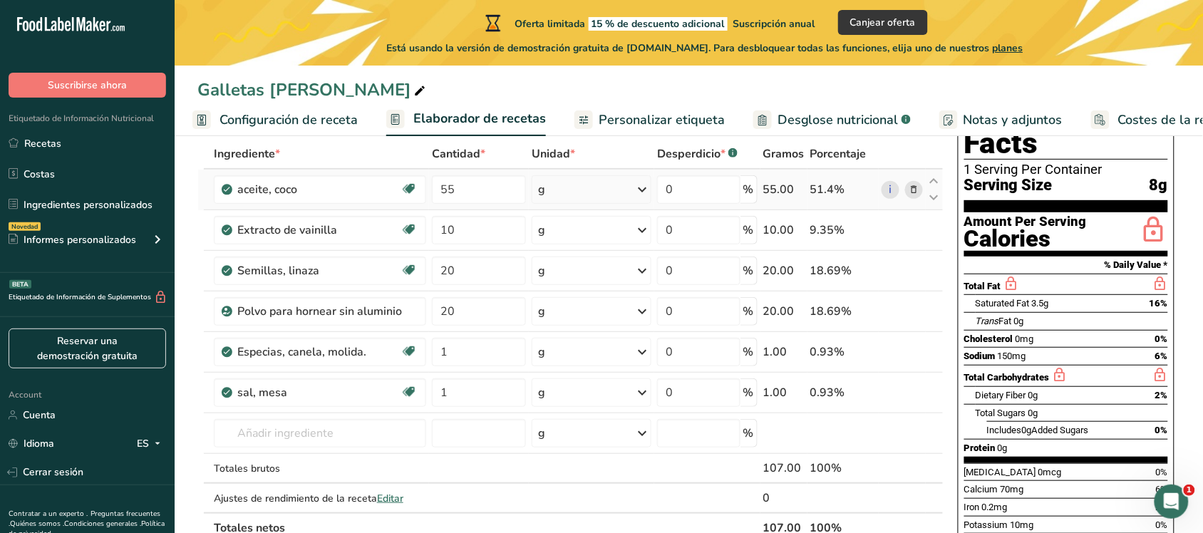
click at [916, 192] on icon at bounding box center [914, 189] width 10 height 15
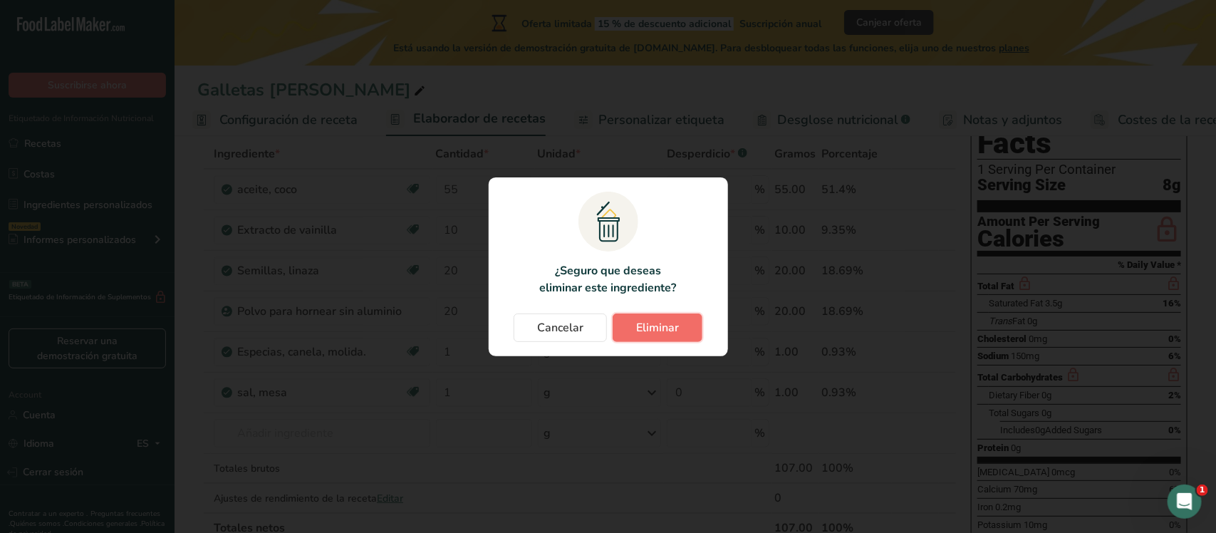
click at [674, 315] on button "Eliminar" at bounding box center [658, 328] width 90 height 29
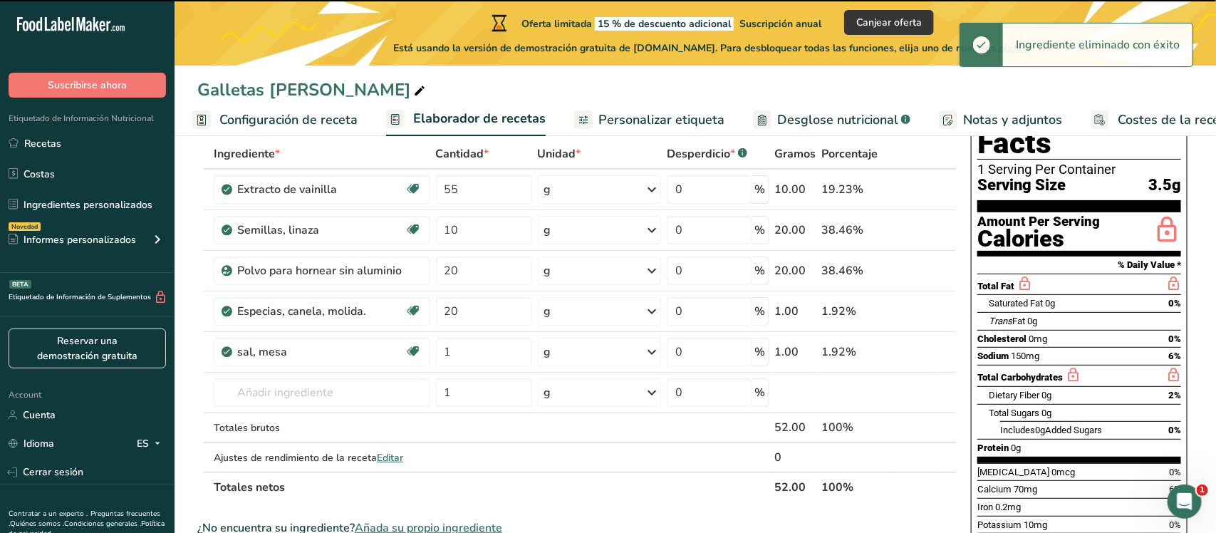
type input "10"
type input "20"
type input "1"
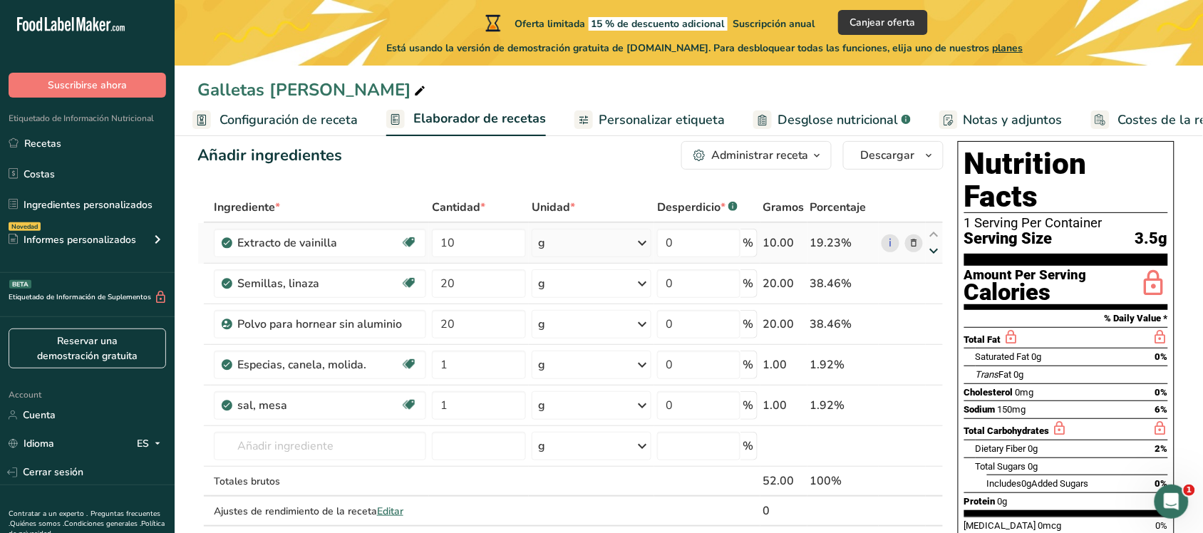
scroll to position [29, 0]
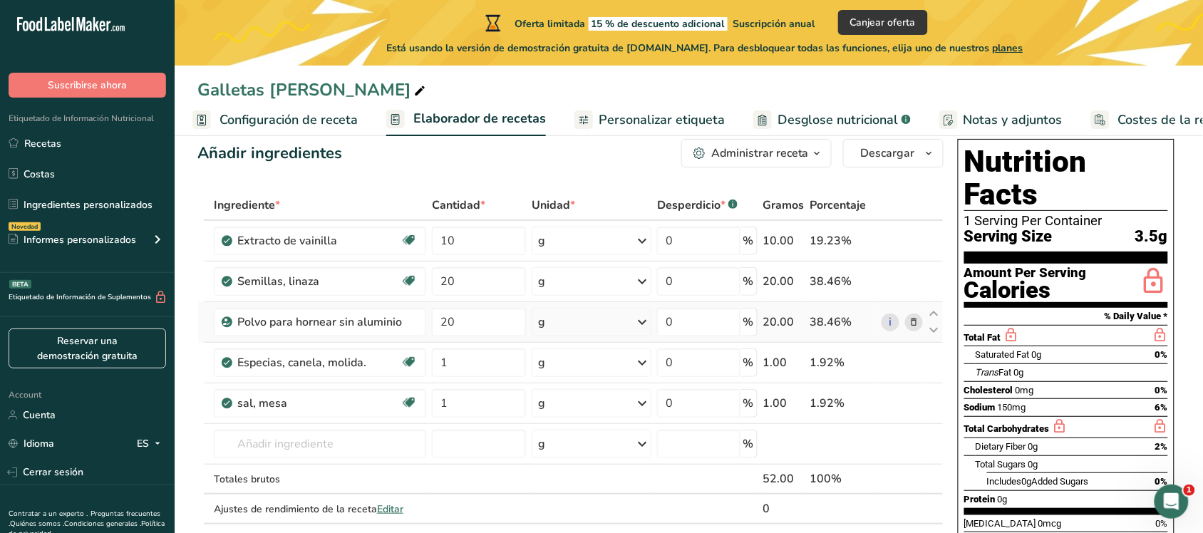
click at [909, 323] on icon at bounding box center [914, 322] width 10 height 15
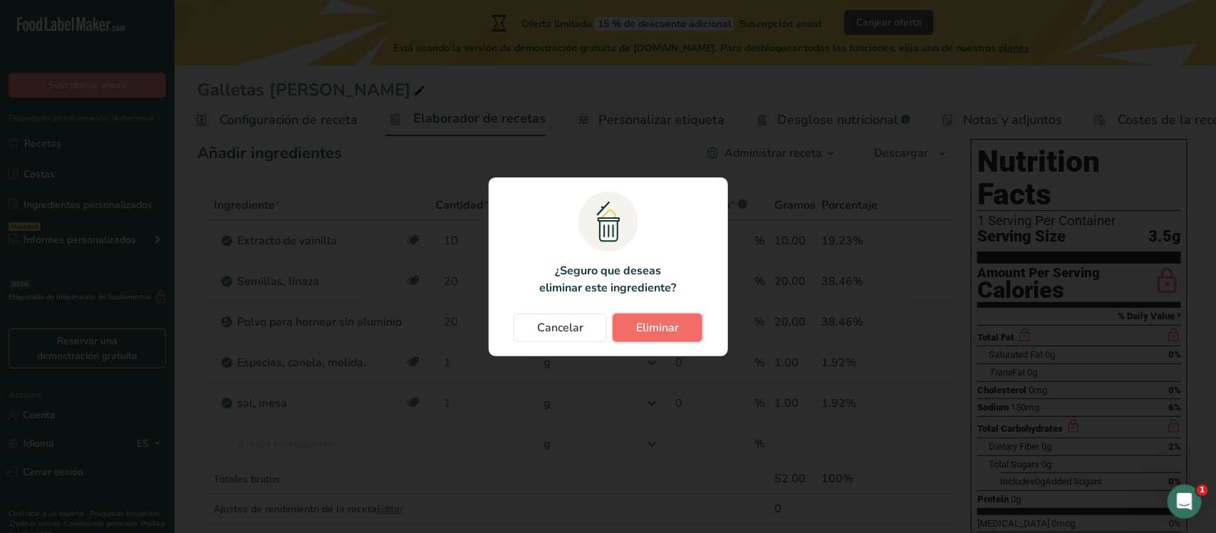
click at [686, 325] on button "Eliminar" at bounding box center [658, 328] width 90 height 29
type input "1"
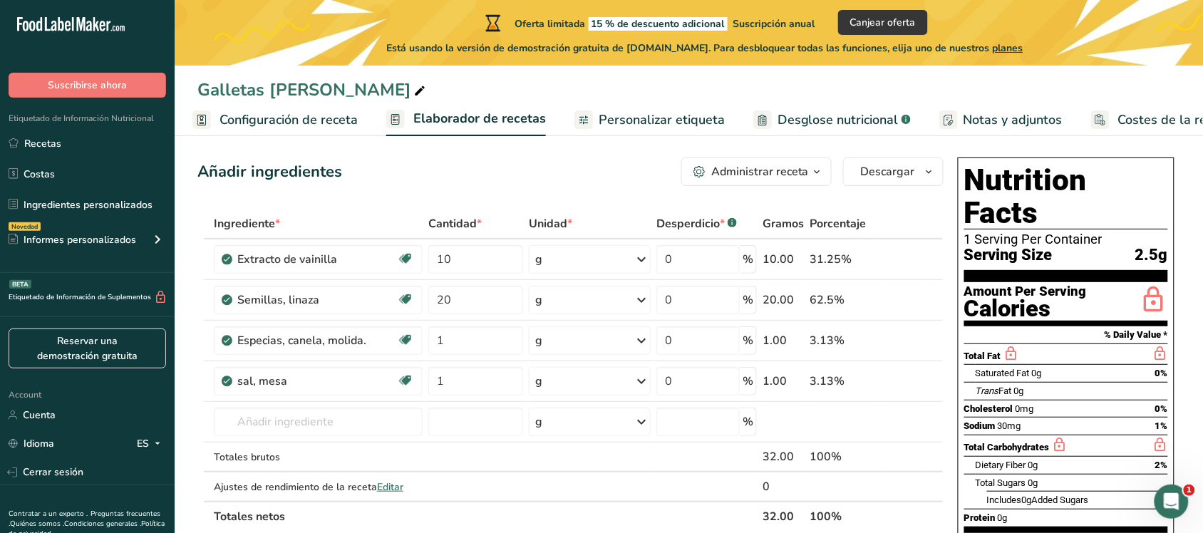
scroll to position [0, 0]
